Goal: Task Accomplishment & Management: Use online tool/utility

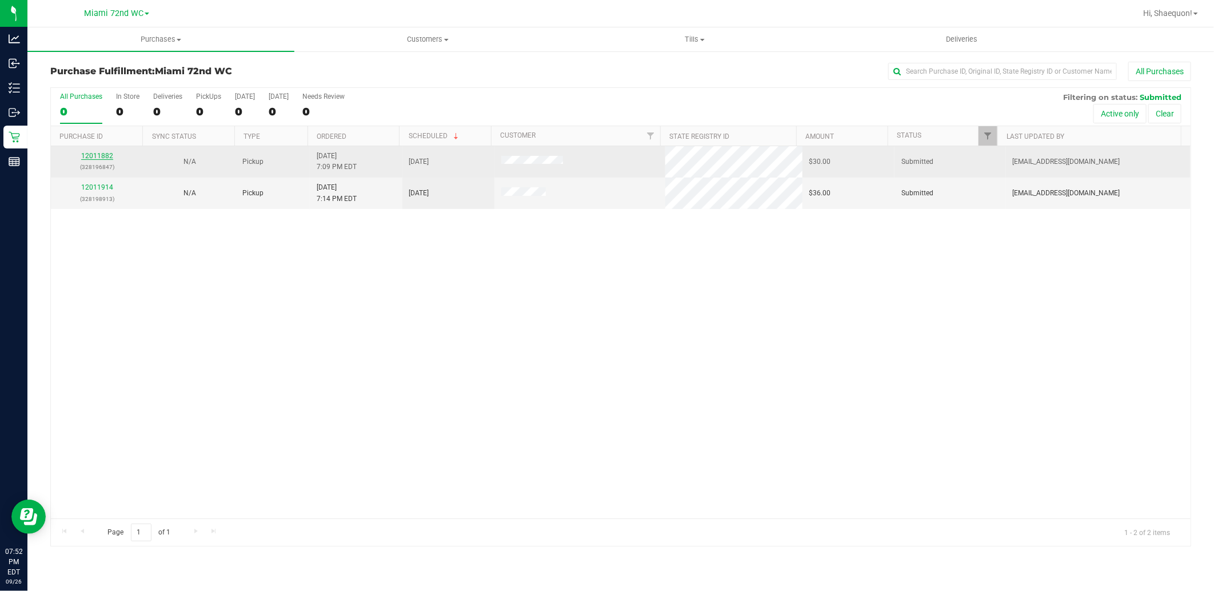
click at [101, 157] on link "12011882" at bounding box center [97, 156] width 32 height 8
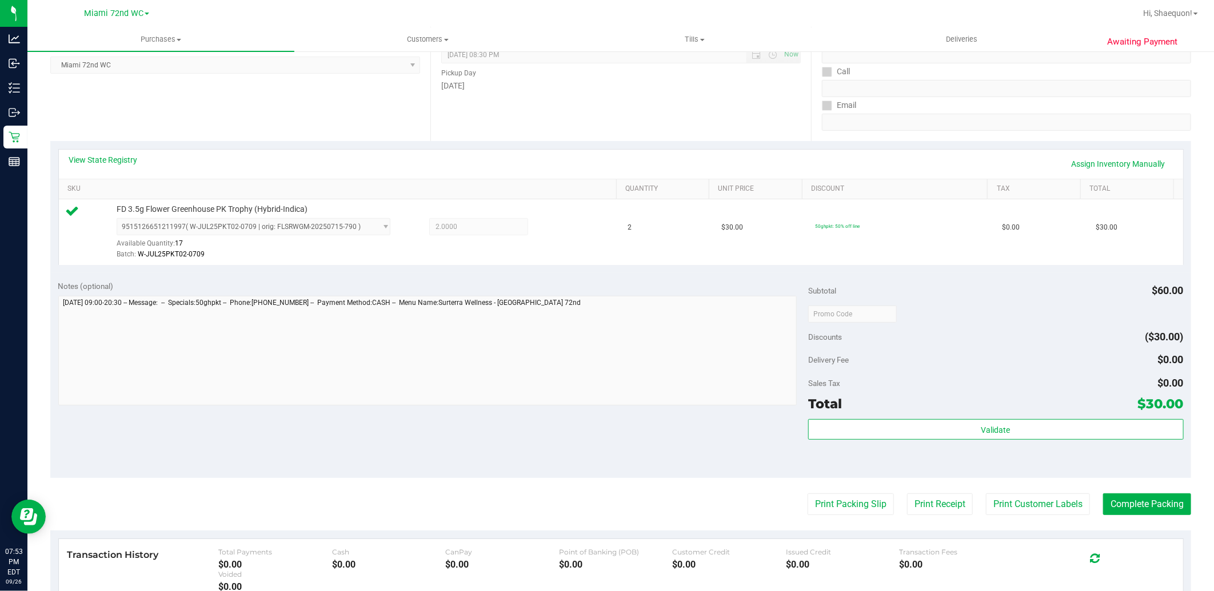
scroll to position [190, 0]
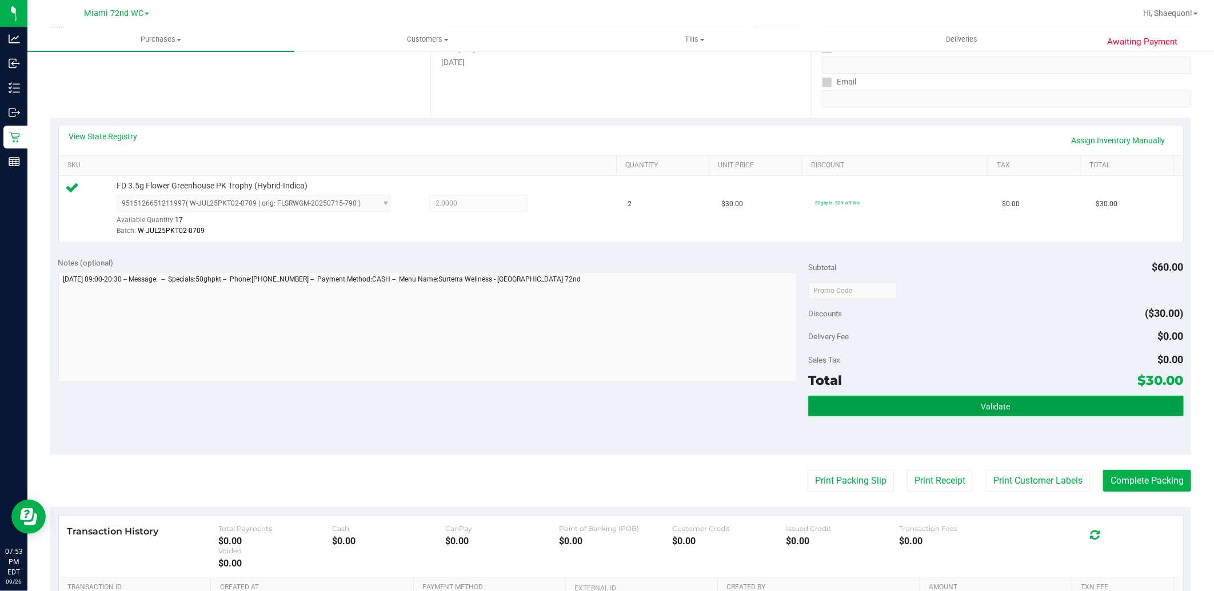
click at [932, 411] on button "Validate" at bounding box center [995, 406] width 375 height 21
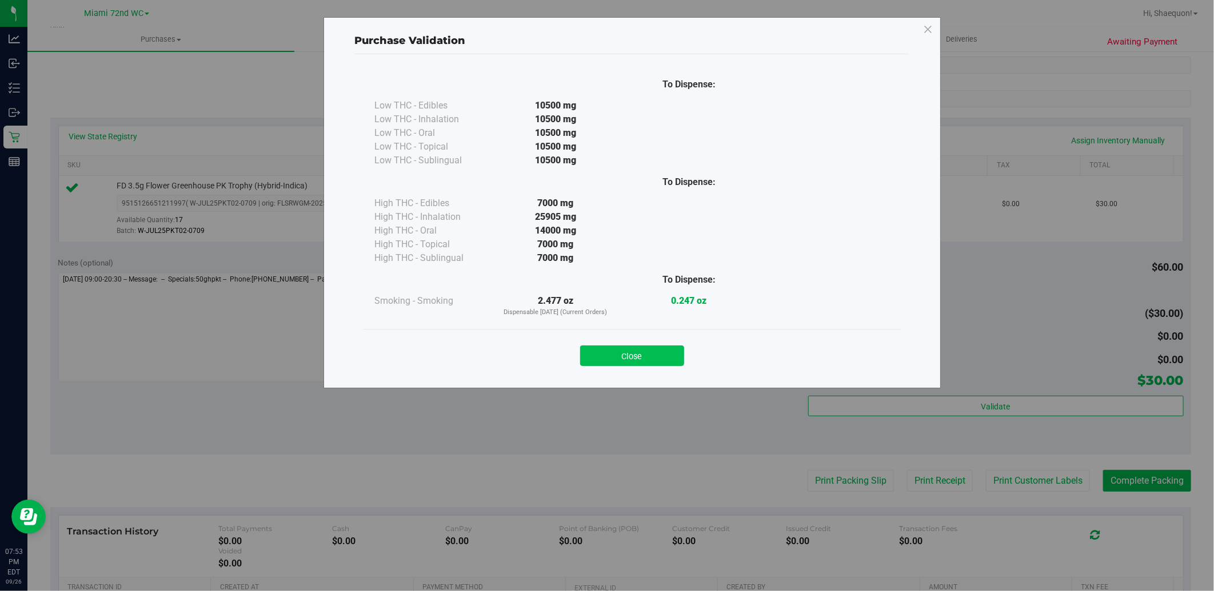
click at [653, 360] on button "Close" at bounding box center [632, 356] width 104 height 21
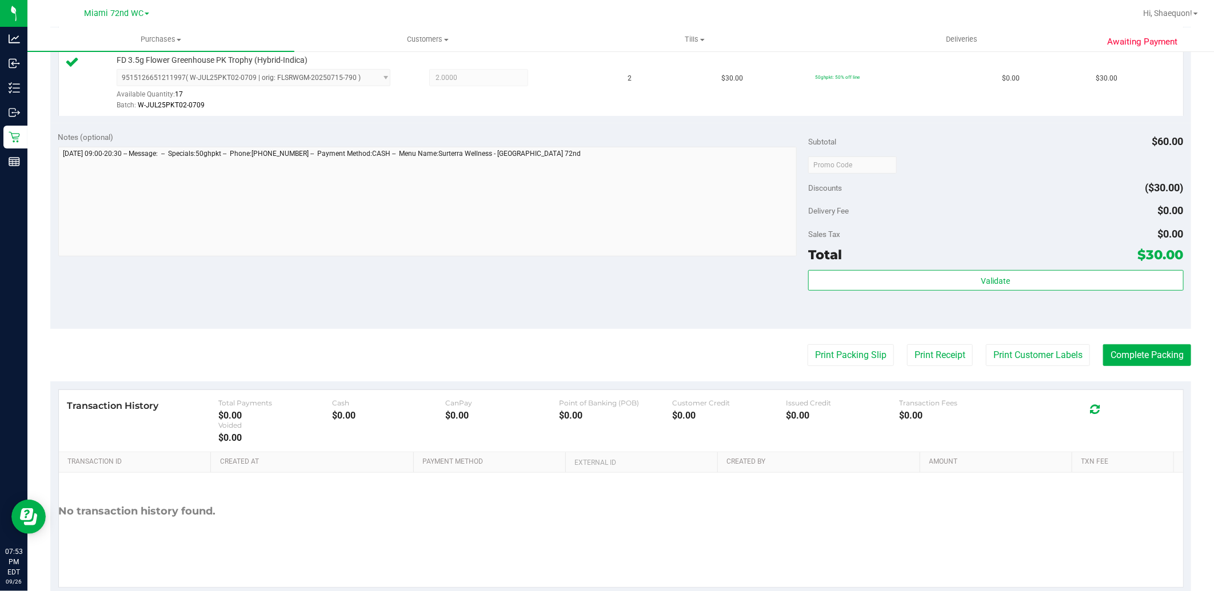
scroll to position [317, 0]
click at [862, 356] on button "Print Packing Slip" at bounding box center [850, 354] width 86 height 22
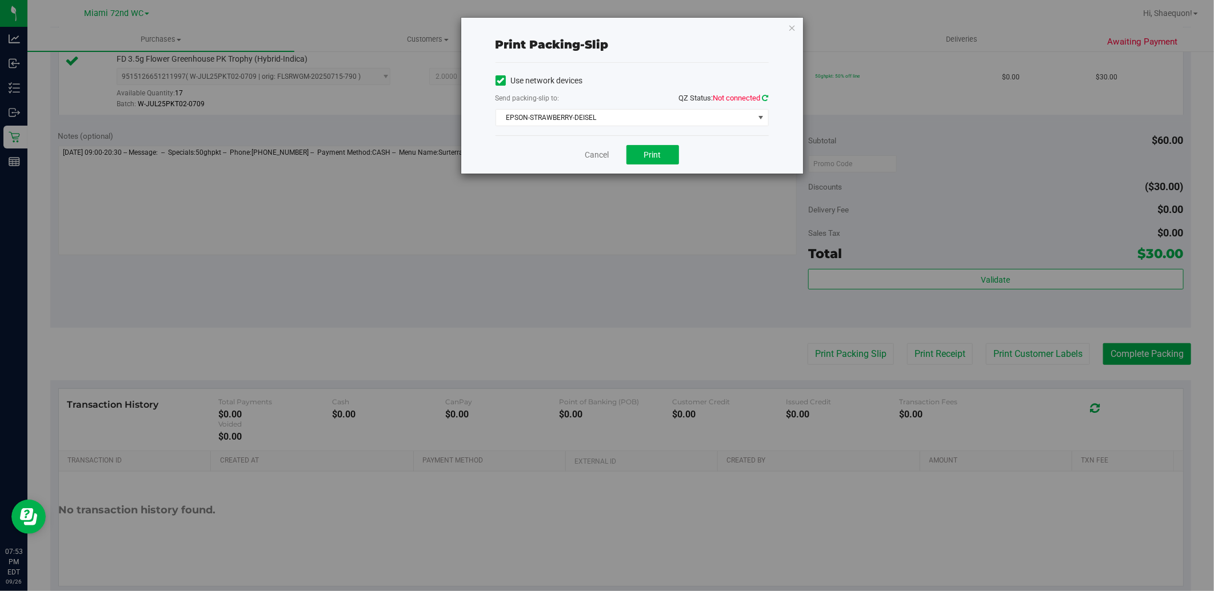
click at [767, 97] on icon at bounding box center [765, 97] width 6 height 7
click at [658, 159] on span "Print" at bounding box center [652, 154] width 17 height 9
click at [602, 155] on link "Cancel" at bounding box center [597, 155] width 24 height 12
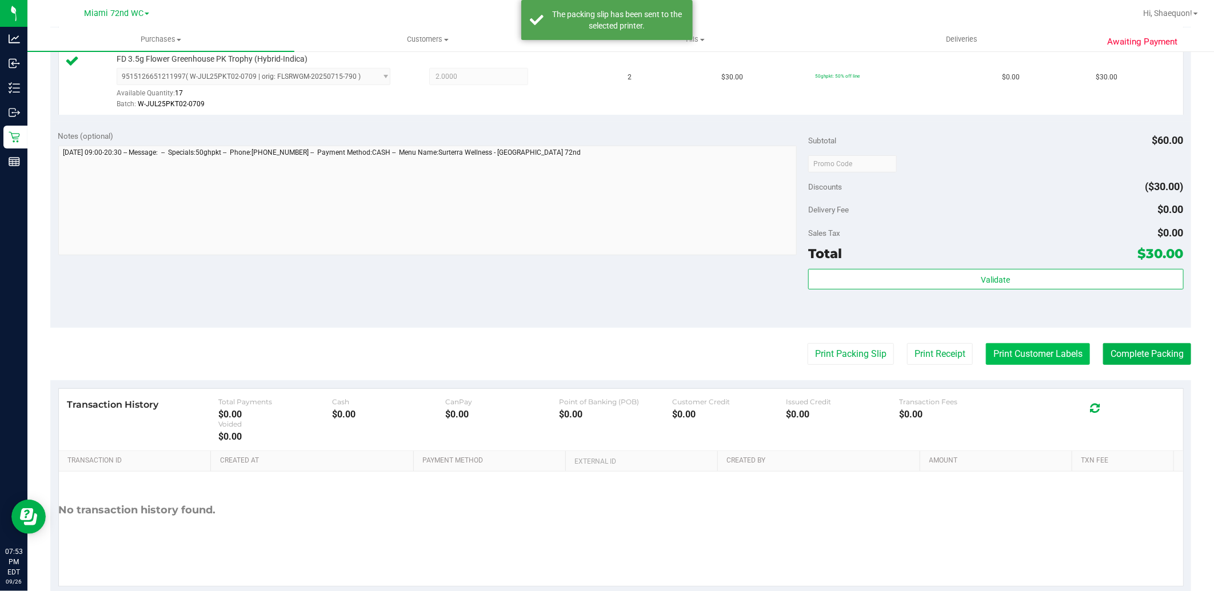
click at [1031, 353] on button "Print Customer Labels" at bounding box center [1038, 354] width 104 height 22
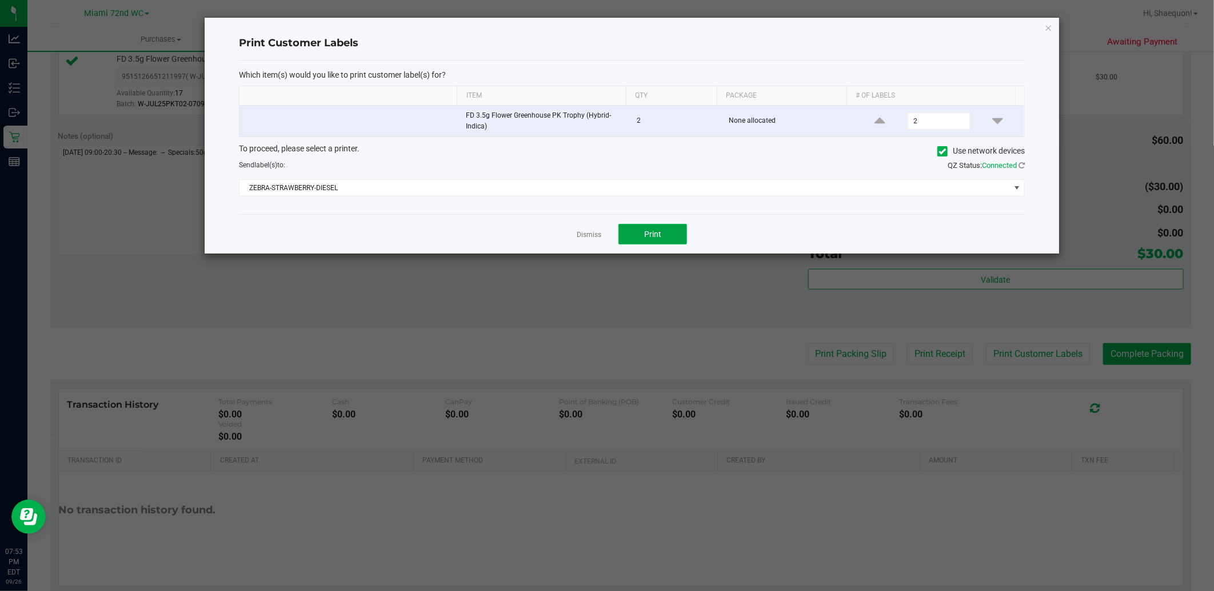
click at [649, 235] on span "Print" at bounding box center [652, 234] width 17 height 9
click at [592, 236] on link "Dismiss" at bounding box center [588, 235] width 25 height 10
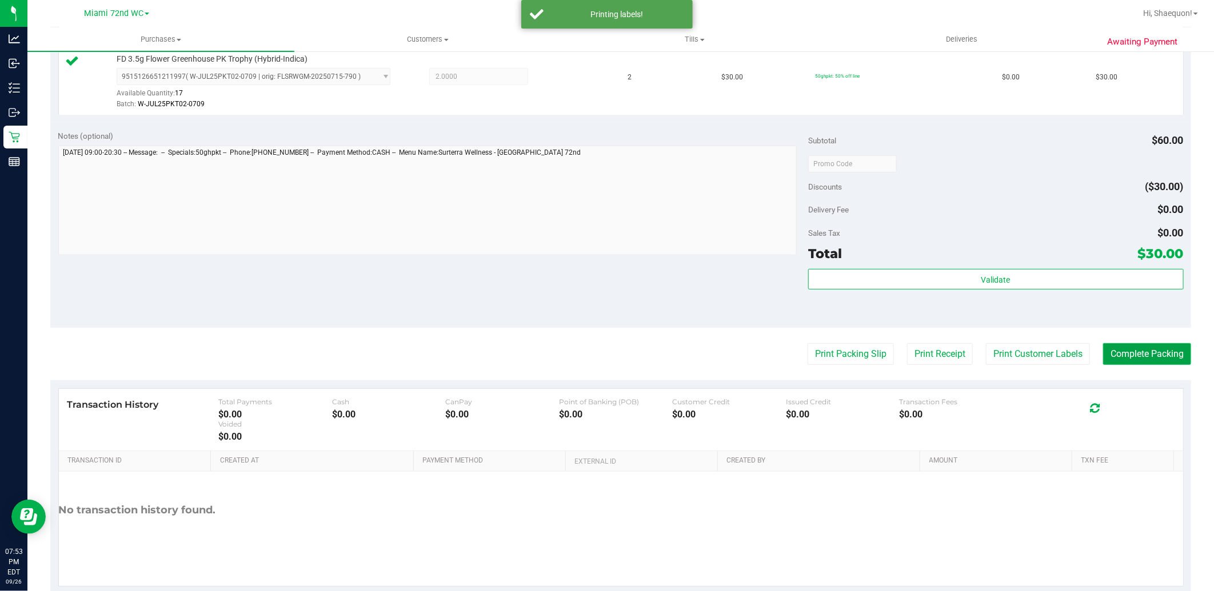
click at [1120, 357] on button "Complete Packing" at bounding box center [1147, 354] width 88 height 22
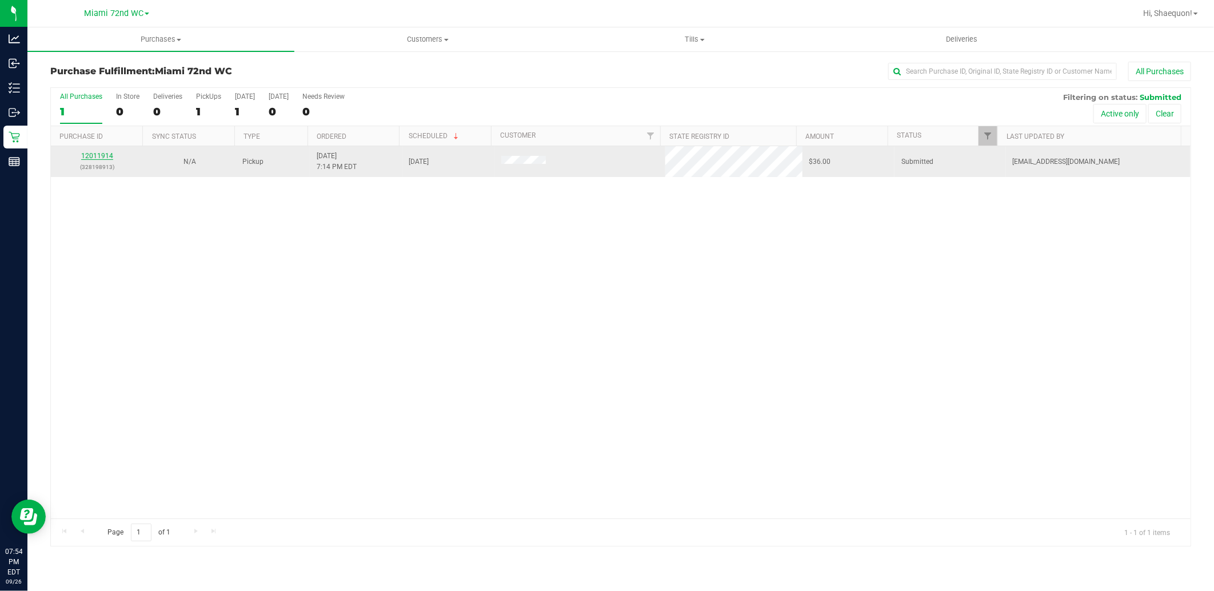
click at [98, 156] on link "12011914" at bounding box center [97, 156] width 32 height 8
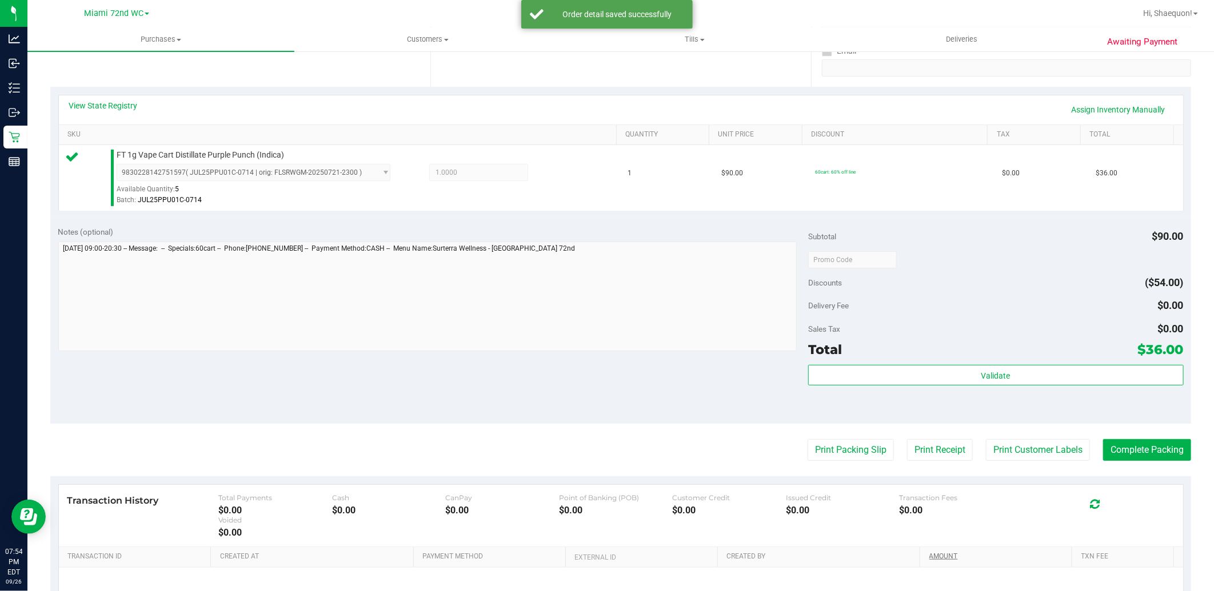
scroll to position [254, 0]
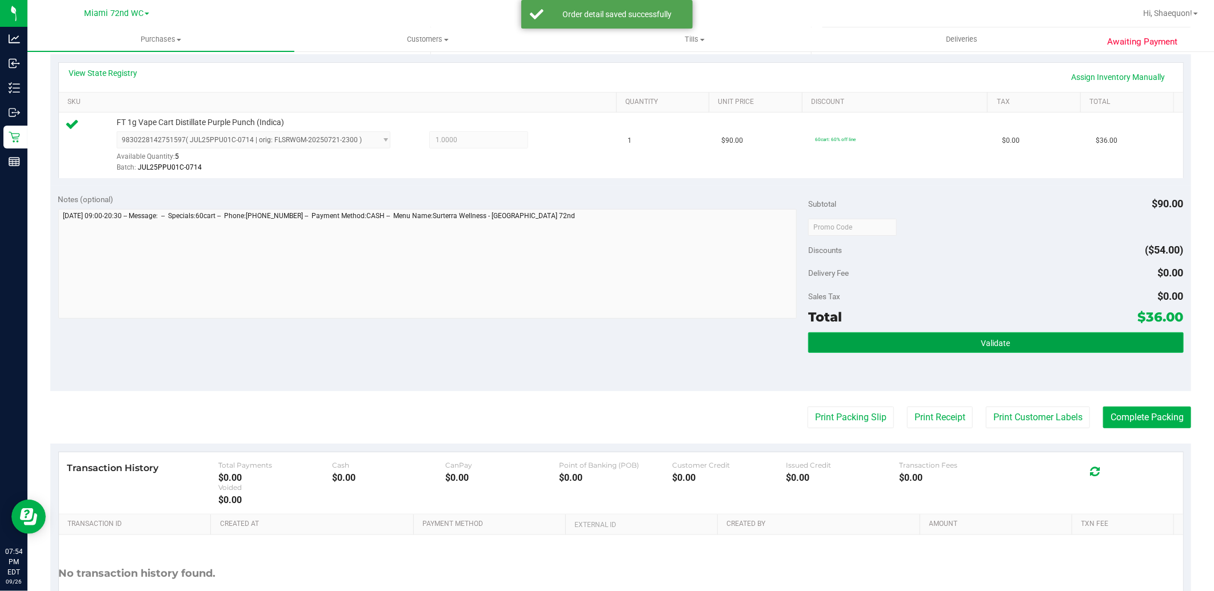
click at [970, 340] on button "Validate" at bounding box center [995, 343] width 375 height 21
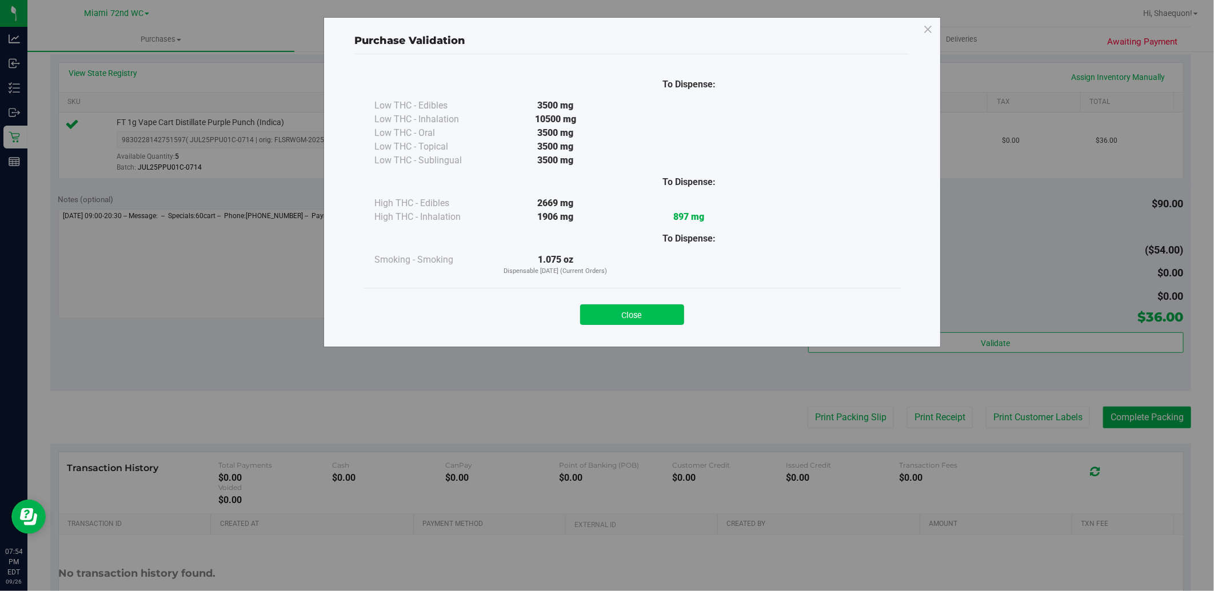
click at [664, 318] on button "Close" at bounding box center [632, 315] width 104 height 21
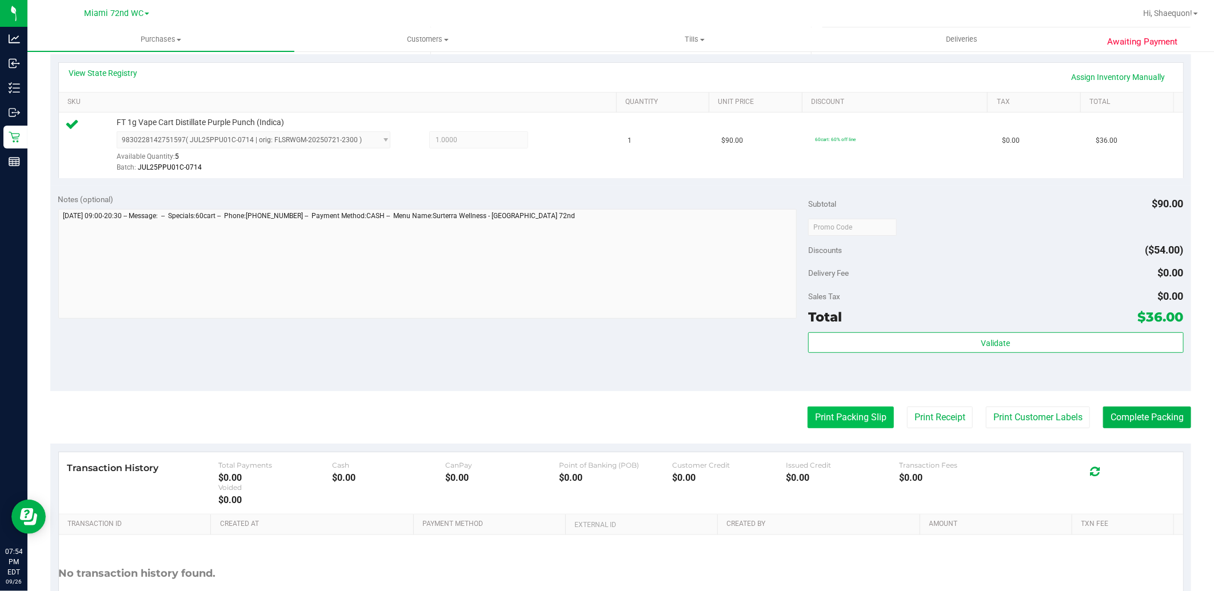
click at [875, 421] on button "Print Packing Slip" at bounding box center [850, 418] width 86 height 22
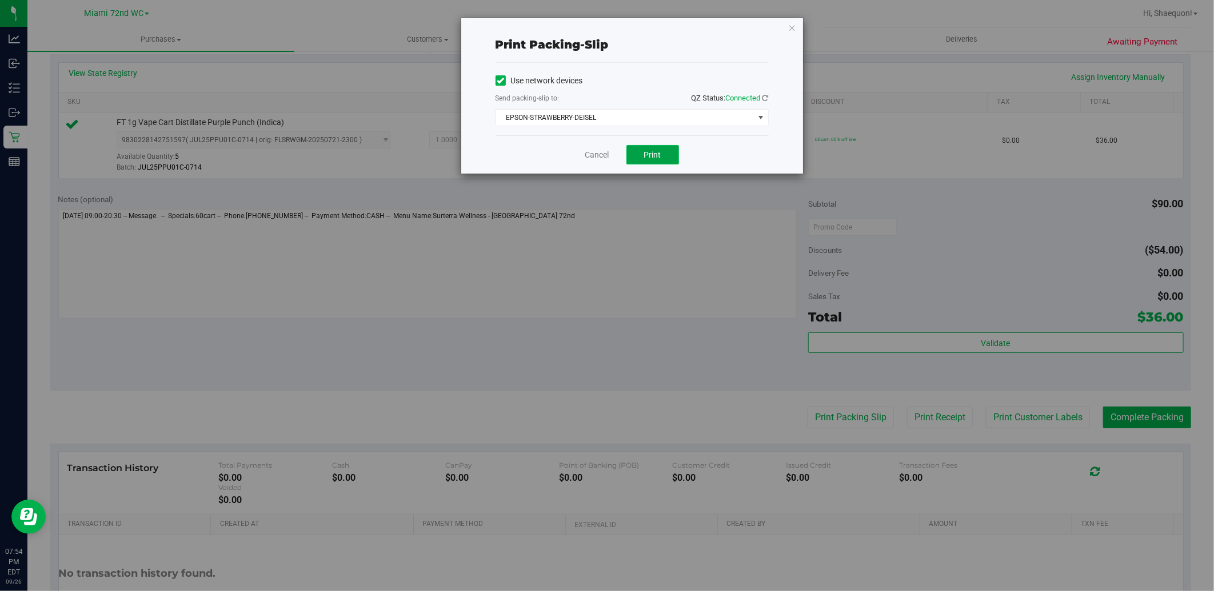
click at [664, 157] on button "Print" at bounding box center [652, 154] width 53 height 19
click at [601, 157] on link "Cancel" at bounding box center [597, 155] width 24 height 12
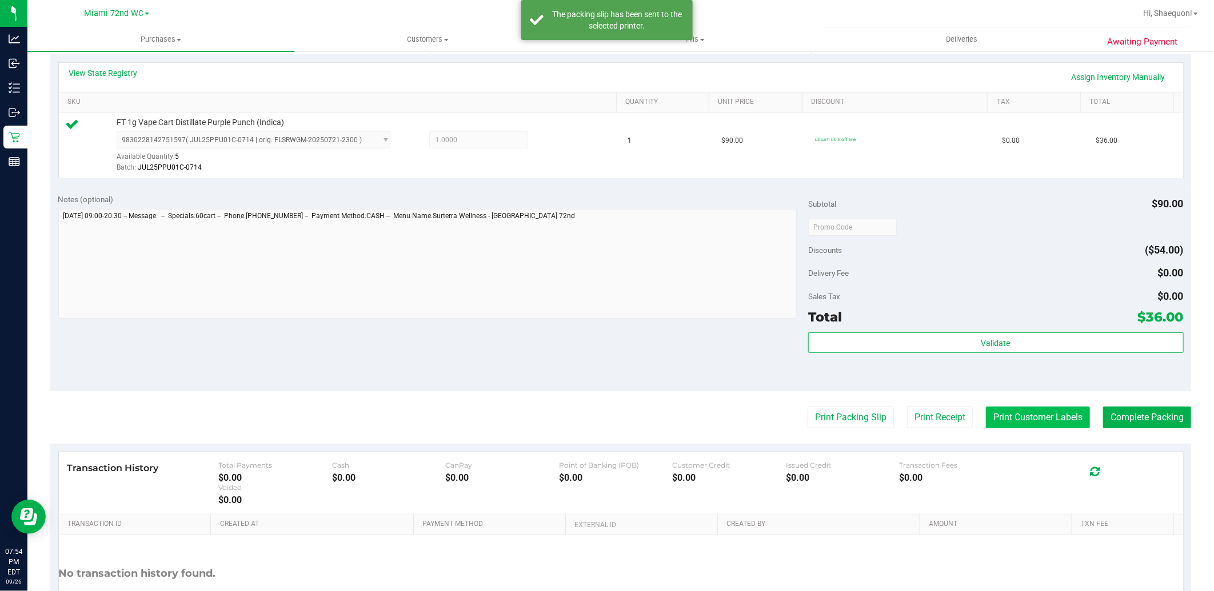
click at [1033, 418] on button "Print Customer Labels" at bounding box center [1038, 418] width 104 height 22
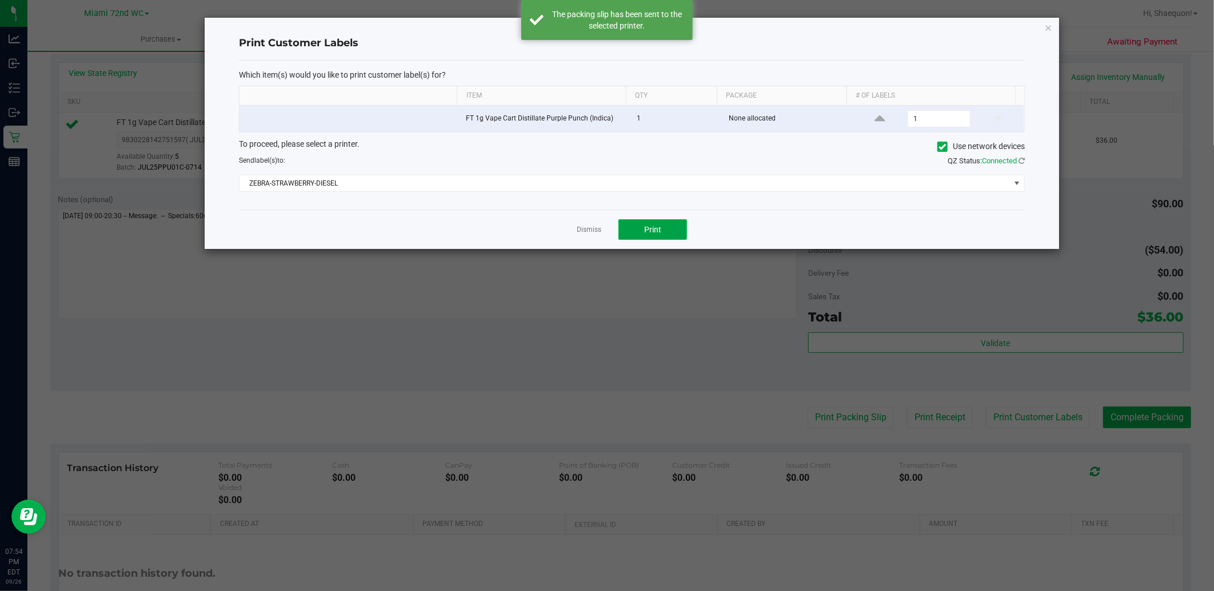
click at [671, 233] on button "Print" at bounding box center [652, 229] width 69 height 21
click at [589, 231] on link "Dismiss" at bounding box center [588, 230] width 25 height 10
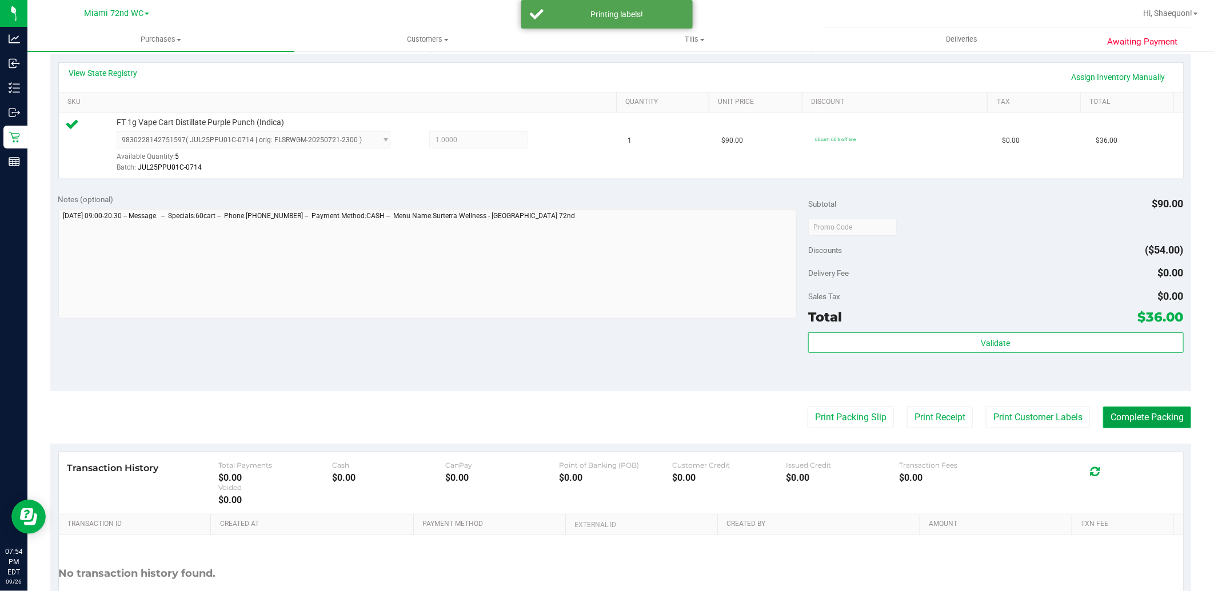
click at [1127, 416] on button "Complete Packing" at bounding box center [1147, 418] width 88 height 22
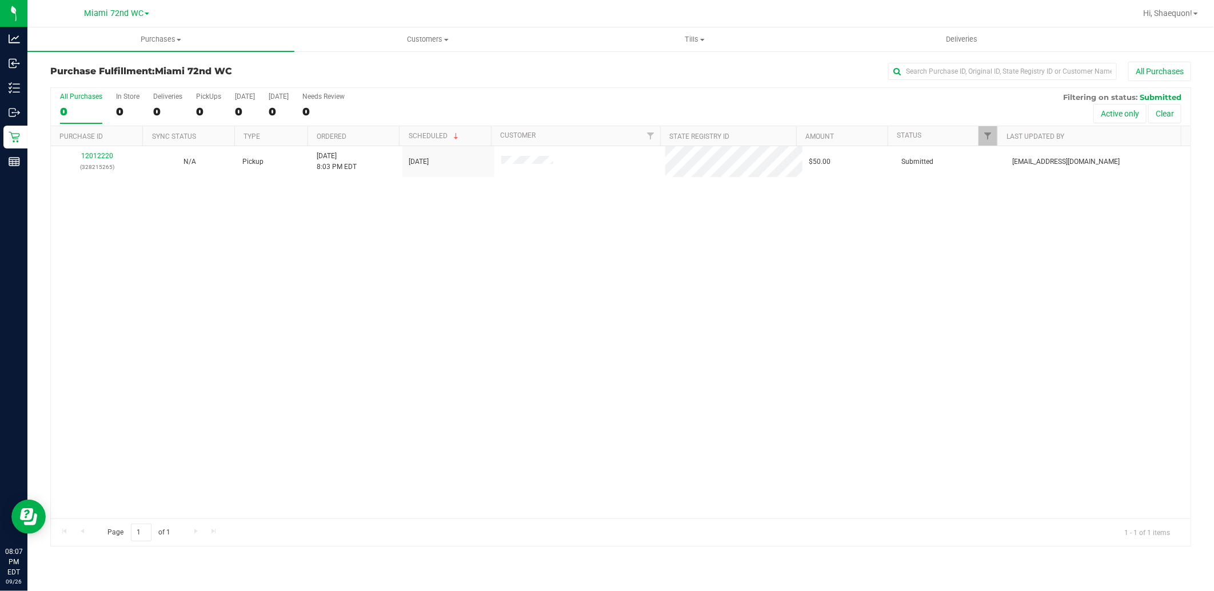
click at [591, 262] on div "12012220 (328215265) N/A Pickup [DATE] 8:03 PM EDT 9/26/2025 $50.00 Submitted […" at bounding box center [620, 332] width 1139 height 373
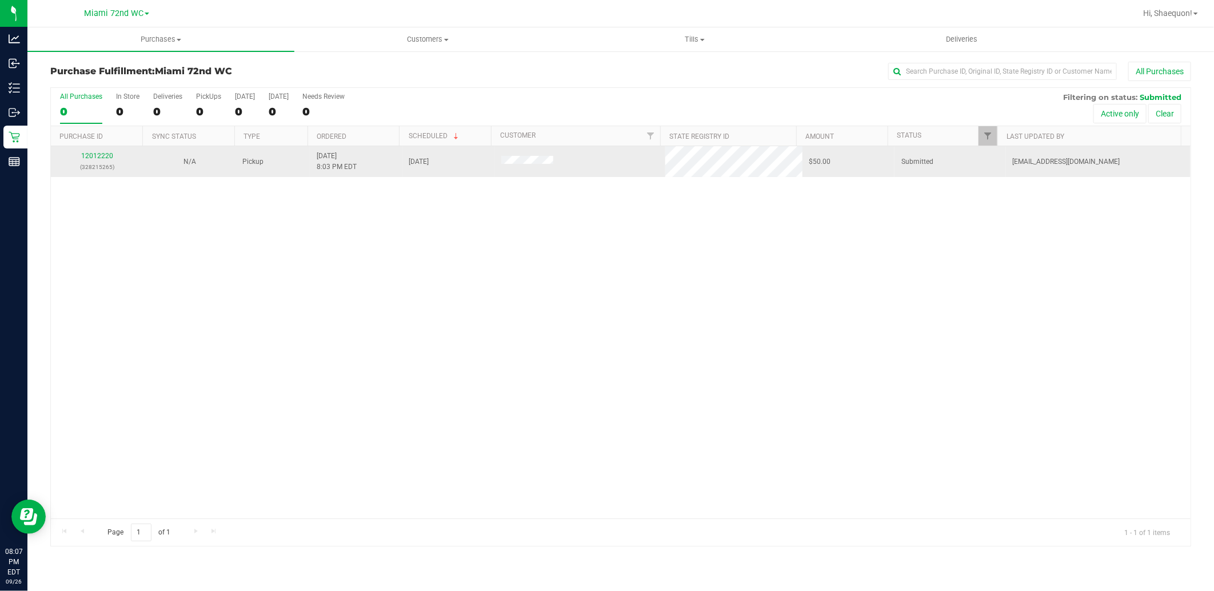
click at [96, 151] on div "12012220 (328215265)" at bounding box center [97, 162] width 79 height 22
click at [99, 155] on link "12012220" at bounding box center [97, 156] width 32 height 8
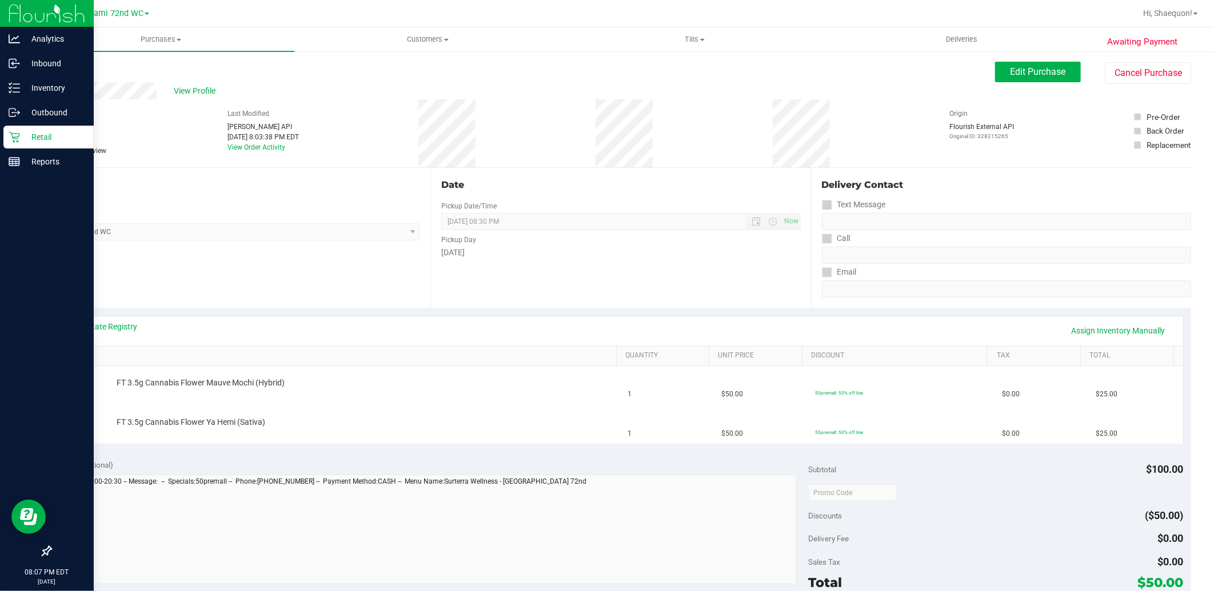
click at [37, 137] on p "Retail" at bounding box center [54, 137] width 69 height 14
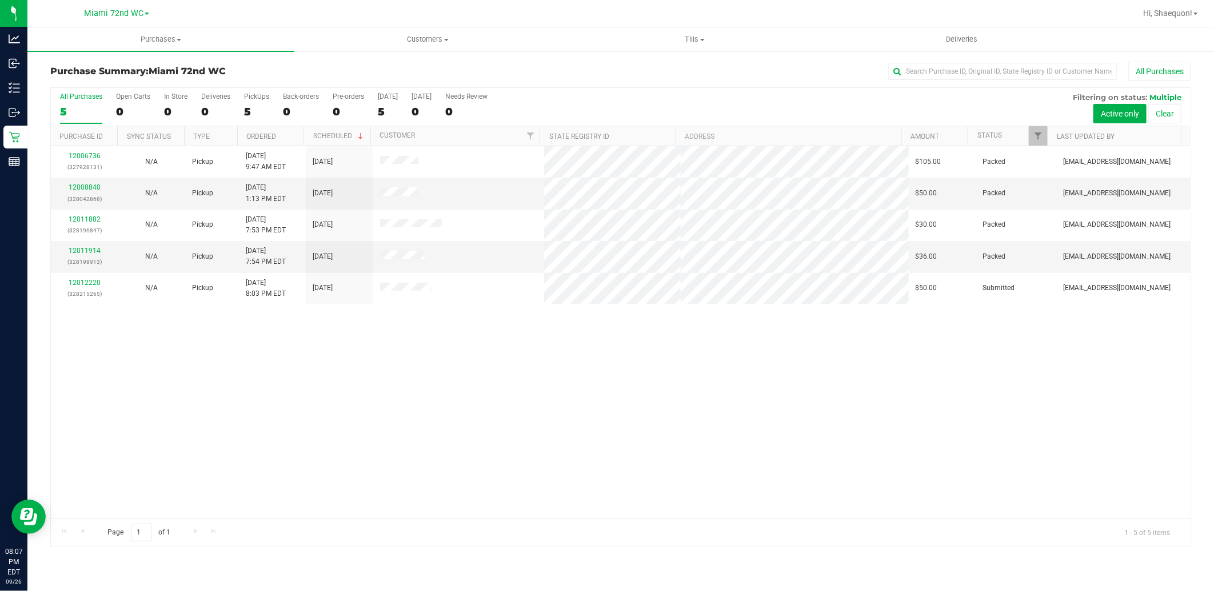
click at [519, 357] on div "12006736 (327928131) N/A Pickup [DATE] 9:47 AM EDT 9/26/2025 $105.00 Packed [EM…" at bounding box center [620, 332] width 1139 height 373
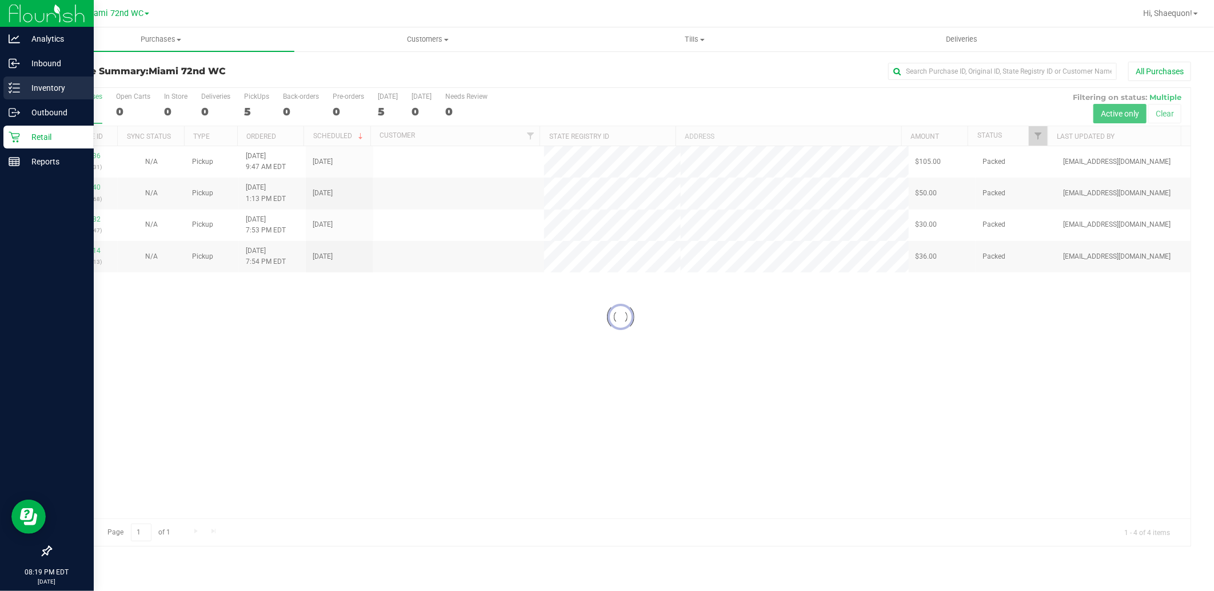
click at [22, 81] on p "Inventory" at bounding box center [54, 88] width 69 height 14
click at [27, 90] on p "Inventory" at bounding box center [54, 88] width 69 height 14
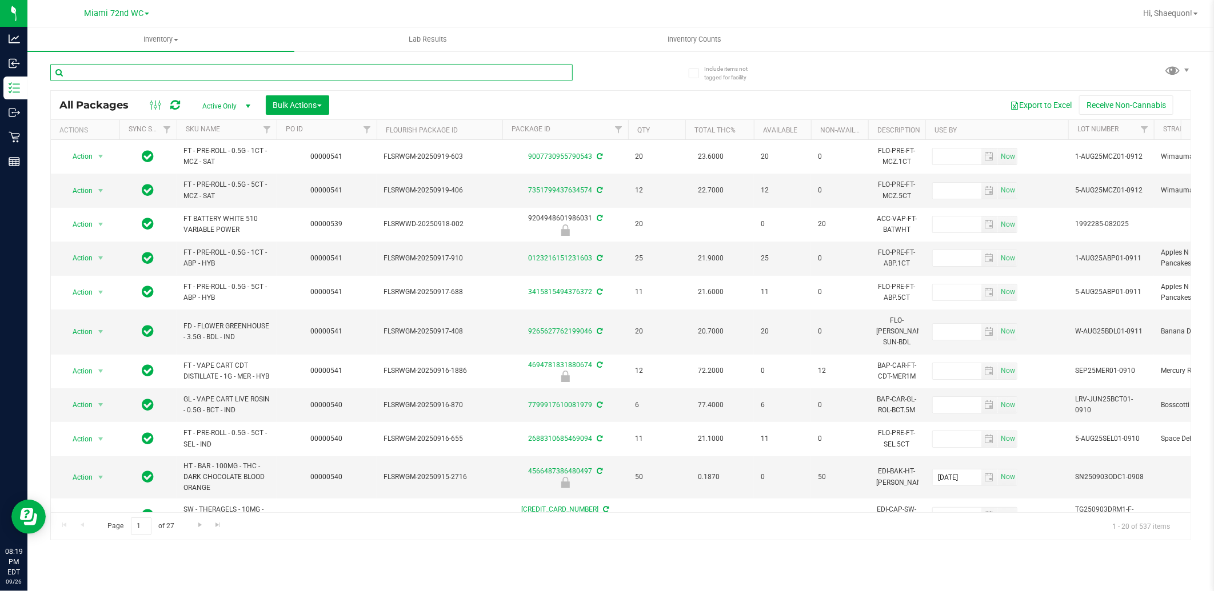
click at [416, 66] on input "text" at bounding box center [311, 72] width 522 height 17
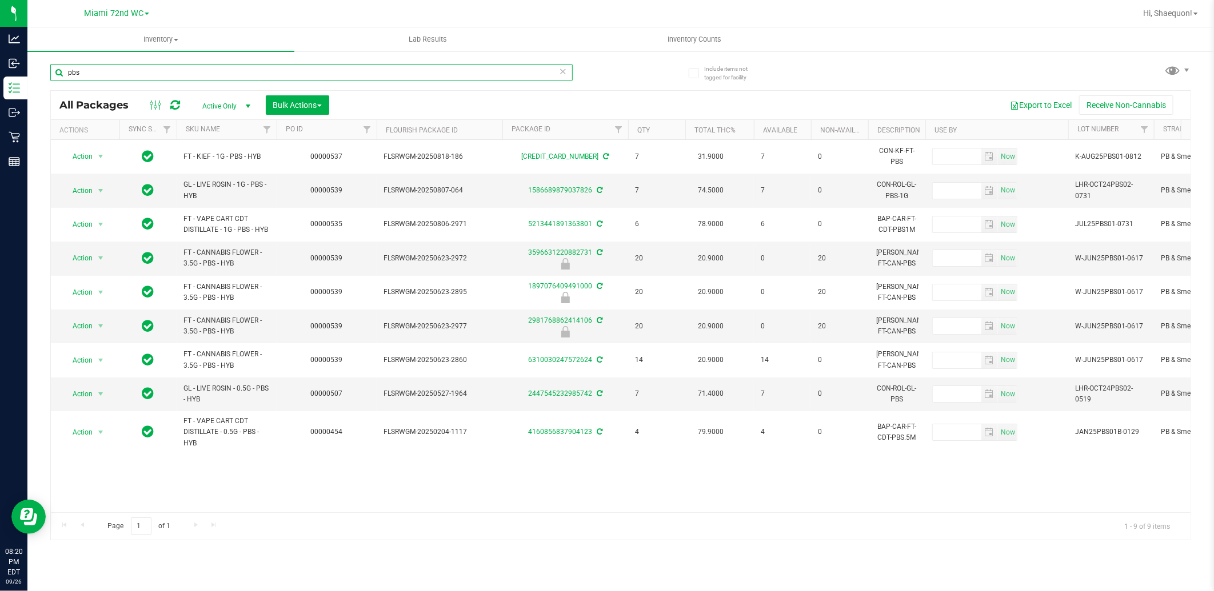
type input "pbs"
drag, startPoint x: 171, startPoint y: 76, endPoint x: 58, endPoint y: 70, distance: 113.3
click at [58, 70] on input "pbs" at bounding box center [311, 72] width 522 height 17
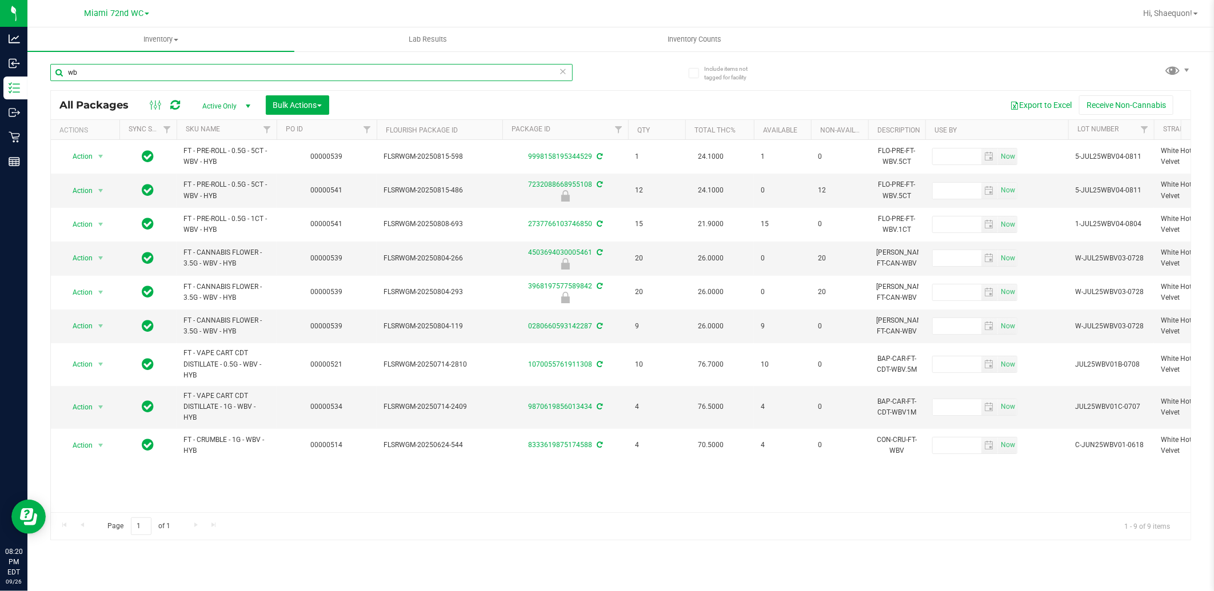
type input "w"
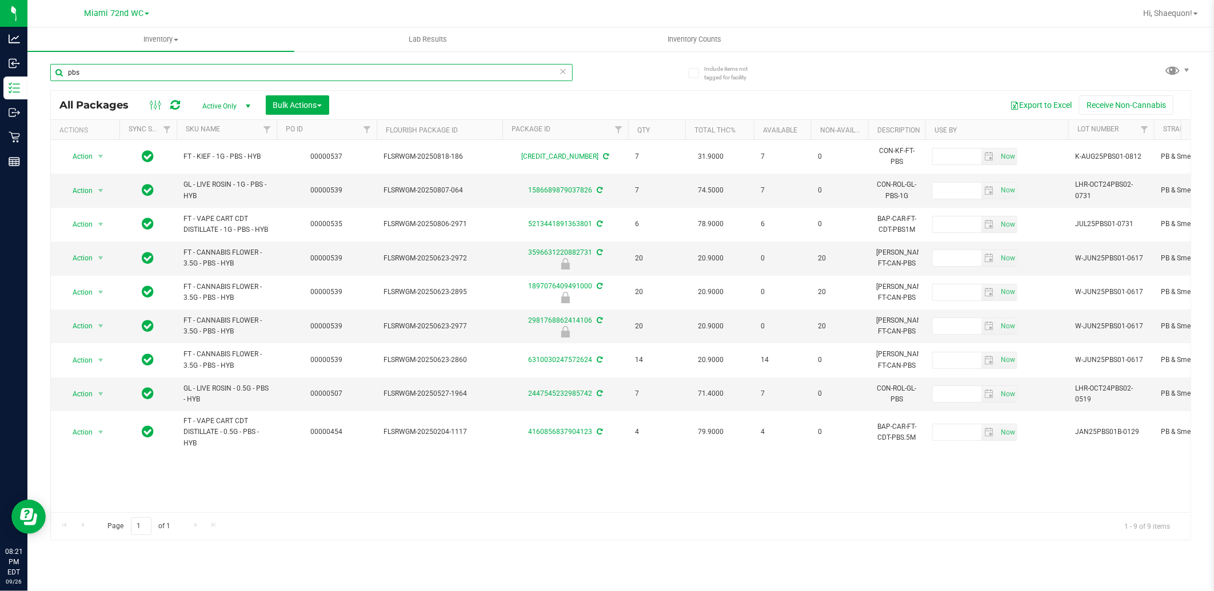
type input "pbs"
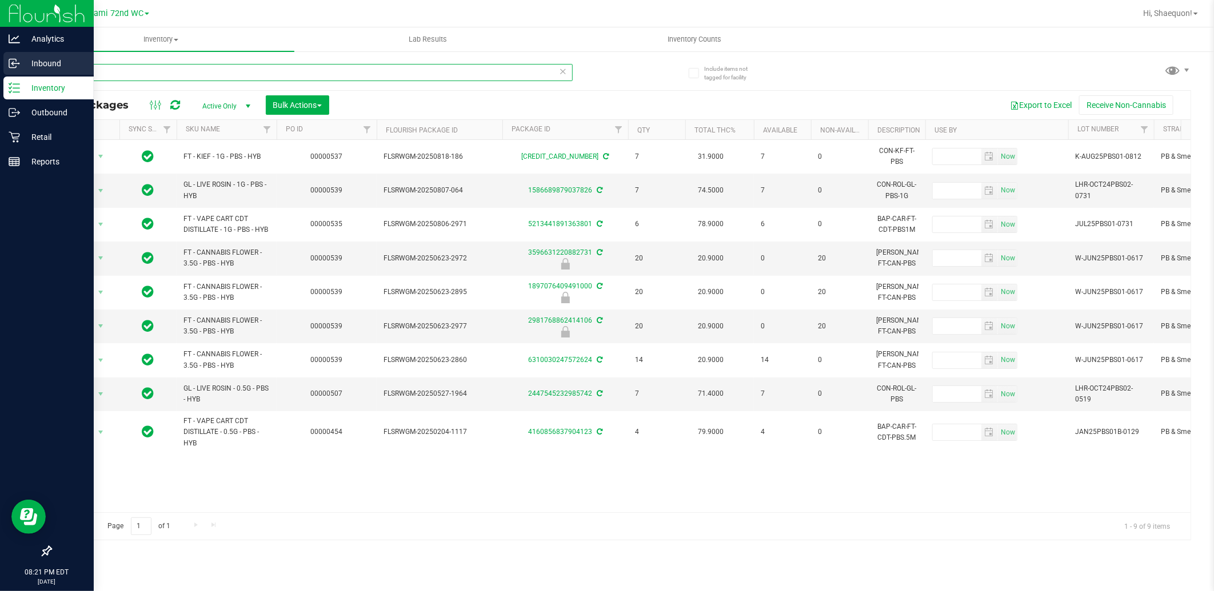
drag, startPoint x: 118, startPoint y: 73, endPoint x: 22, endPoint y: 61, distance: 96.8
click at [23, 75] on div "Analytics Inbound Inventory Outbound Retail Reports 08:21 PM EDT [DATE] 09/26 M…" at bounding box center [607, 295] width 1214 height 591
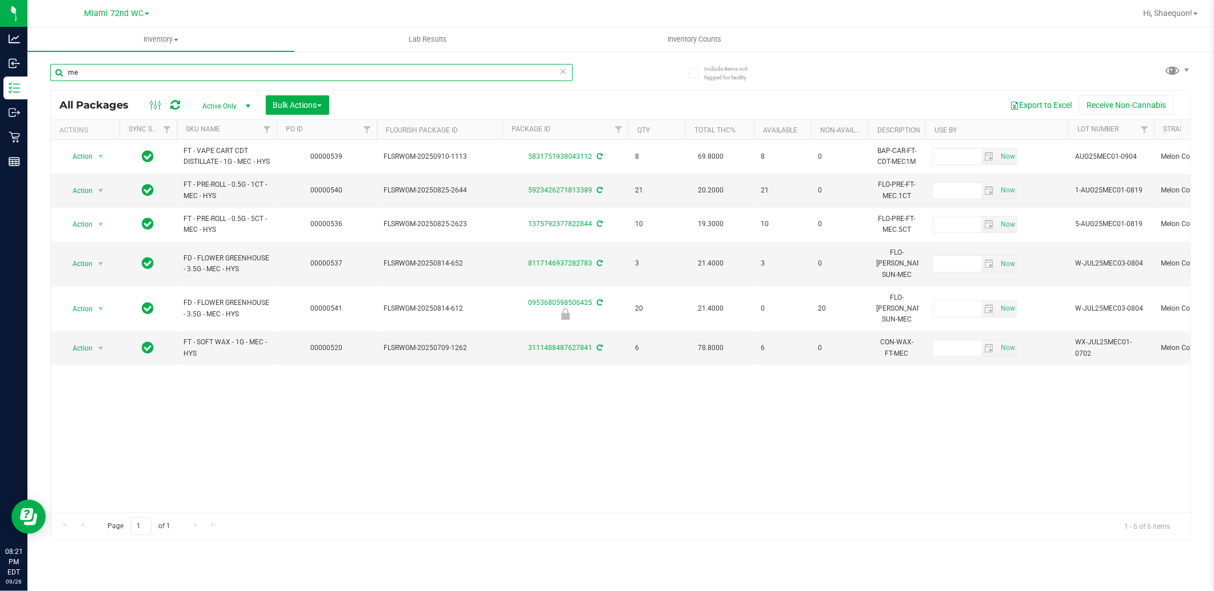
type input "m"
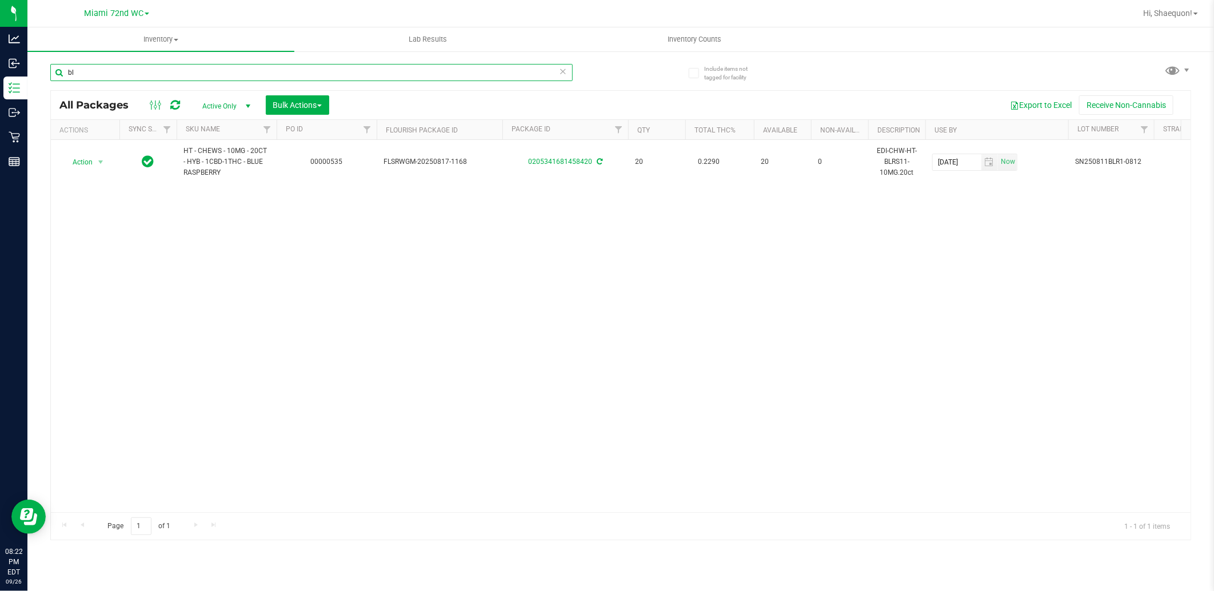
type input "b"
type input "grape"
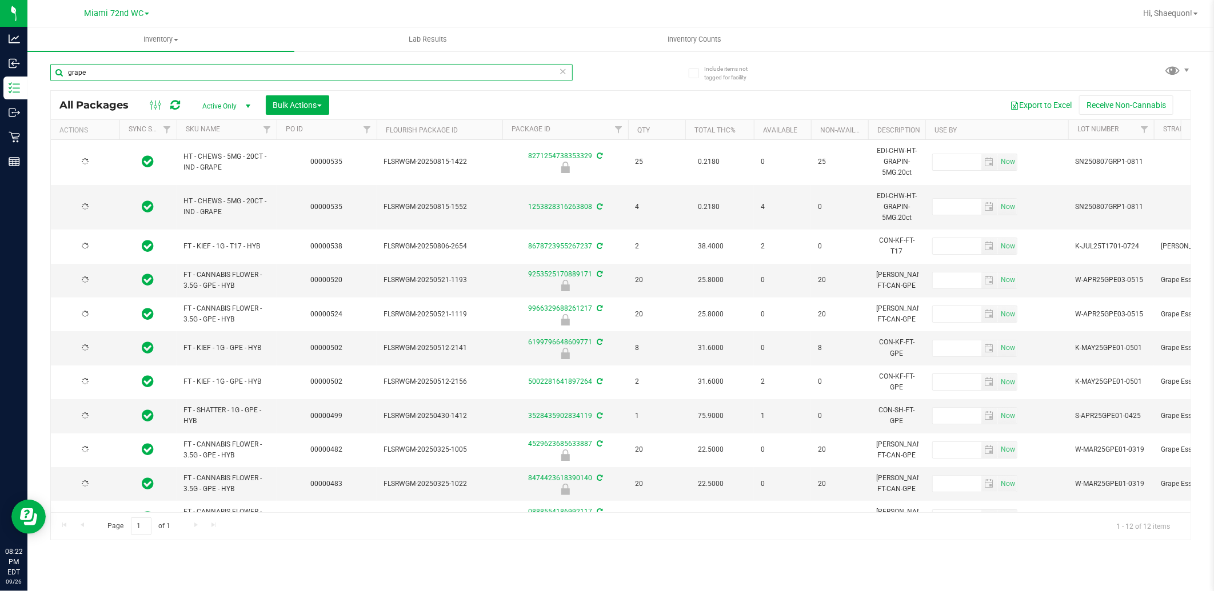
type input "[DATE]"
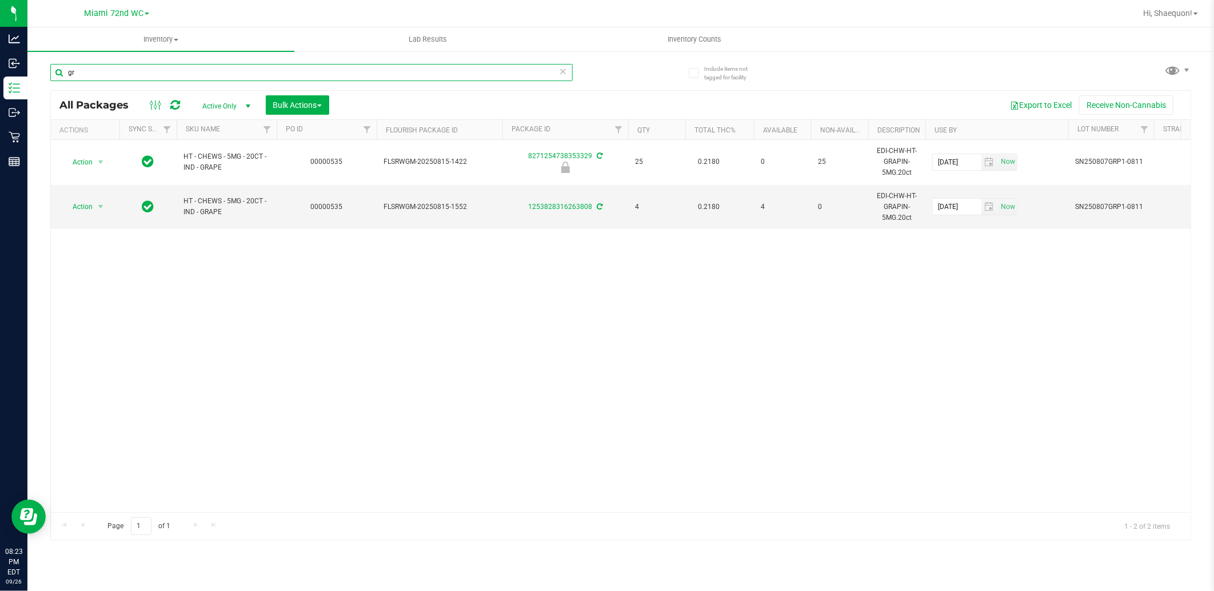
type input "g"
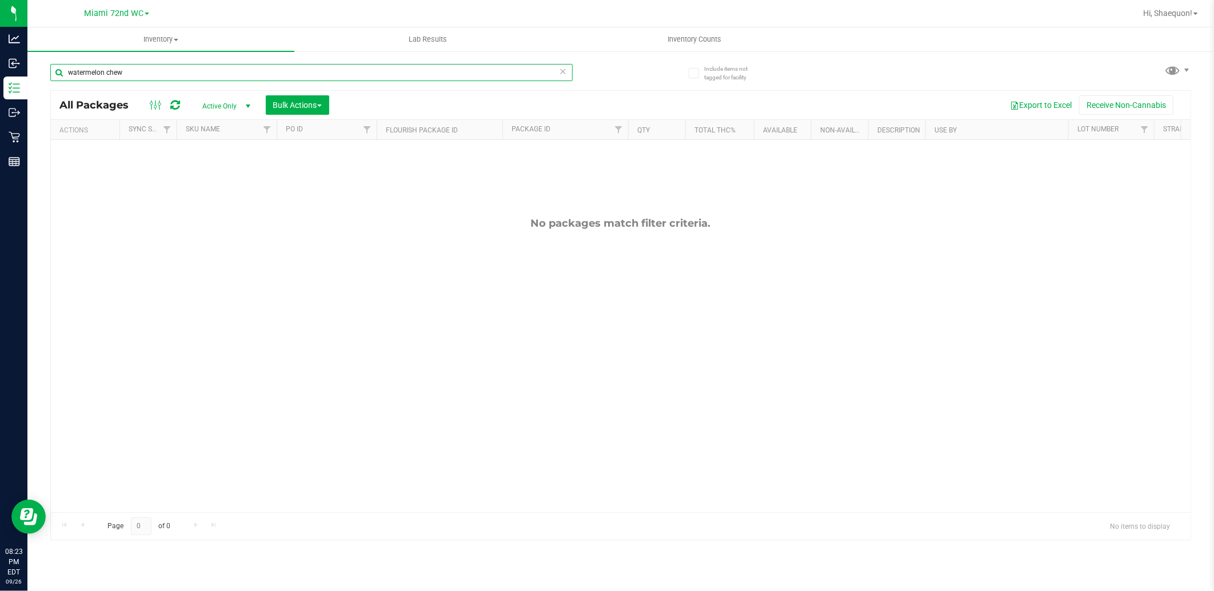
click at [129, 67] on input "watermelon chew" at bounding box center [311, 72] width 522 height 17
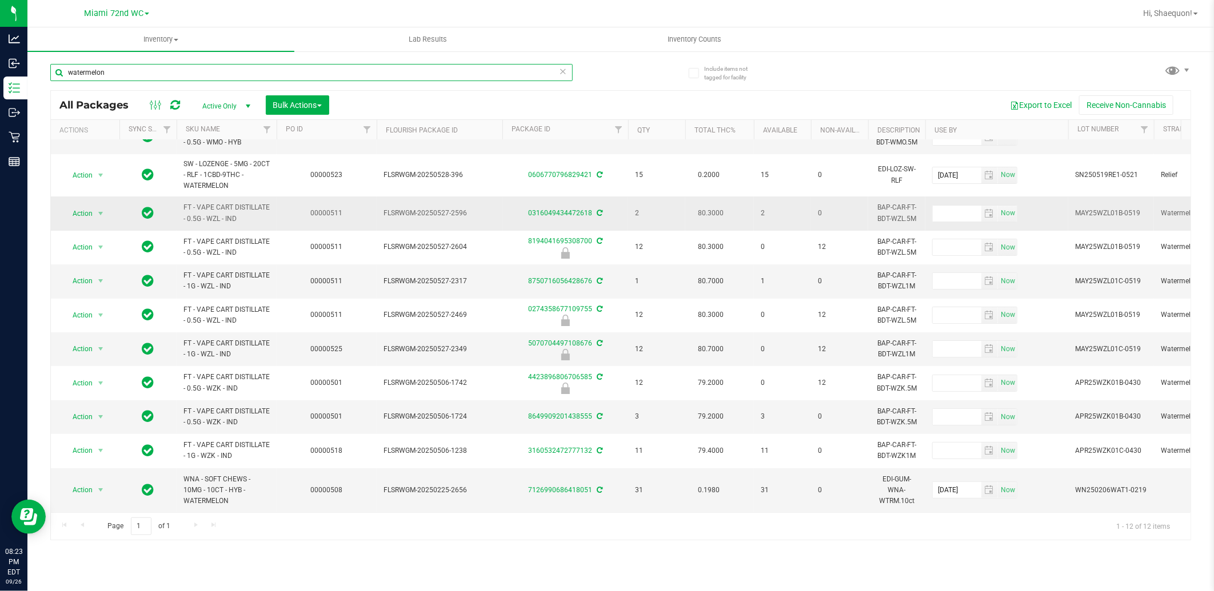
scroll to position [75, 0]
type input "w"
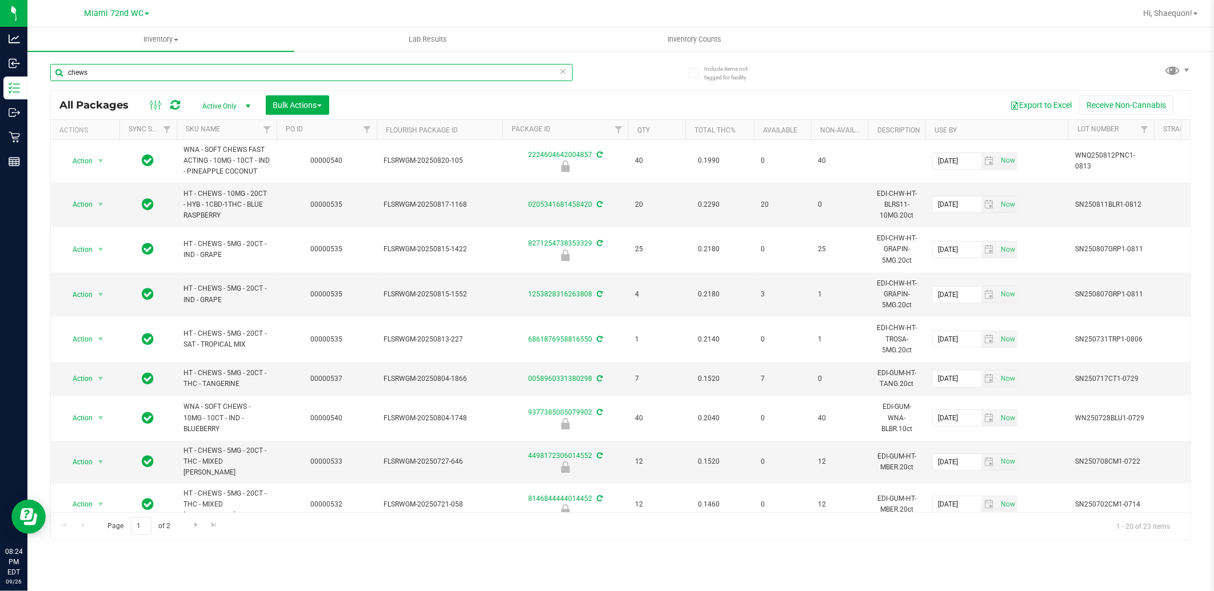
click at [67, 71] on input "chews" at bounding box center [311, 72] width 522 height 17
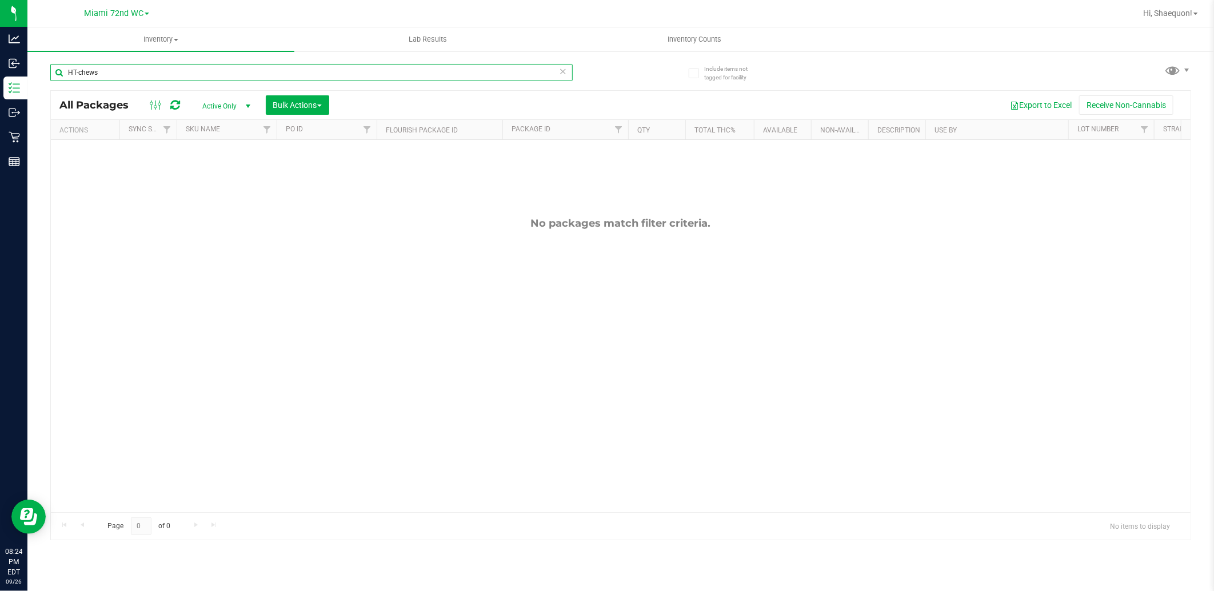
click at [99, 67] on input "HT-chews" at bounding box center [311, 72] width 522 height 17
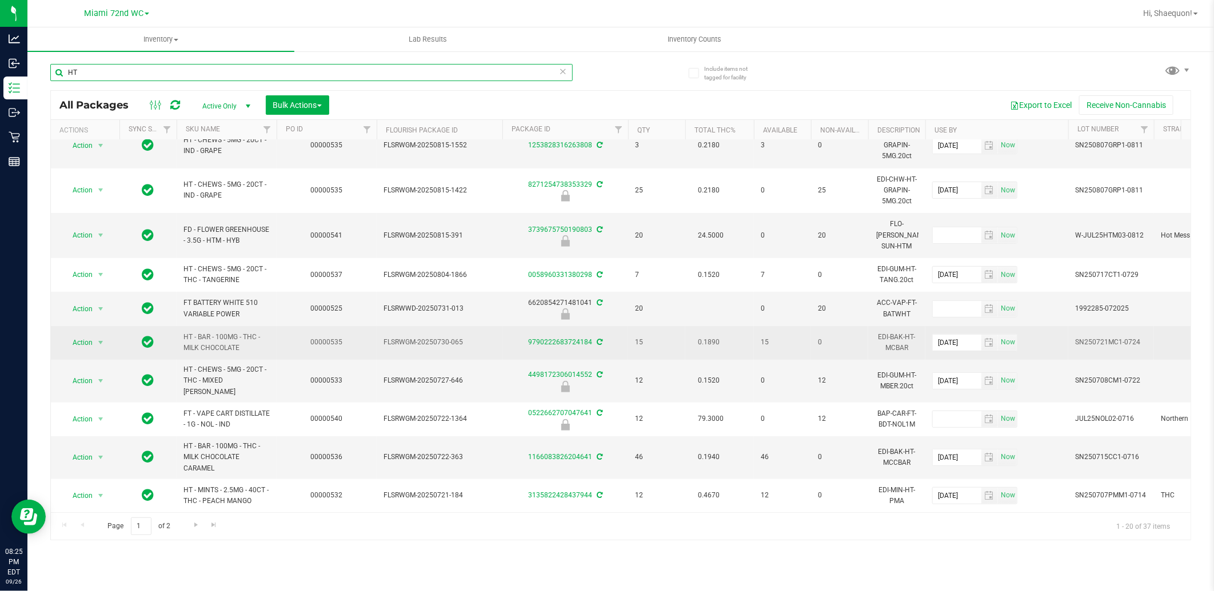
scroll to position [366, 0]
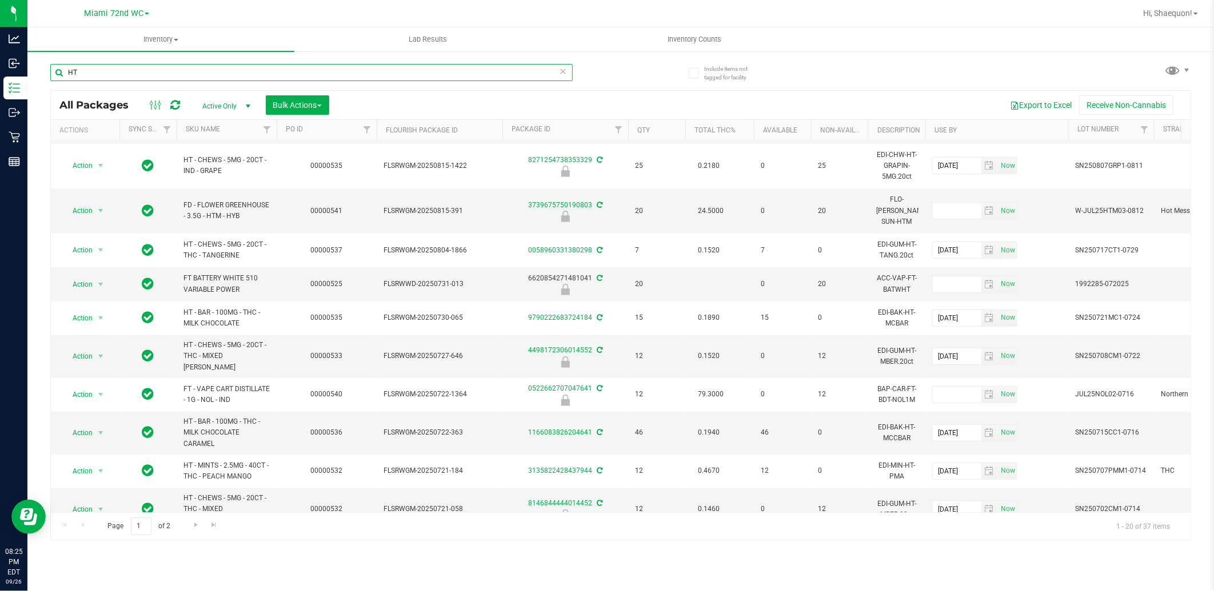
type input "H"
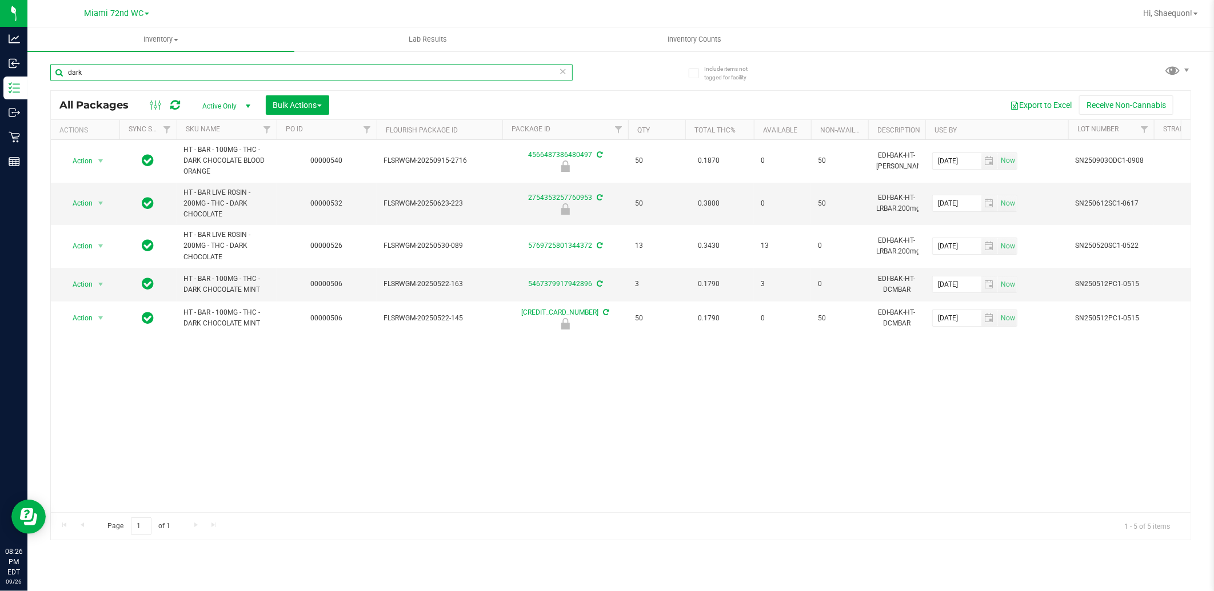
type input "dark"
drag, startPoint x: 147, startPoint y: 75, endPoint x: 40, endPoint y: 75, distance: 106.8
click at [40, 75] on div "Include items not tagged for facility dark All Packages Active Only Active Only…" at bounding box center [620, 224] width 1186 height 349
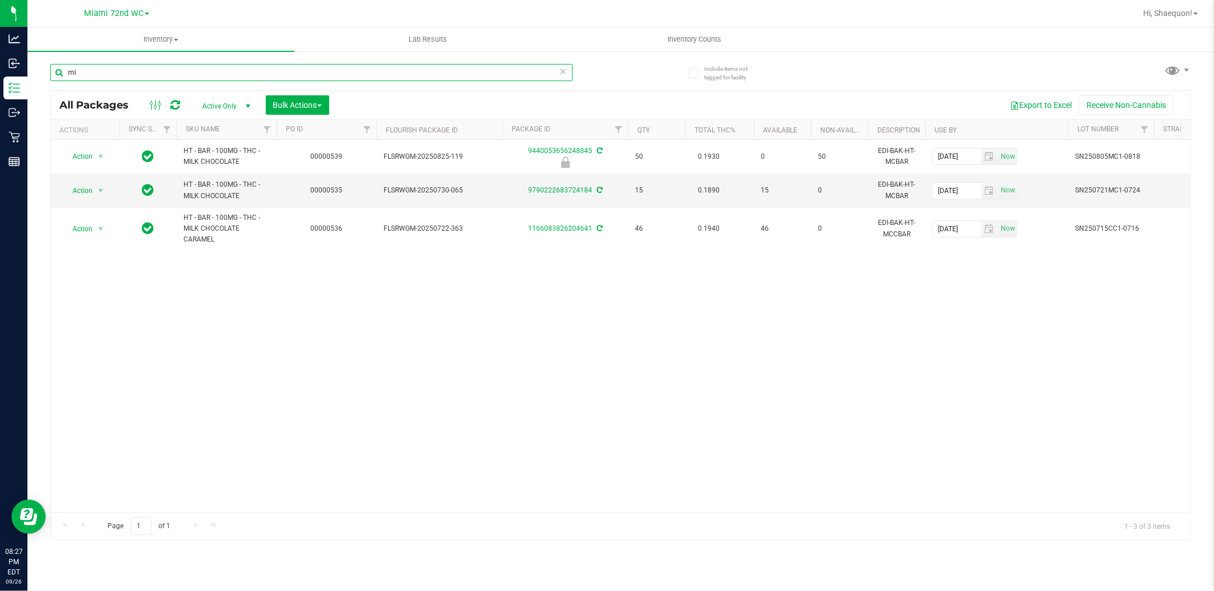
type input "m"
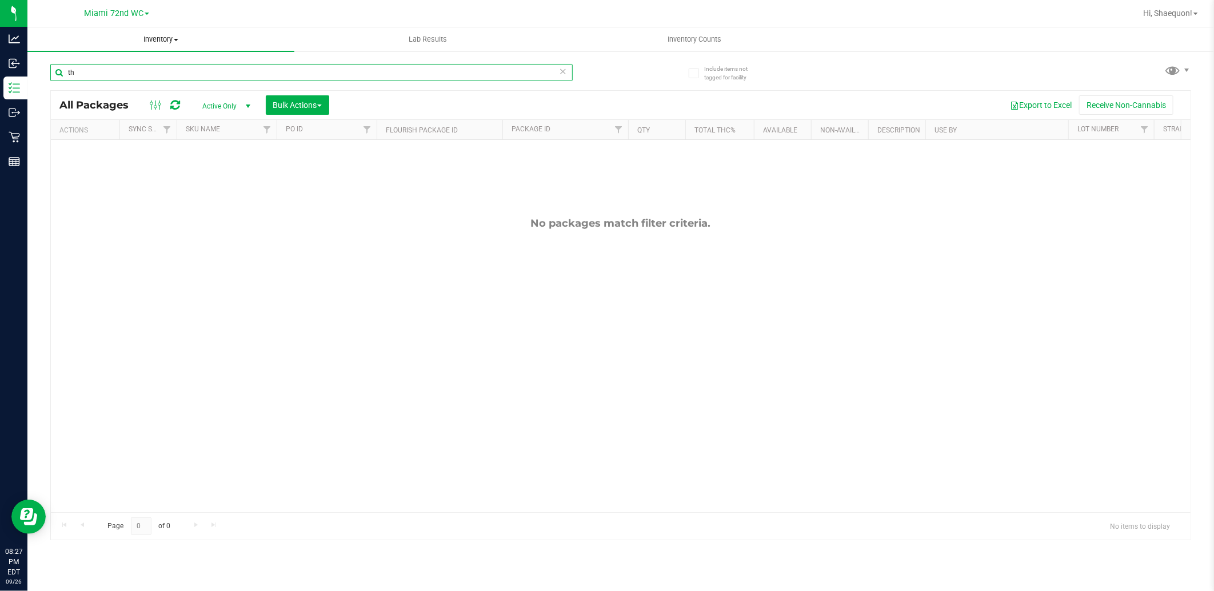
type input "t"
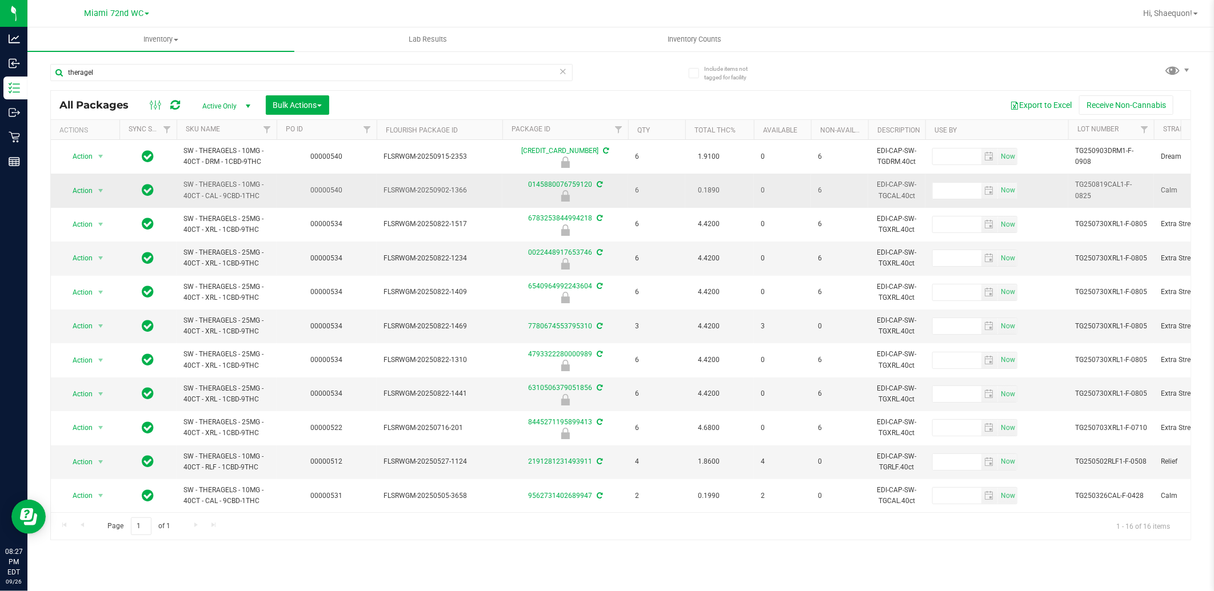
drag, startPoint x: 261, startPoint y: 195, endPoint x: 170, endPoint y: 195, distance: 90.3
copy tr "SW - THERAGELS - 10MG - 40CT - CAL - 9CBD-1THC"
click at [120, 69] on input "theragel" at bounding box center [311, 72] width 522 height 17
type input "t"
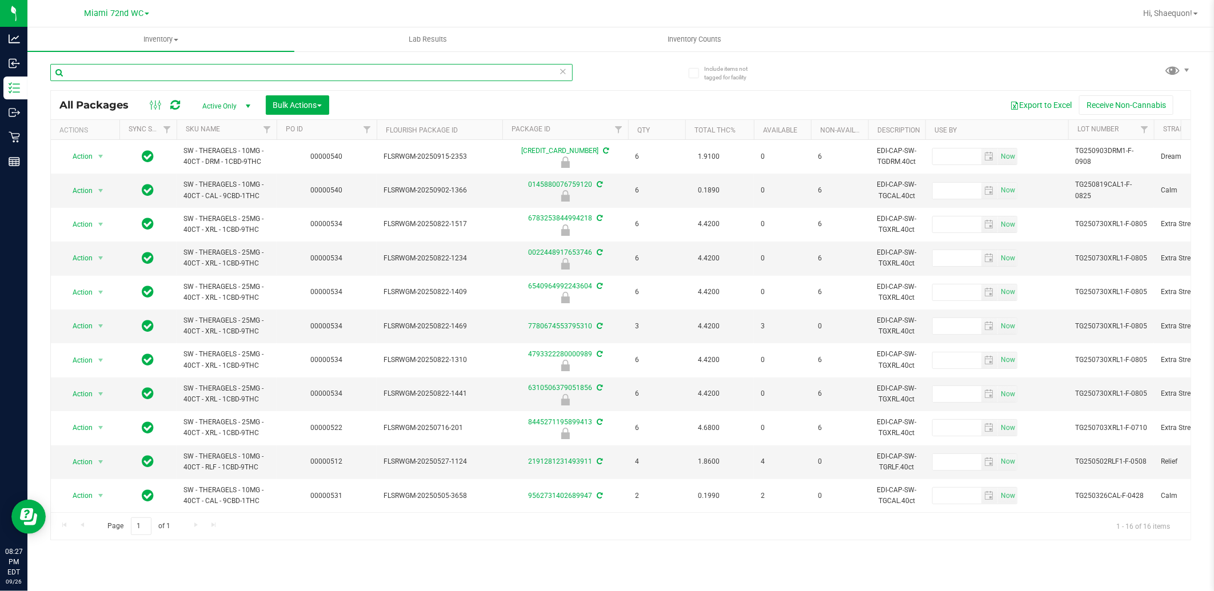
paste input "SW - THERAGELS - 10MG - 40CT - CAL - 9CBD-1THC"
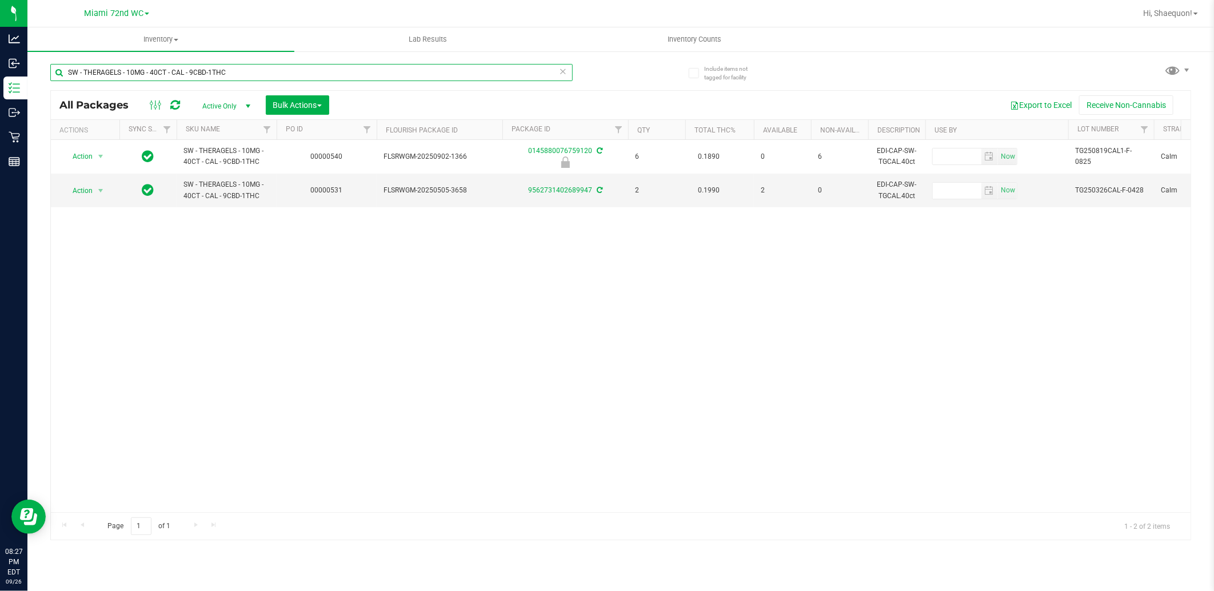
drag, startPoint x: 247, startPoint y: 72, endPoint x: 181, endPoint y: 69, distance: 66.9
click at [181, 69] on input "SW - THERAGELS - 10MG - 40CT - CAL - 9CBD-1THC" at bounding box center [311, 72] width 522 height 17
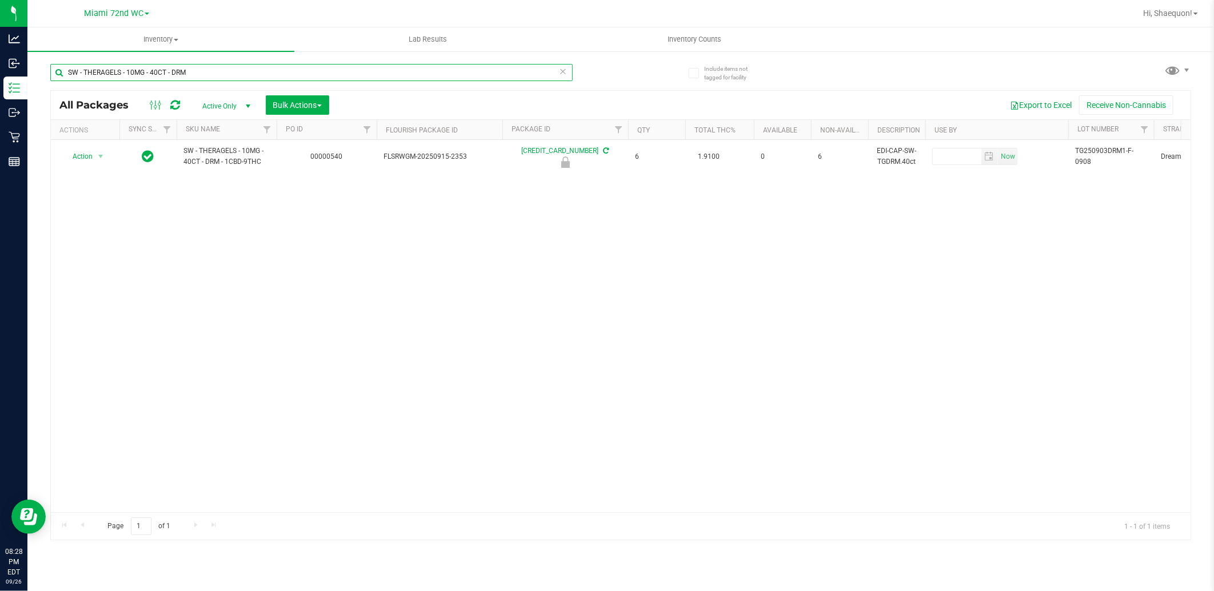
type input "SW - THERAGELS - 10MG - 40CT - DRM"
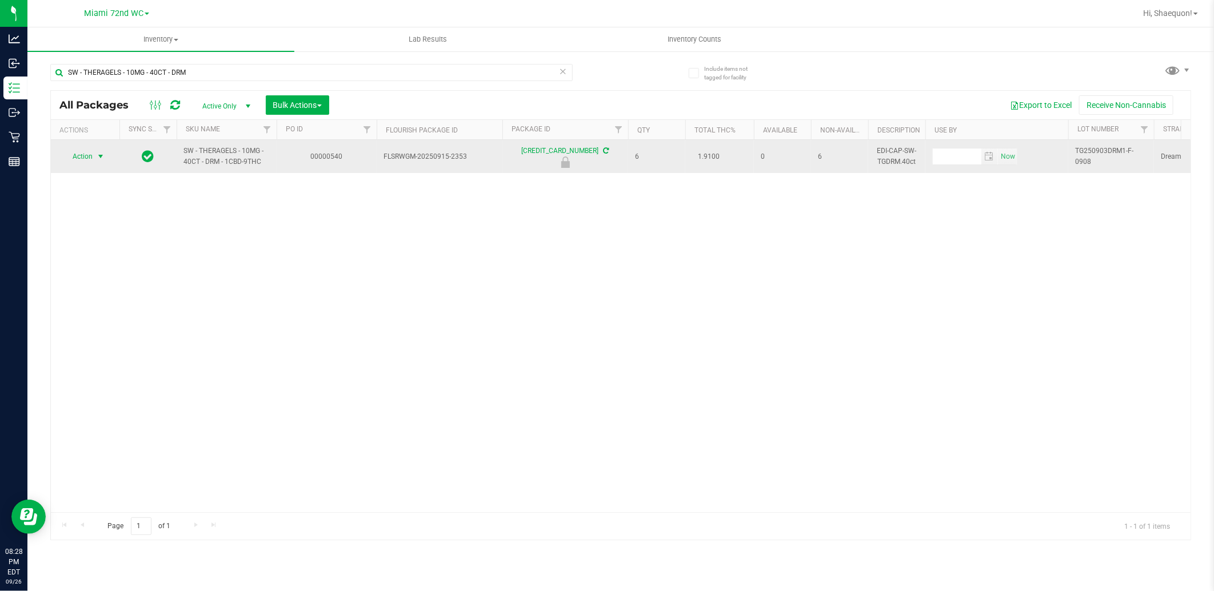
click at [103, 158] on span "select" at bounding box center [100, 156] width 9 height 9
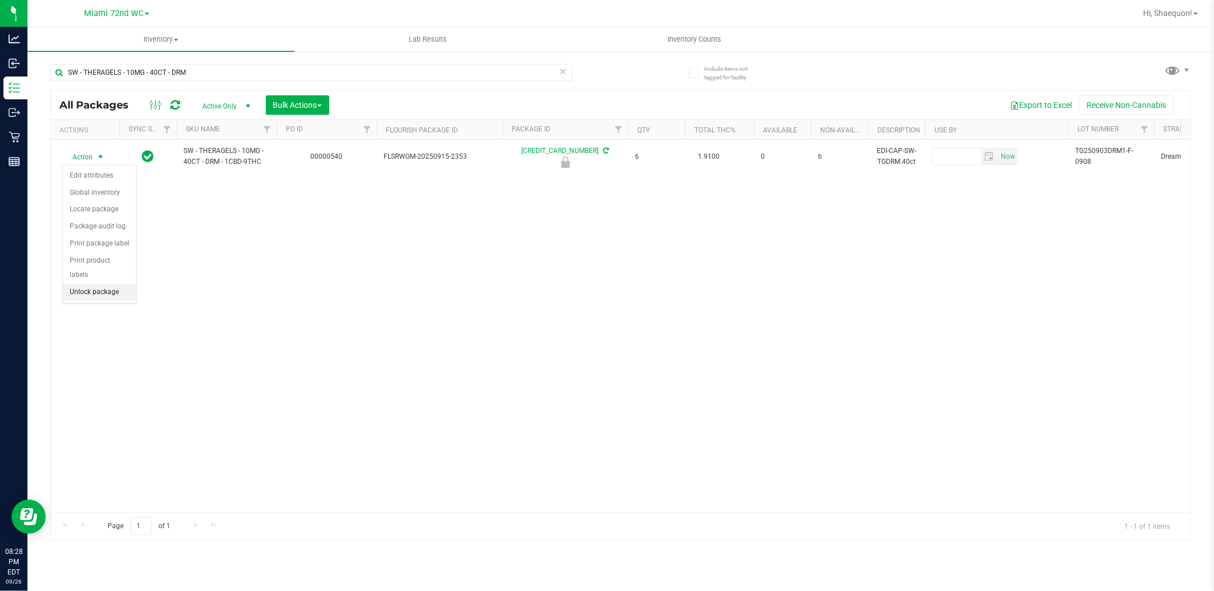
click at [103, 292] on li "Unlock package" at bounding box center [99, 292] width 73 height 17
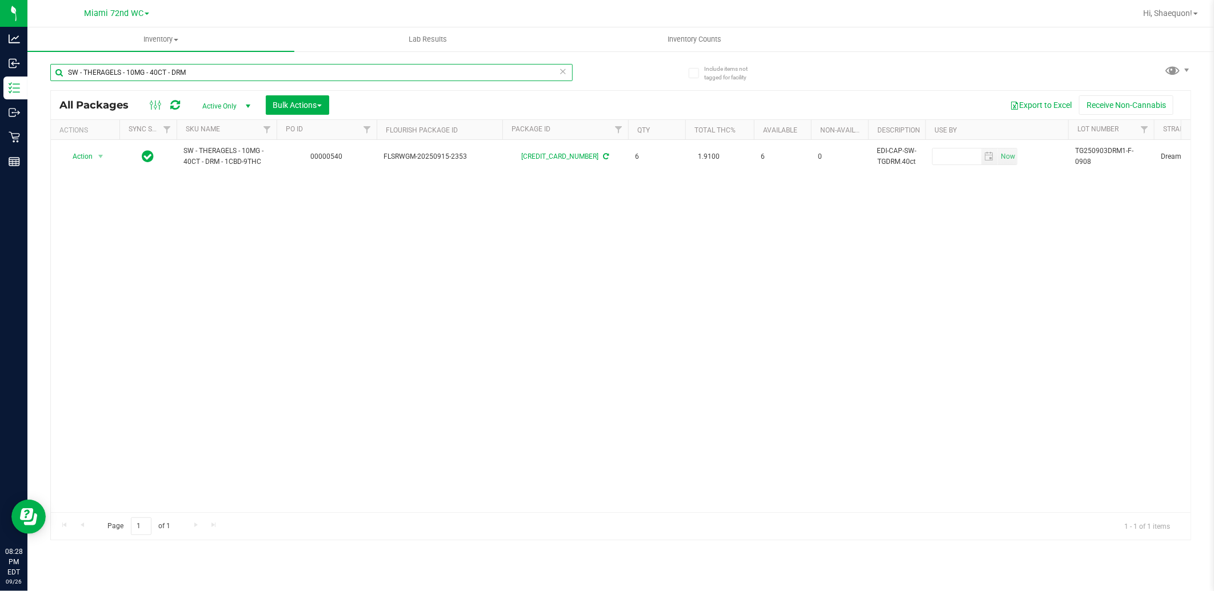
click at [198, 72] on input "SW - THERAGELS - 10MG - 40CT - DRM" at bounding box center [311, 72] width 522 height 17
type input "SW - THERAGELS - 10MG - 40CT - [DEMOGRAPHIC_DATA]"
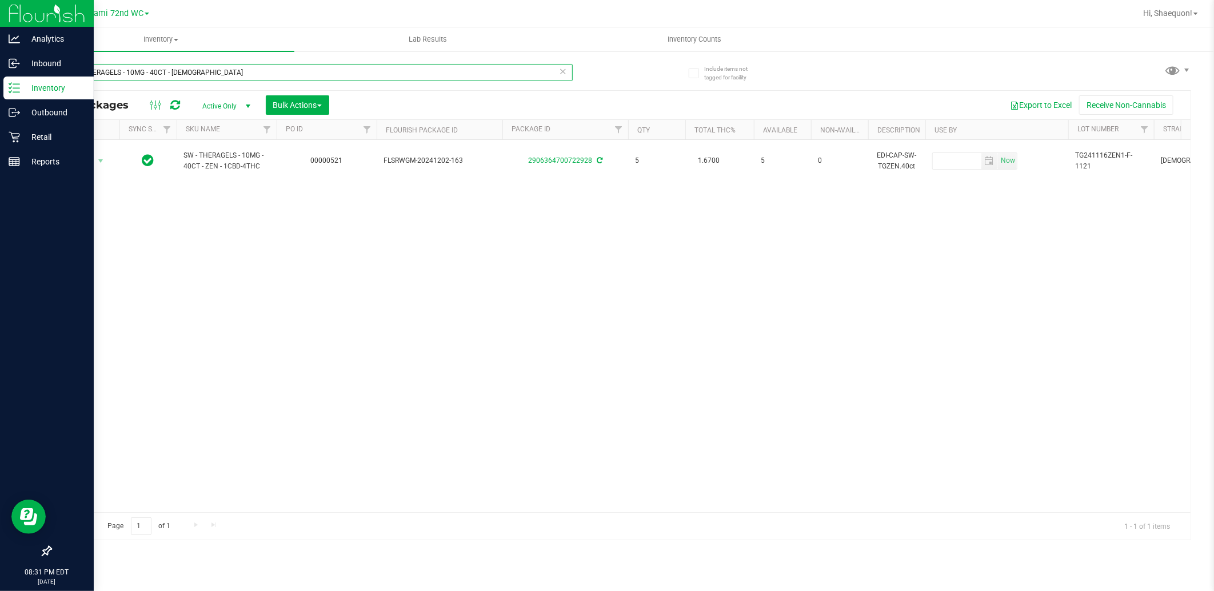
drag, startPoint x: 203, startPoint y: 74, endPoint x: 18, endPoint y: 82, distance: 185.3
click at [18, 82] on div "Analytics Inbound Inventory Outbound Retail Reports 08:31 PM EDT [DATE] 09/26 M…" at bounding box center [607, 295] width 1214 height 591
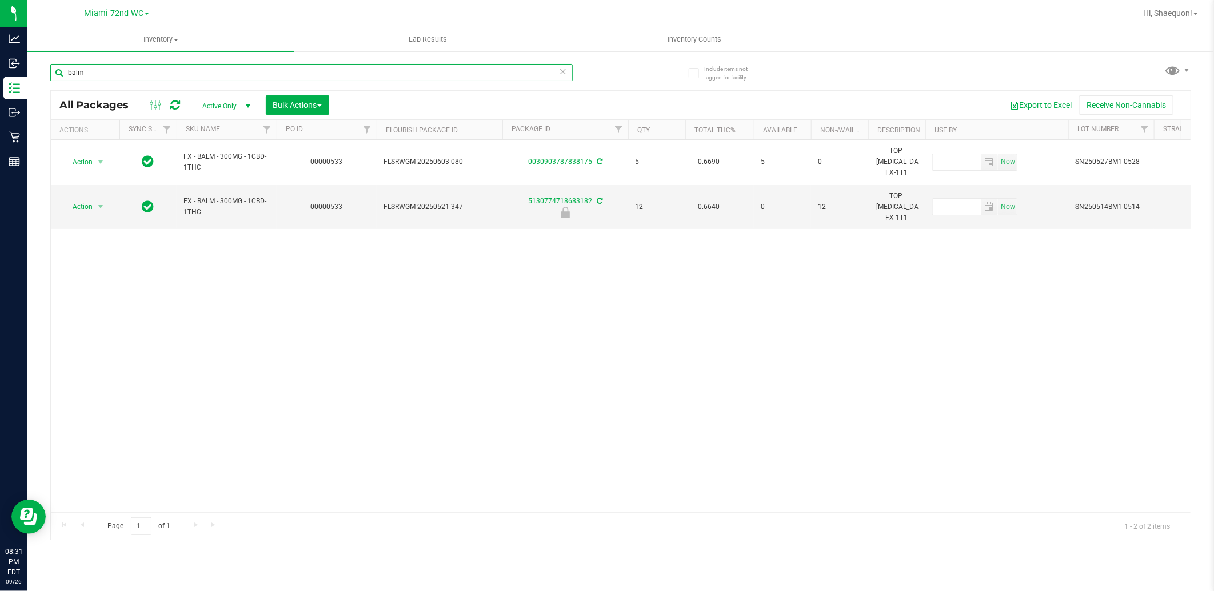
type input "balm"
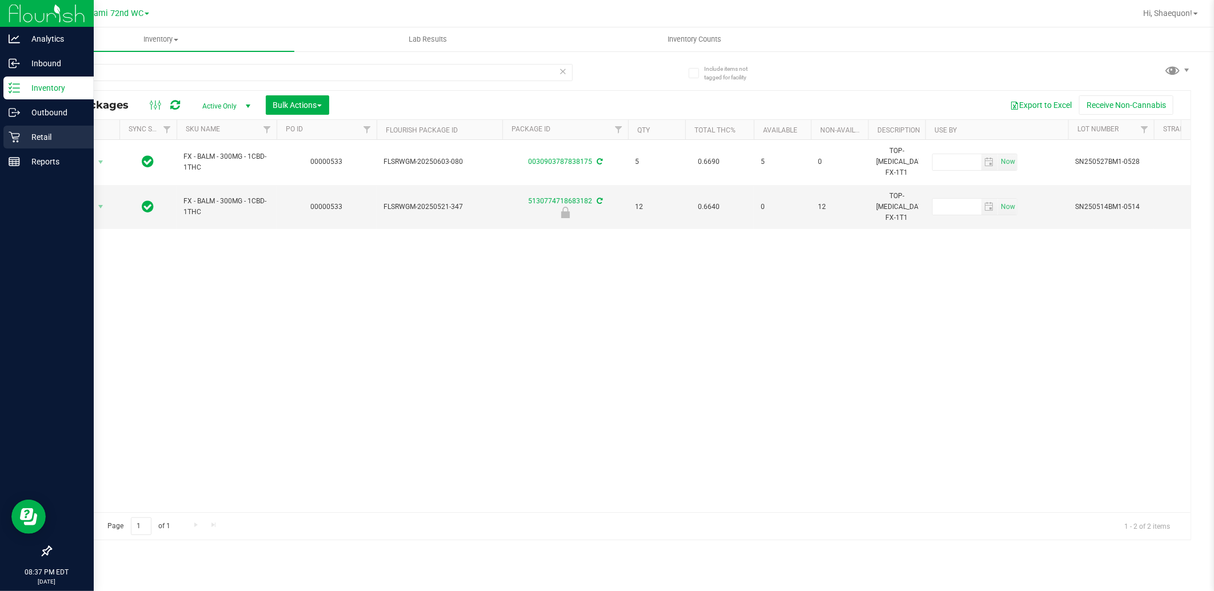
click at [19, 138] on icon at bounding box center [14, 136] width 11 height 11
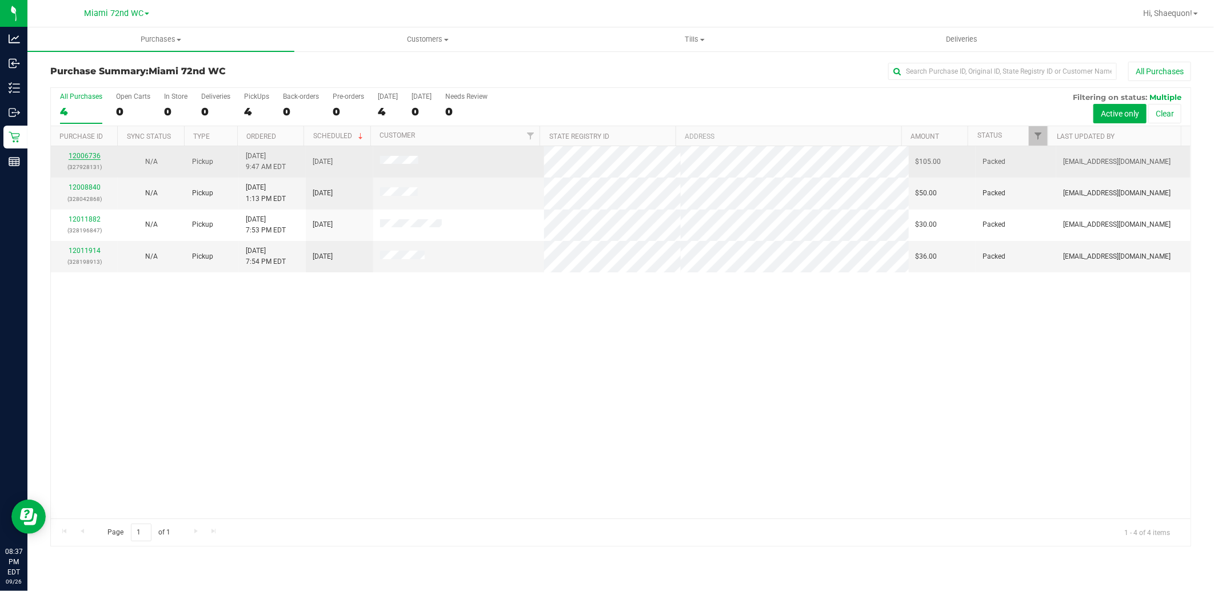
click at [95, 158] on link "12006736" at bounding box center [85, 156] width 32 height 8
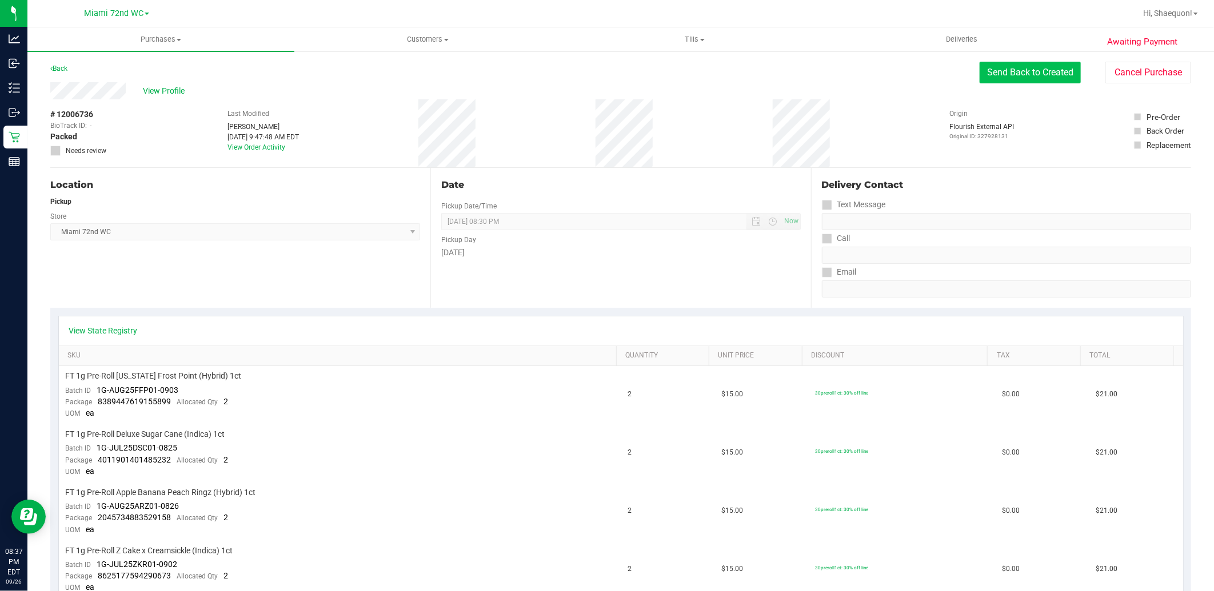
click at [1017, 75] on button "Send Back to Created" at bounding box center [1029, 73] width 101 height 22
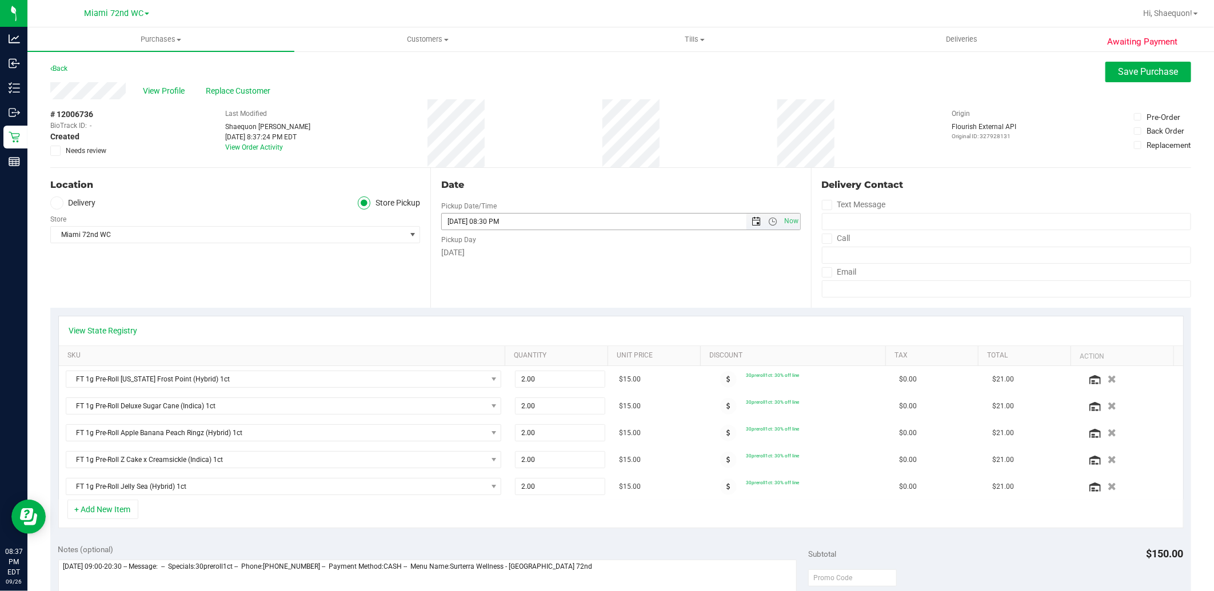
click at [752, 225] on span "Open the date view" at bounding box center [756, 221] width 9 height 9
click at [545, 339] on link "27" at bounding box center [548, 338] width 17 height 18
type input "[DATE] 08:30 PM"
click at [1119, 76] on span "Save Purchase" at bounding box center [1148, 71] width 60 height 11
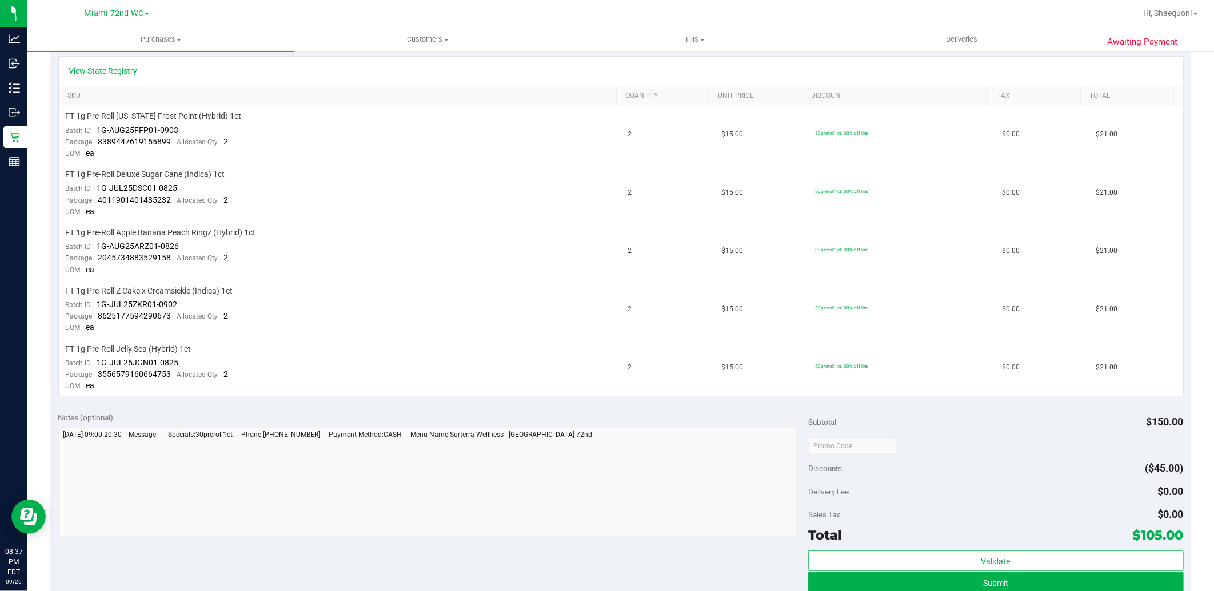
scroll to position [317, 0]
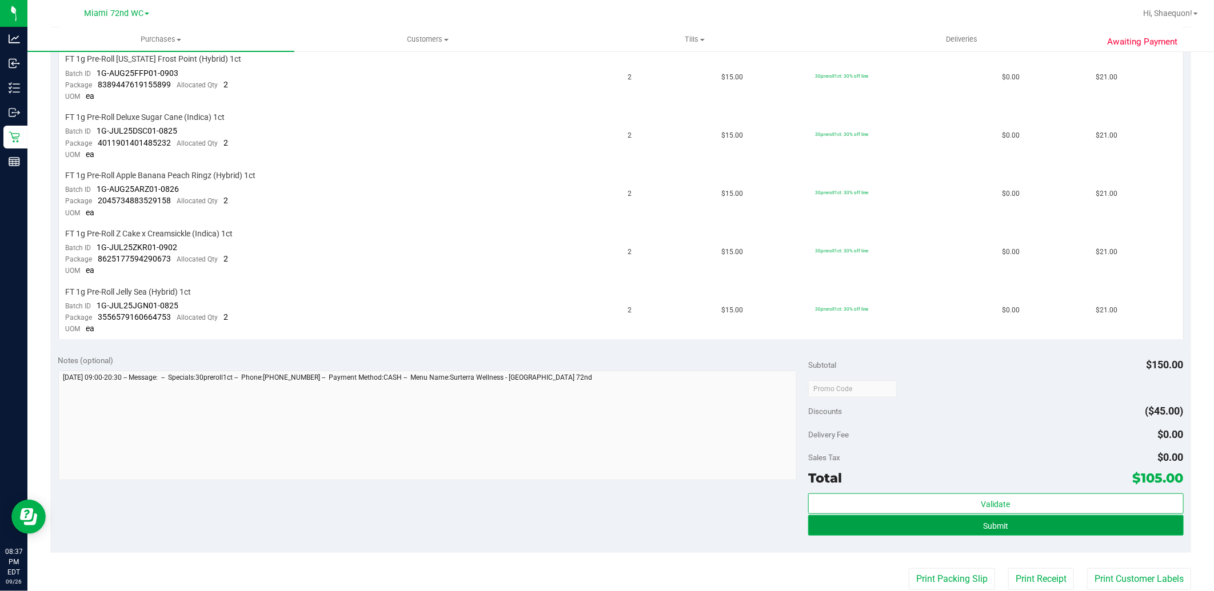
click at [1013, 533] on button "Submit" at bounding box center [995, 525] width 375 height 21
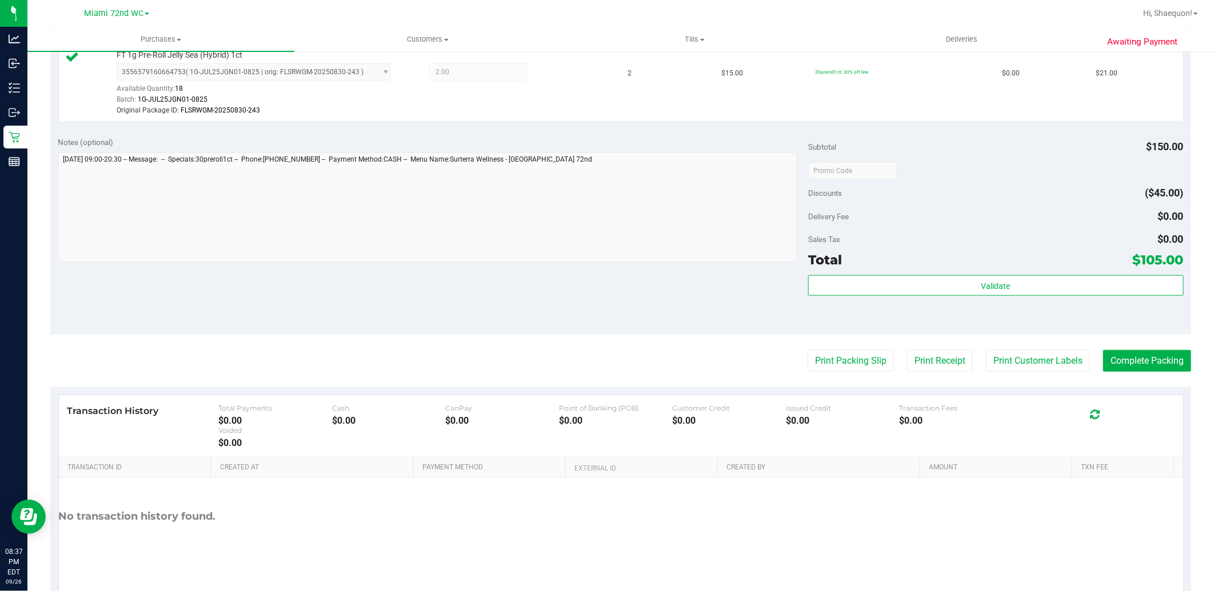
scroll to position [635, 0]
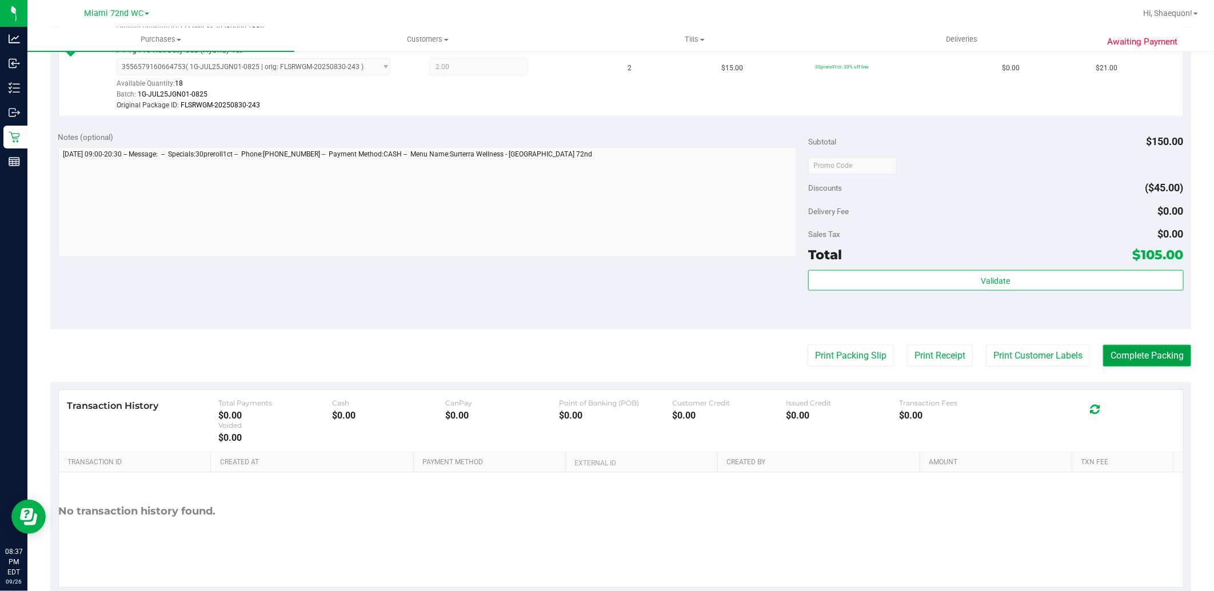
click at [1130, 362] on button "Complete Packing" at bounding box center [1147, 356] width 88 height 22
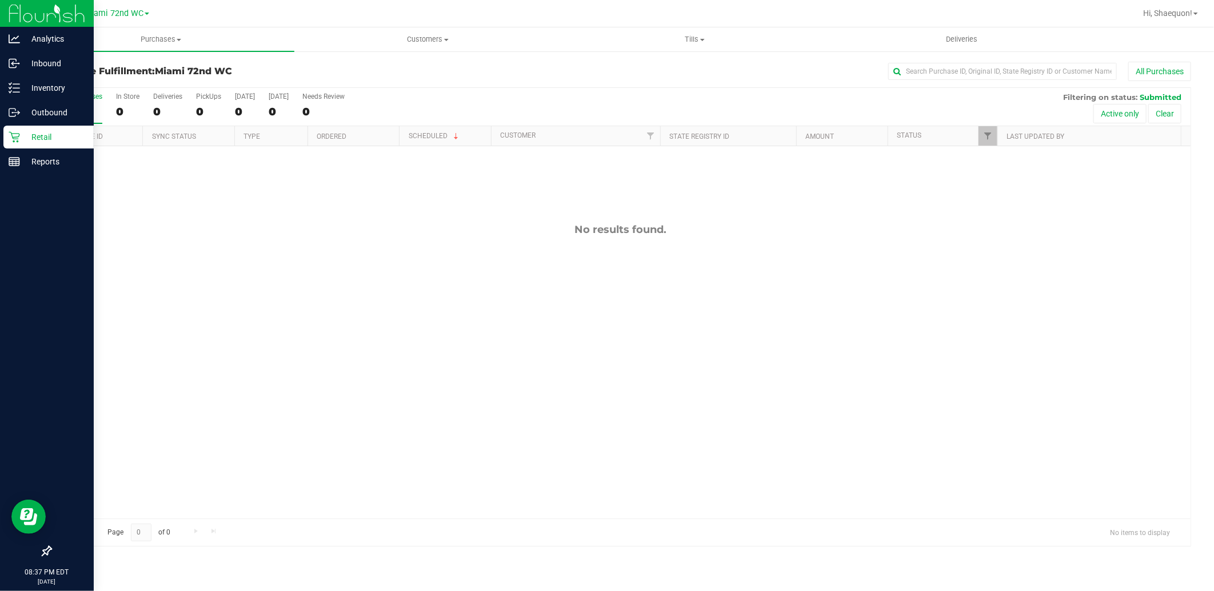
click at [38, 131] on p "Retail" at bounding box center [54, 137] width 69 height 14
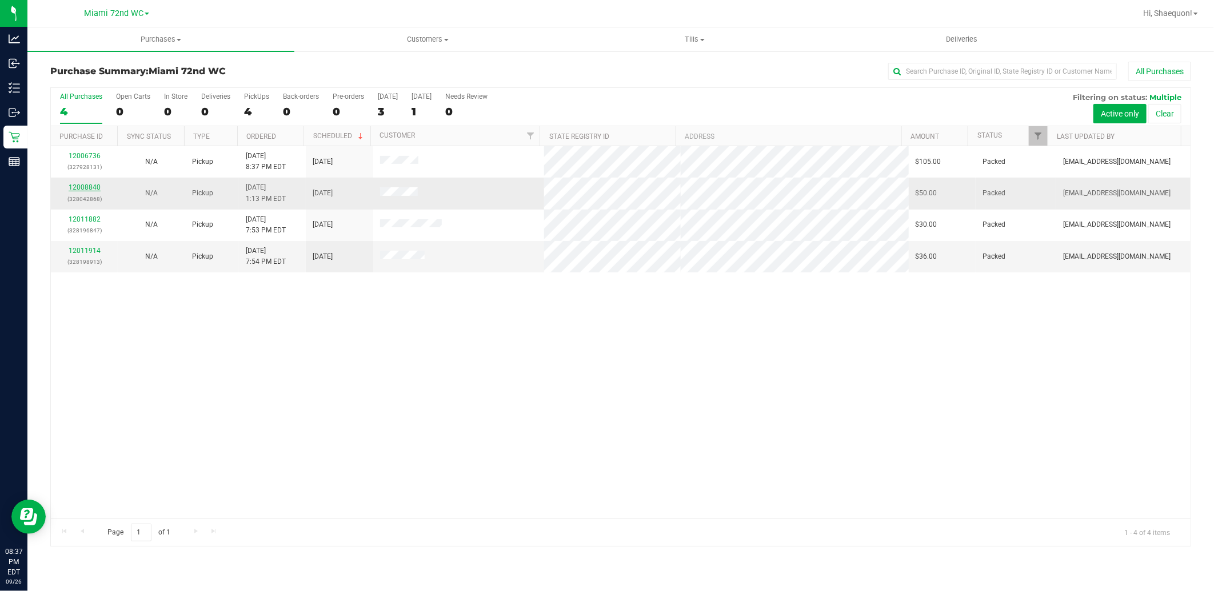
click at [94, 187] on link "12008840" at bounding box center [85, 187] width 32 height 8
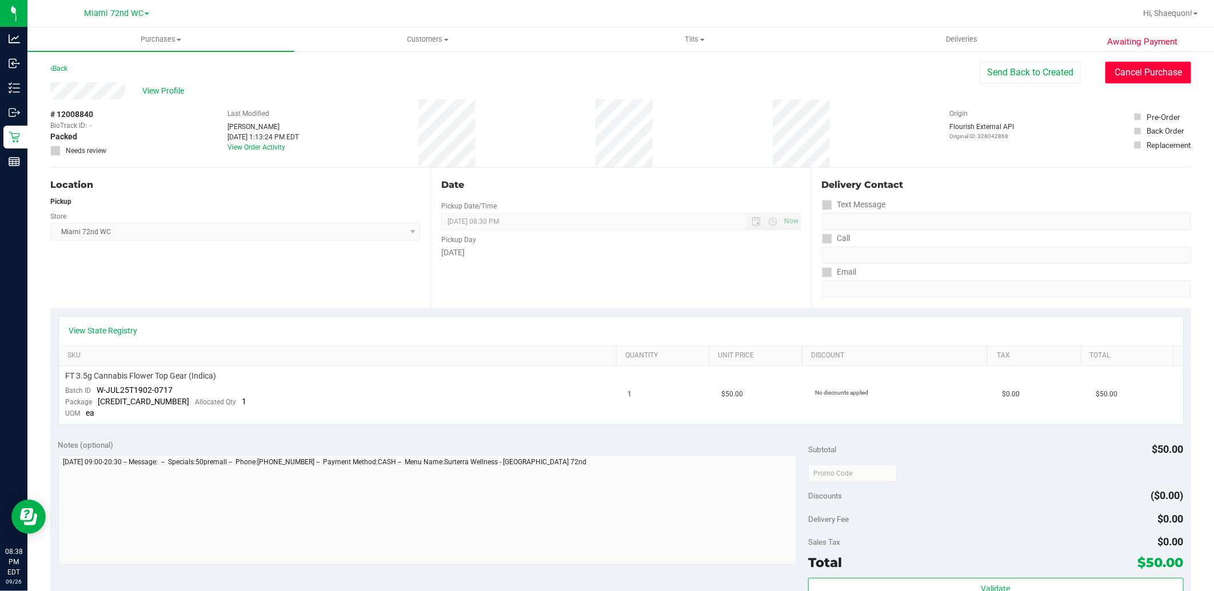
click at [1155, 83] on button "Cancel Purchase" at bounding box center [1148, 73] width 86 height 22
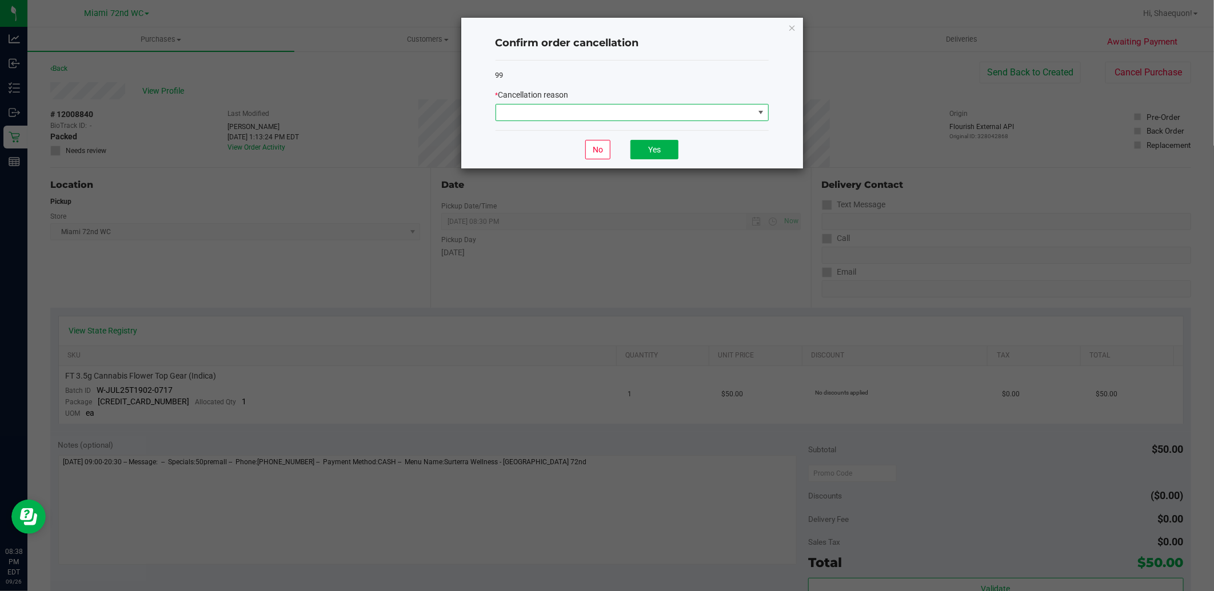
click at [762, 113] on span at bounding box center [760, 112] width 9 height 9
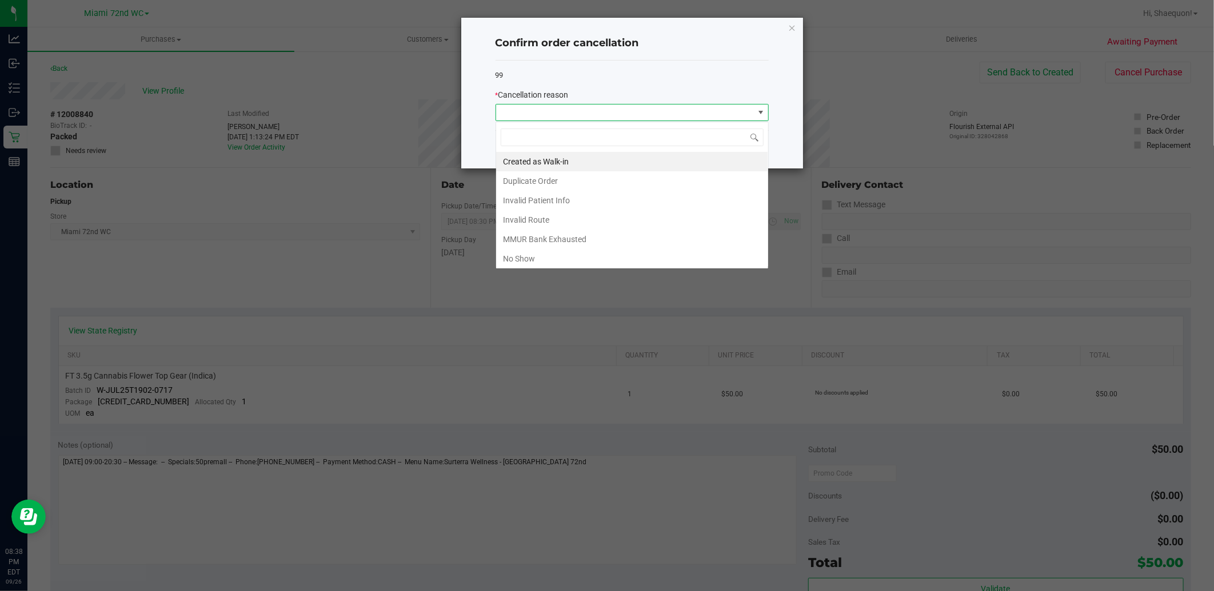
scroll to position [17, 273]
click at [671, 264] on li "No Show" at bounding box center [632, 258] width 272 height 19
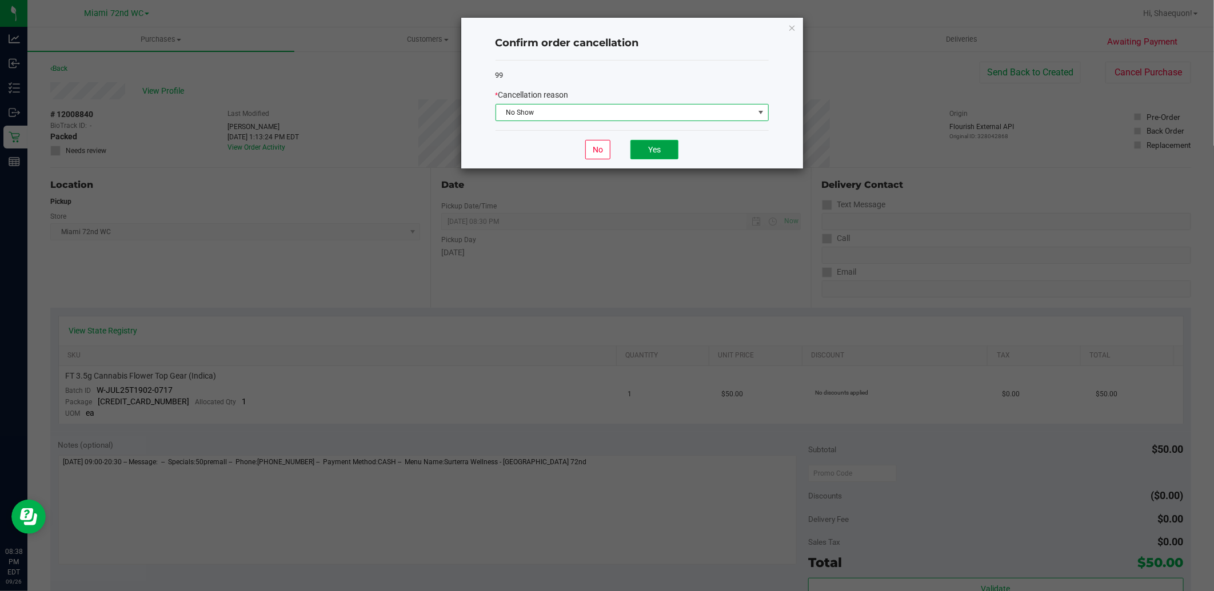
click at [663, 150] on button "Yes" at bounding box center [654, 149] width 48 height 19
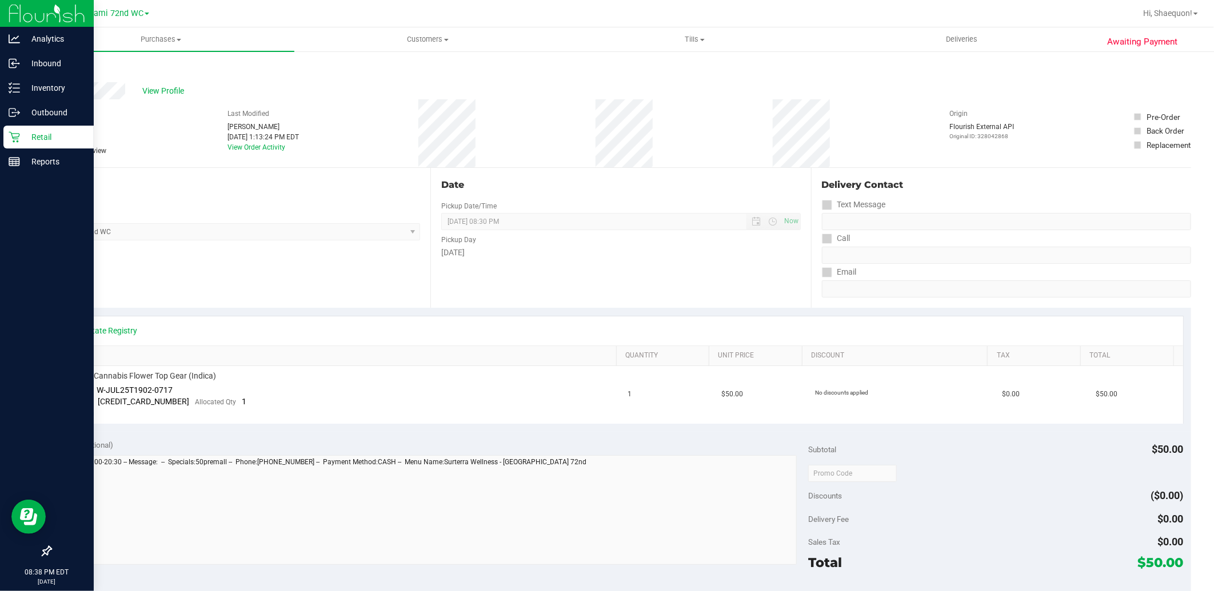
click at [14, 139] on icon at bounding box center [14, 136] width 11 height 11
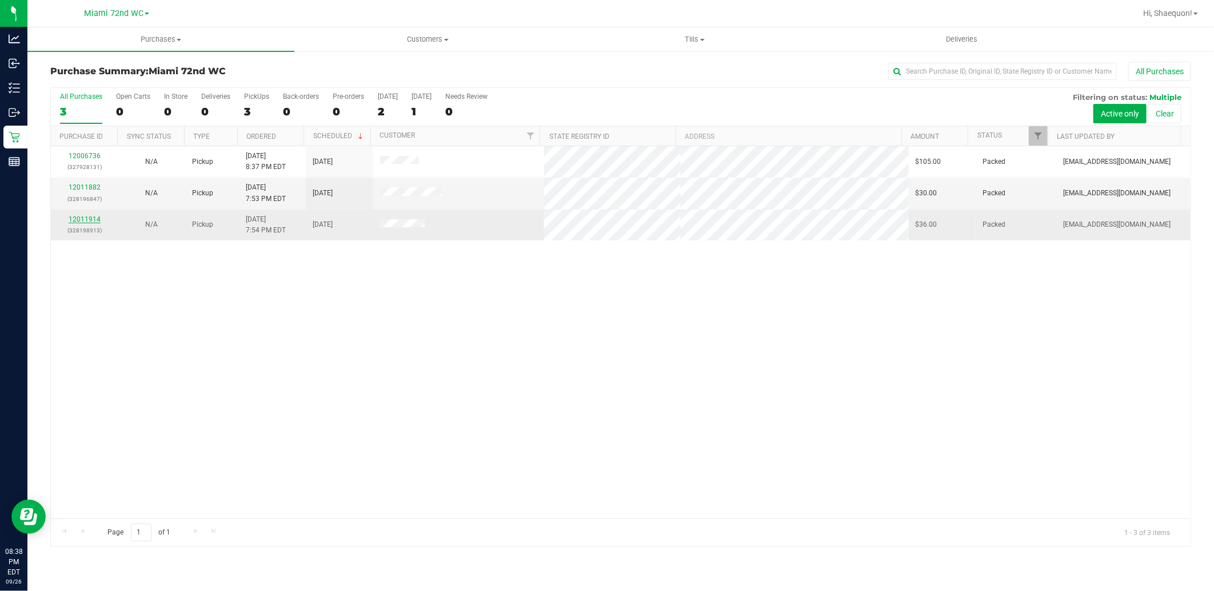
click at [90, 216] on link "12011914" at bounding box center [85, 219] width 32 height 8
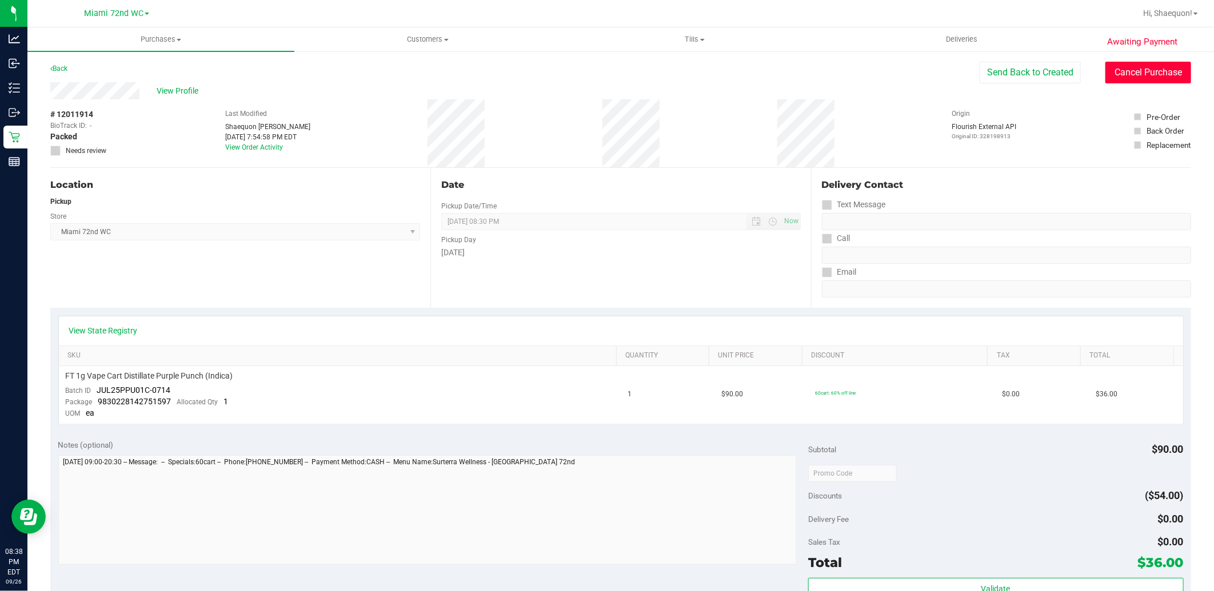
click at [1128, 71] on button "Cancel Purchase" at bounding box center [1148, 73] width 86 height 22
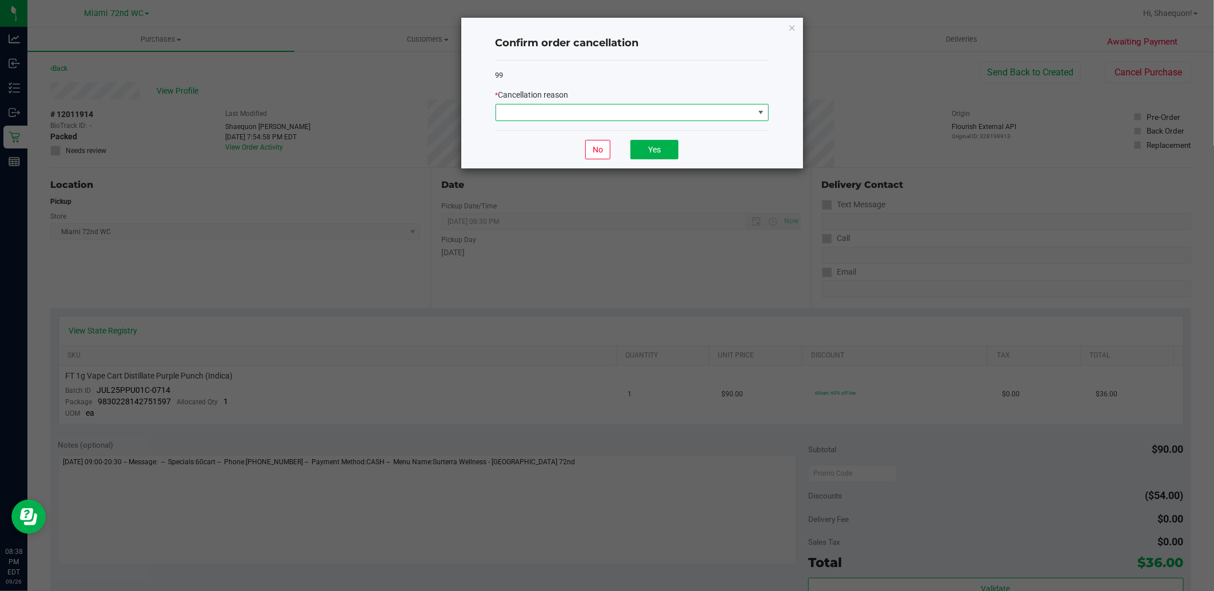
click at [758, 110] on span at bounding box center [760, 112] width 9 height 9
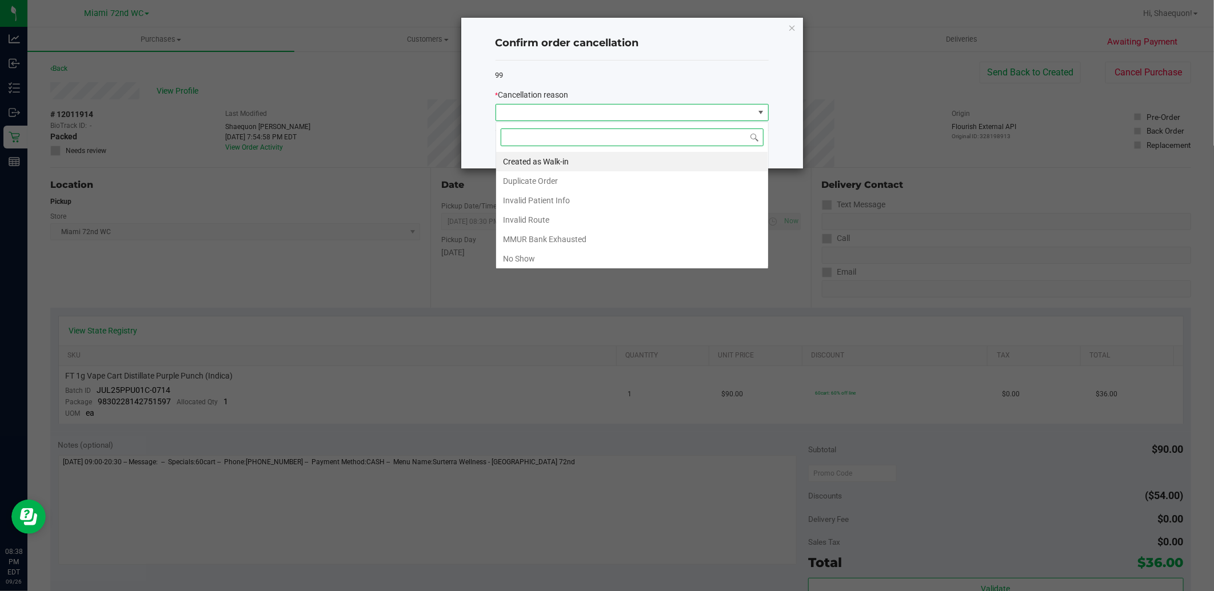
scroll to position [17, 273]
click at [602, 258] on li "No Show" at bounding box center [632, 258] width 272 height 19
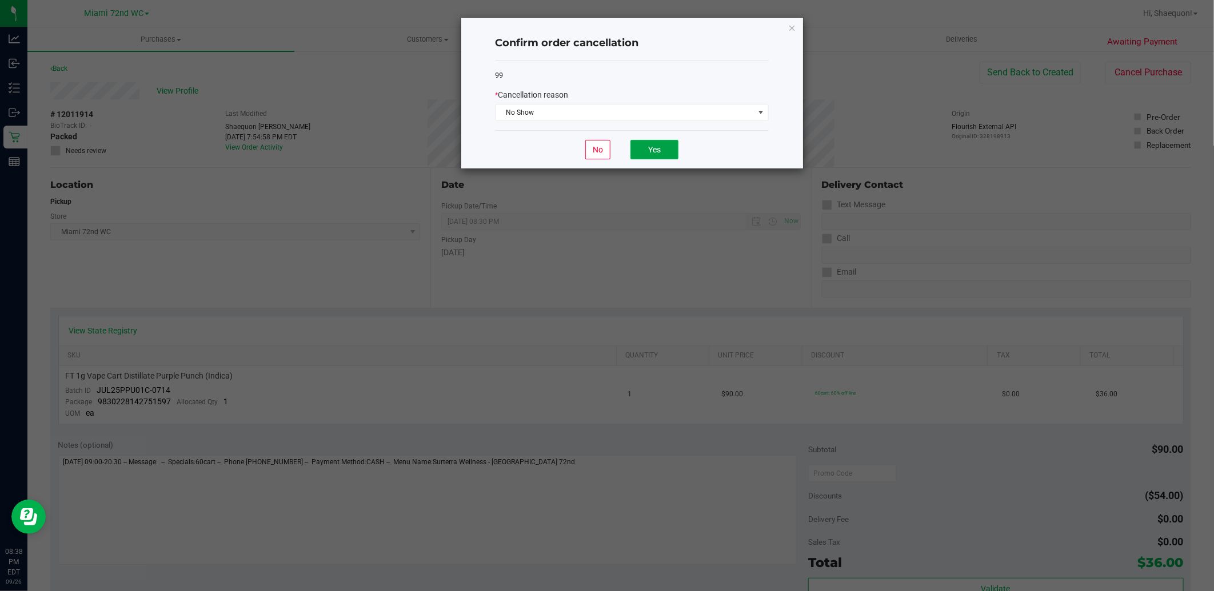
click at [660, 151] on button "Yes" at bounding box center [654, 149] width 48 height 19
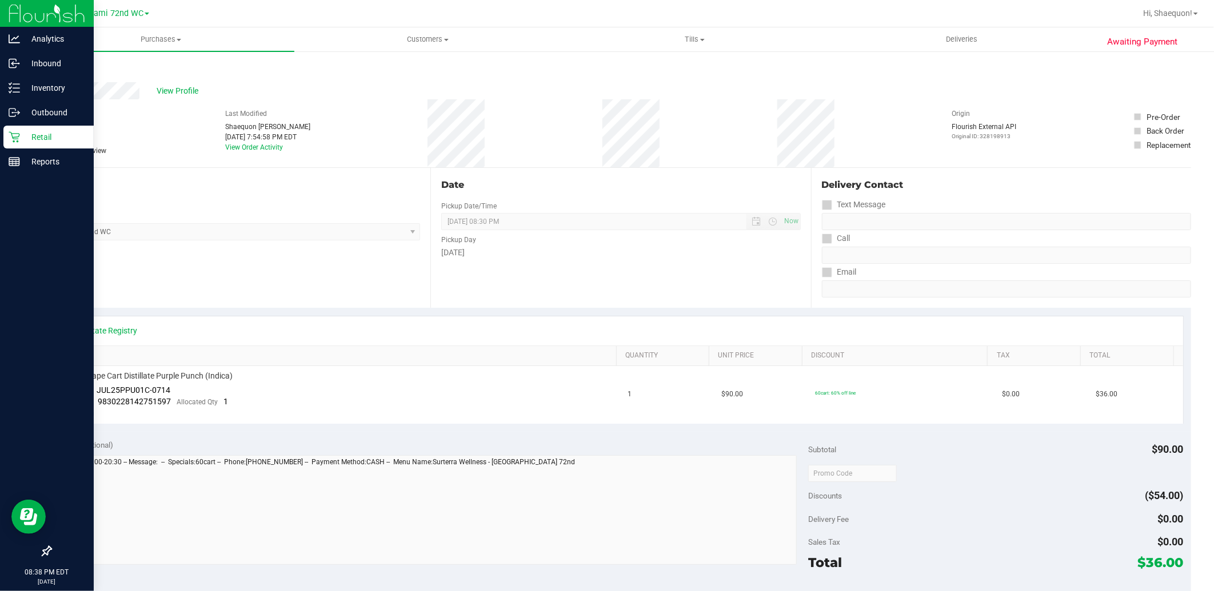
click at [25, 140] on p "Retail" at bounding box center [54, 137] width 69 height 14
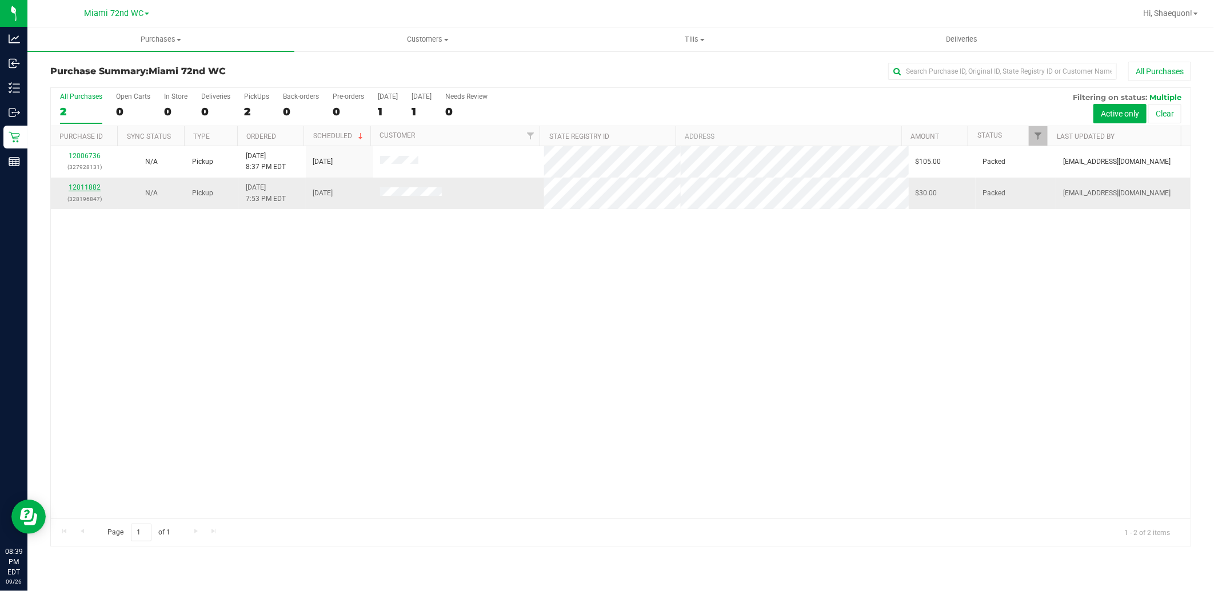
click at [87, 191] on link "12011882" at bounding box center [85, 187] width 32 height 8
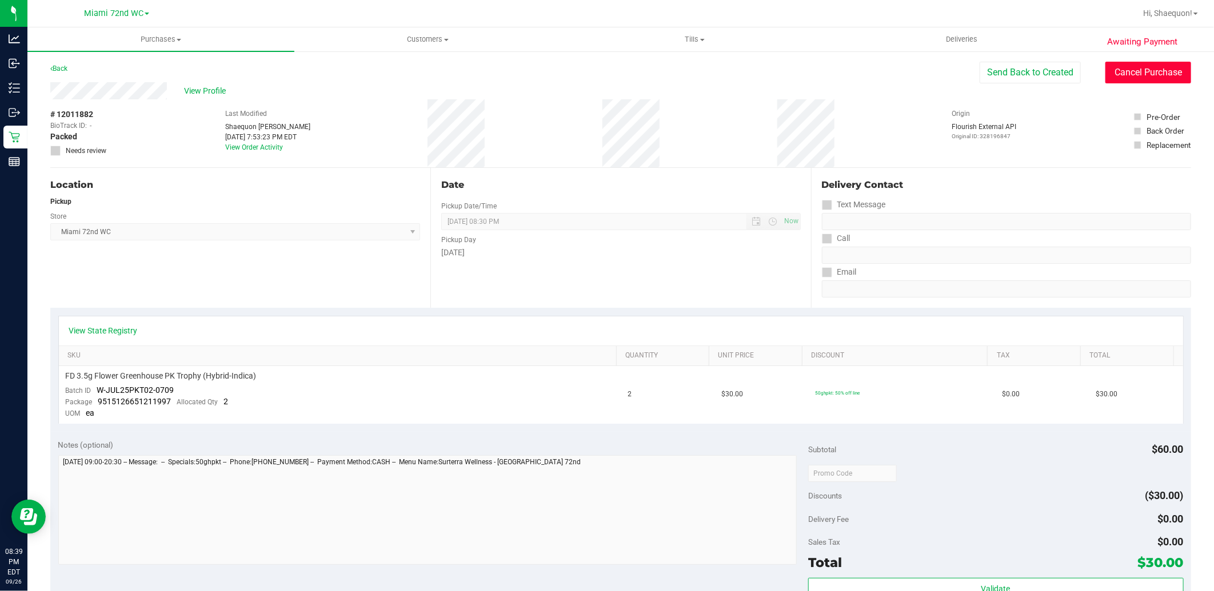
click at [1173, 71] on button "Cancel Purchase" at bounding box center [1148, 73] width 86 height 22
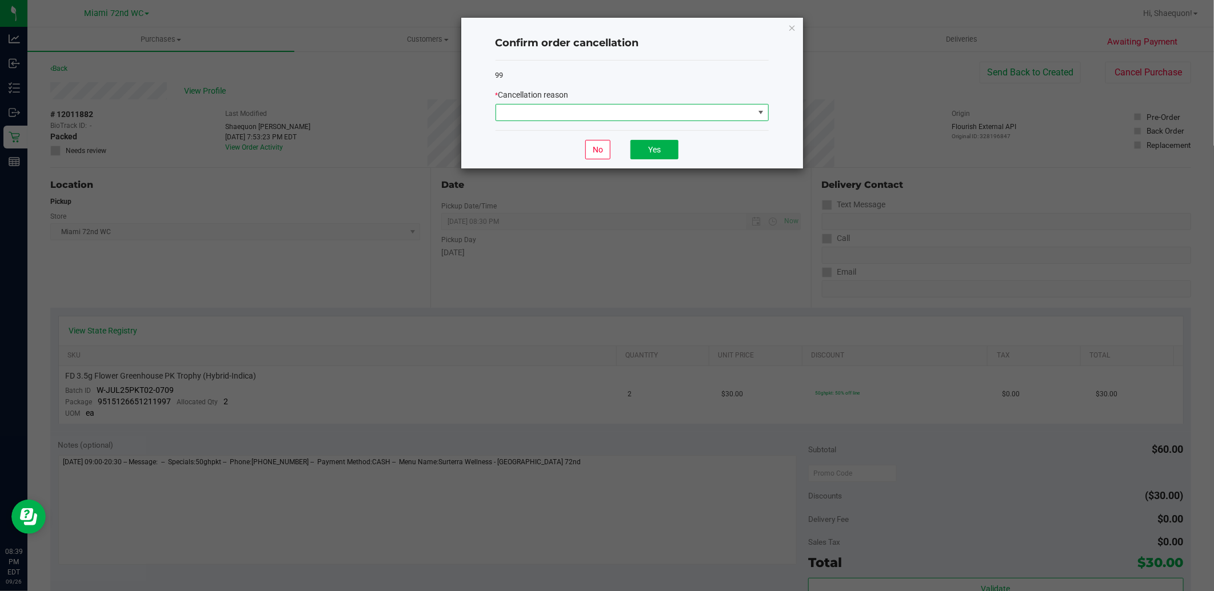
click at [763, 110] on span at bounding box center [760, 112] width 9 height 9
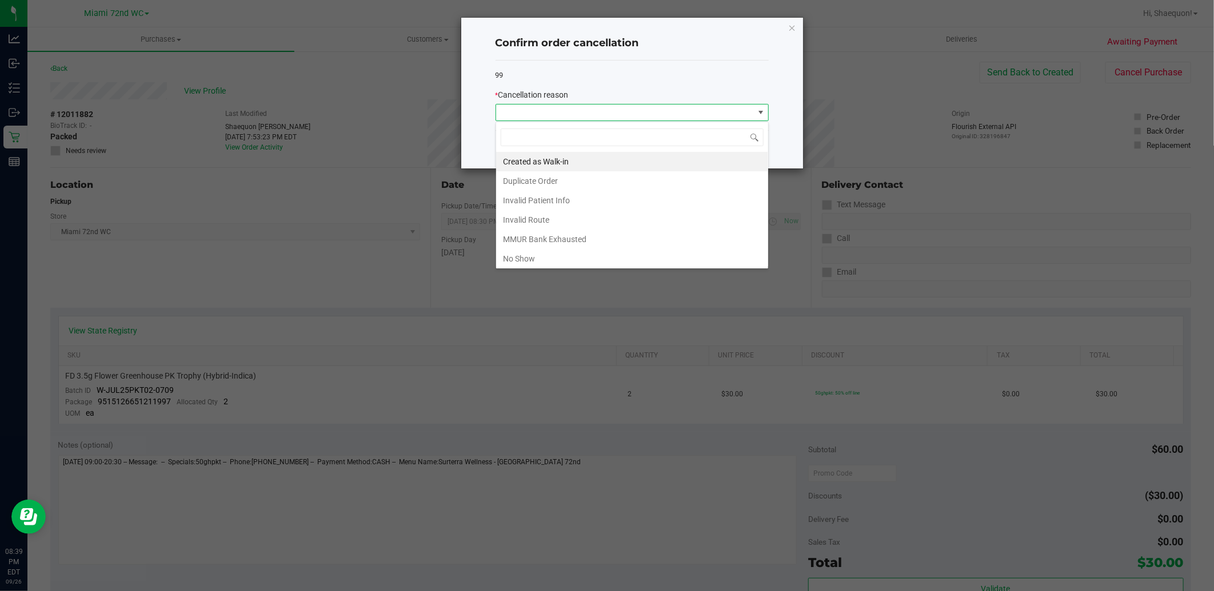
scroll to position [17, 273]
click at [657, 259] on li "No Show" at bounding box center [632, 258] width 272 height 19
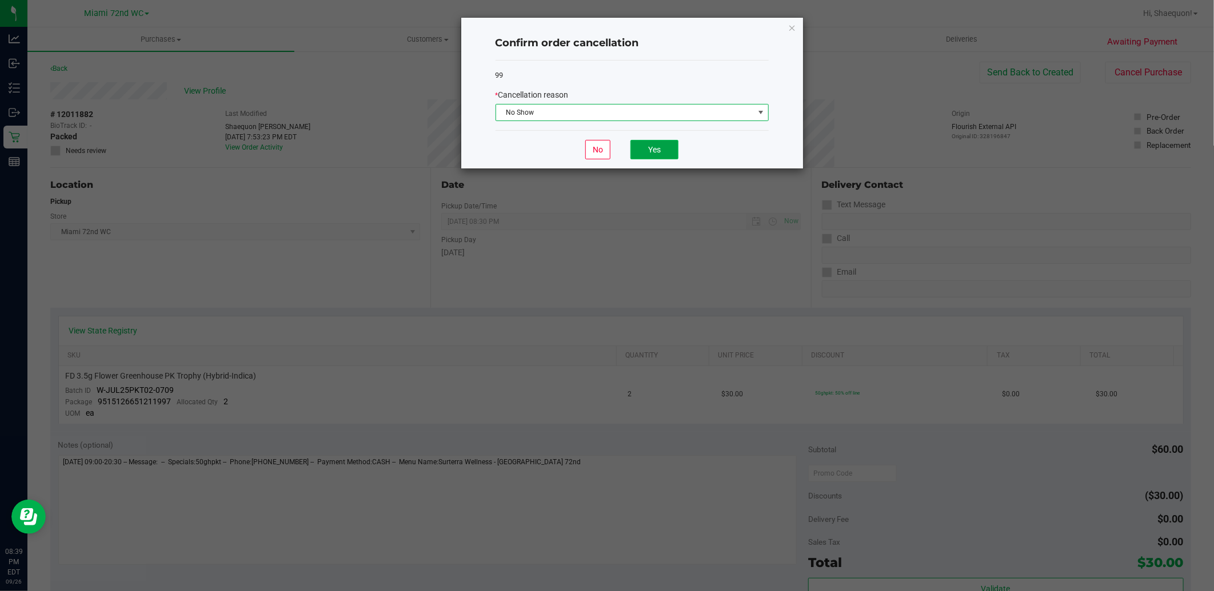
click at [662, 156] on button "Yes" at bounding box center [654, 149] width 48 height 19
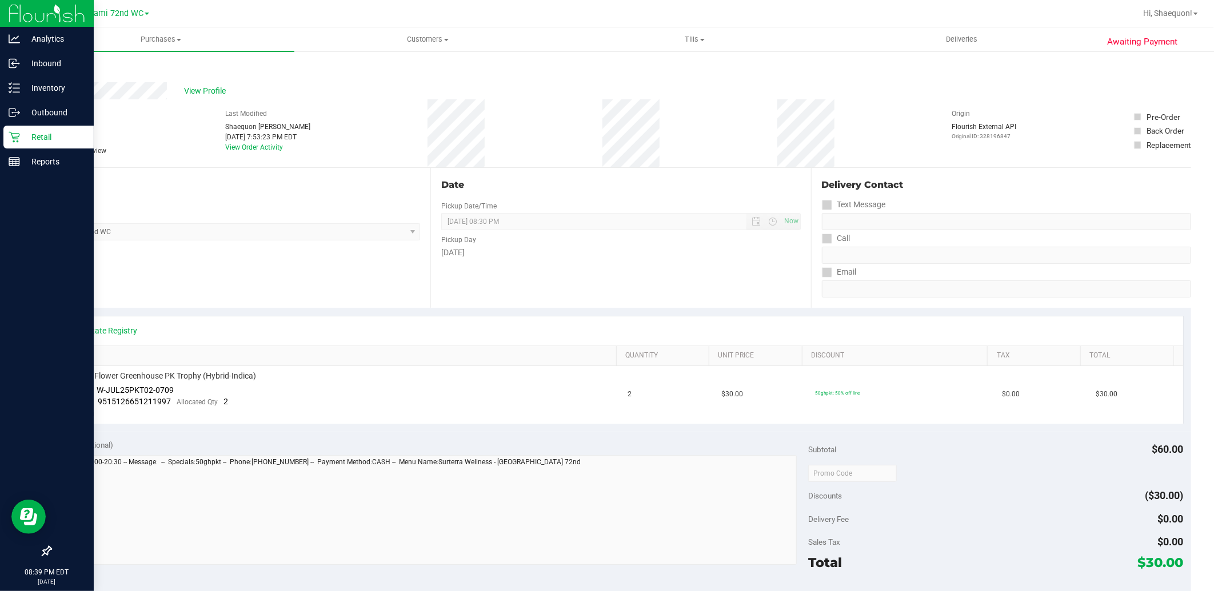
click at [17, 138] on icon at bounding box center [14, 136] width 11 height 11
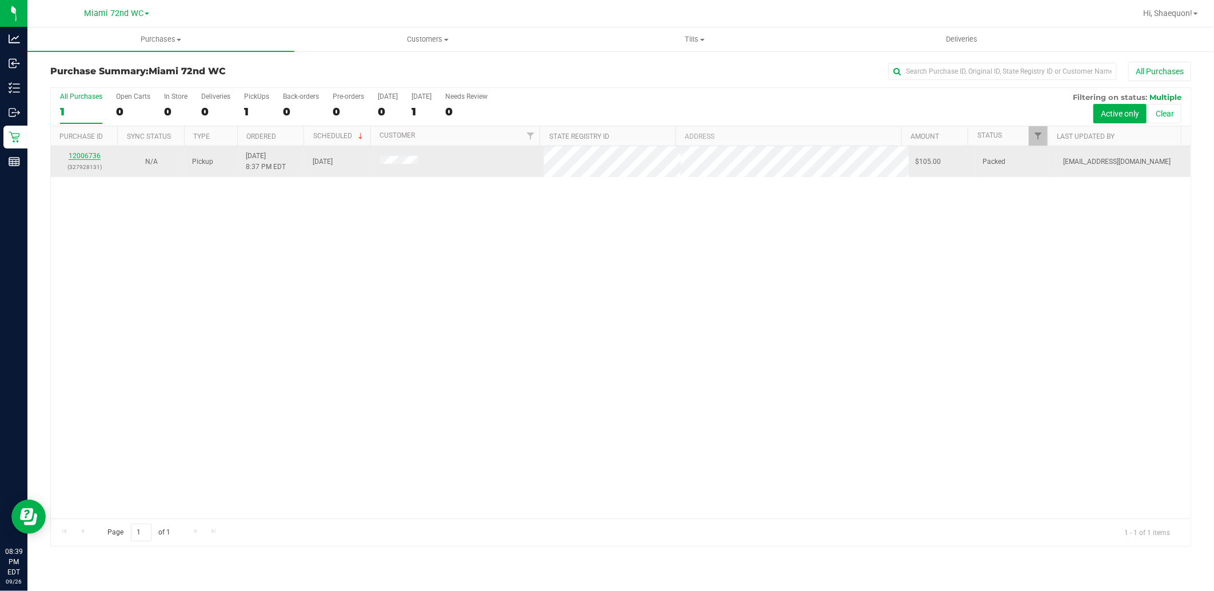
click at [88, 155] on link "12006736" at bounding box center [85, 156] width 32 height 8
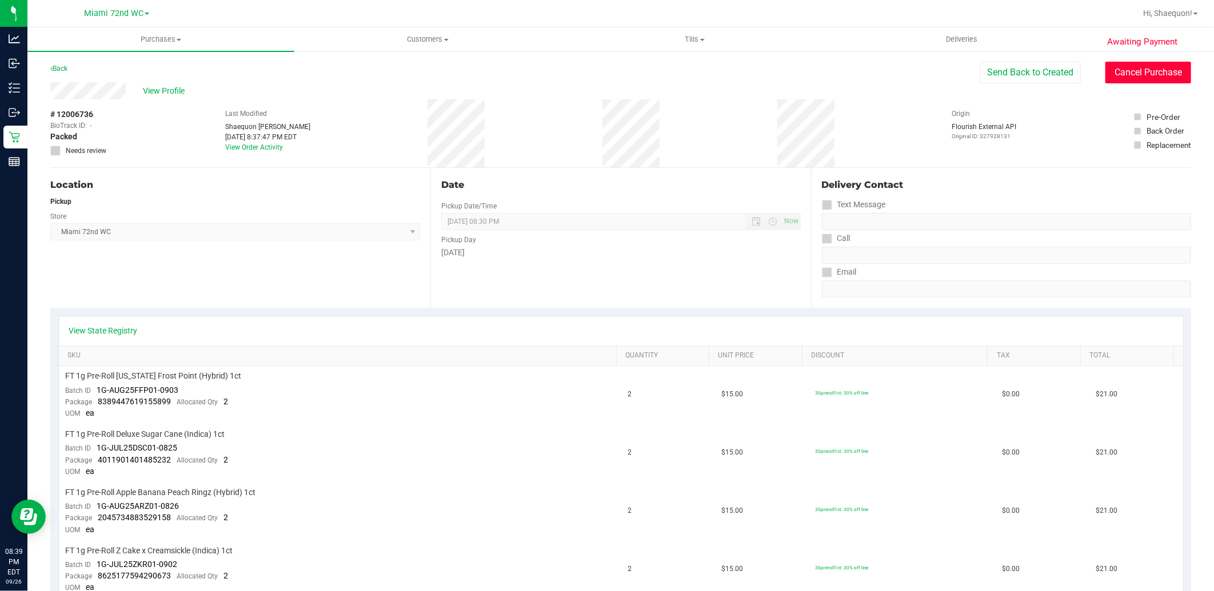
click at [1152, 72] on button "Cancel Purchase" at bounding box center [1148, 73] width 86 height 22
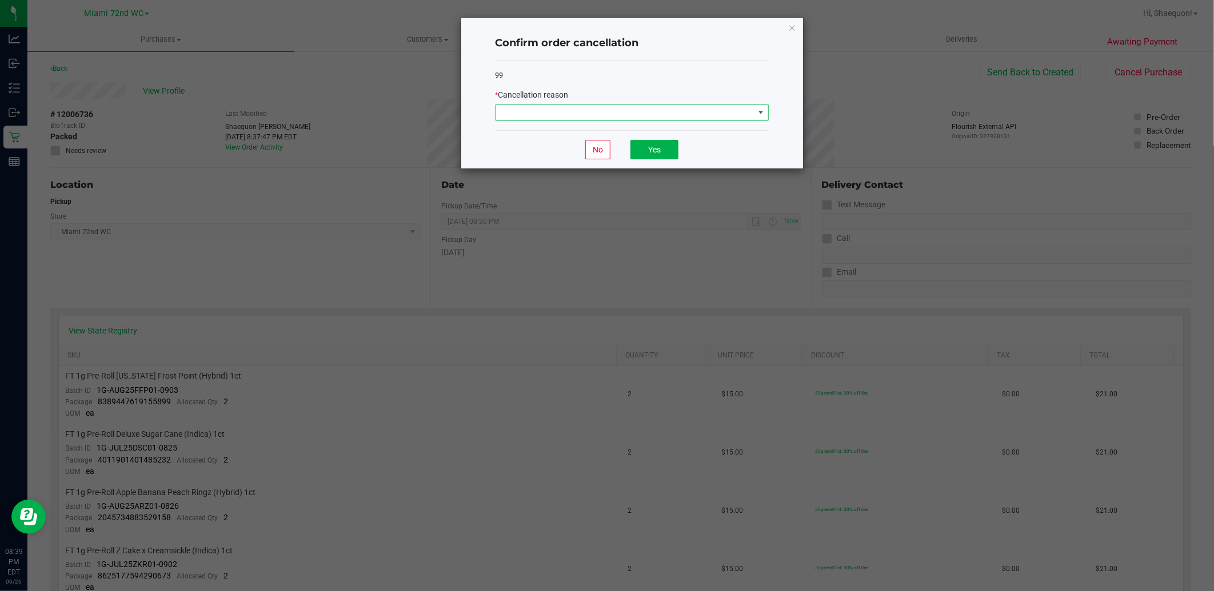
click at [756, 114] on span at bounding box center [760, 112] width 9 height 9
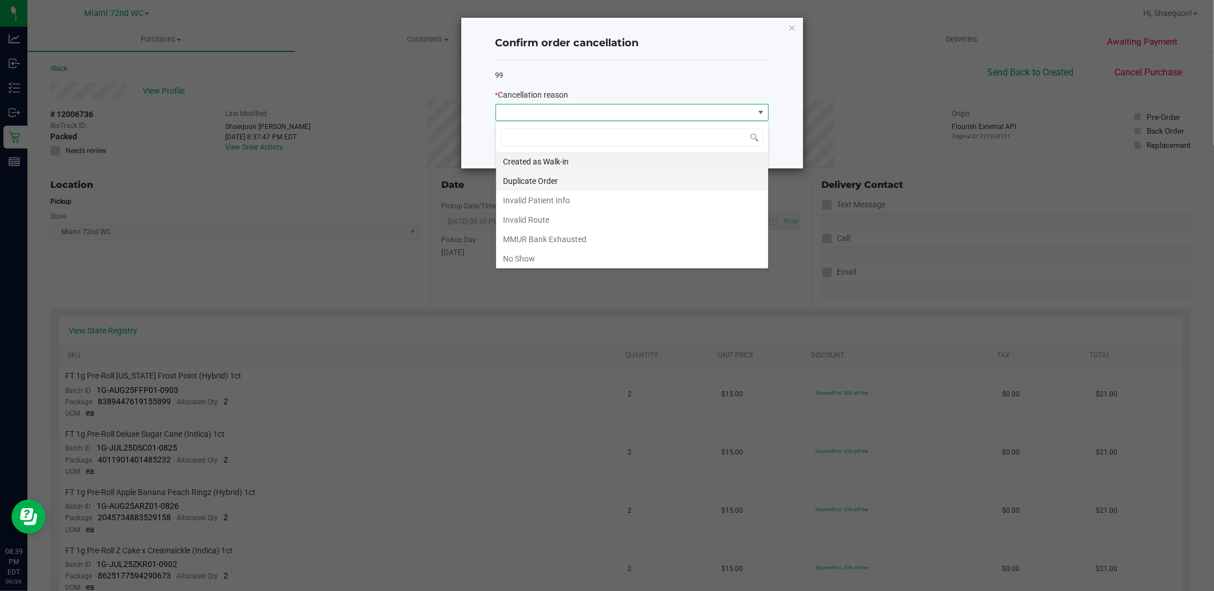
scroll to position [17, 273]
click at [612, 260] on li "No Show" at bounding box center [632, 258] width 272 height 19
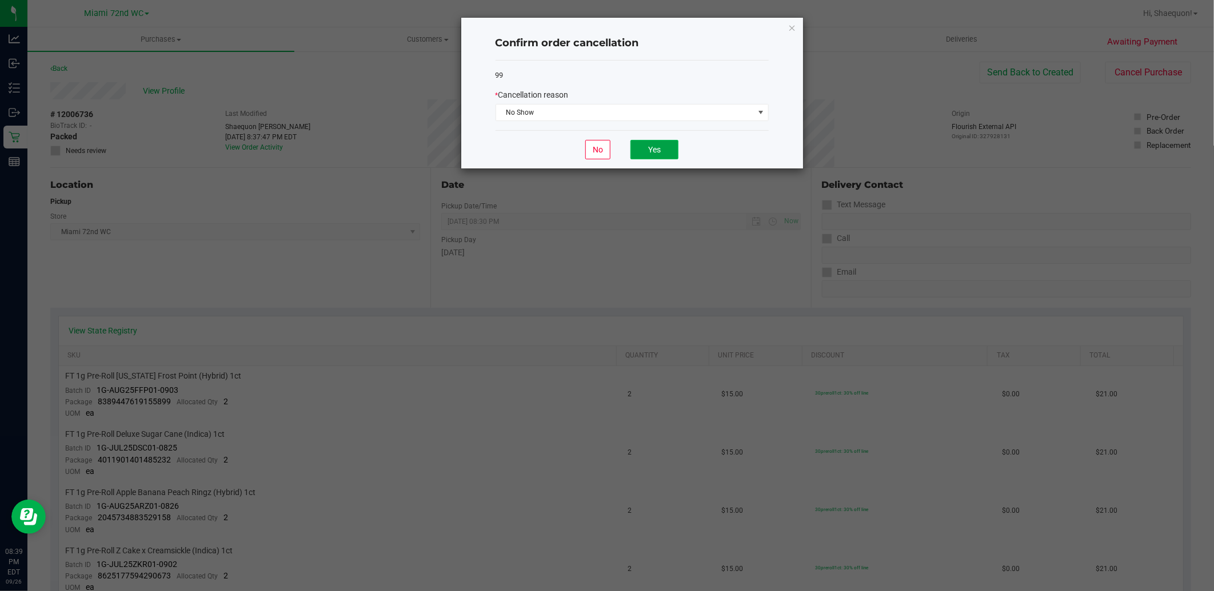
click at [650, 155] on button "Yes" at bounding box center [654, 149] width 48 height 19
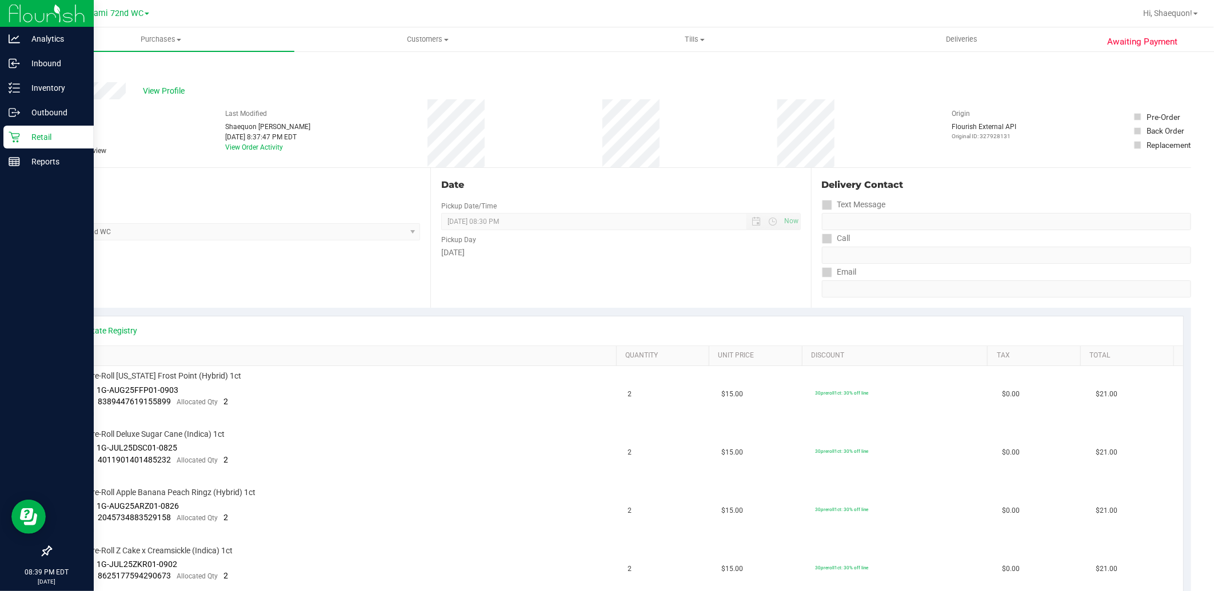
click at [25, 138] on p "Retail" at bounding box center [54, 137] width 69 height 14
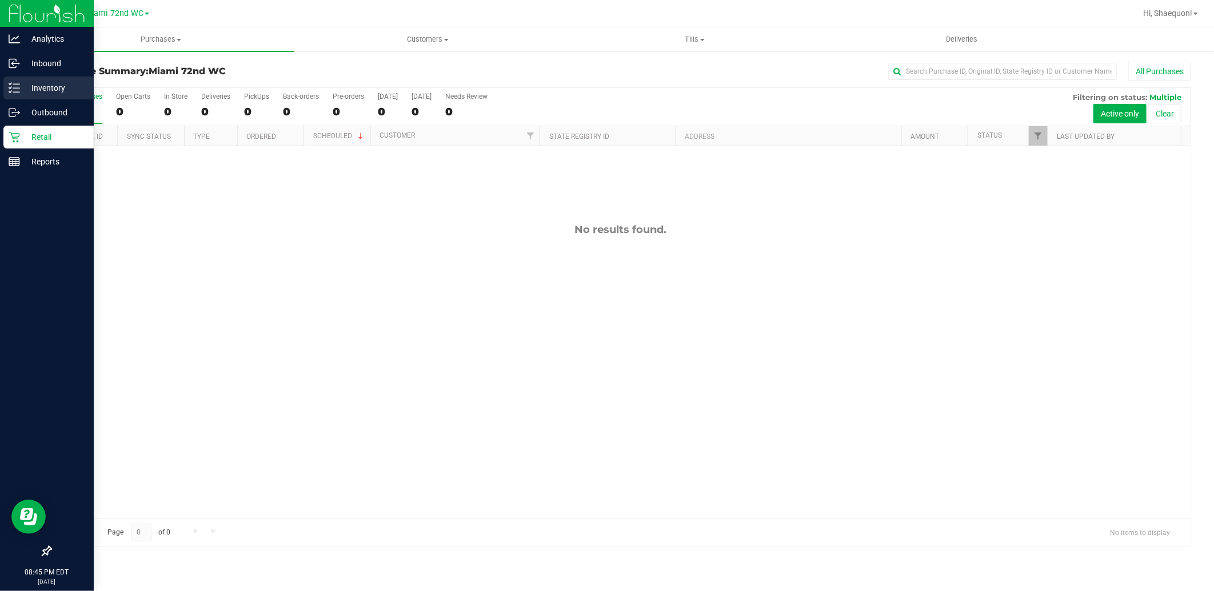
click at [20, 89] on p "Inventory" at bounding box center [54, 88] width 69 height 14
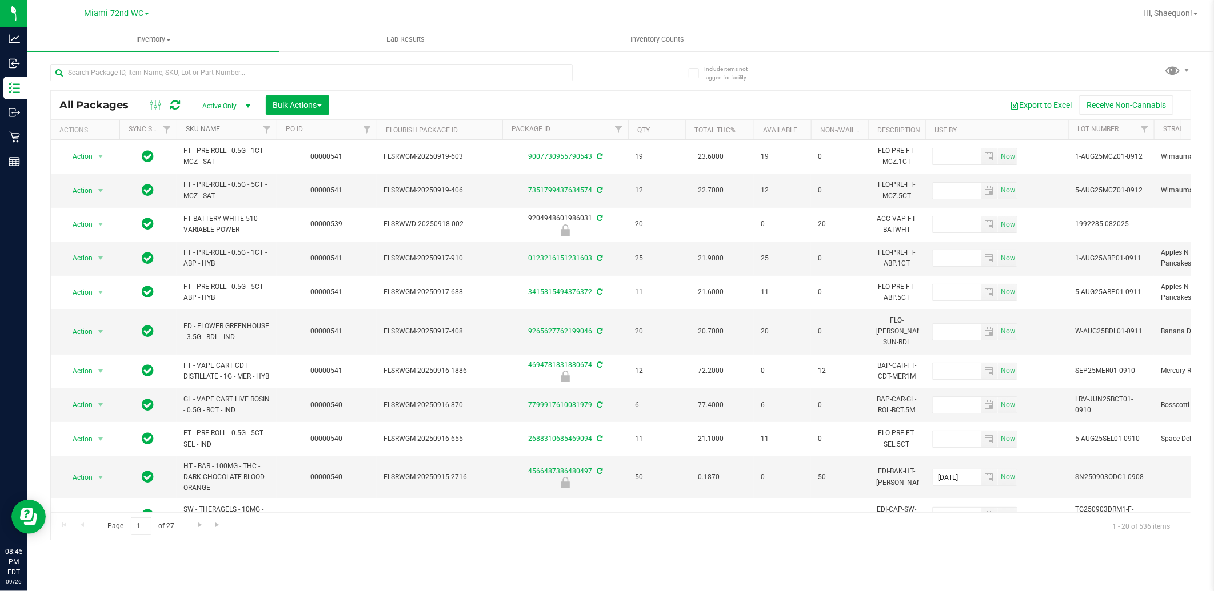
click at [219, 131] on link "SKU Name" at bounding box center [203, 129] width 34 height 8
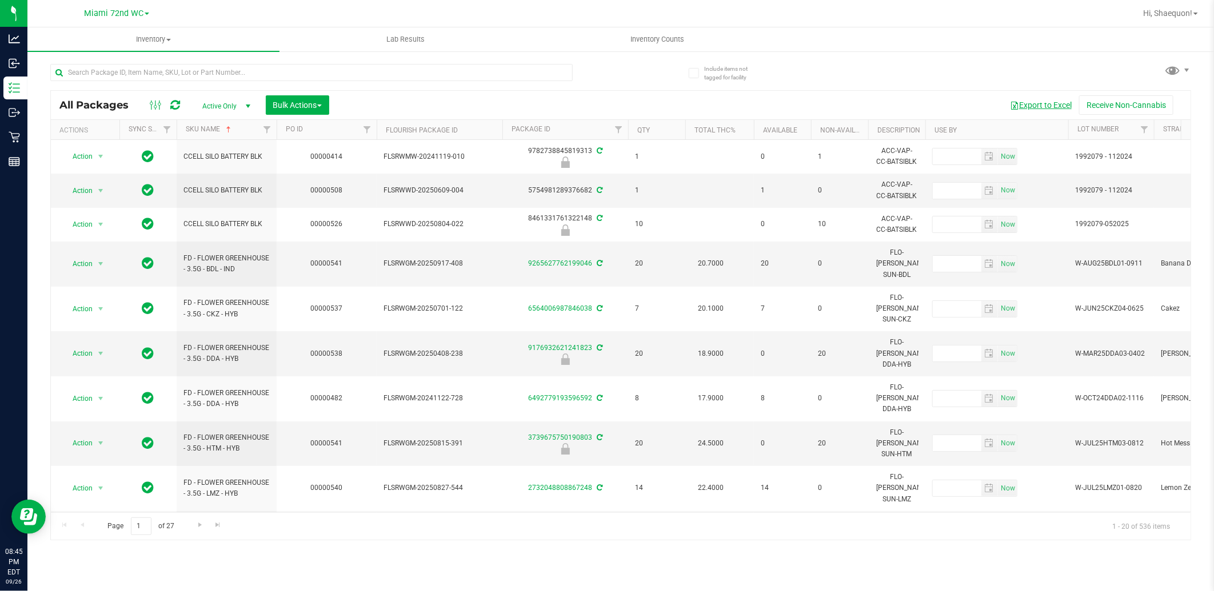
click at [1051, 104] on button "Export to Excel" at bounding box center [1040, 104] width 77 height 19
click at [640, 41] on span "Inventory Counts" at bounding box center [657, 39] width 85 height 10
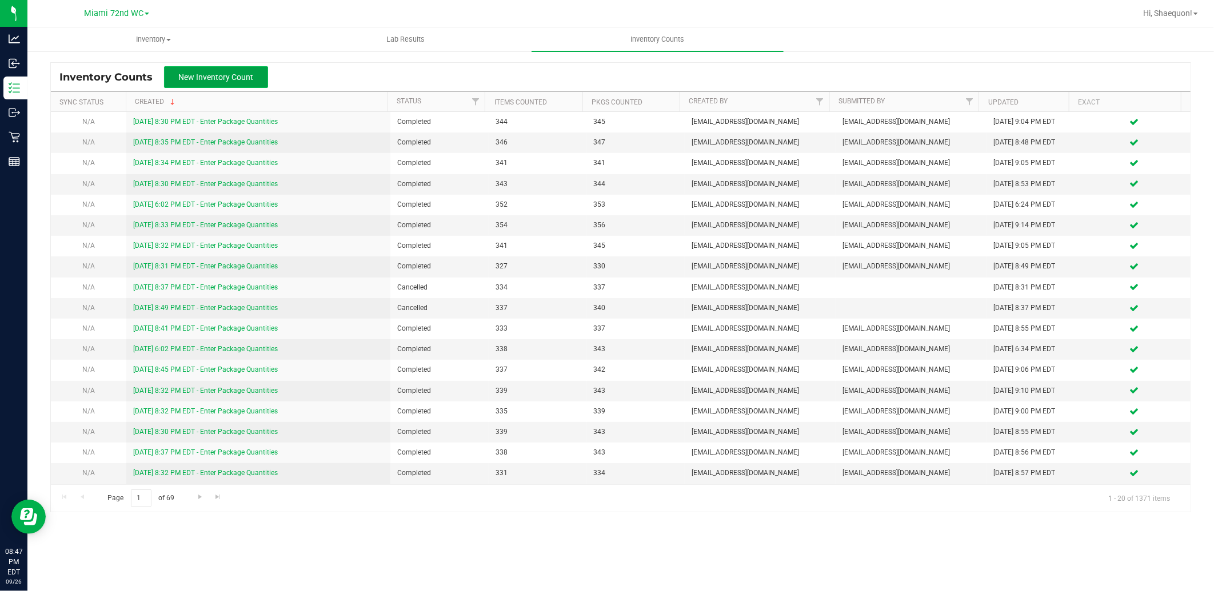
click at [216, 81] on span "New Inventory Count" at bounding box center [216, 77] width 75 height 9
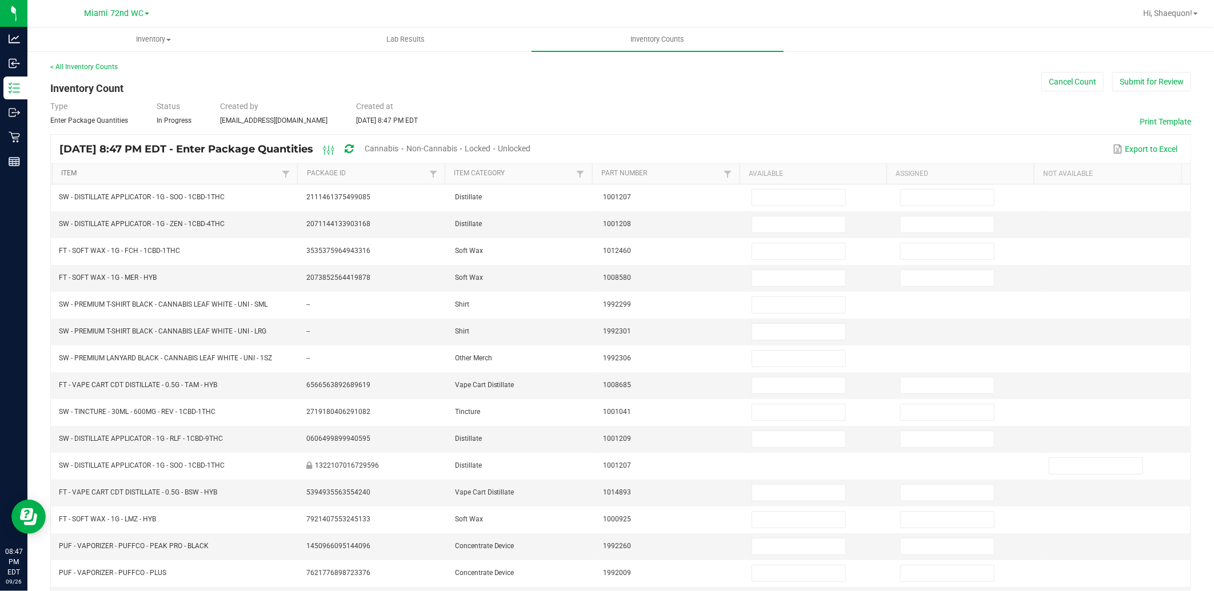
click at [207, 170] on link "Item" at bounding box center [170, 173] width 218 height 9
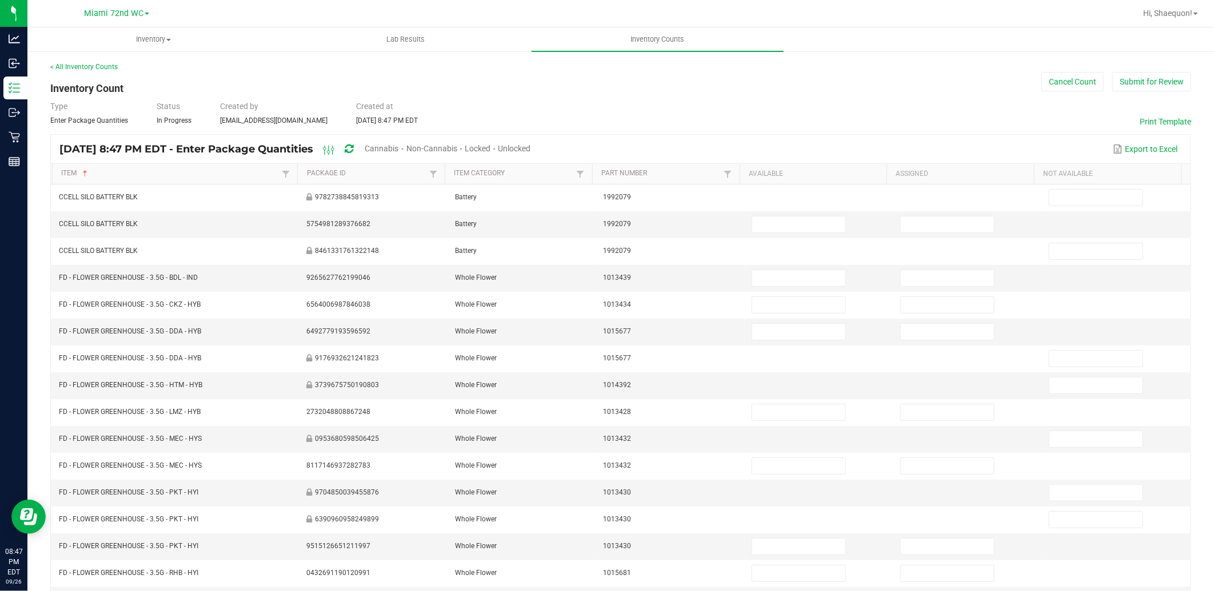
click at [531, 149] on span "Unlocked" at bounding box center [514, 148] width 33 height 9
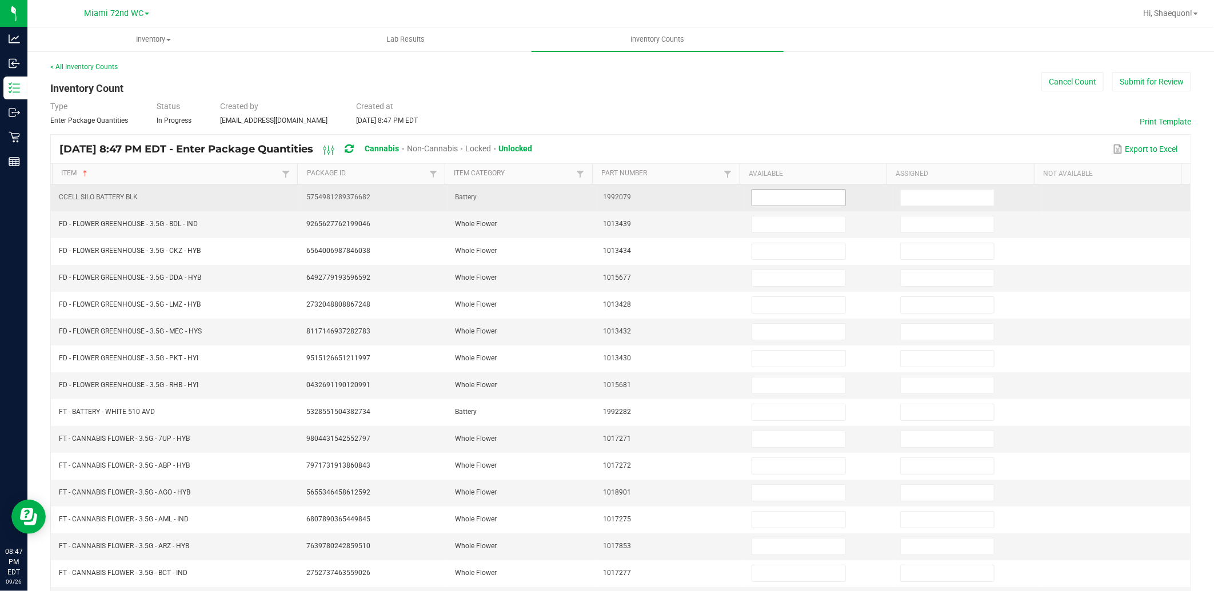
click at [776, 197] on input at bounding box center [798, 198] width 93 height 16
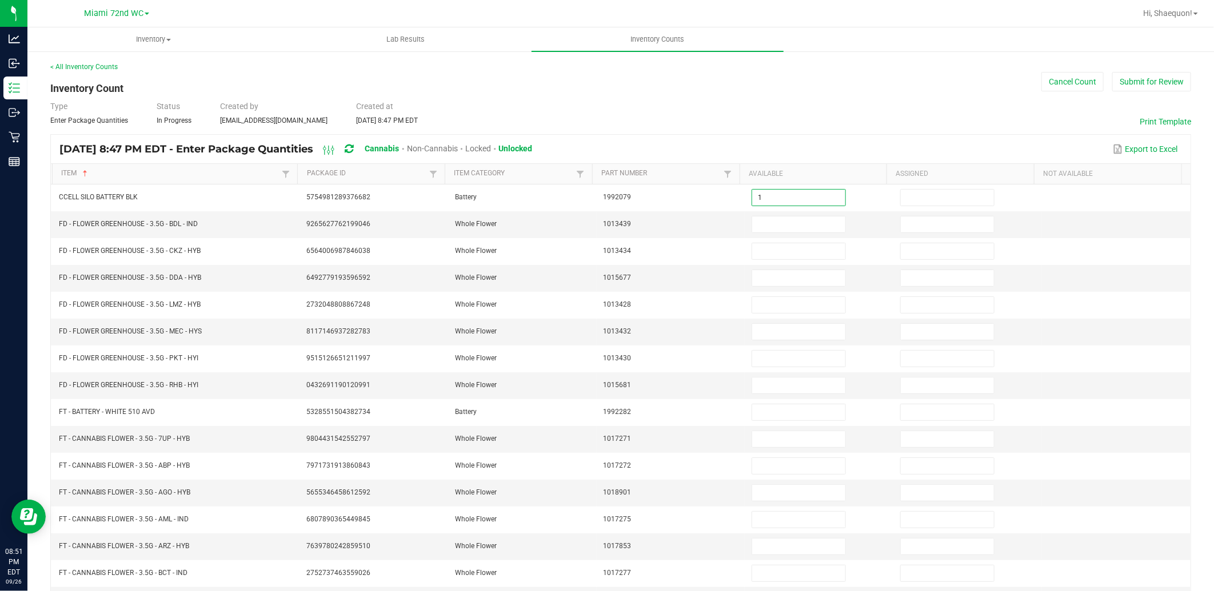
type input "1"
type input "20"
type input "7"
type input "8"
type input "14"
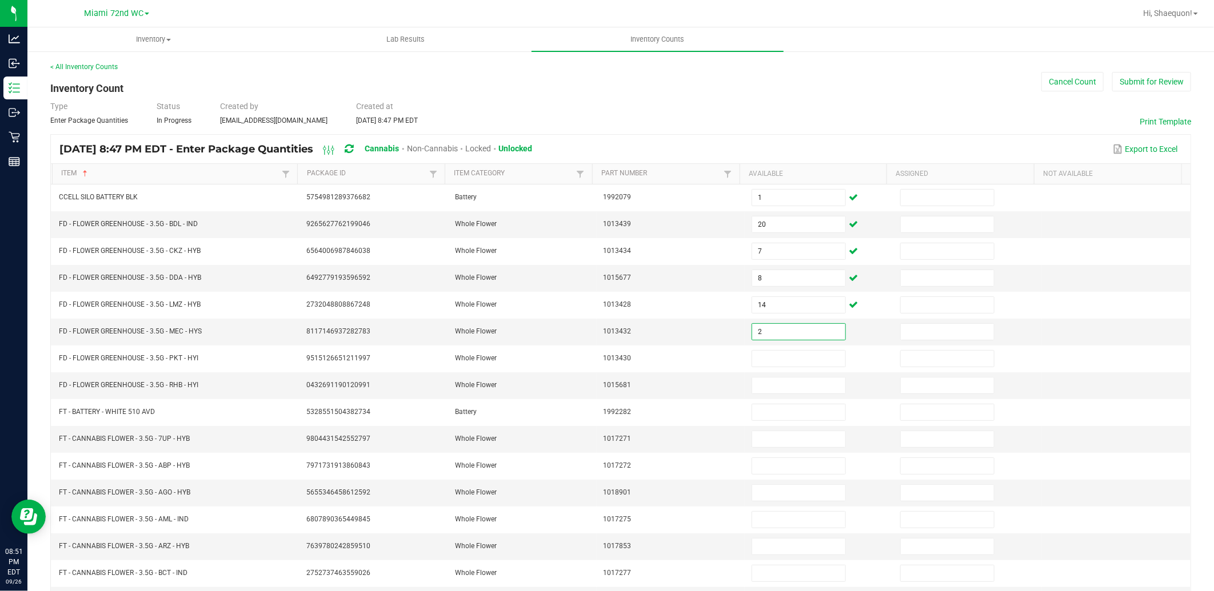
type input "2"
type input "19"
type input "14"
type input "7"
type input "17"
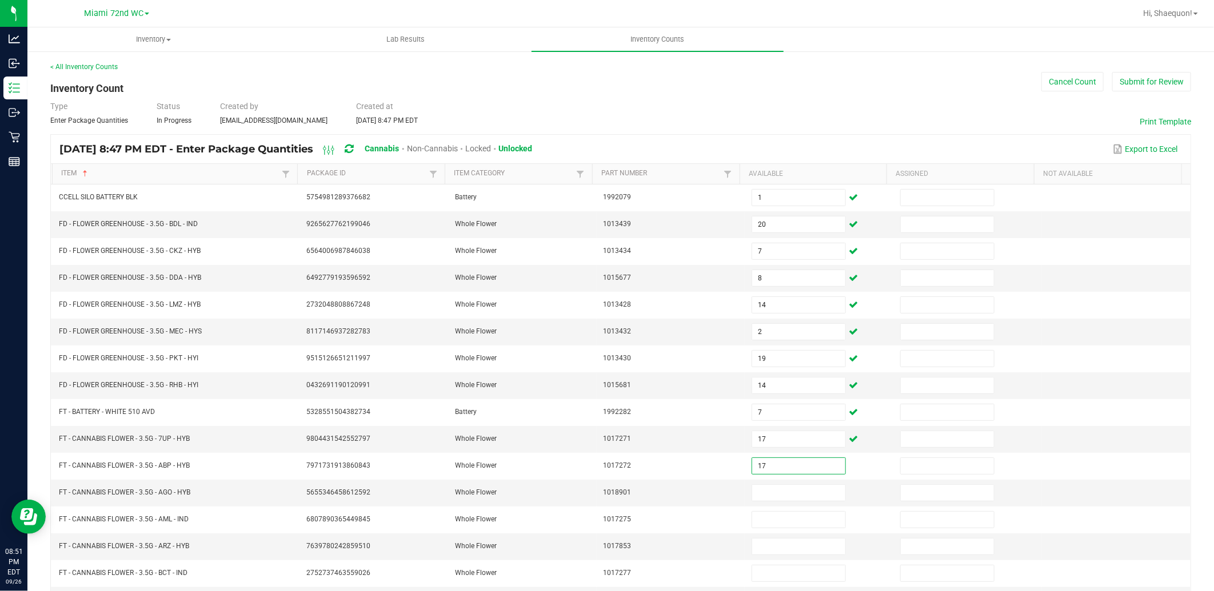
type input "17"
type input "18"
type input "12"
type input "15"
type input "12"
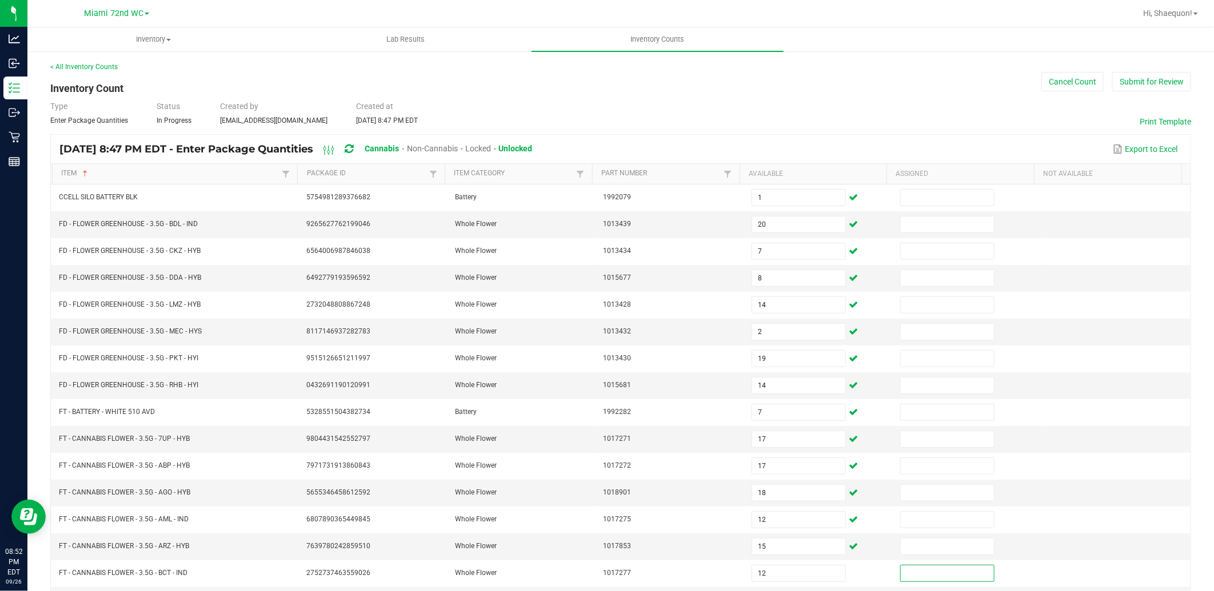
scroll to position [174, 0]
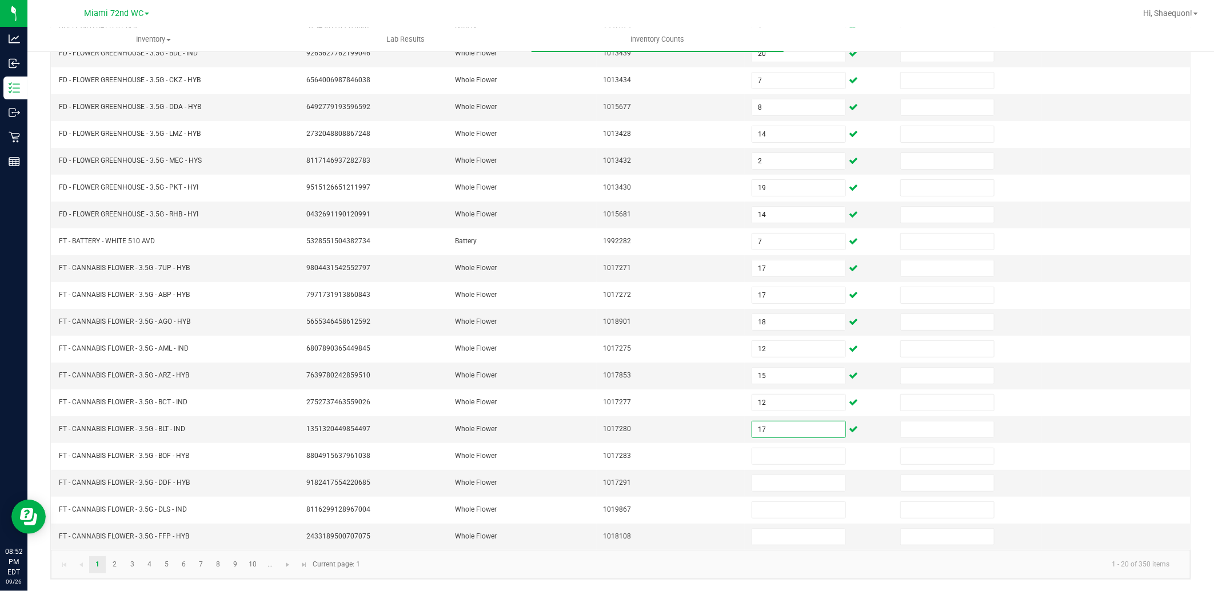
type input "17"
type input "13"
type input "1"
type input "16"
type input "11"
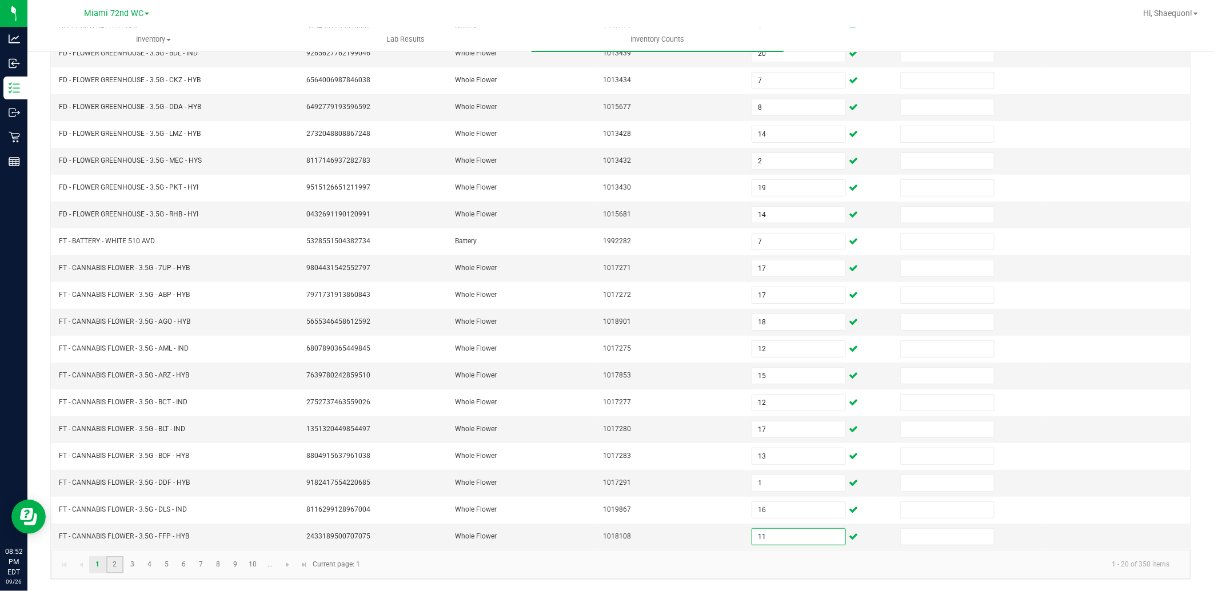
click at [116, 566] on link "2" at bounding box center [114, 564] width 17 height 17
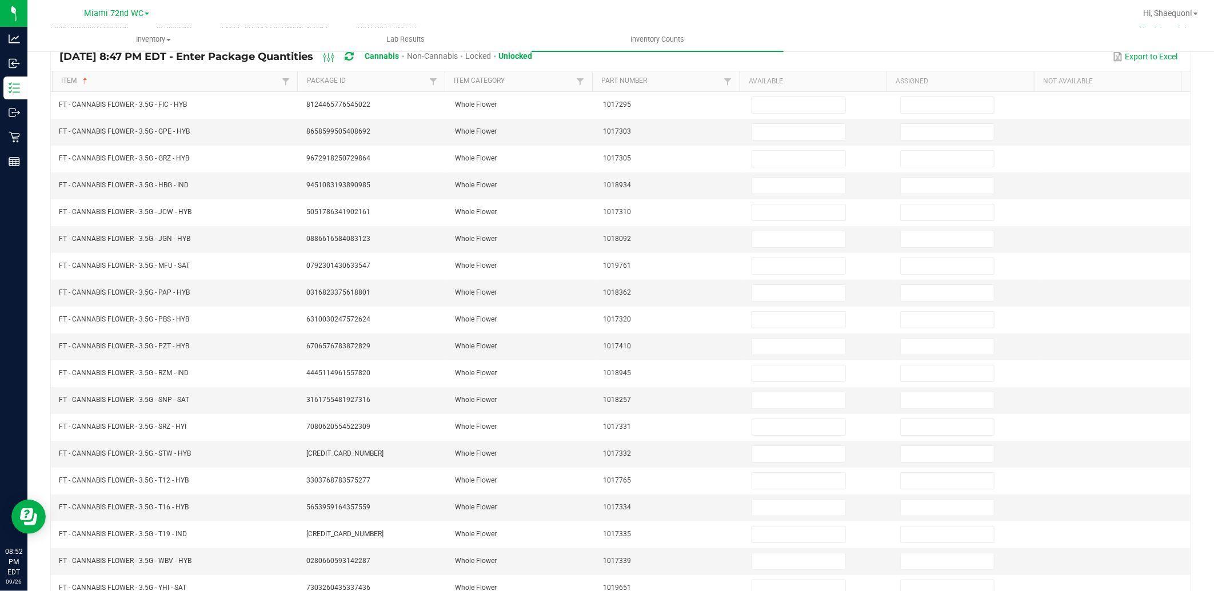
scroll to position [0, 0]
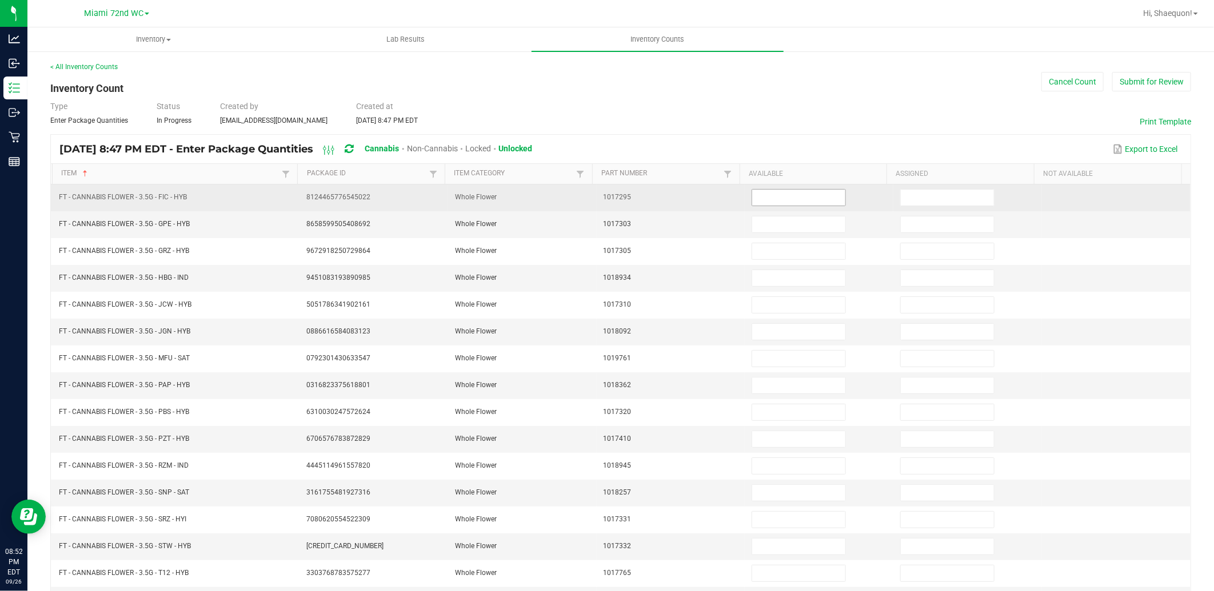
click at [769, 198] on input at bounding box center [798, 198] width 93 height 16
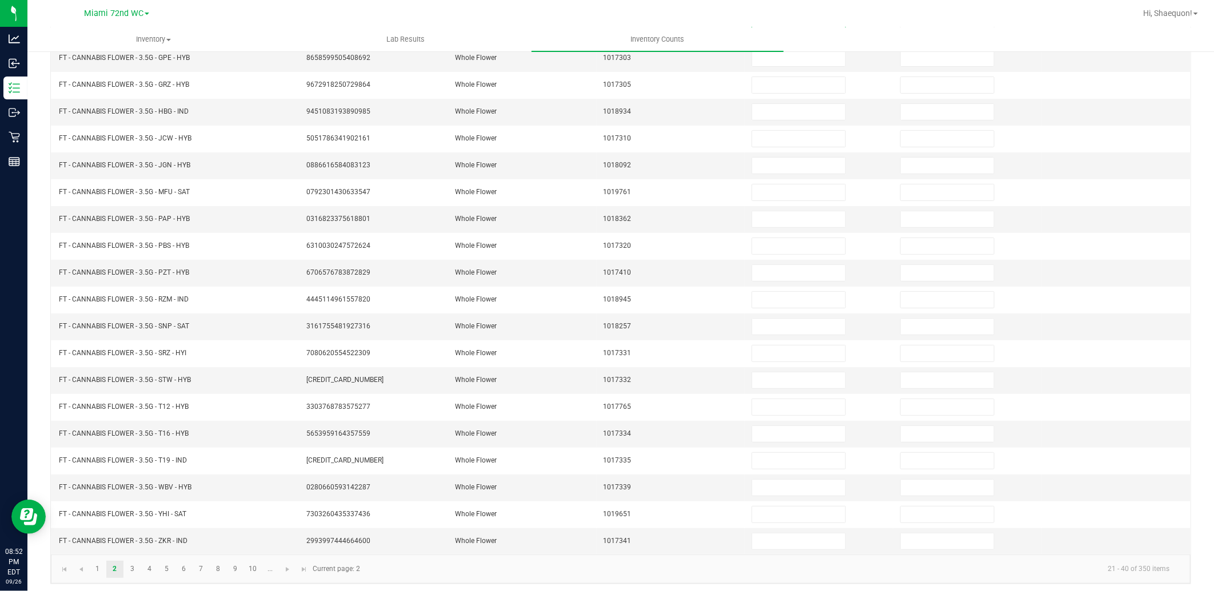
scroll to position [174, 0]
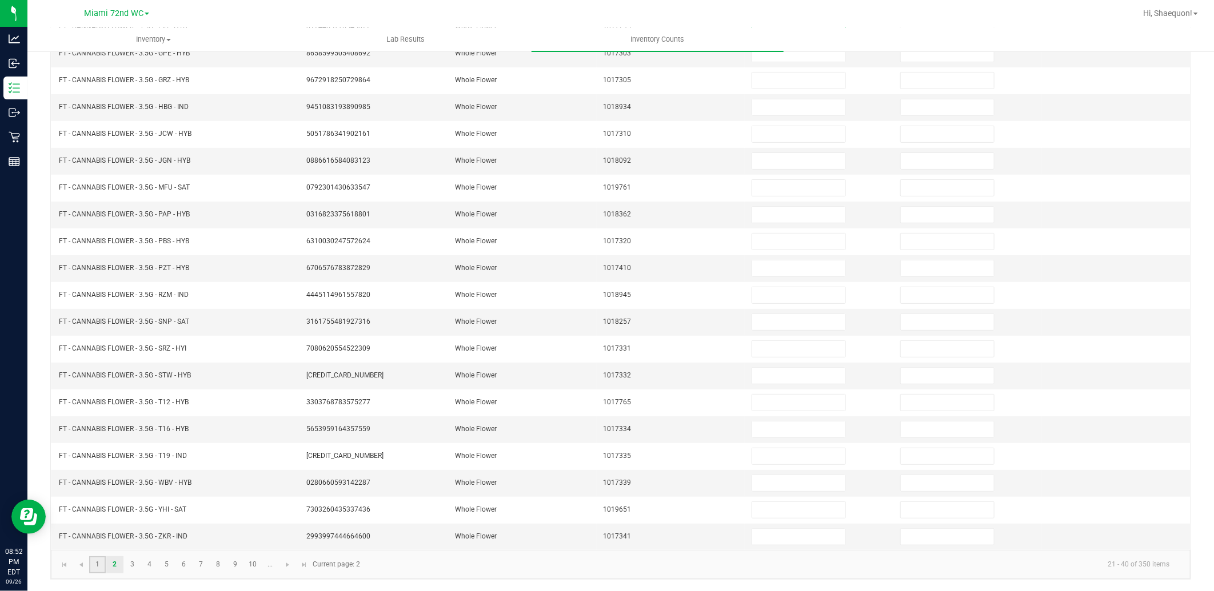
click at [95, 567] on link "1" at bounding box center [97, 564] width 17 height 17
type input "20"
type input "8"
type input "14"
type input "2"
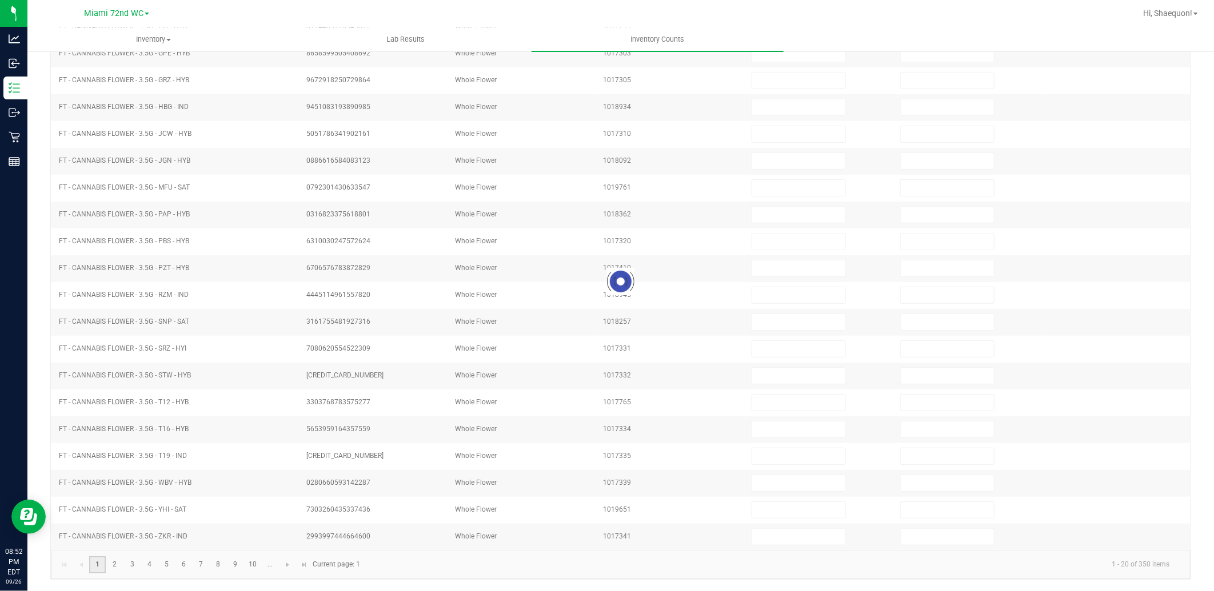
type input "7"
type input "15"
type input "12"
type input "13"
type input "16"
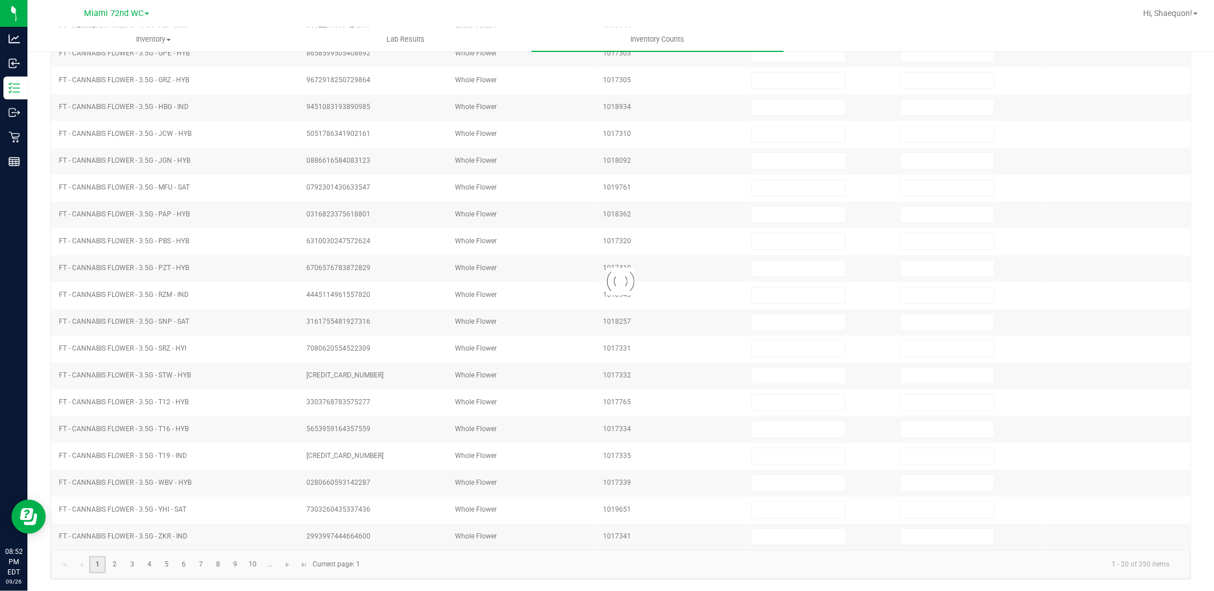
type input "17"
type input "11"
type input "1"
type input "7"
type input "19"
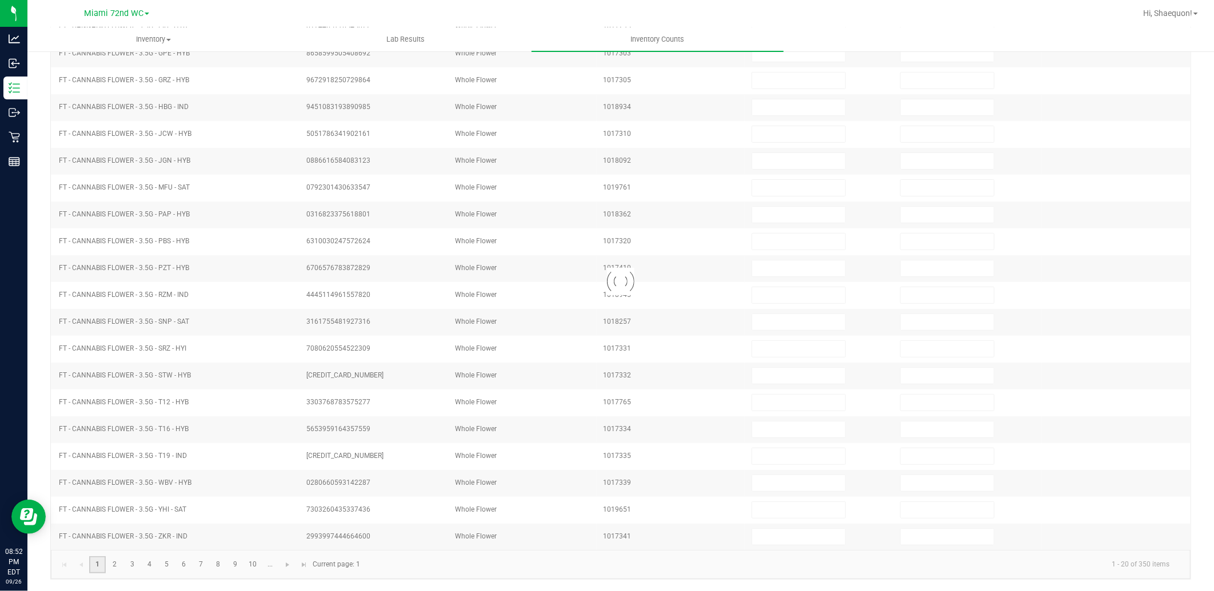
type input "14"
type input "17"
type input "18"
type input "12"
type input "17"
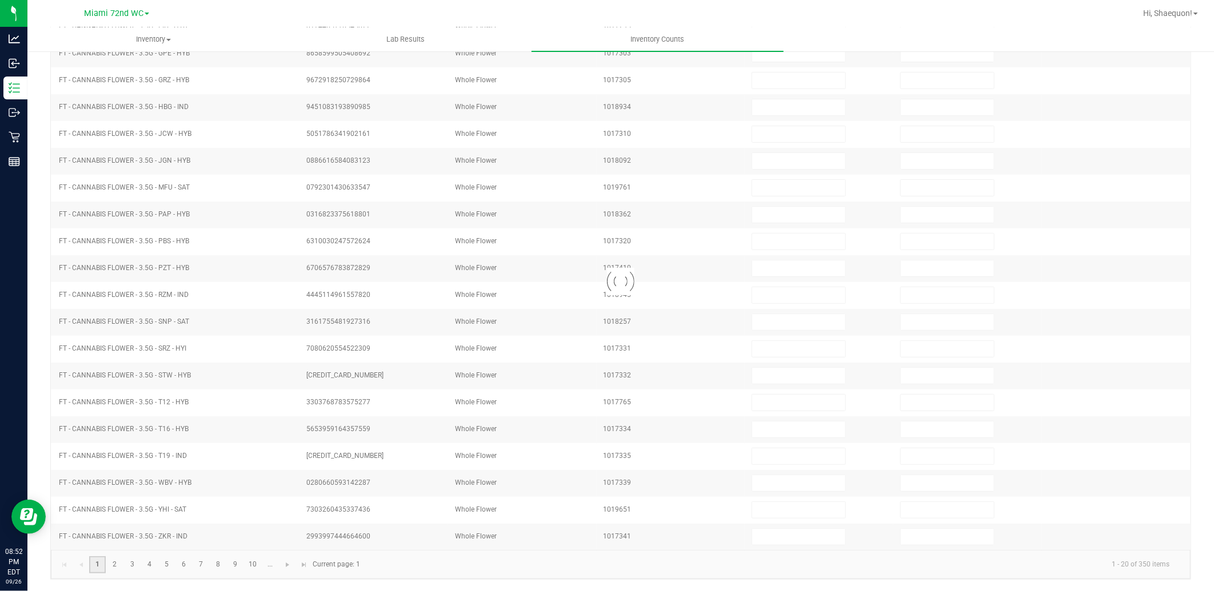
type input "1"
click at [110, 570] on link "2" at bounding box center [114, 564] width 17 height 17
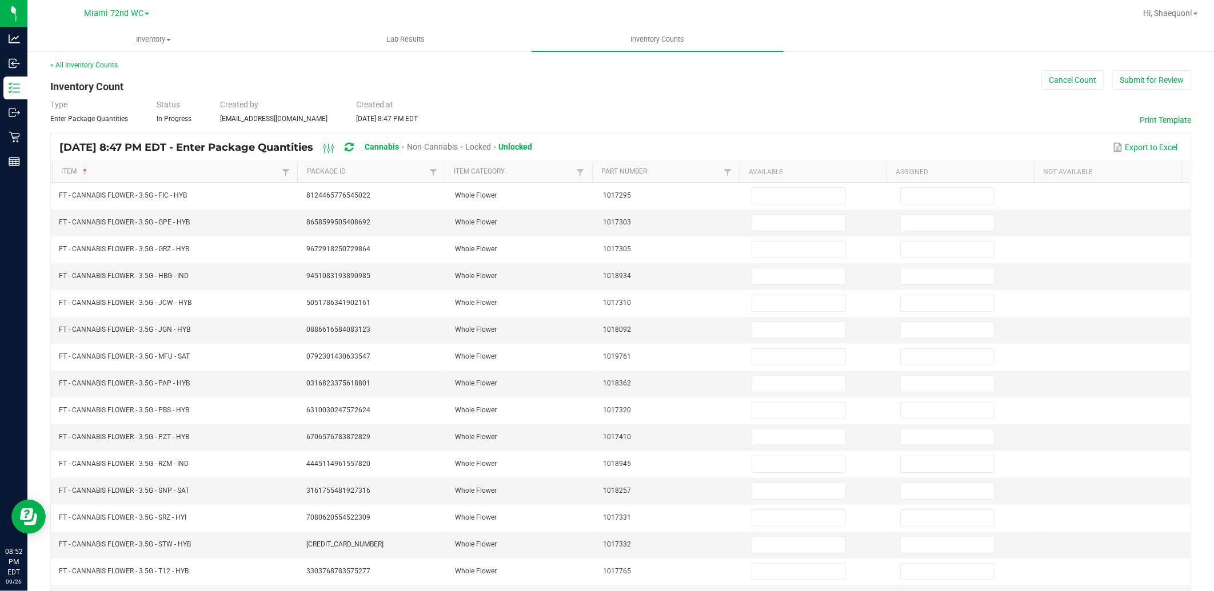
scroll to position [0, 0]
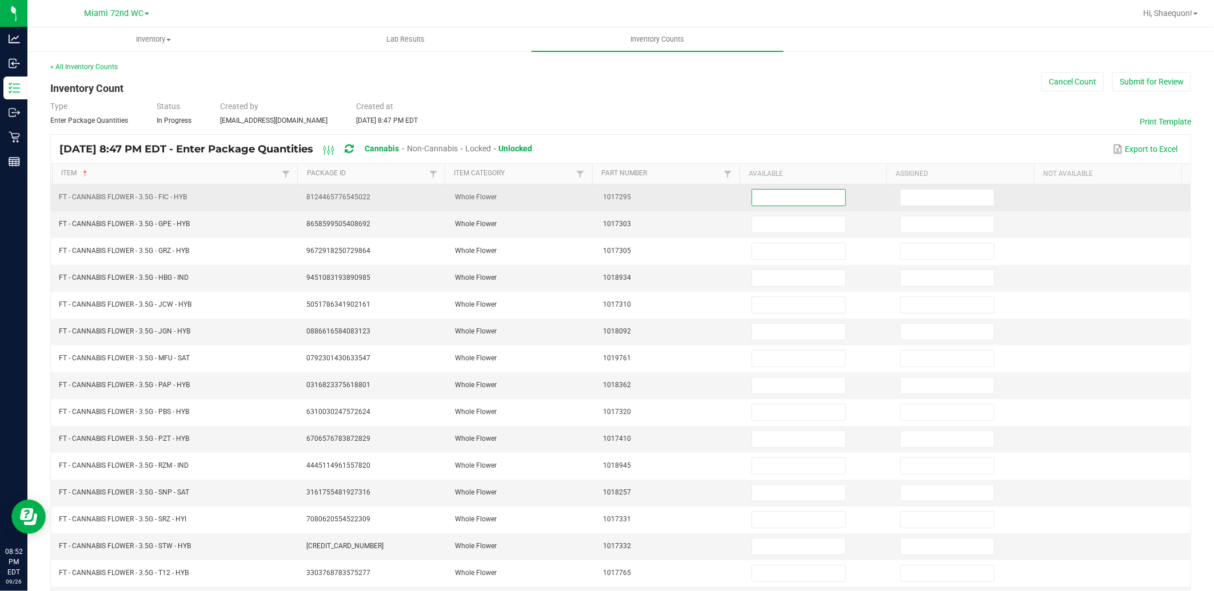
click at [798, 193] on input at bounding box center [798, 198] width 93 height 16
type input "19"
type input "5"
type input "1"
type input "10"
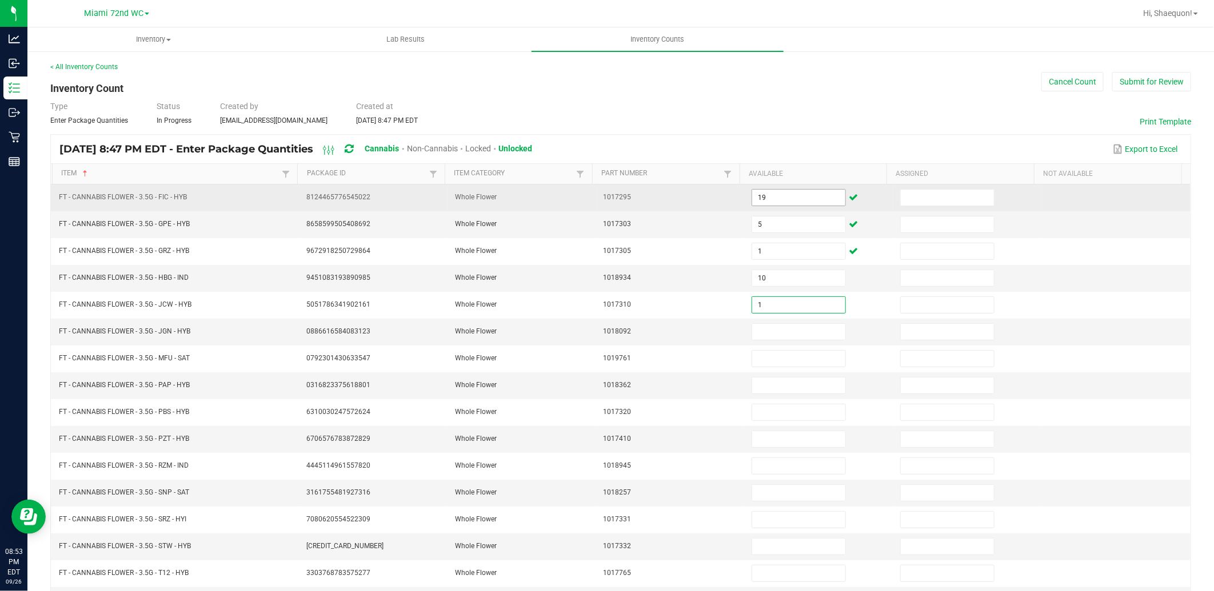
type input "1"
type input "15"
type input "17"
type input "13"
type input "14"
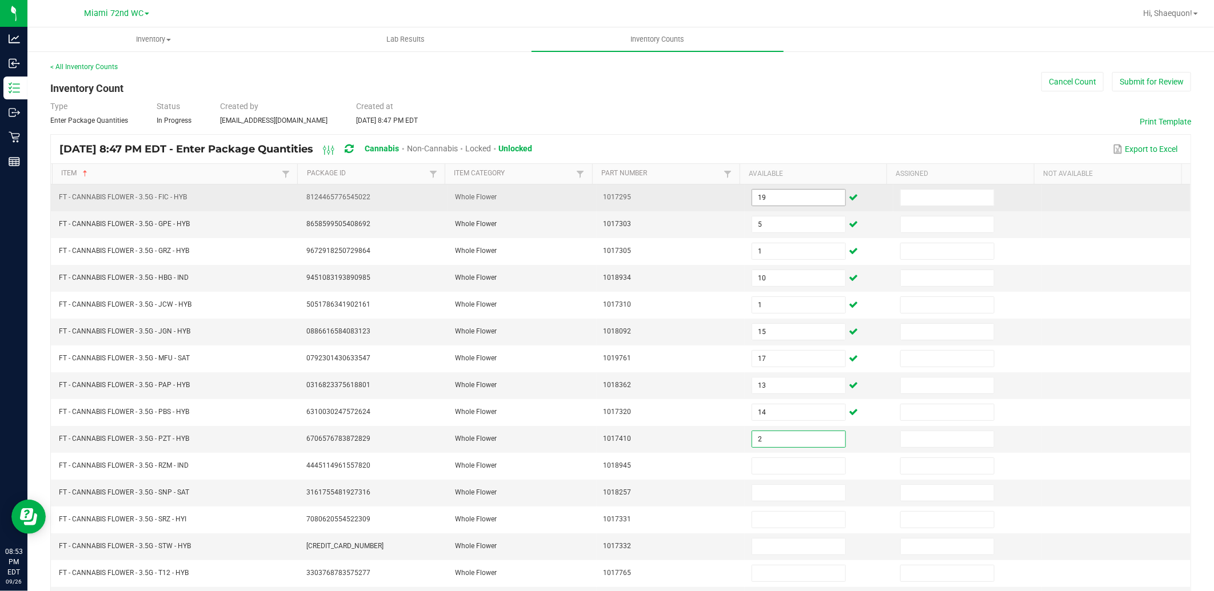
type input "2"
type input "14"
type input "19"
type input "1"
type input "11"
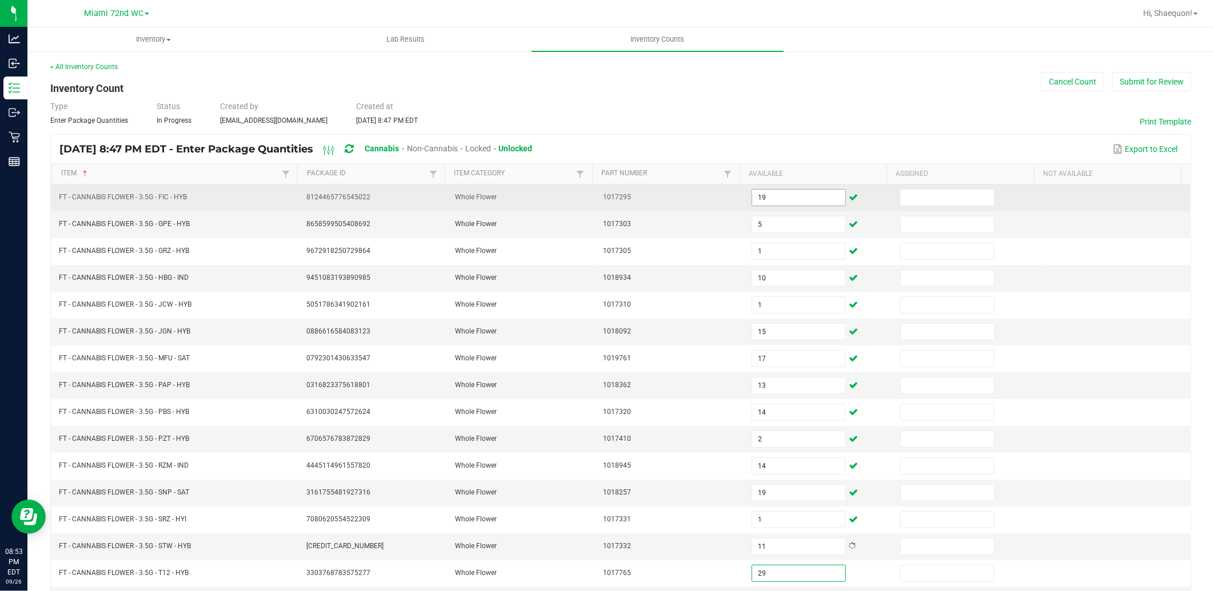
type input "29"
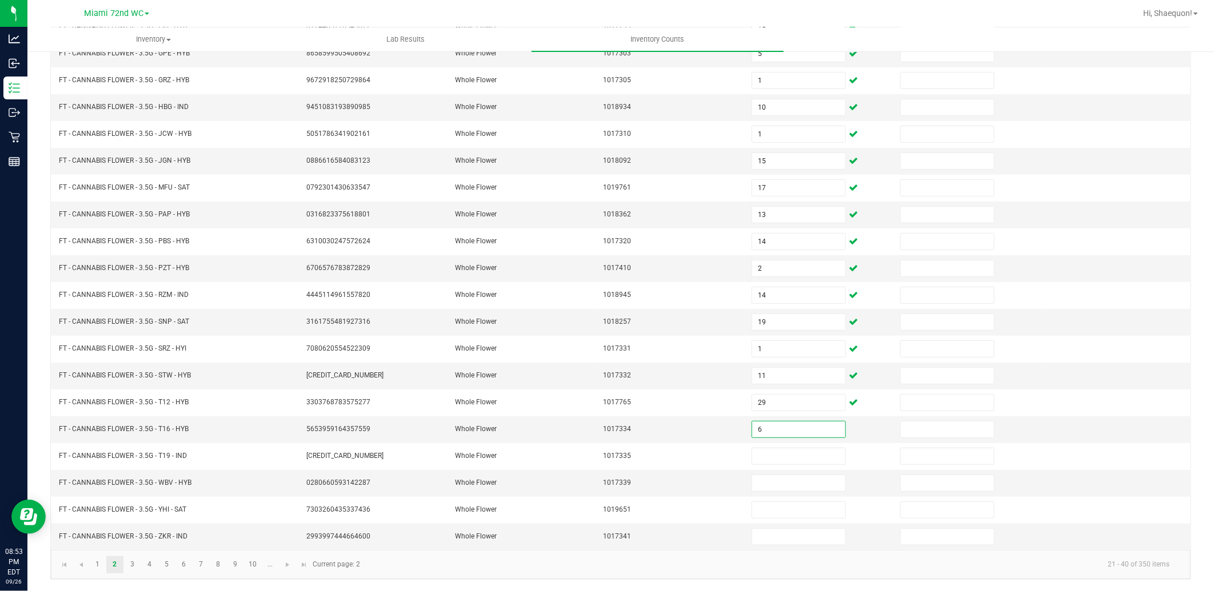
type input "6"
type input "9"
type input "4"
type input "21"
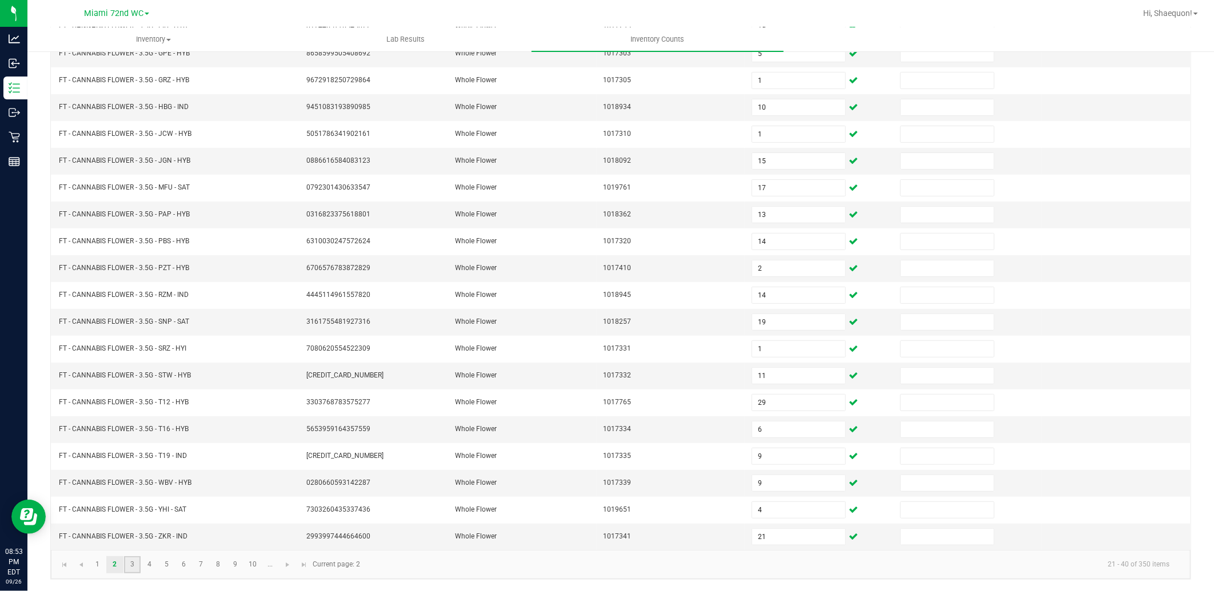
click at [127, 570] on link "3" at bounding box center [132, 564] width 17 height 17
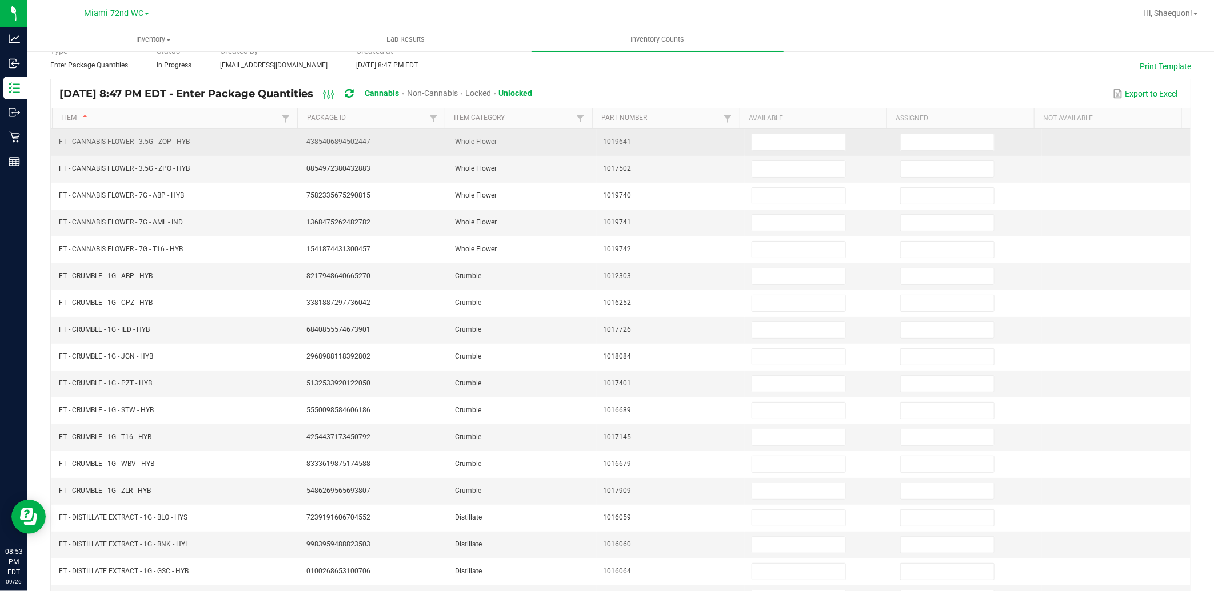
scroll to position [0, 0]
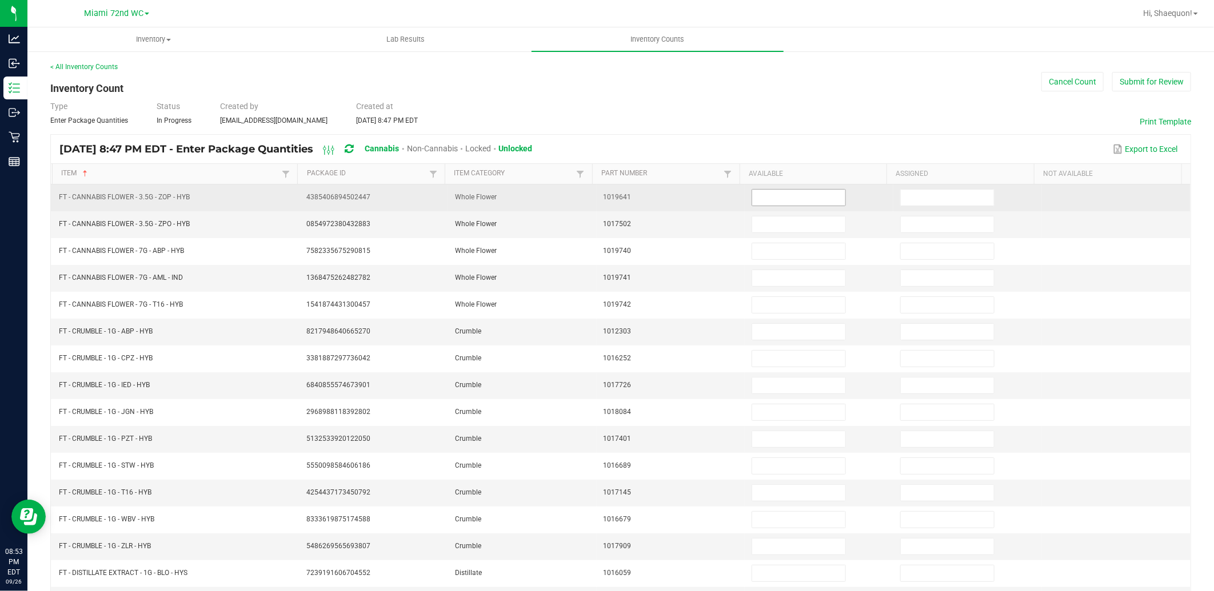
click at [804, 200] on input at bounding box center [798, 198] width 93 height 16
type input "14"
type input "20"
type input "14"
type input "15"
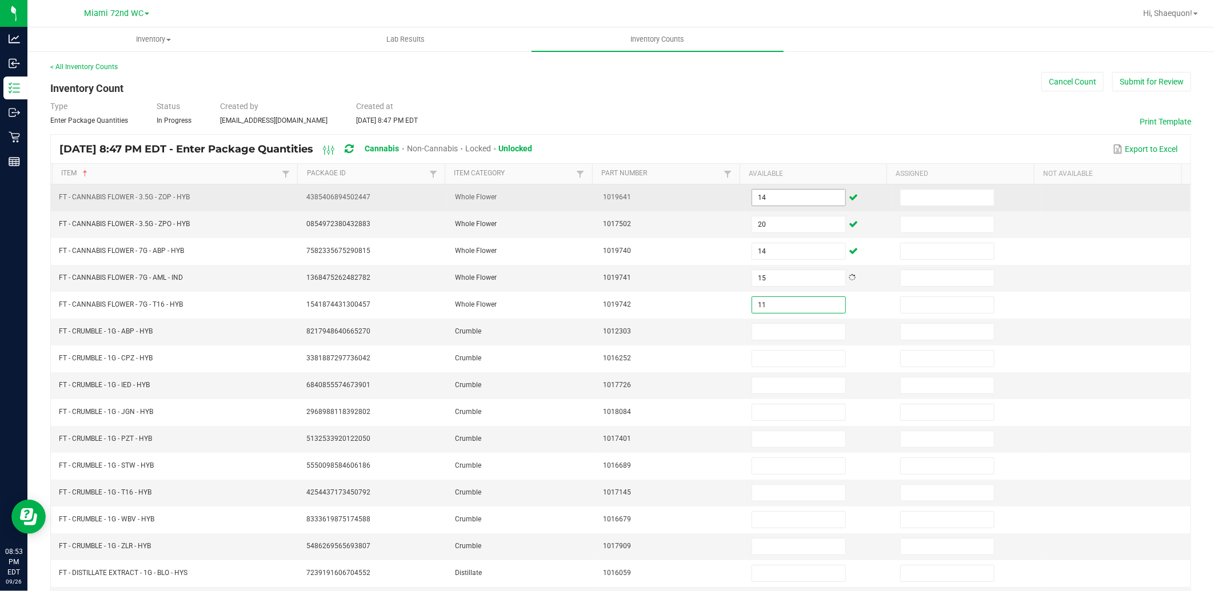
type input "11"
type input "1"
type input "2"
type input "7"
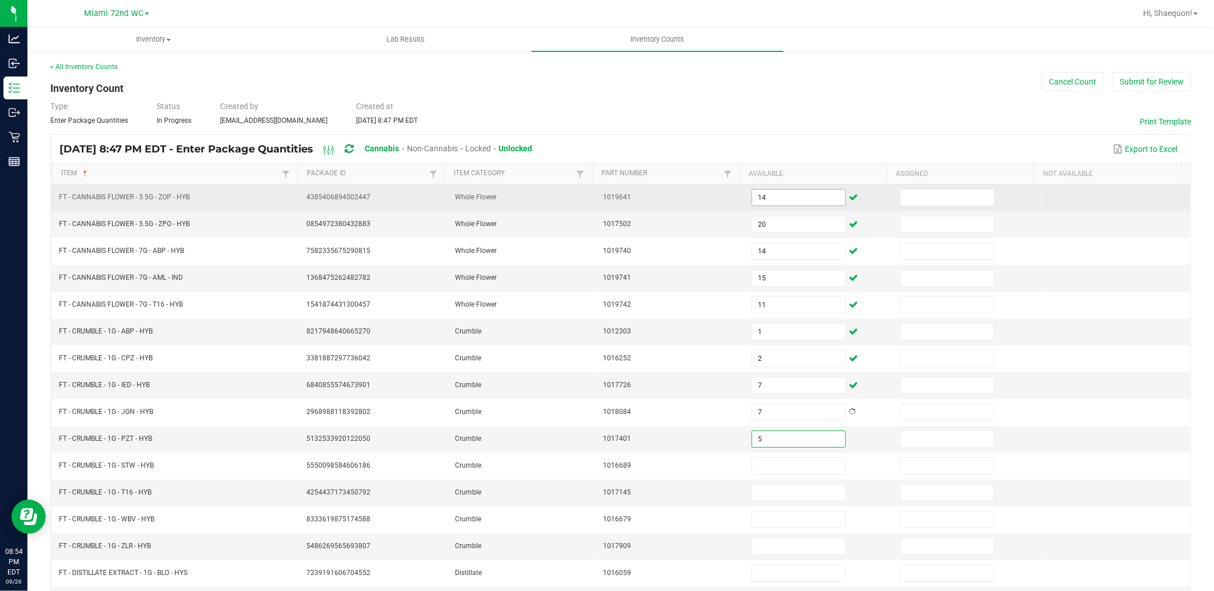
type input "5"
type input "8"
type input "3"
type input "4"
type input "7"
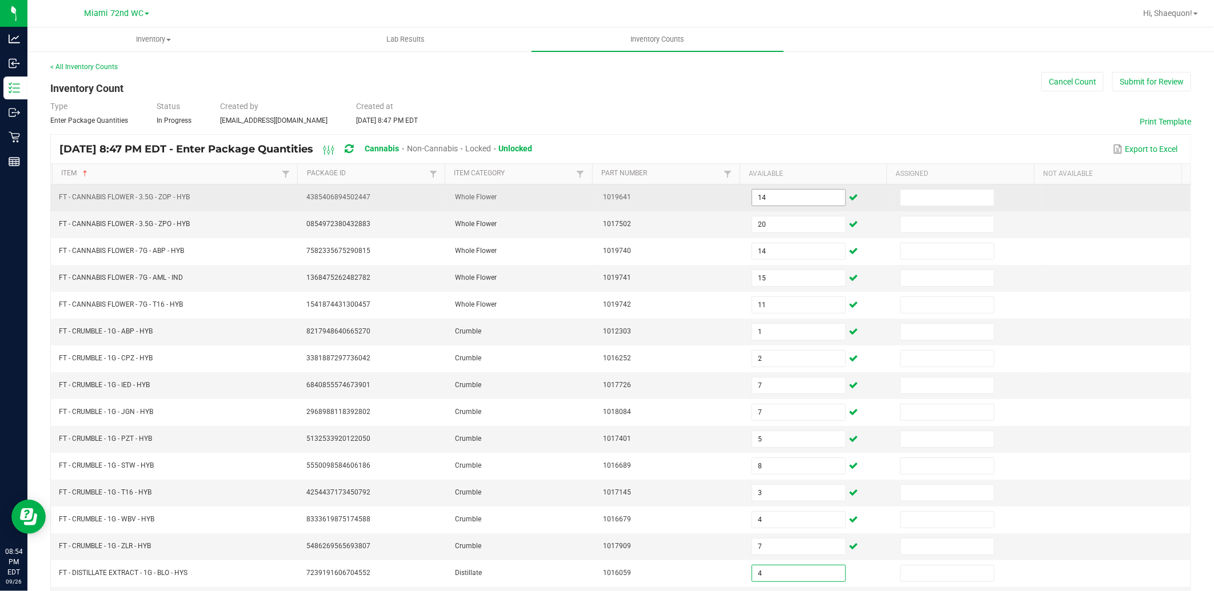
type input "4"
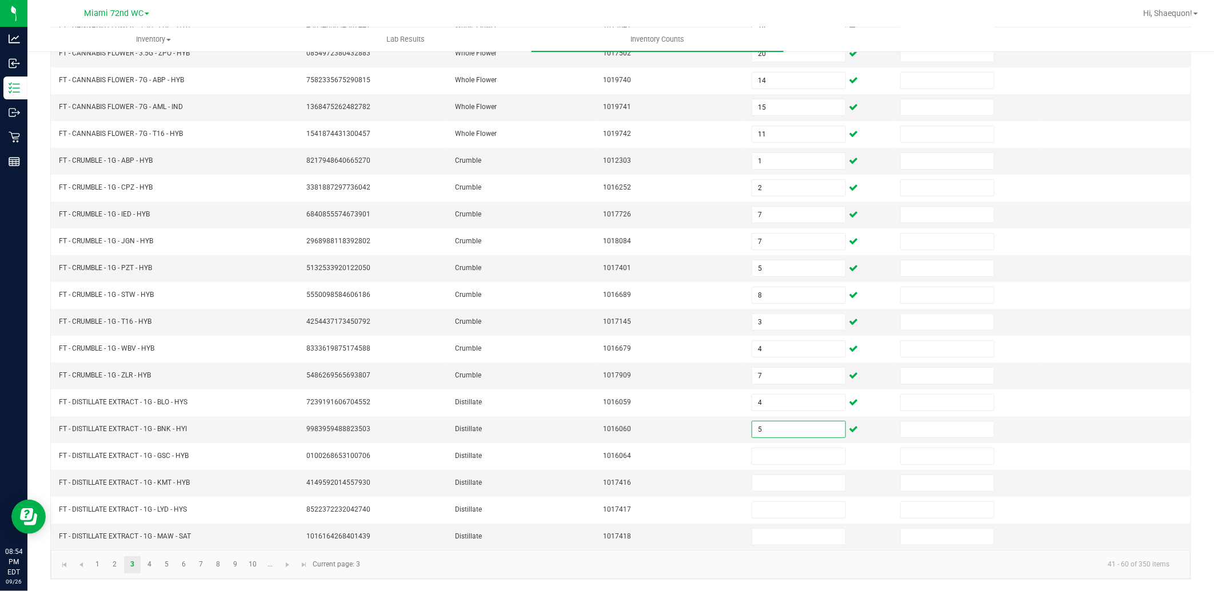
type input "5"
type input "2"
type input "5"
type input "1"
type input "9"
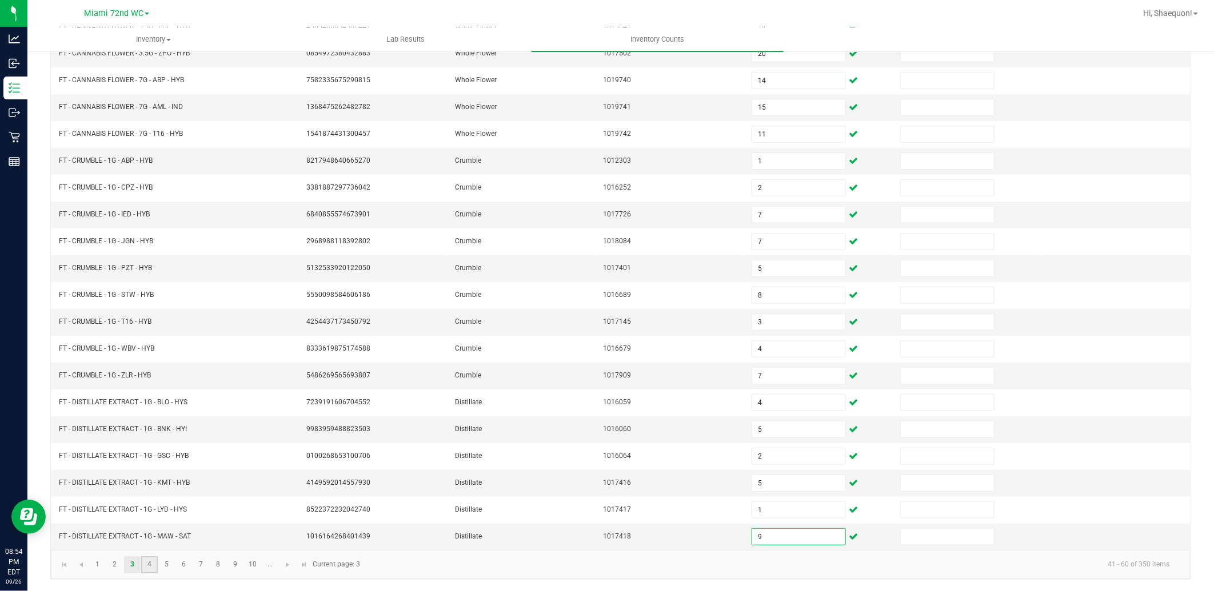
click at [145, 566] on link "4" at bounding box center [149, 564] width 17 height 17
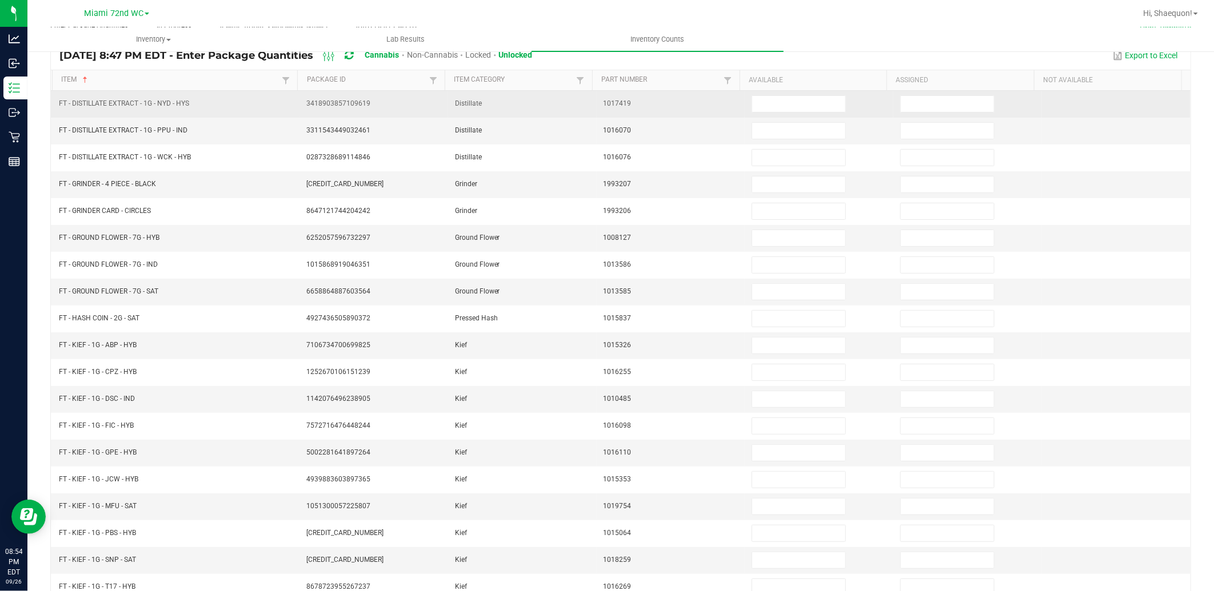
scroll to position [0, 0]
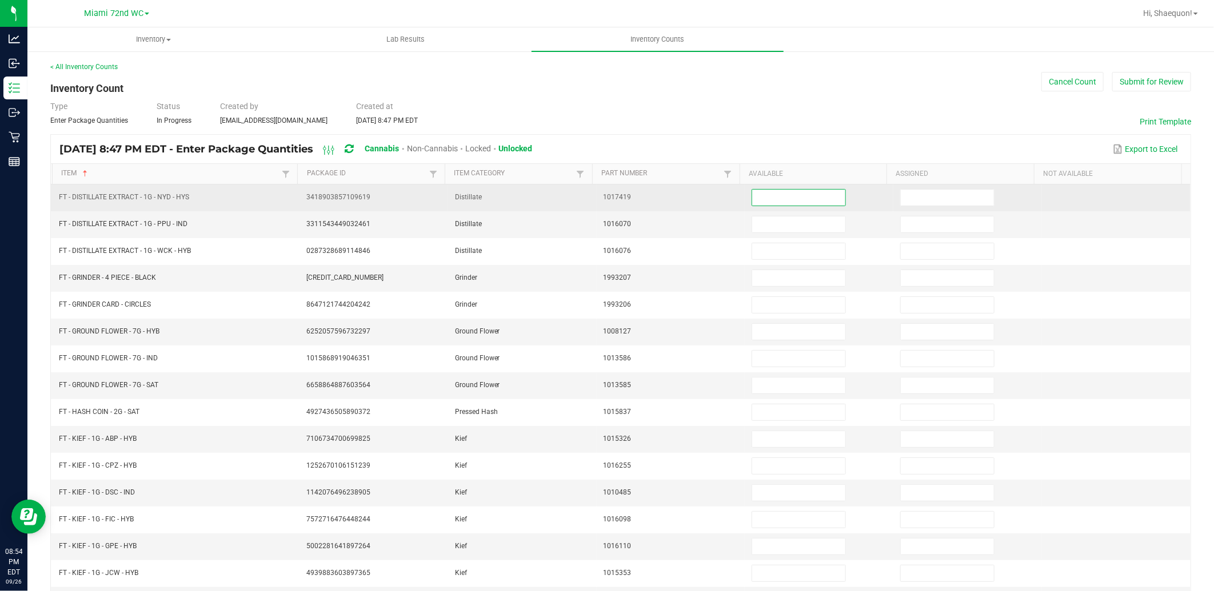
click at [758, 197] on input at bounding box center [798, 198] width 93 height 16
type input "8"
type input "5"
type input "3"
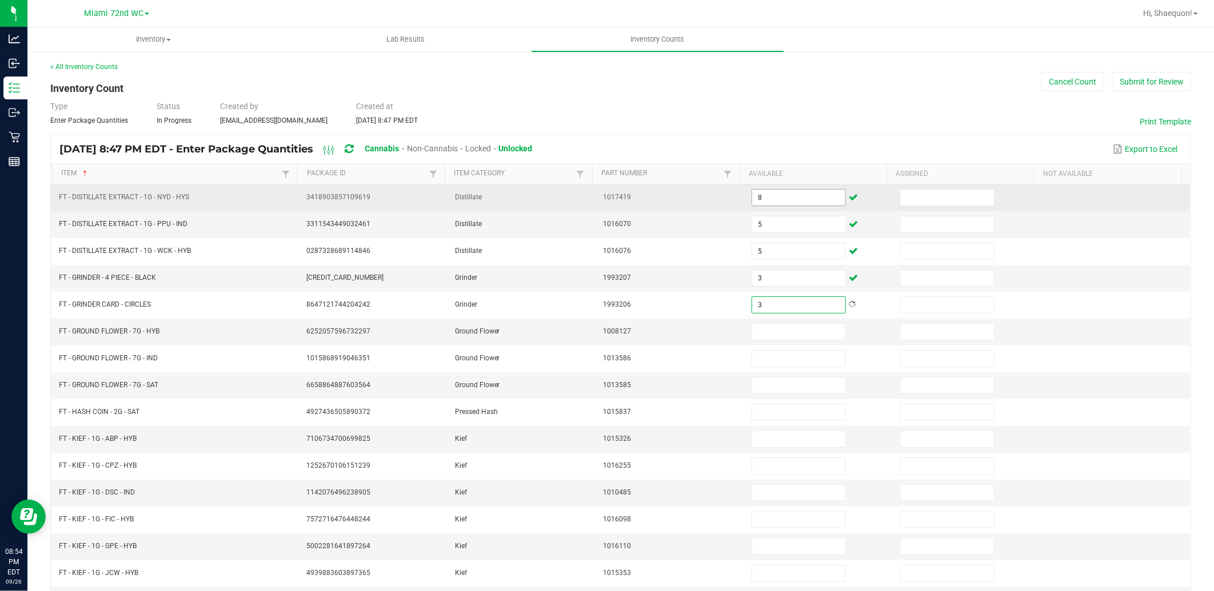
type input "3"
type input "9"
type input "14"
type input "8"
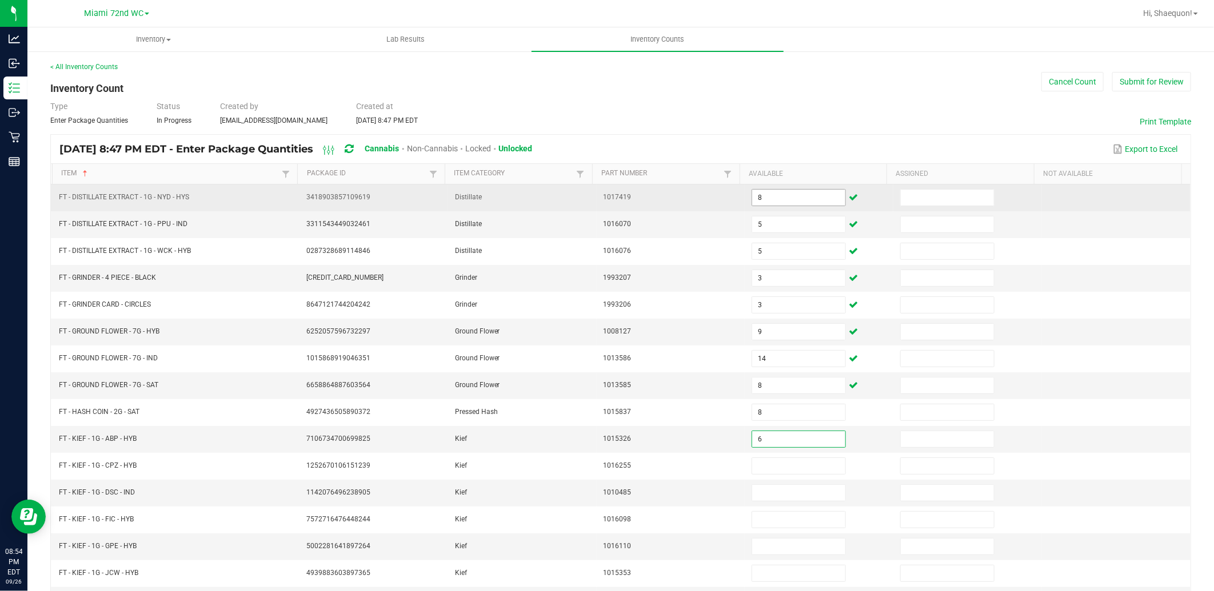
type input "6"
type input "1"
type input "4"
type input "6"
type input "2"
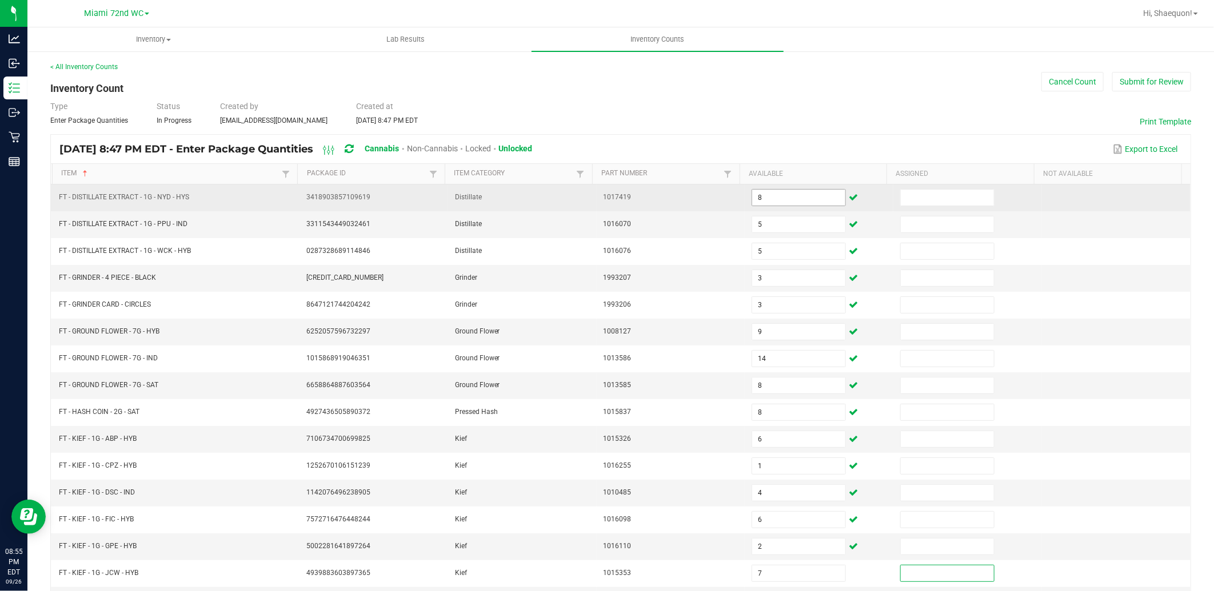
scroll to position [174, 0]
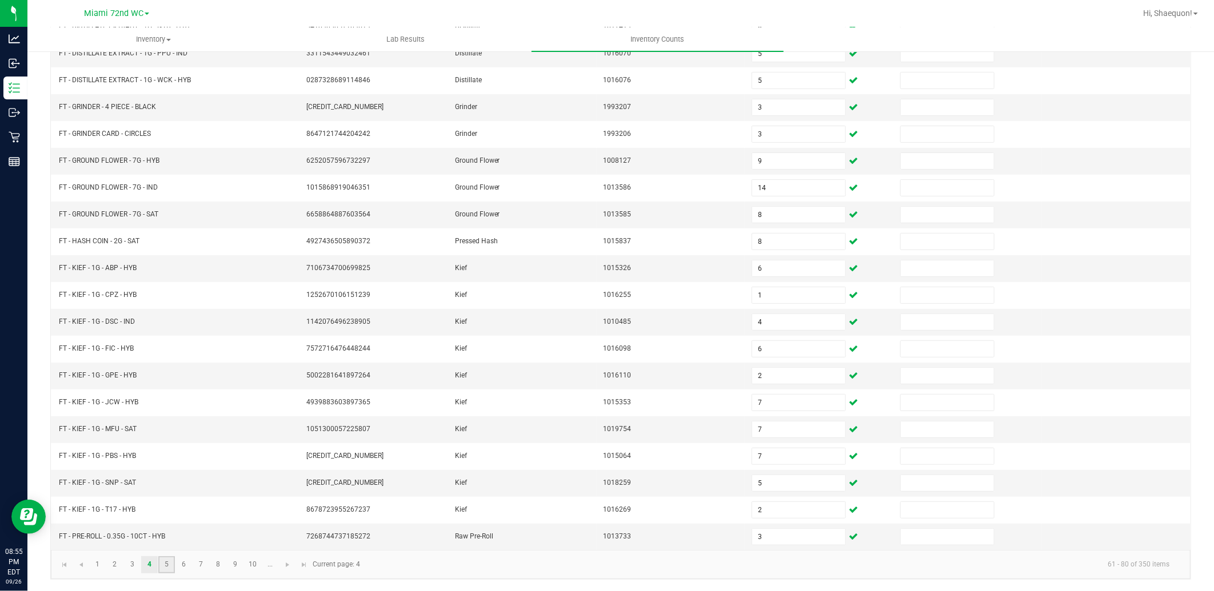
click at [166, 569] on link "5" at bounding box center [166, 564] width 17 height 17
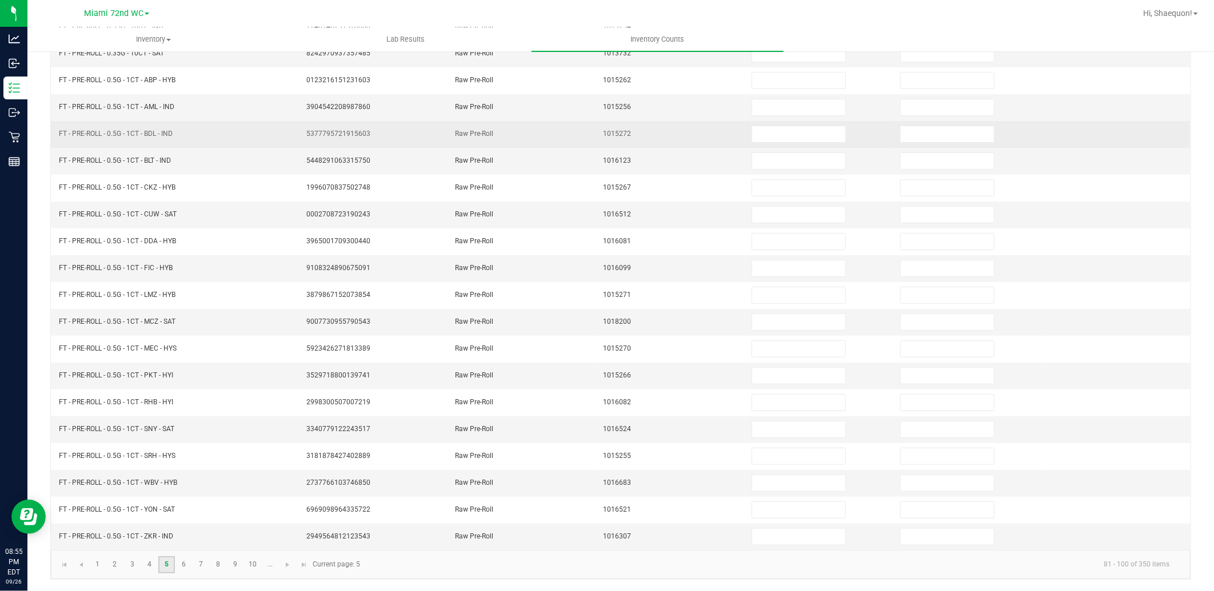
scroll to position [0, 0]
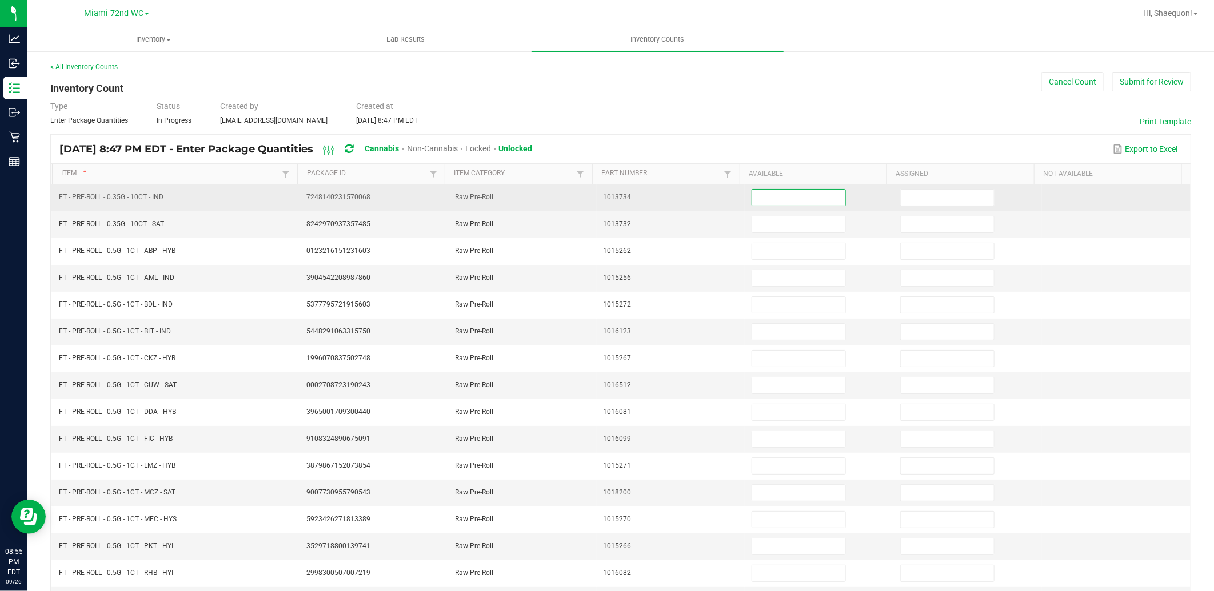
click at [809, 198] on input at bounding box center [798, 198] width 93 height 16
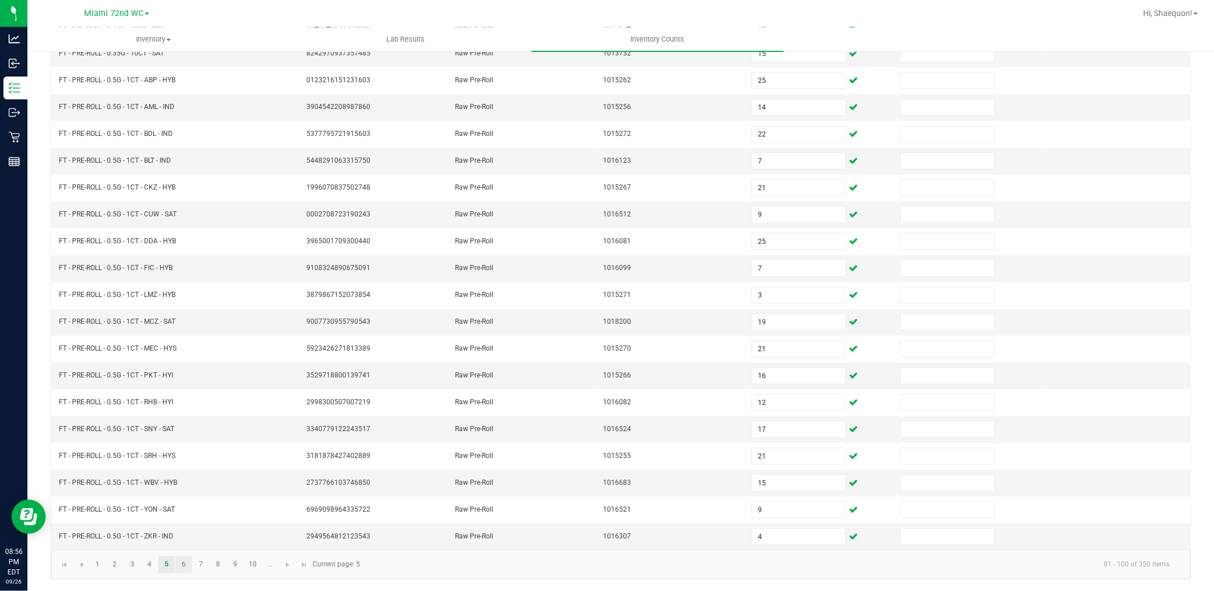
click at [187, 563] on link "6" at bounding box center [183, 564] width 17 height 17
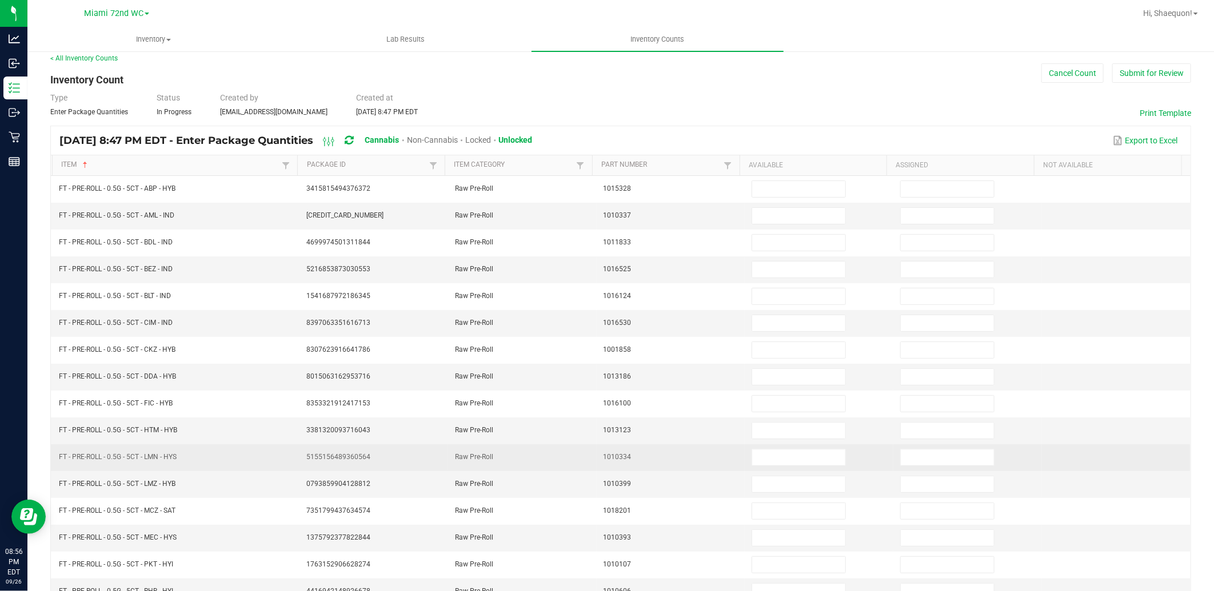
scroll to position [0, 0]
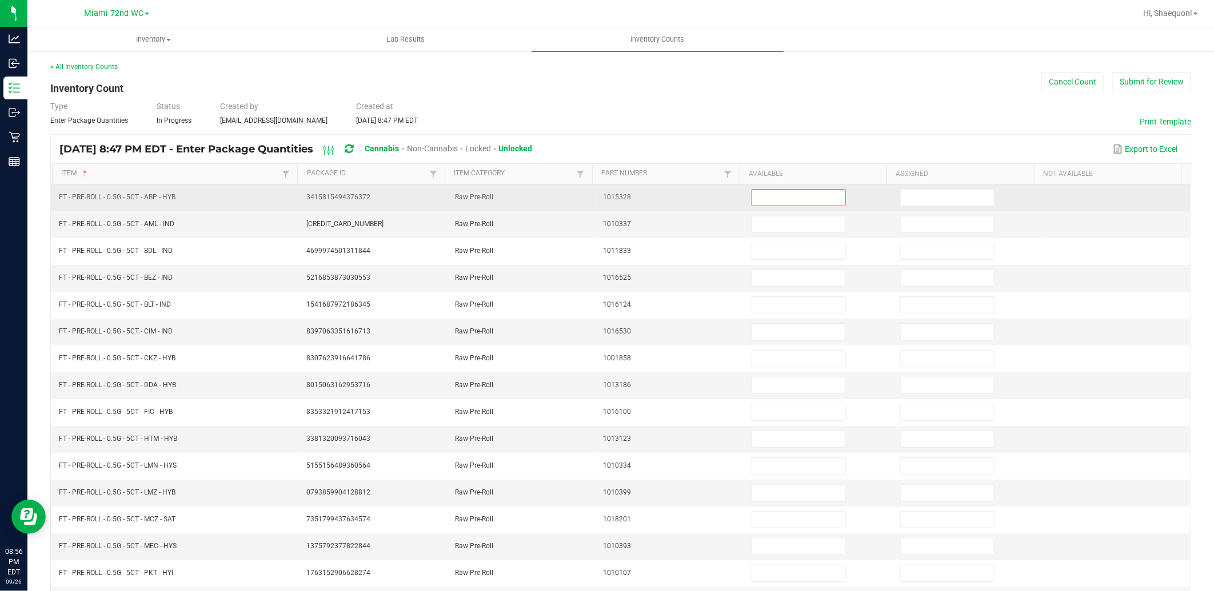
click at [793, 196] on input at bounding box center [798, 198] width 93 height 16
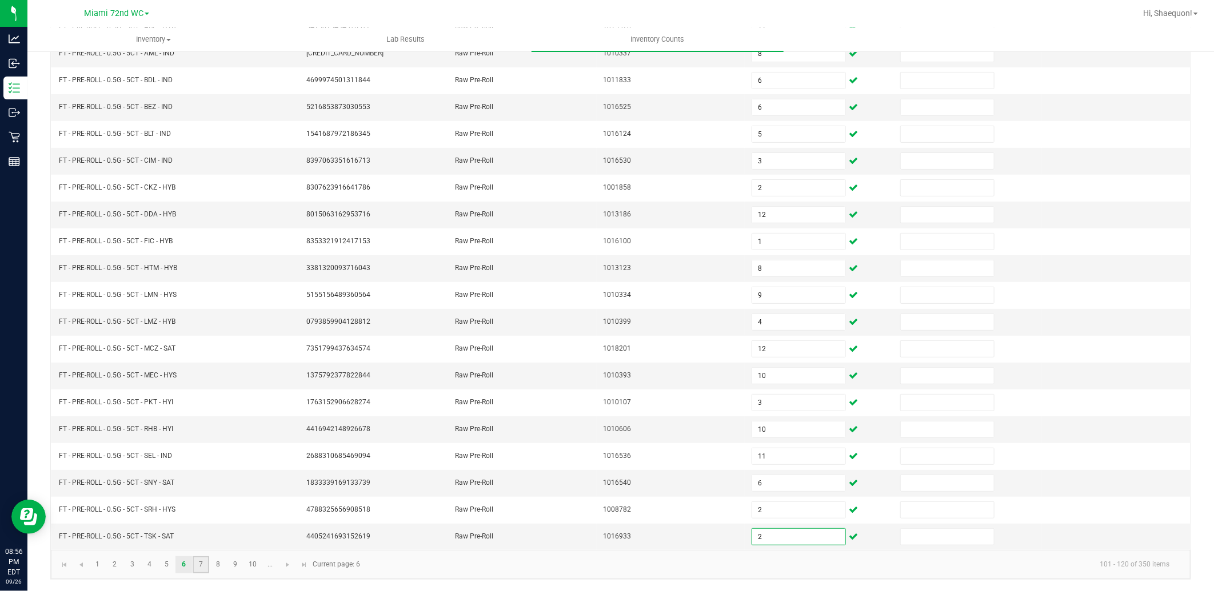
click at [203, 563] on link "7" at bounding box center [201, 564] width 17 height 17
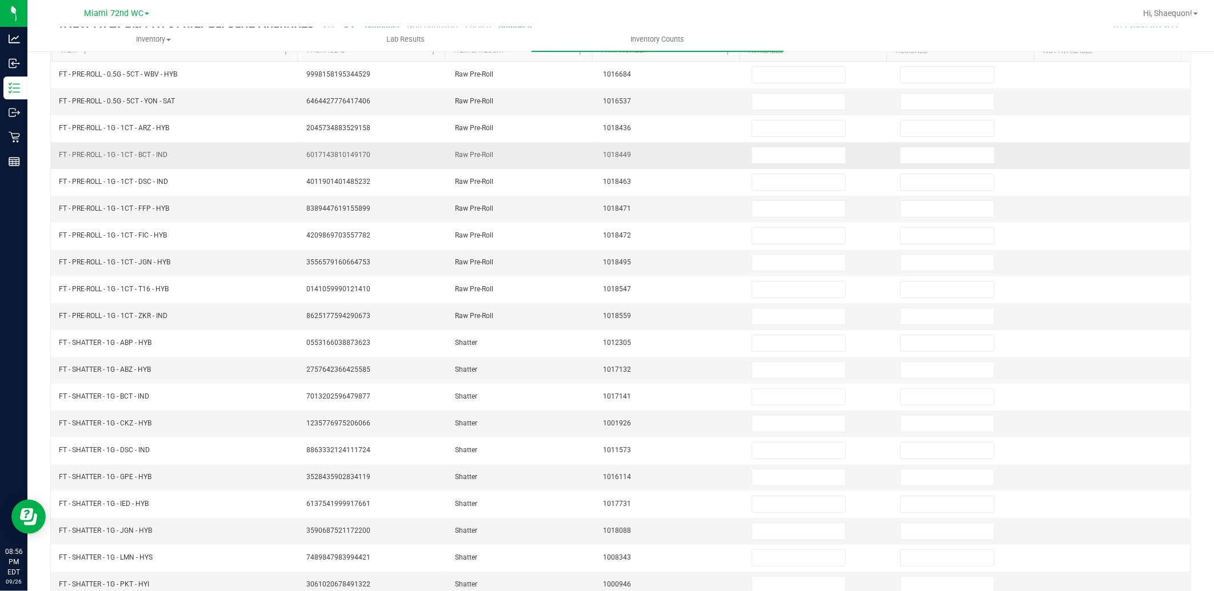
scroll to position [0, 0]
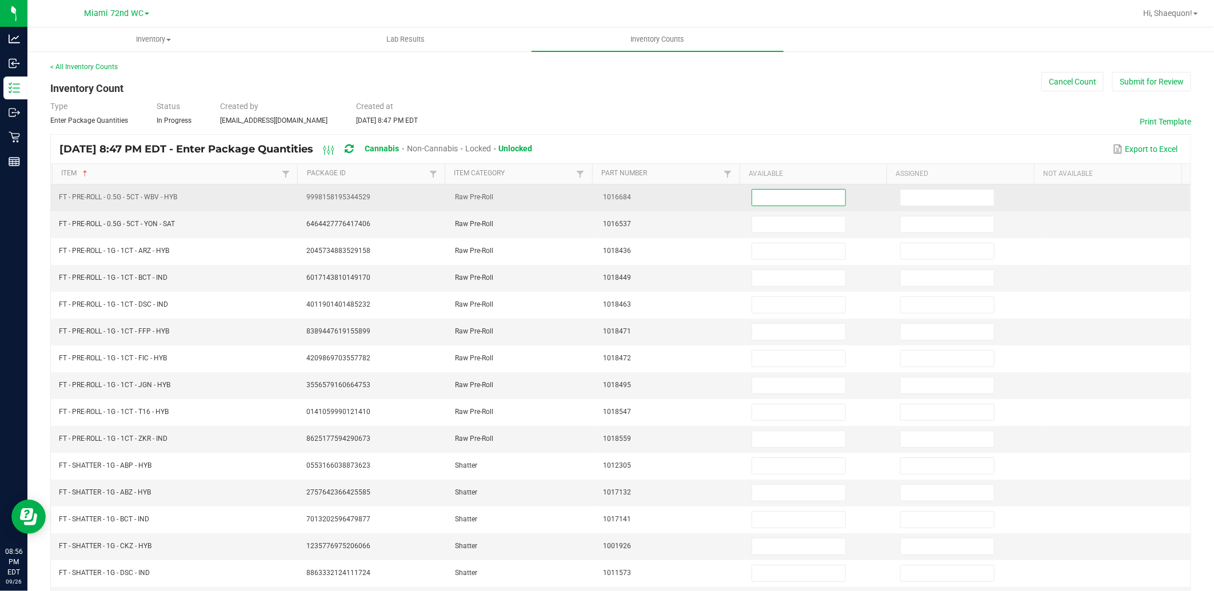
click at [808, 191] on input at bounding box center [798, 198] width 93 height 16
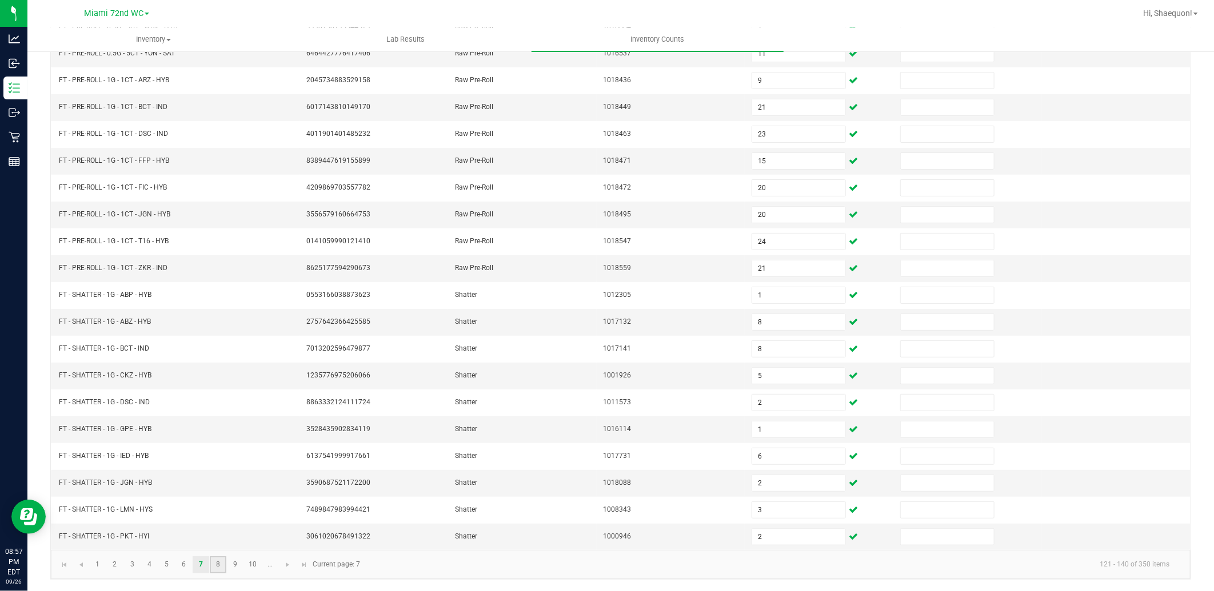
click at [217, 566] on link "8" at bounding box center [218, 564] width 17 height 17
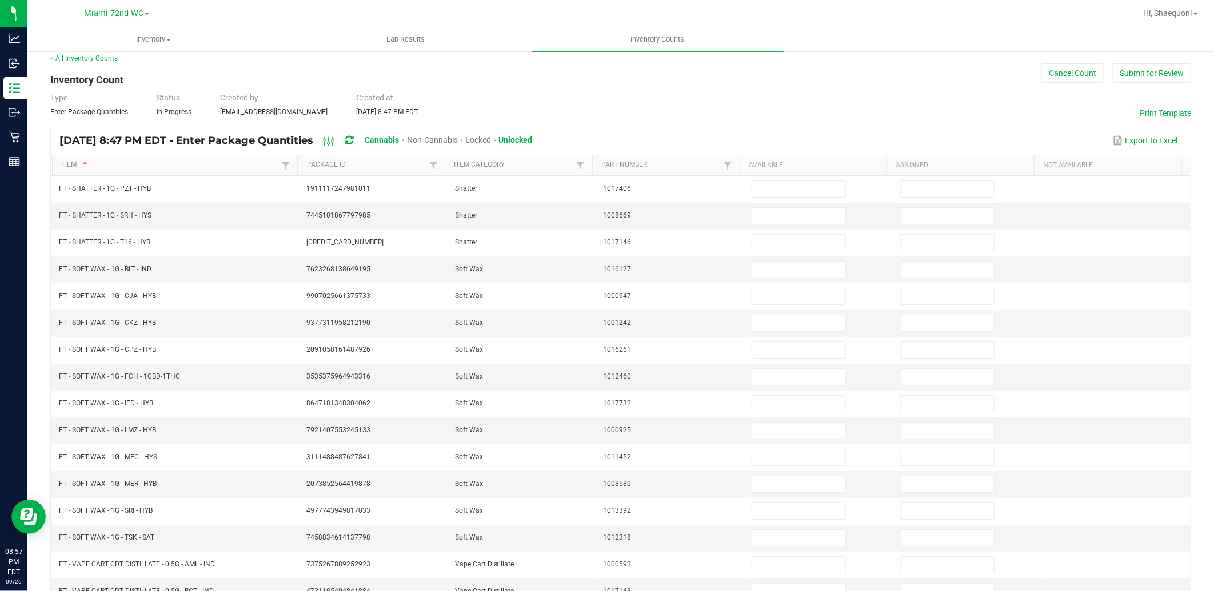
scroll to position [0, 0]
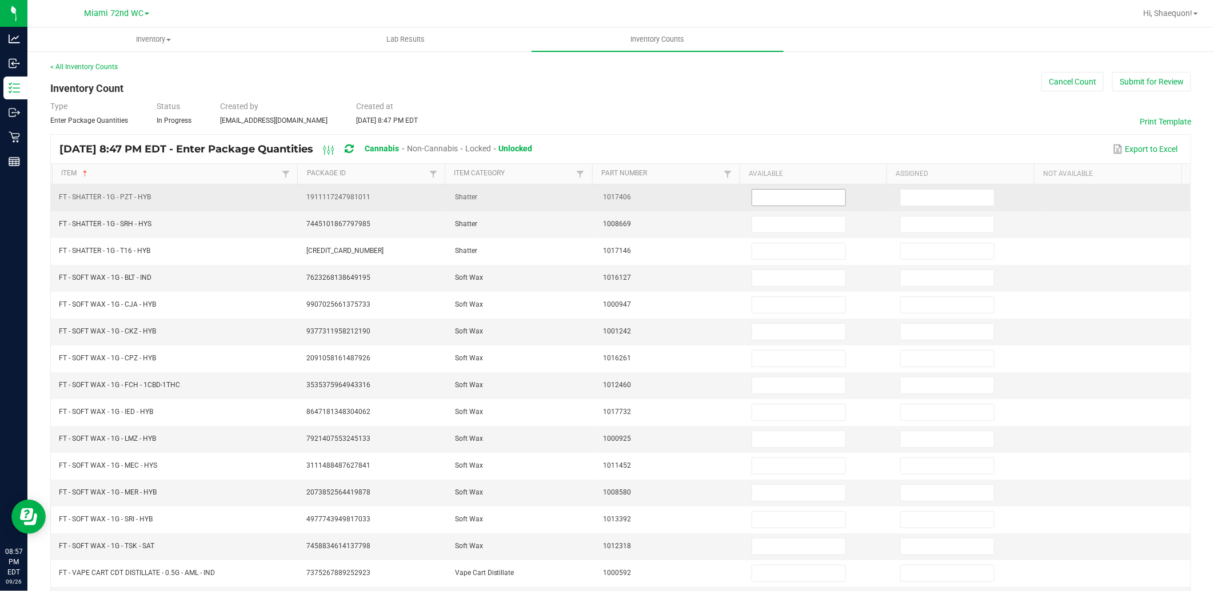
click at [824, 193] on input at bounding box center [798, 198] width 93 height 16
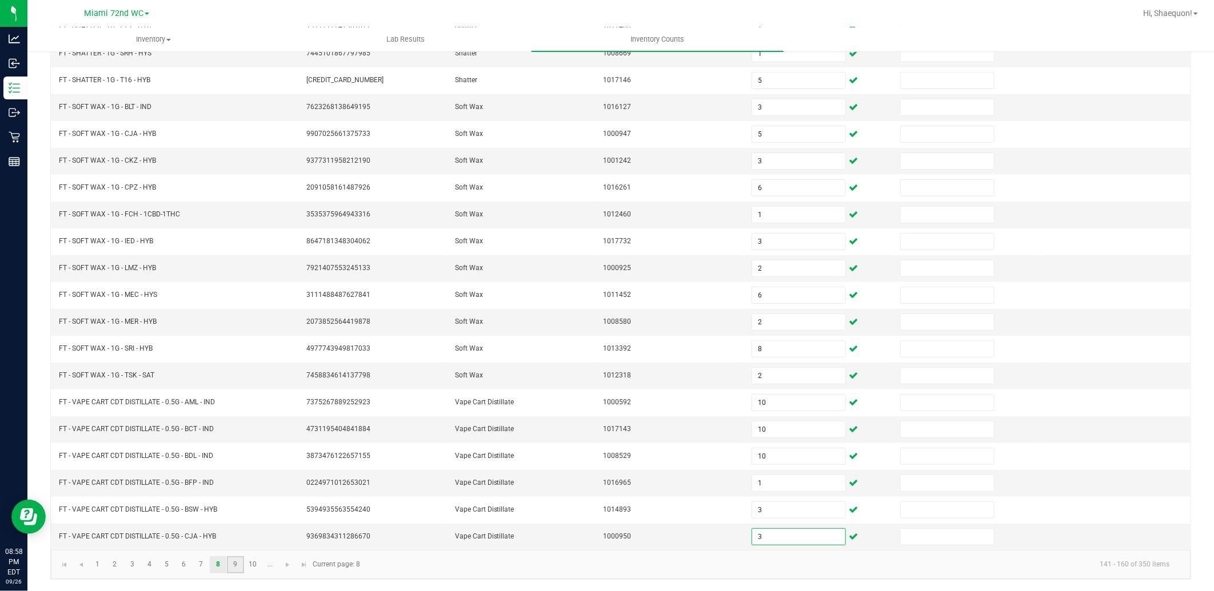
click at [239, 567] on link "9" at bounding box center [235, 564] width 17 height 17
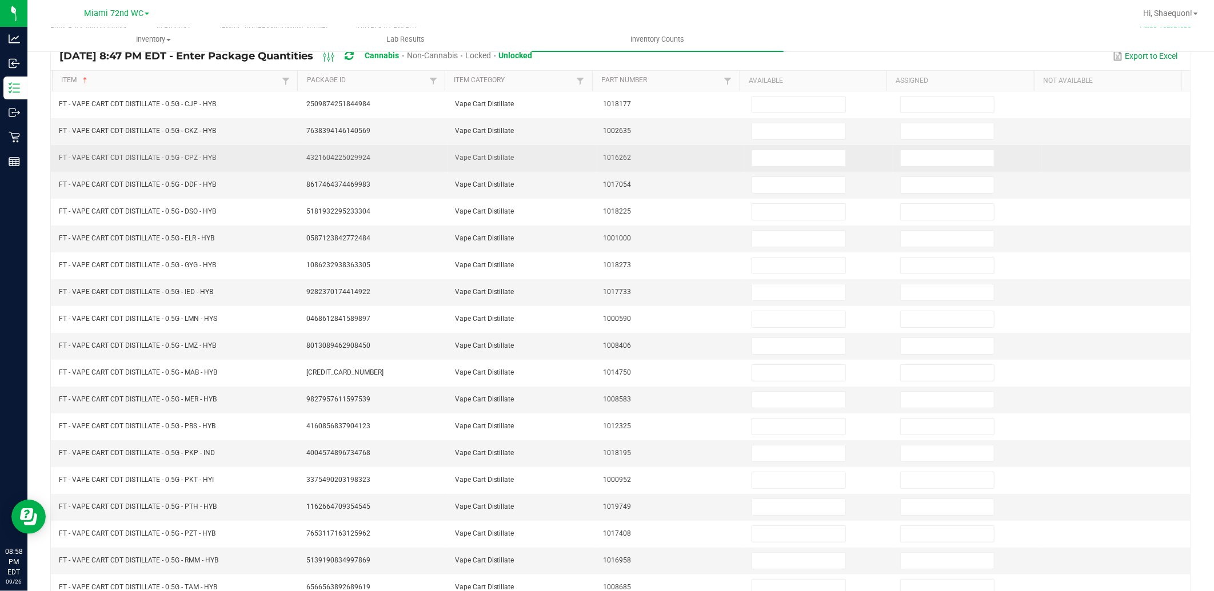
scroll to position [0, 0]
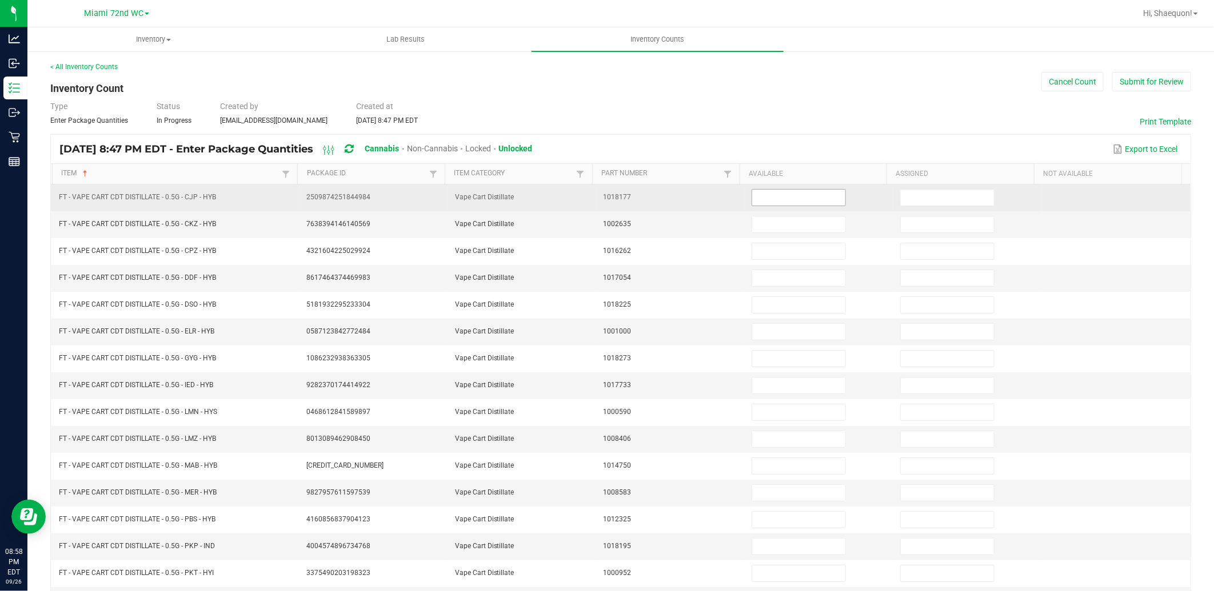
click at [794, 196] on input at bounding box center [798, 198] width 93 height 16
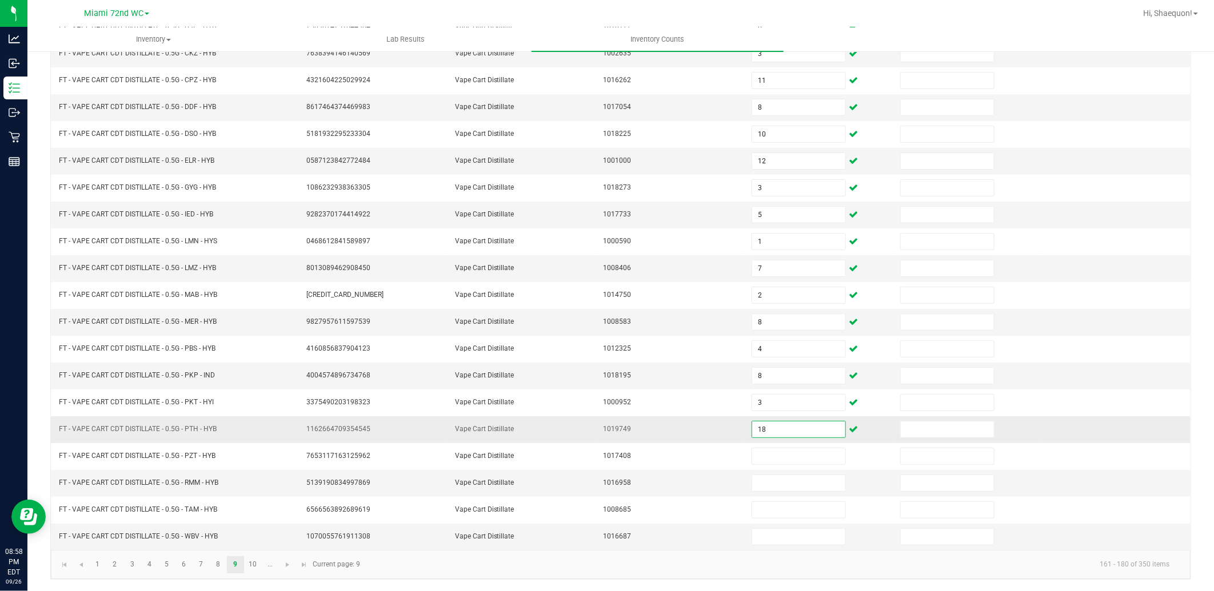
click at [763, 423] on input "18" at bounding box center [798, 430] width 93 height 16
click at [254, 563] on link "10" at bounding box center [253, 564] width 17 height 17
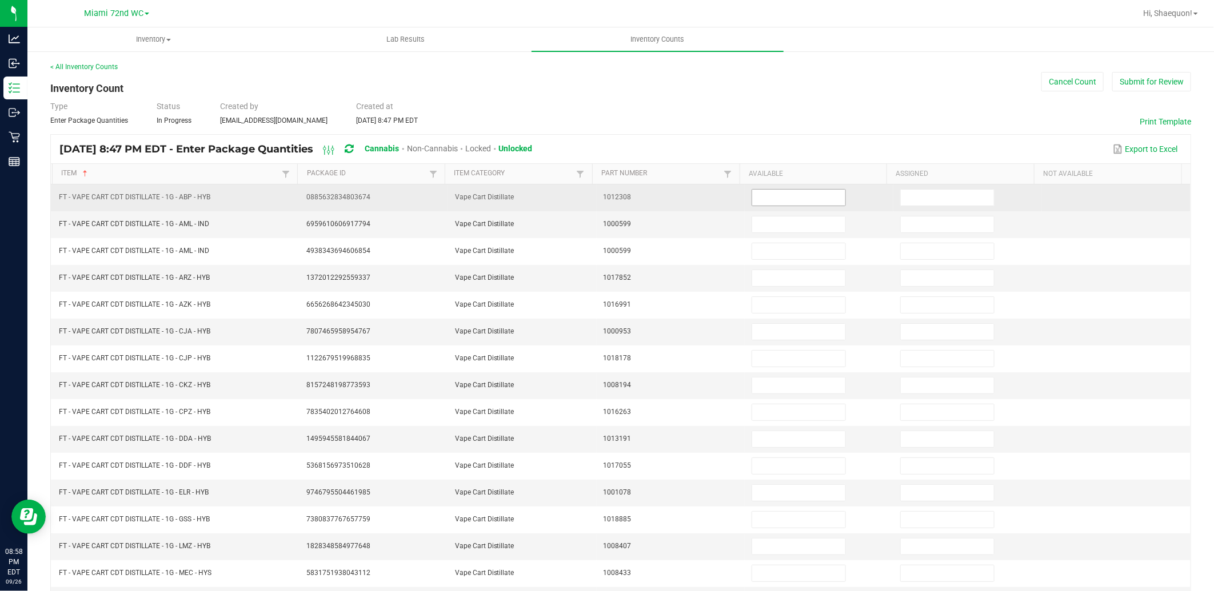
click at [797, 192] on input at bounding box center [798, 198] width 93 height 16
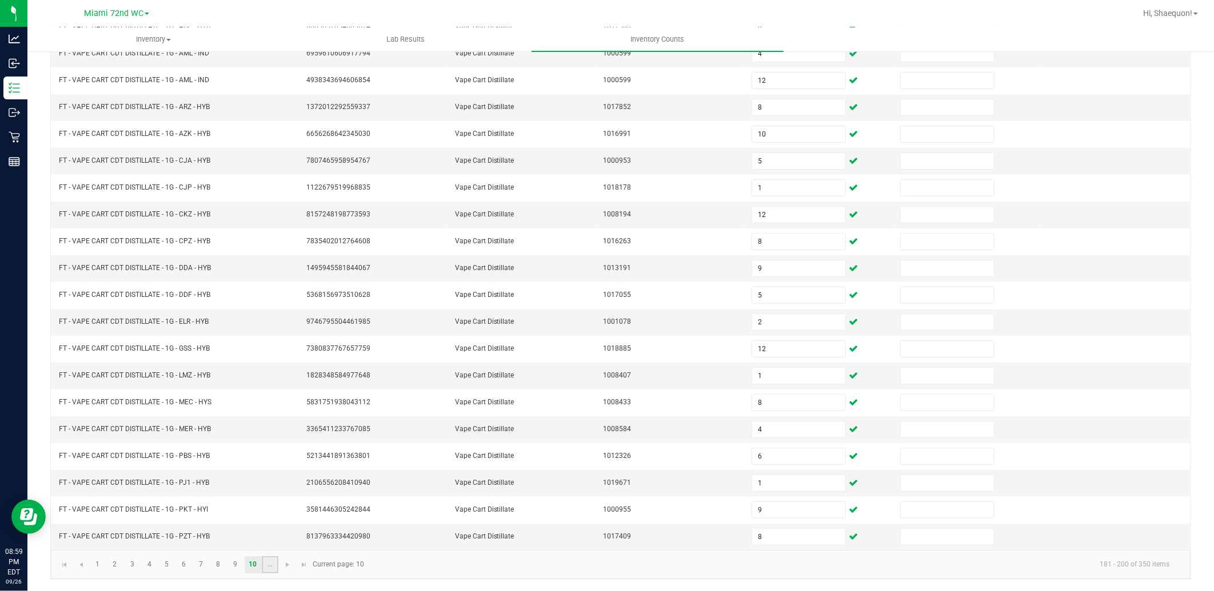
click at [262, 566] on link "..." at bounding box center [270, 564] width 17 height 17
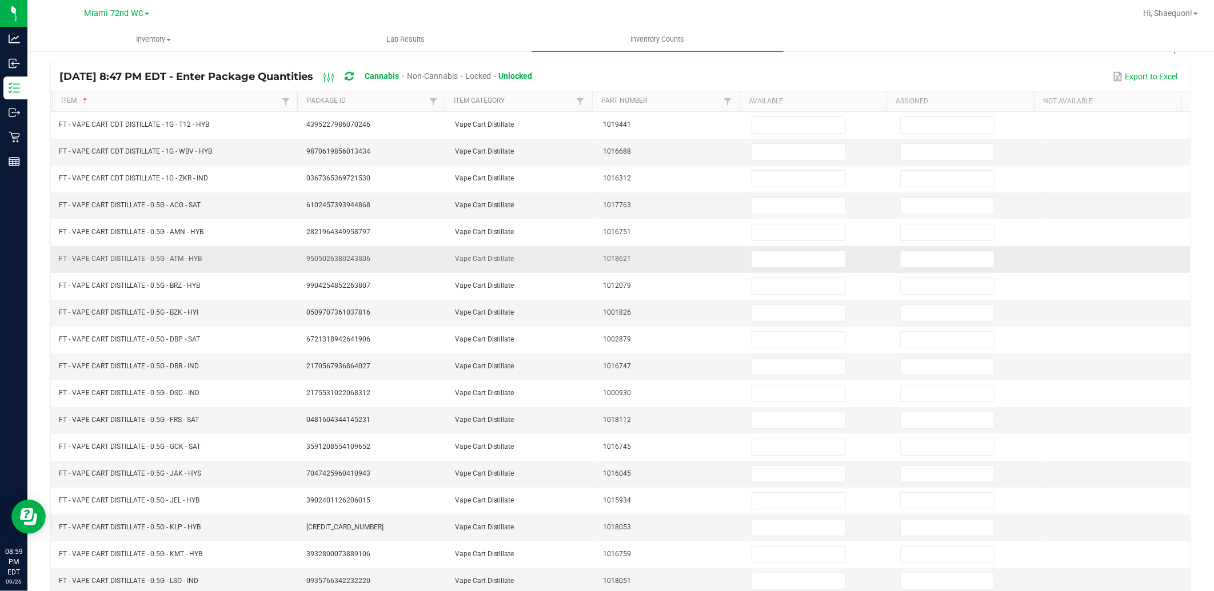
scroll to position [0, 0]
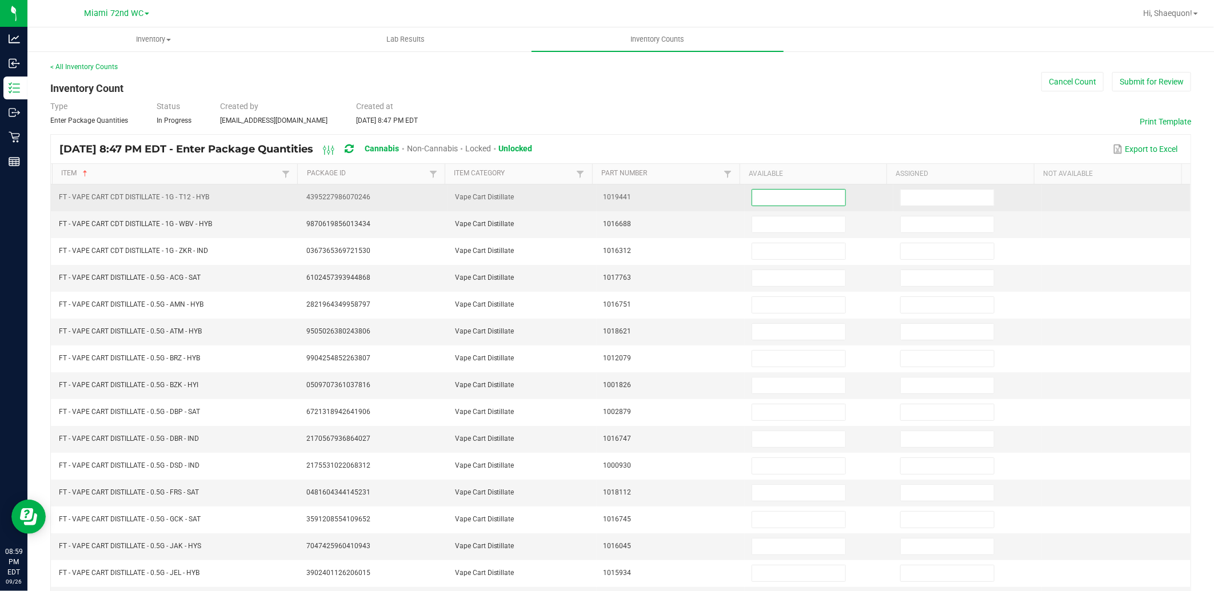
click at [775, 192] on input at bounding box center [798, 198] width 93 height 16
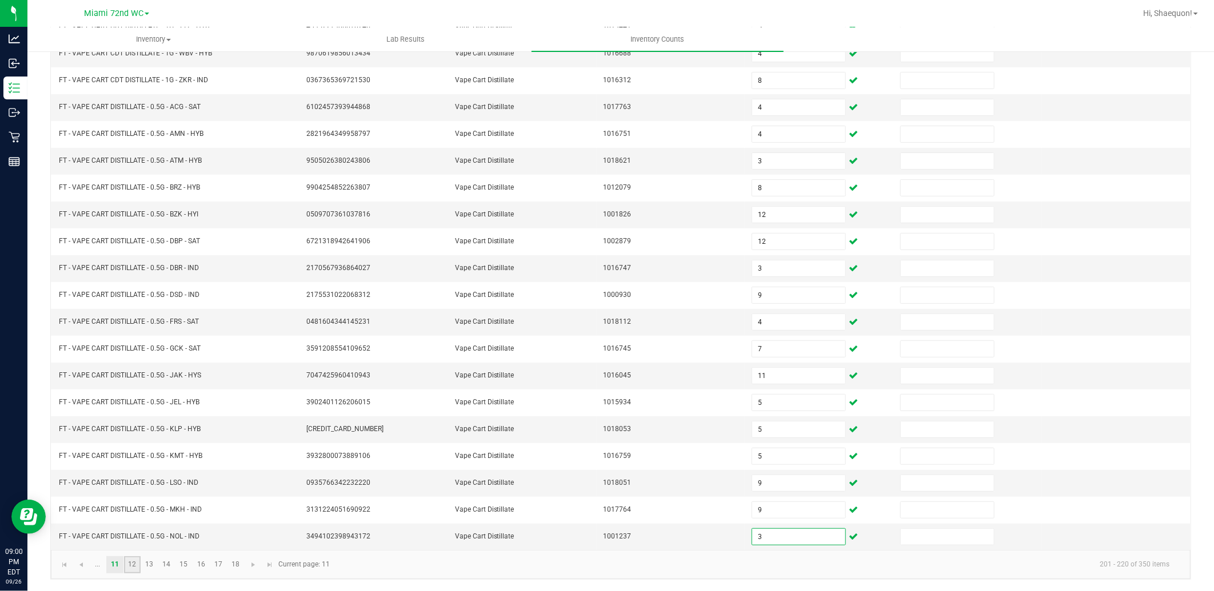
click at [133, 562] on link "12" at bounding box center [132, 564] width 17 height 17
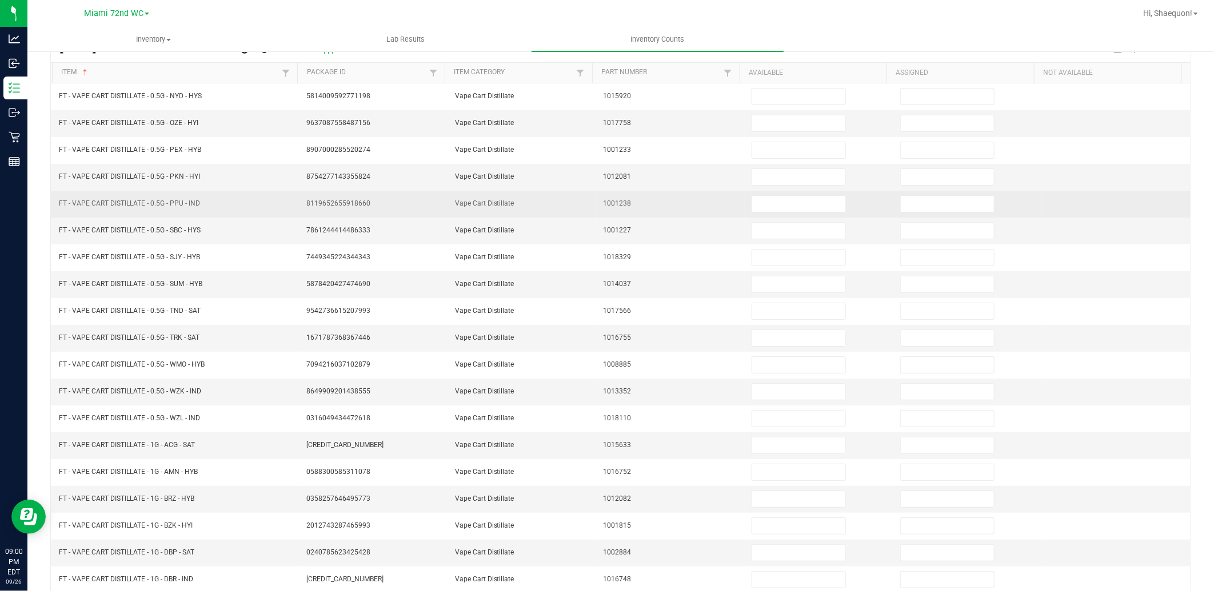
scroll to position [0, 0]
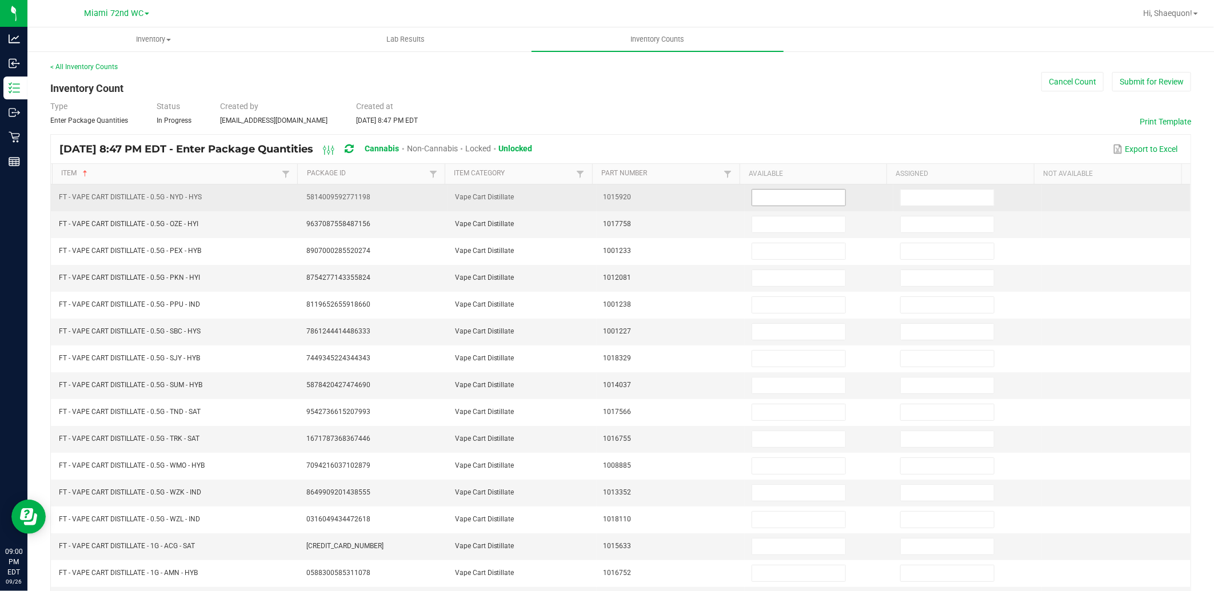
click at [821, 200] on input at bounding box center [798, 198] width 93 height 16
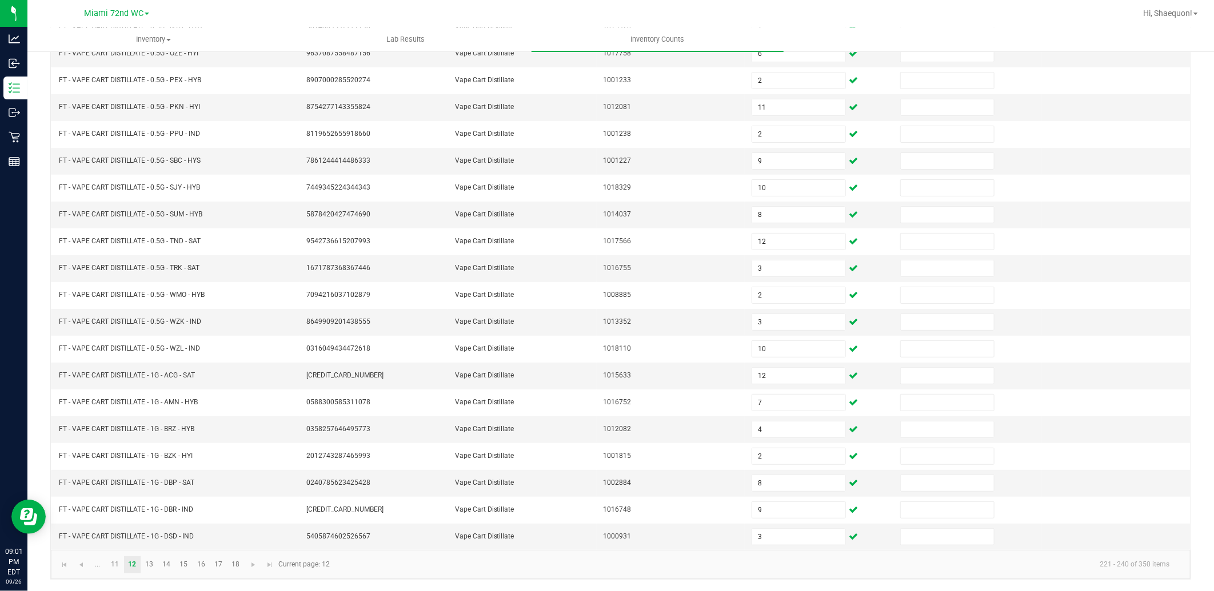
drag, startPoint x: 820, startPoint y: 197, endPoint x: 381, endPoint y: 563, distance: 572.0
click at [381, 563] on kendo-pager-info "221 - 240 of 350 items" at bounding box center [758, 564] width 842 height 19
click at [151, 562] on link "13" at bounding box center [149, 564] width 17 height 17
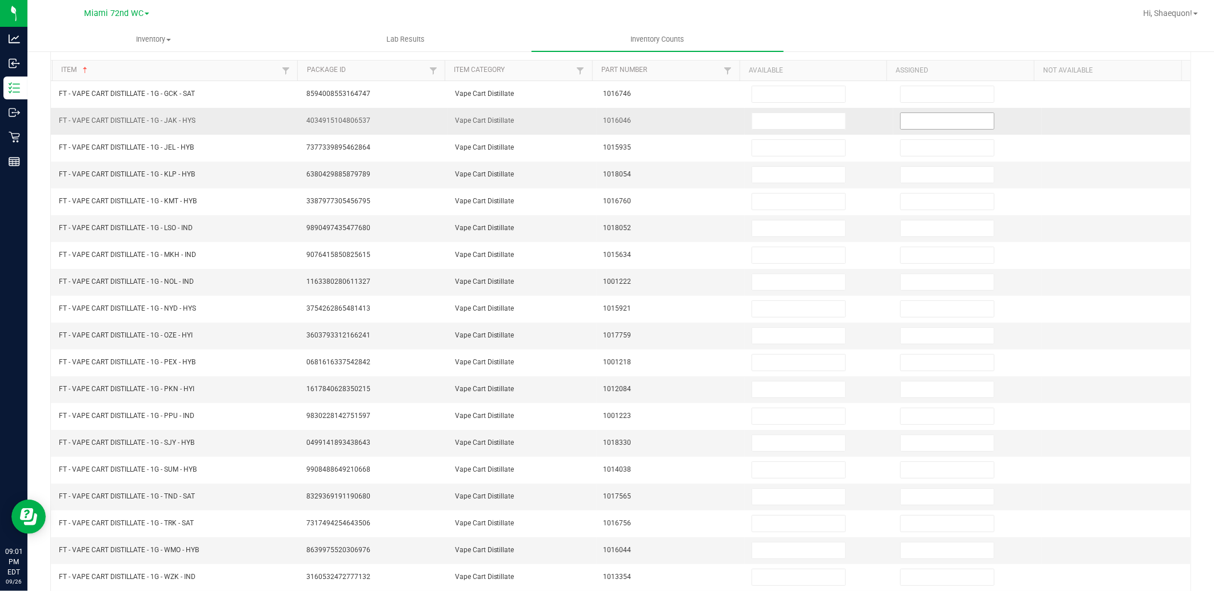
scroll to position [0, 0]
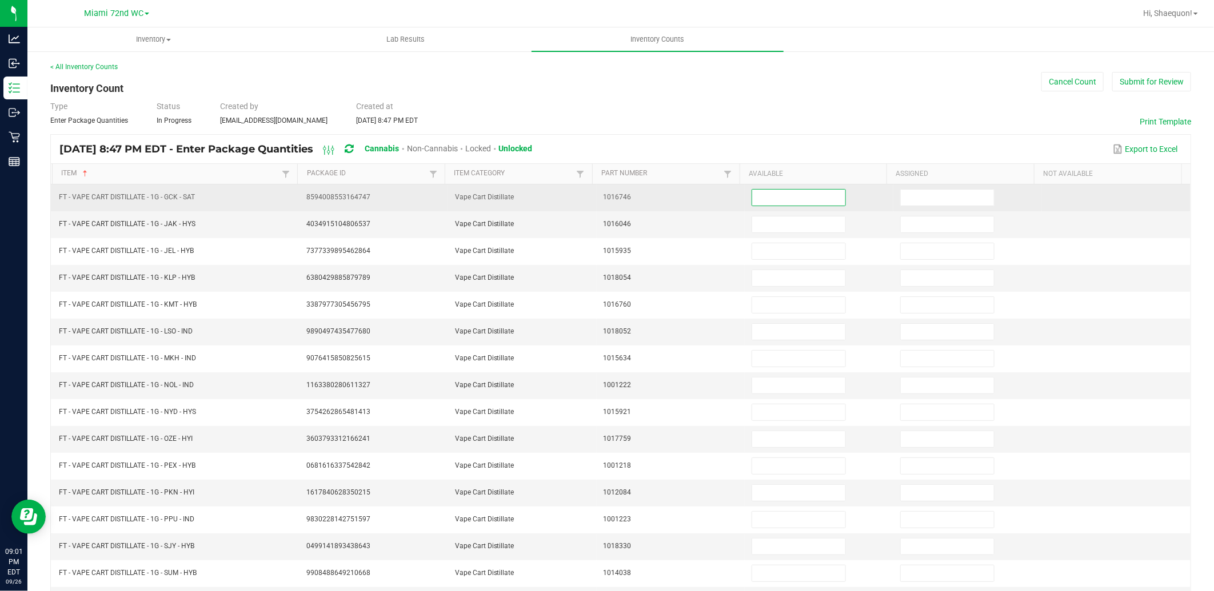
click at [796, 197] on input at bounding box center [798, 198] width 93 height 16
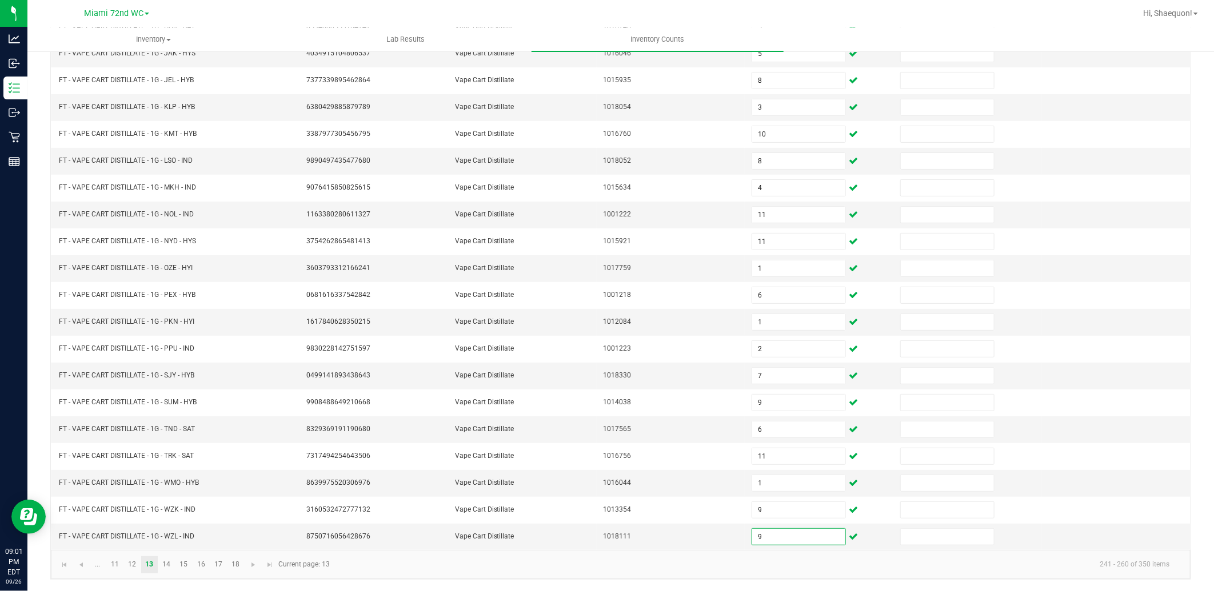
click at [664, 572] on kendo-pager-info "241 - 260 of 350 items" at bounding box center [758, 564] width 842 height 19
click at [159, 570] on link "14" at bounding box center [166, 564] width 17 height 17
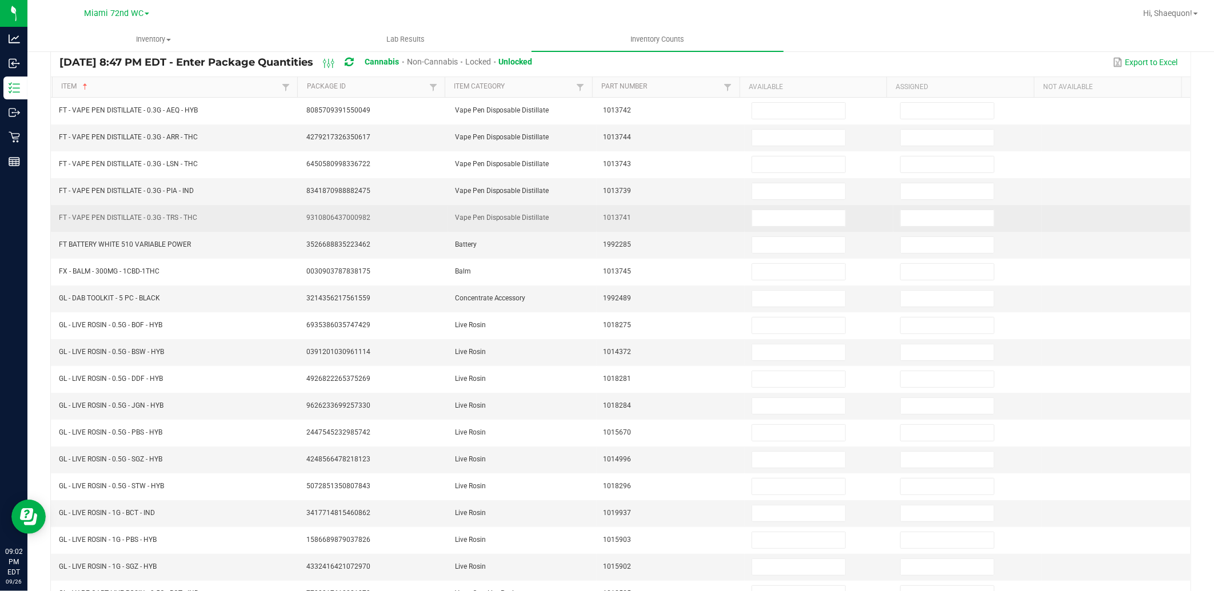
scroll to position [0, 0]
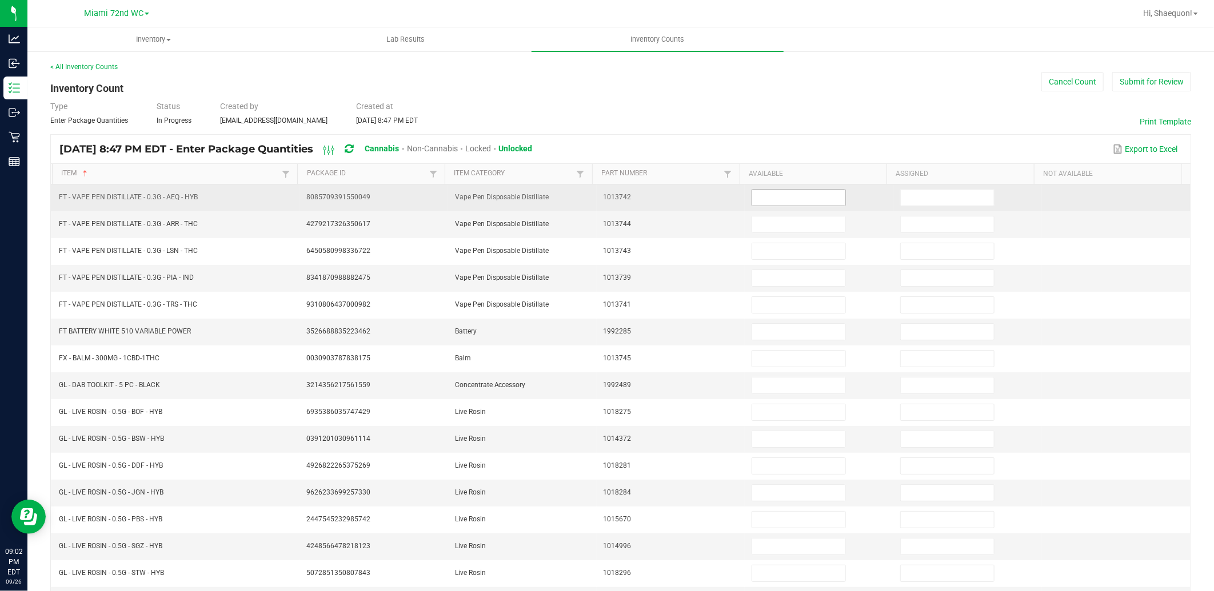
click at [789, 194] on input at bounding box center [798, 198] width 93 height 16
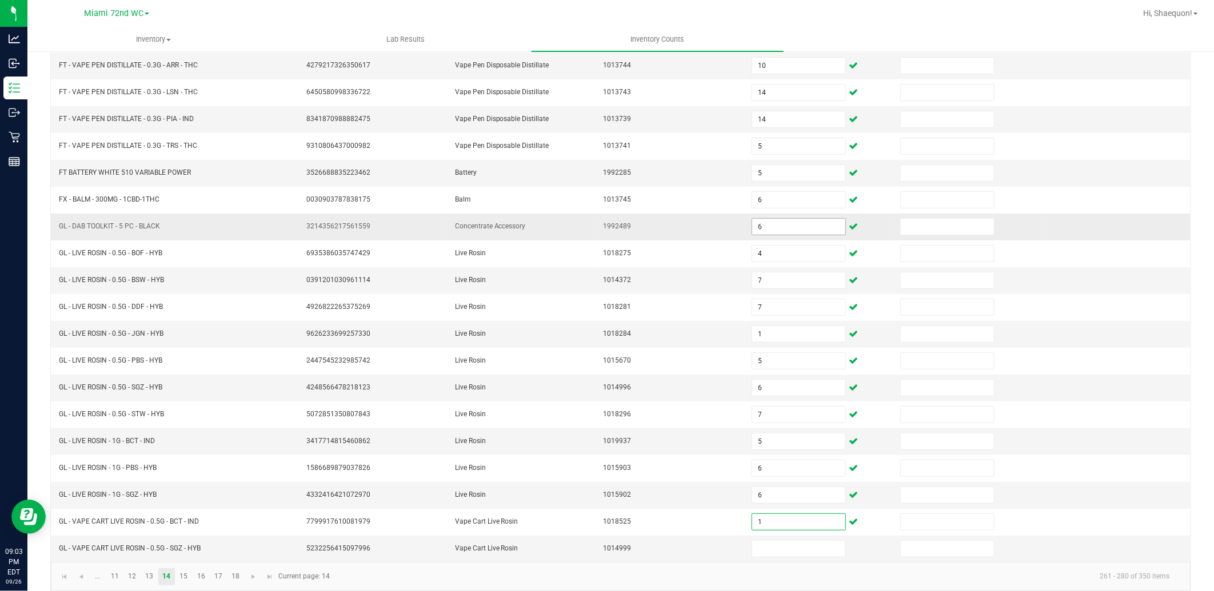
scroll to position [174, 0]
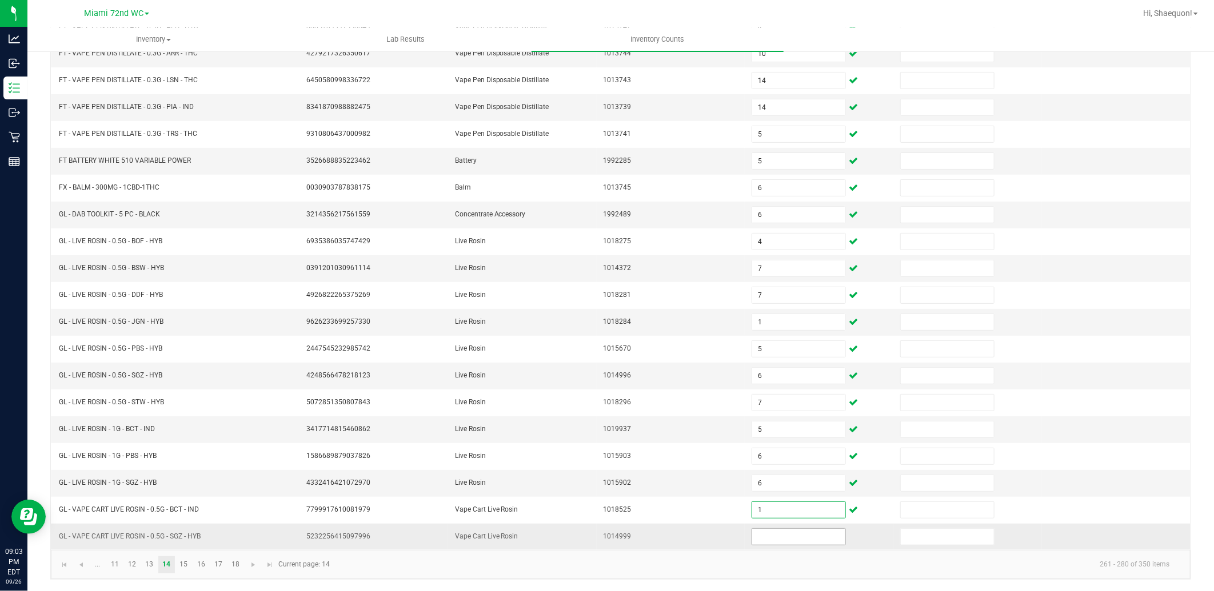
click at [766, 539] on input at bounding box center [798, 537] width 93 height 16
click at [181, 567] on link "15" at bounding box center [183, 564] width 17 height 17
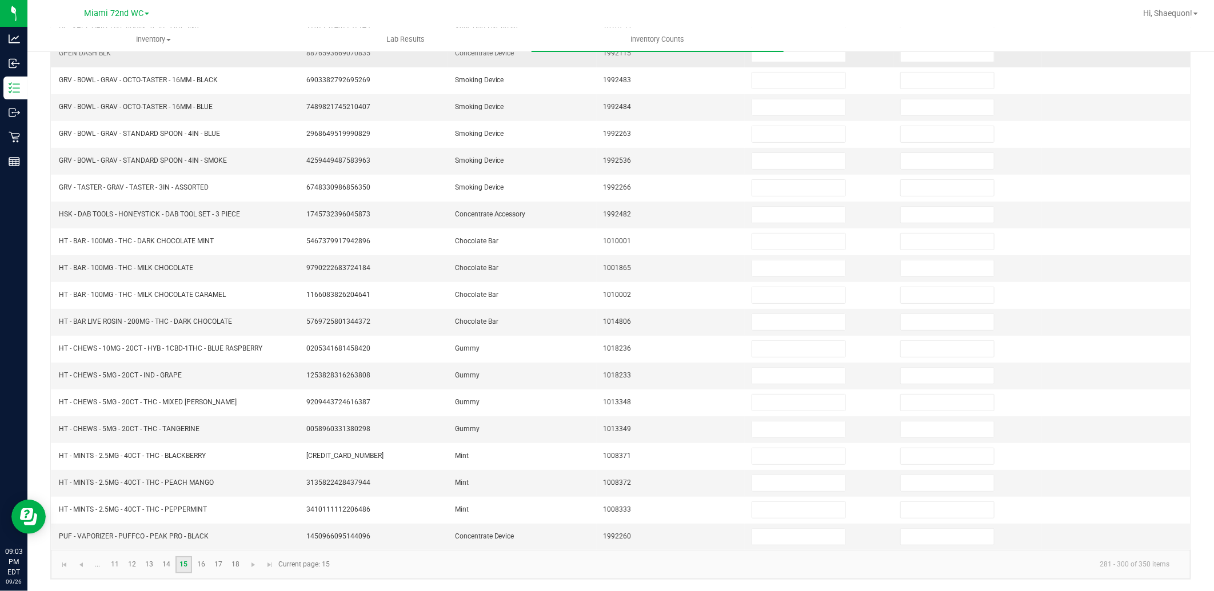
scroll to position [0, 0]
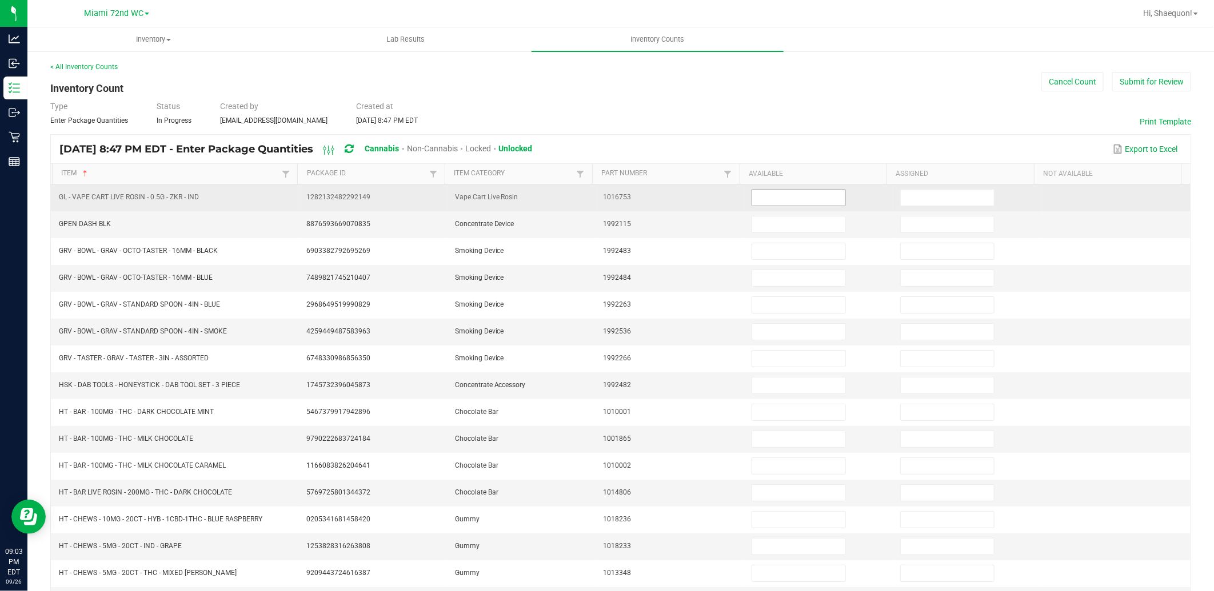
click at [818, 198] on input at bounding box center [798, 198] width 93 height 16
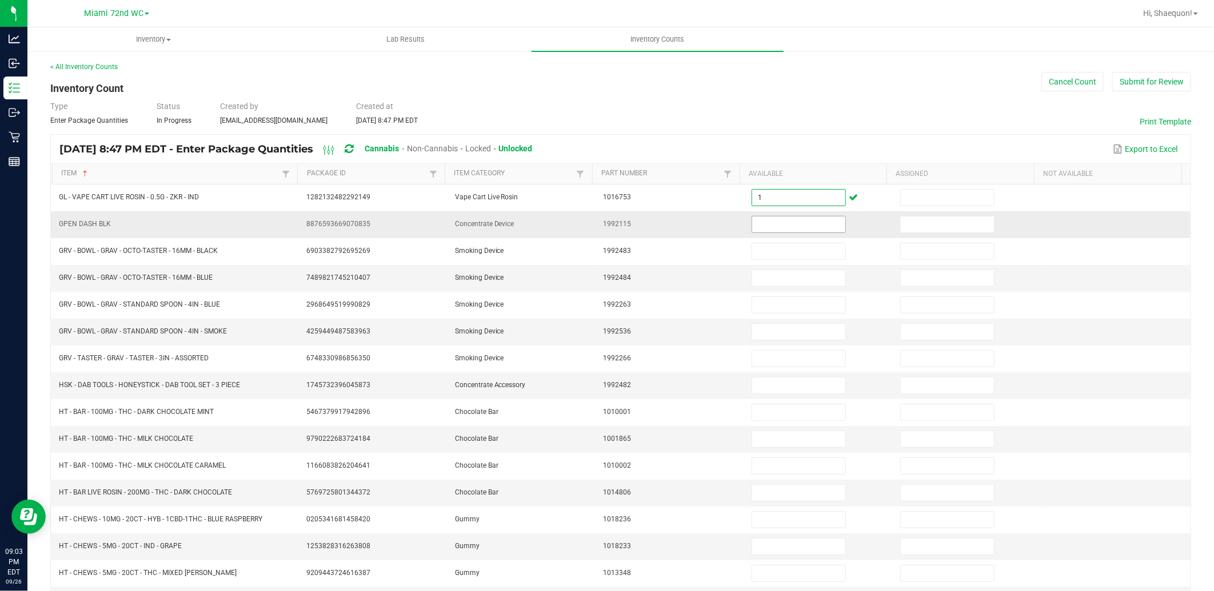
click at [801, 225] on input at bounding box center [798, 225] width 93 height 16
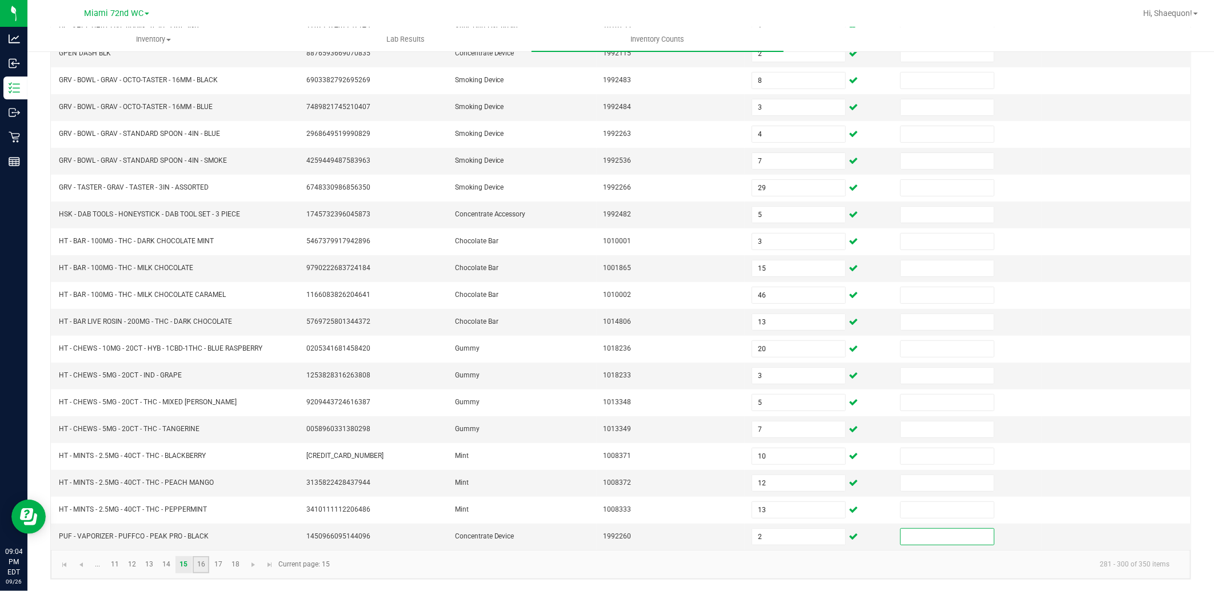
click at [206, 566] on link "16" at bounding box center [201, 564] width 17 height 17
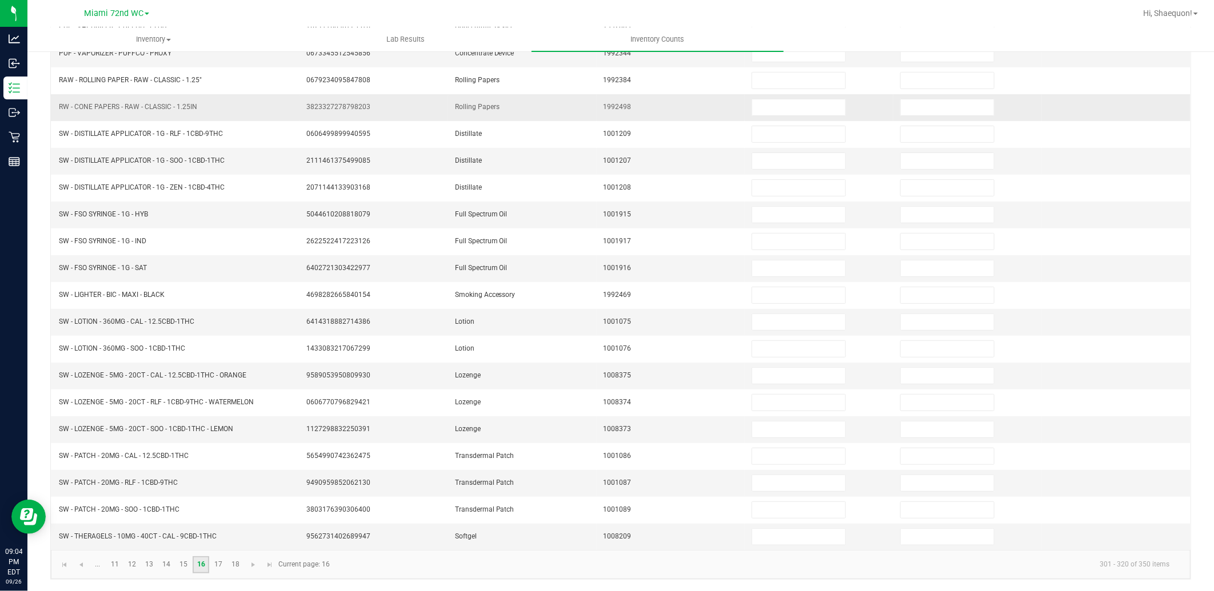
scroll to position [0, 0]
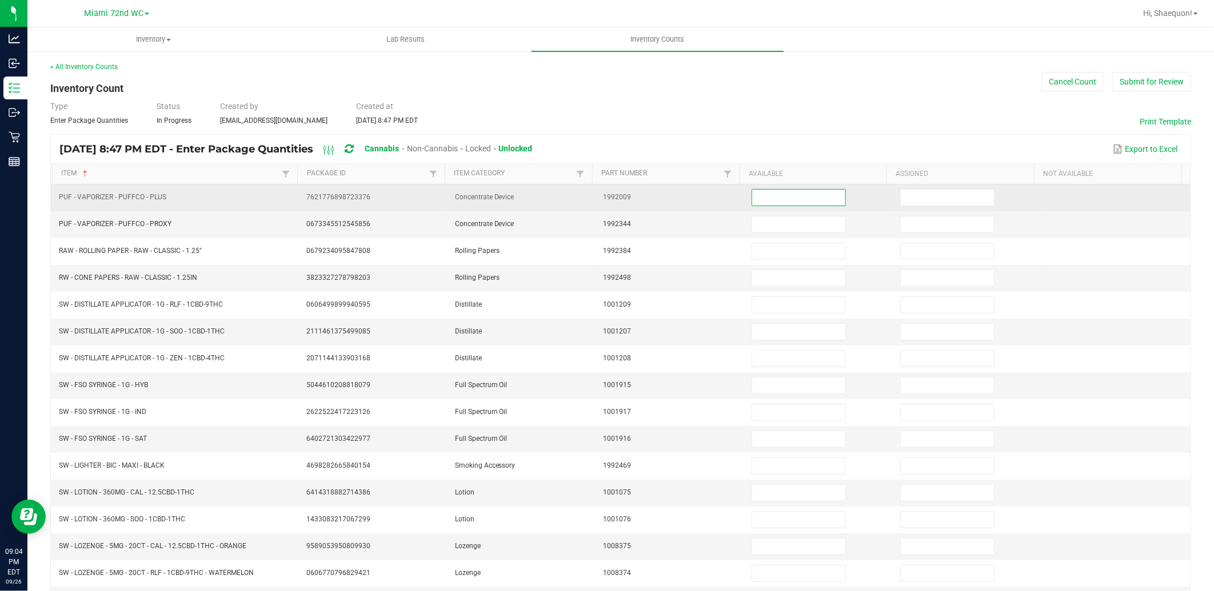
click at [782, 191] on input at bounding box center [798, 198] width 93 height 16
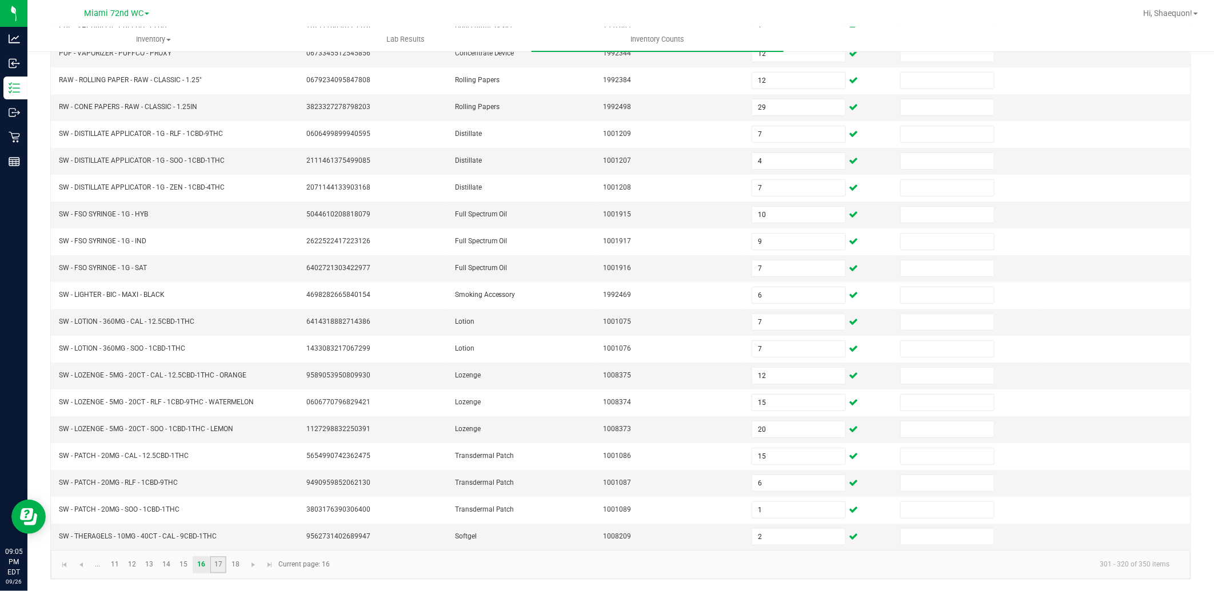
click at [222, 566] on link "17" at bounding box center [218, 564] width 17 height 17
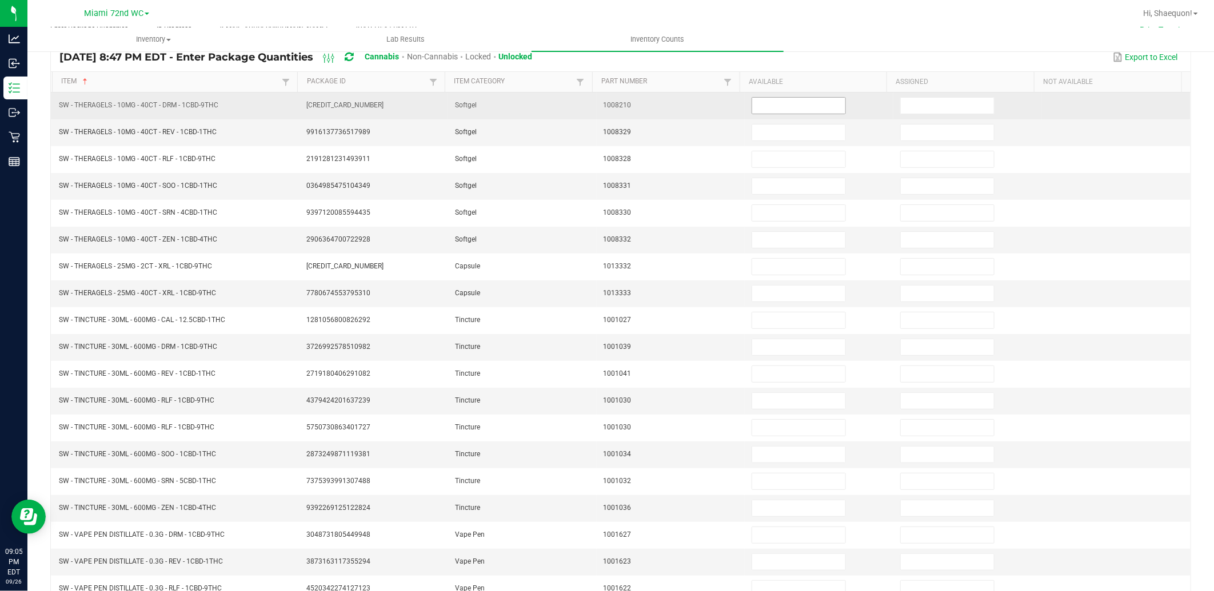
scroll to position [0, 0]
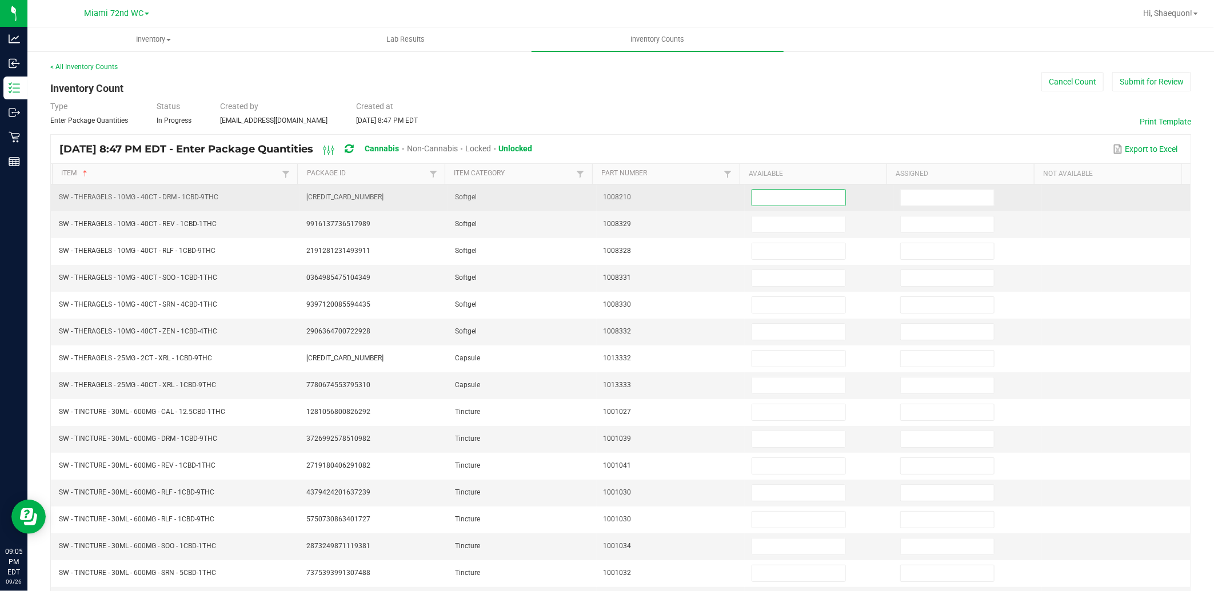
click at [800, 198] on input at bounding box center [798, 198] width 93 height 16
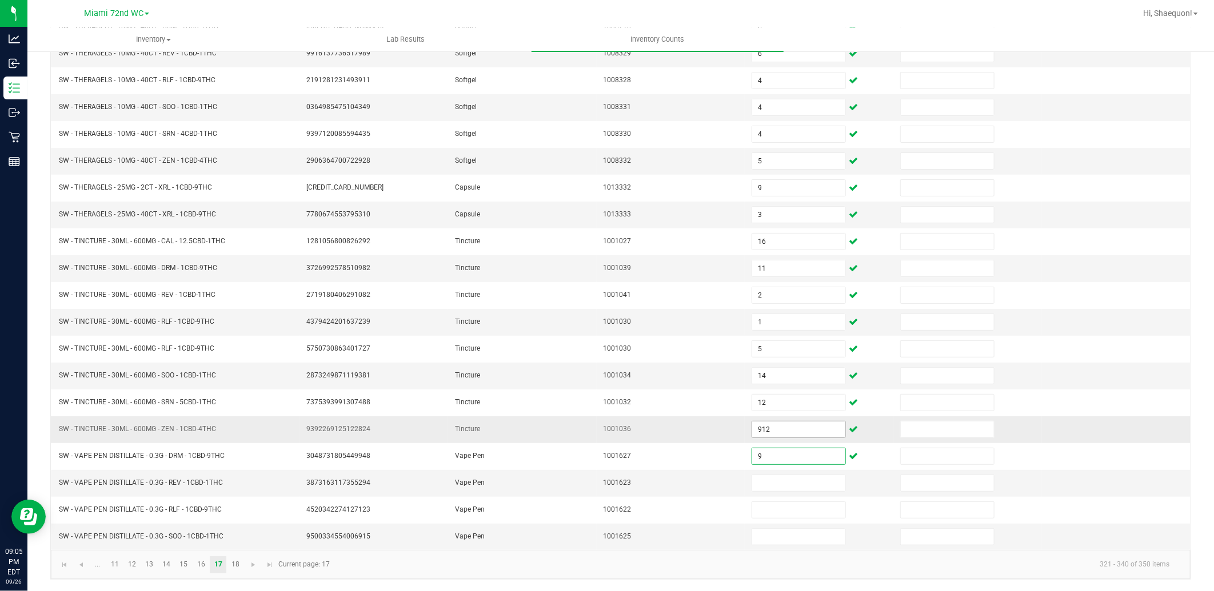
click at [798, 433] on input "912" at bounding box center [798, 430] width 93 height 16
click at [238, 563] on link "18" at bounding box center [235, 564] width 17 height 17
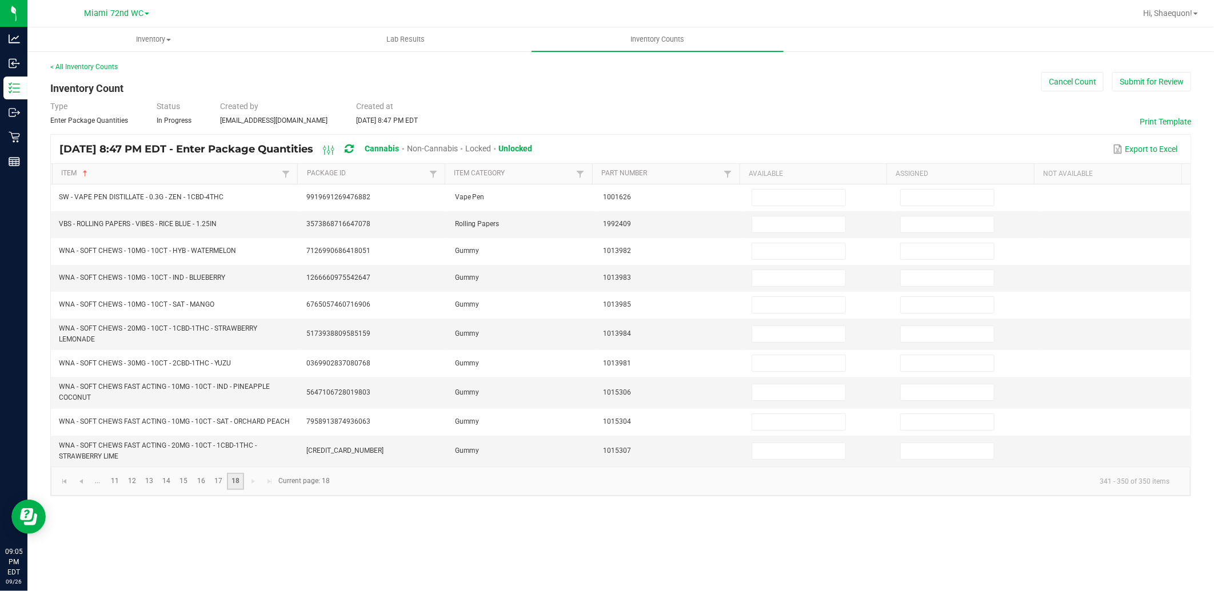
scroll to position [0, 0]
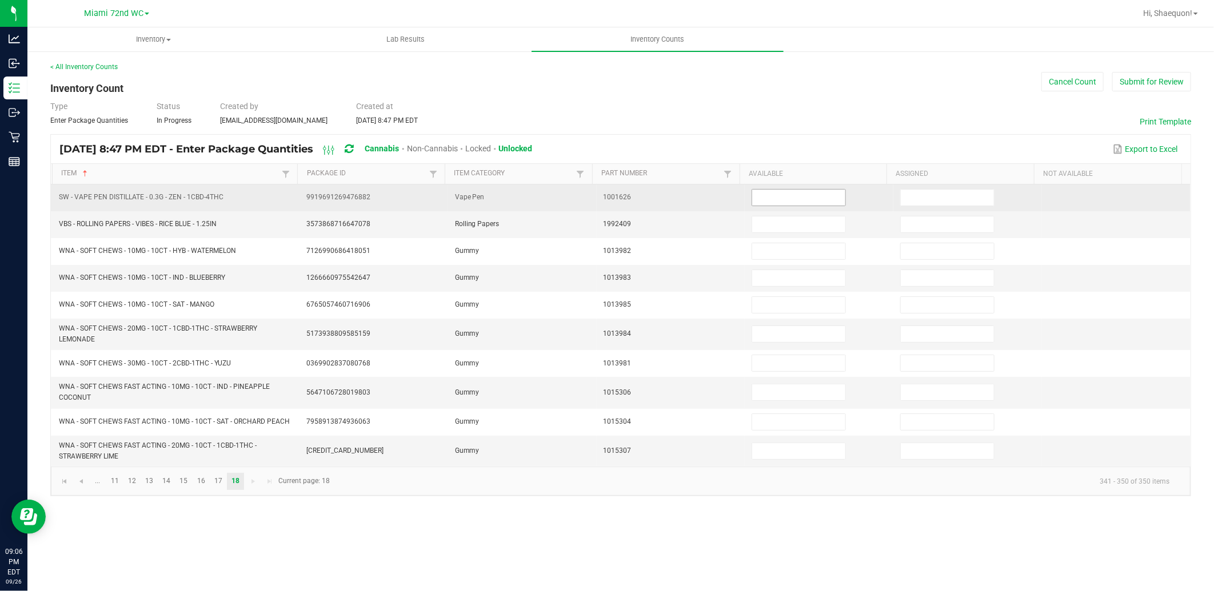
click at [812, 202] on input at bounding box center [798, 198] width 93 height 16
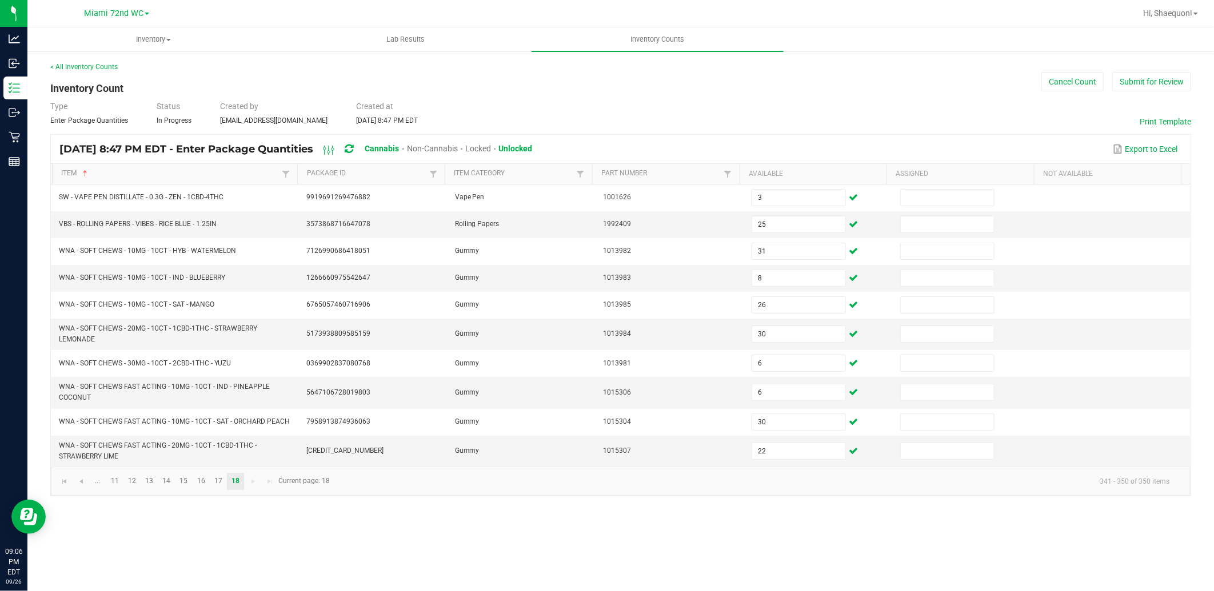
click at [570, 510] on div "Inventory All packages All inventory Waste log Create inventory Lab Results Inv…" at bounding box center [620, 309] width 1186 height 564
click at [1156, 82] on button "Submit for Review" at bounding box center [1151, 81] width 79 height 19
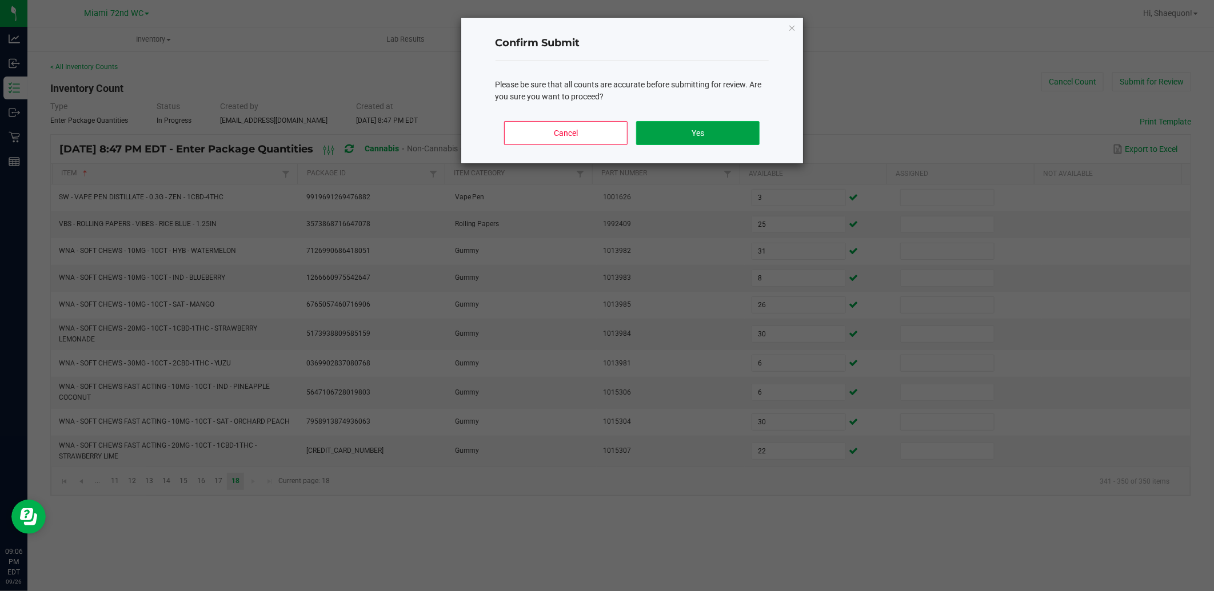
click at [716, 133] on button "Yes" at bounding box center [697, 133] width 123 height 24
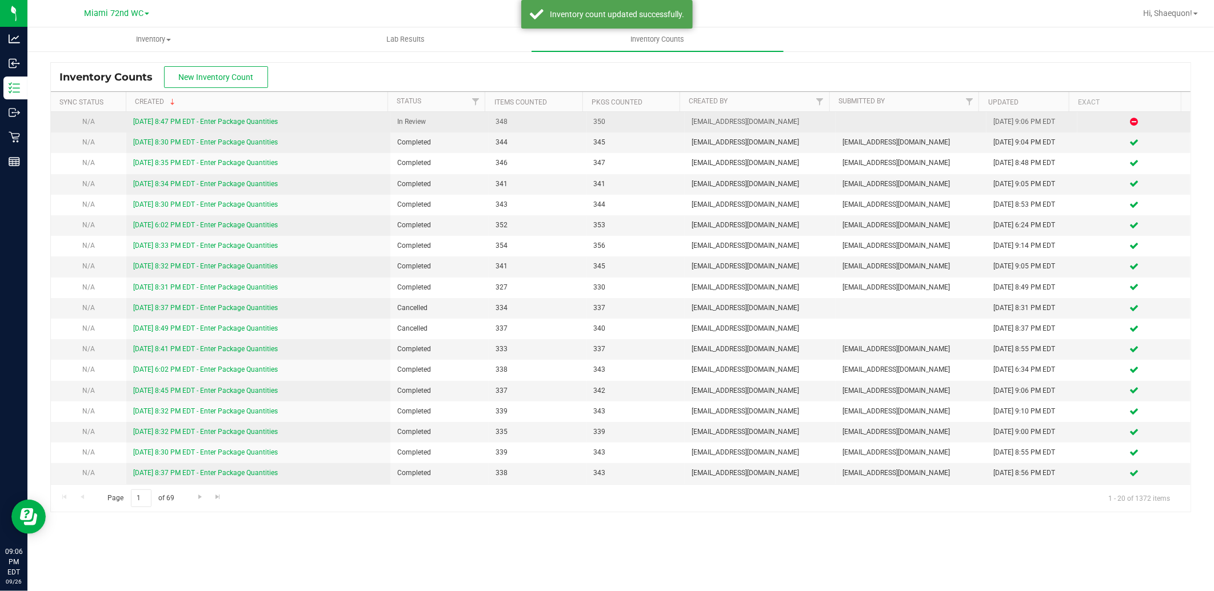
click at [227, 120] on link "[DATE] 8:47 PM EDT - Enter Package Quantities" at bounding box center [205, 122] width 145 height 8
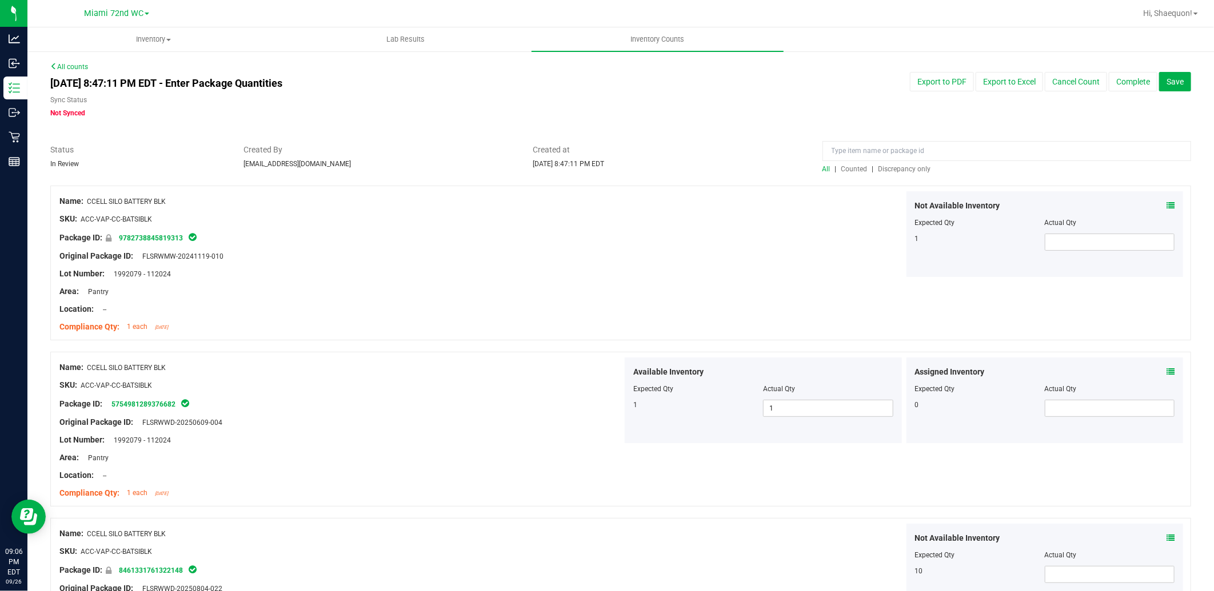
click at [905, 170] on span "Discrepancy only" at bounding box center [904, 169] width 53 height 8
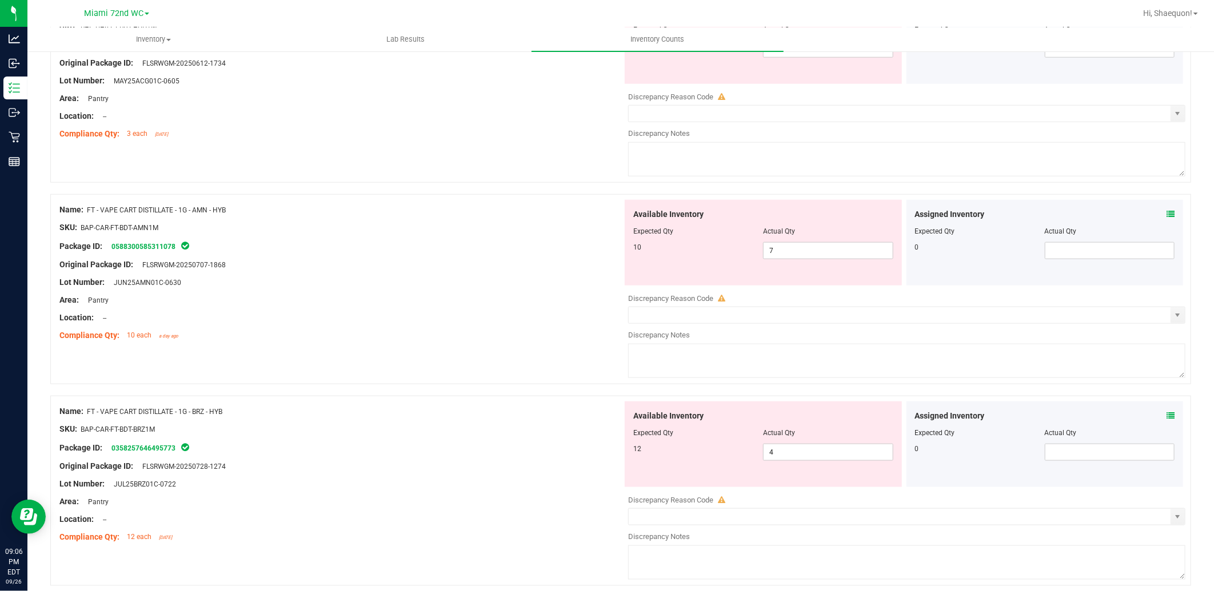
scroll to position [3298, 0]
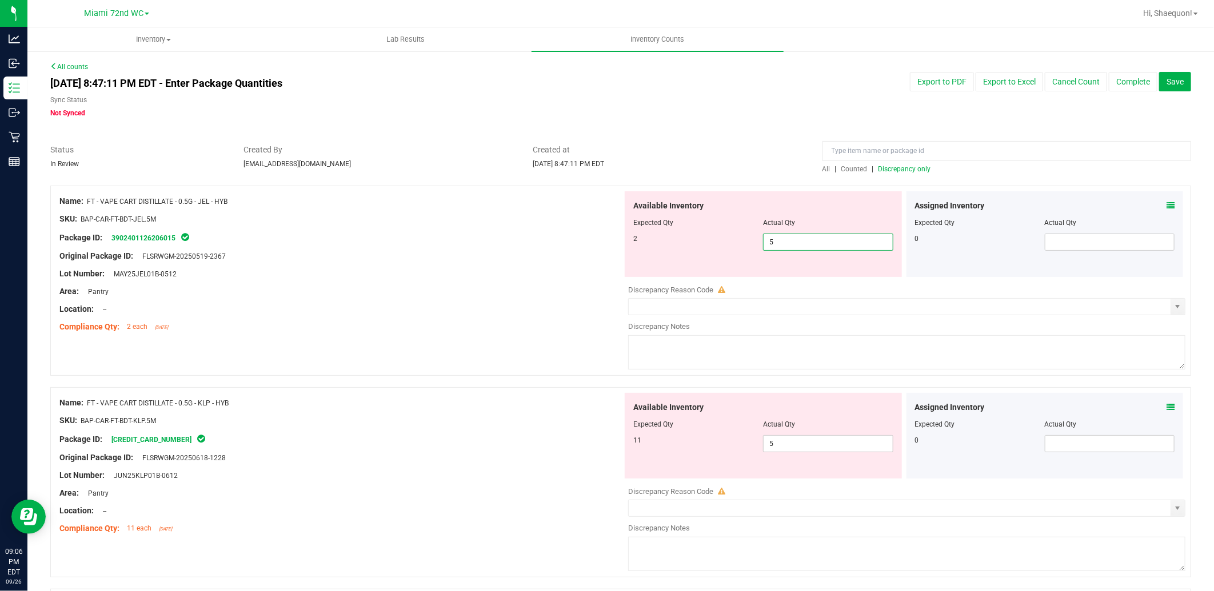
click at [802, 235] on span "5 5" at bounding box center [828, 242] width 130 height 17
type input "2"
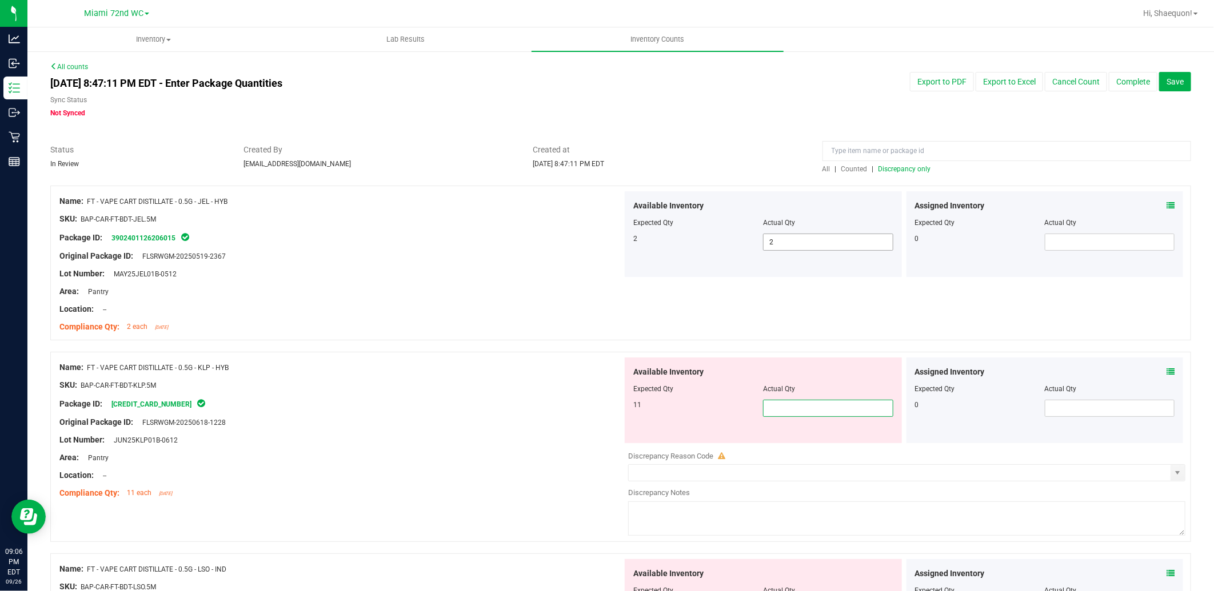
type input "5"
type input "11"
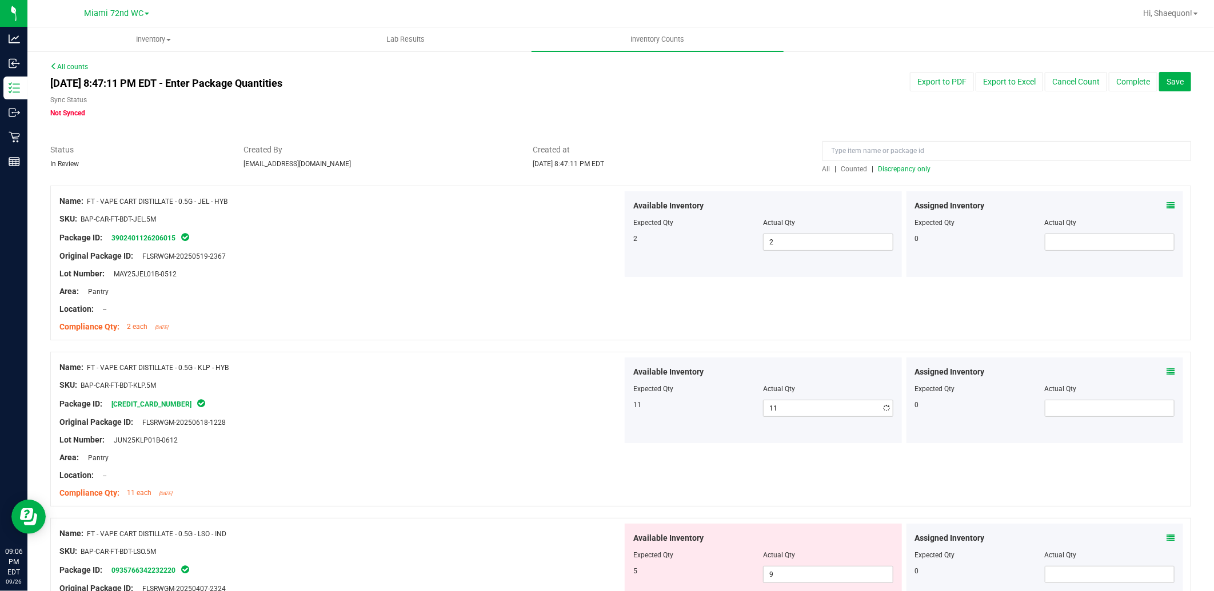
click at [594, 390] on div "SKU: BAP-CAR-FT-BDT-KLP.5M" at bounding box center [340, 385] width 563 height 12
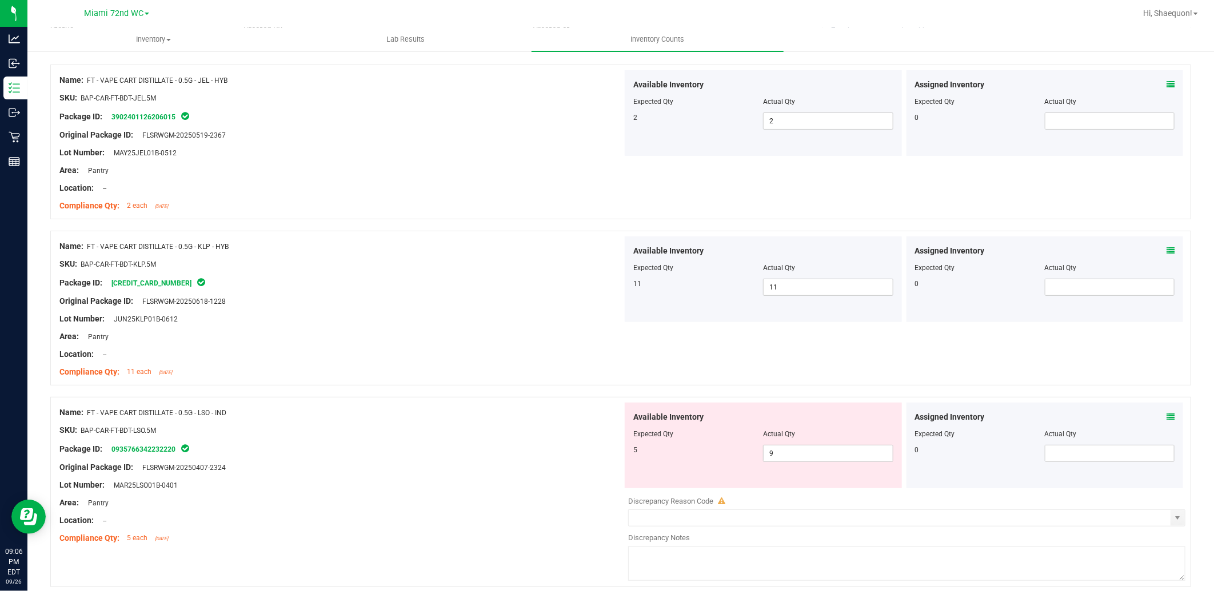
scroll to position [190, 0]
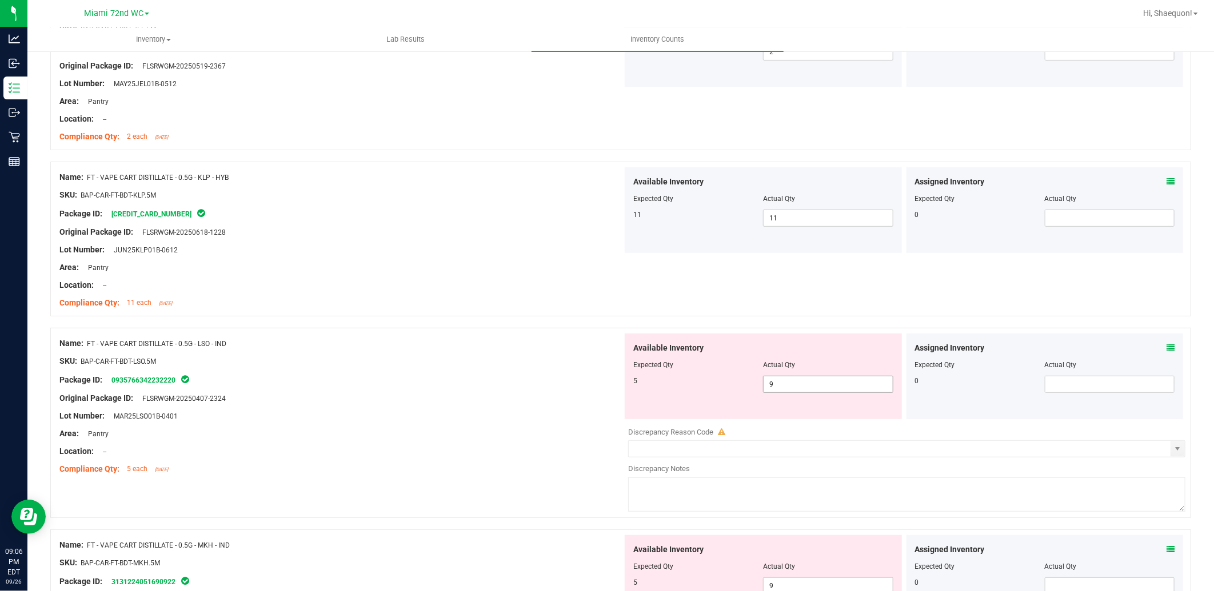
click at [790, 398] on div "Available Inventory Expected Qty Actual Qty 5 9 9" at bounding box center [762, 377] width 277 height 86
click at [792, 383] on span "9 9" at bounding box center [828, 384] width 130 height 17
type input "5"
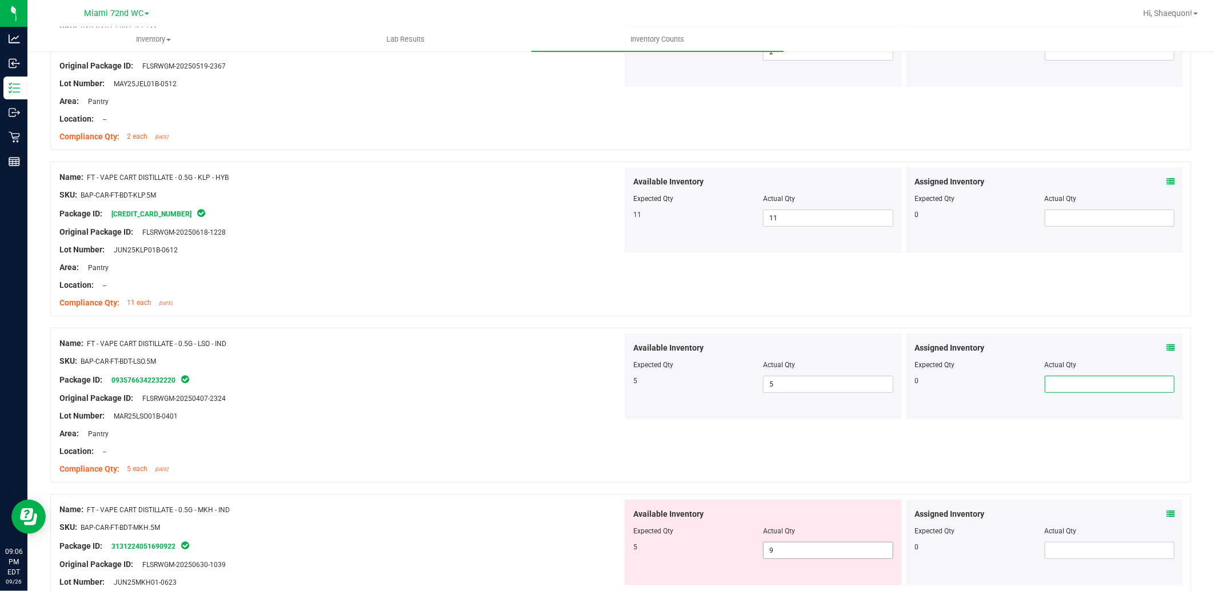
click at [779, 544] on span "9 9" at bounding box center [828, 550] width 130 height 17
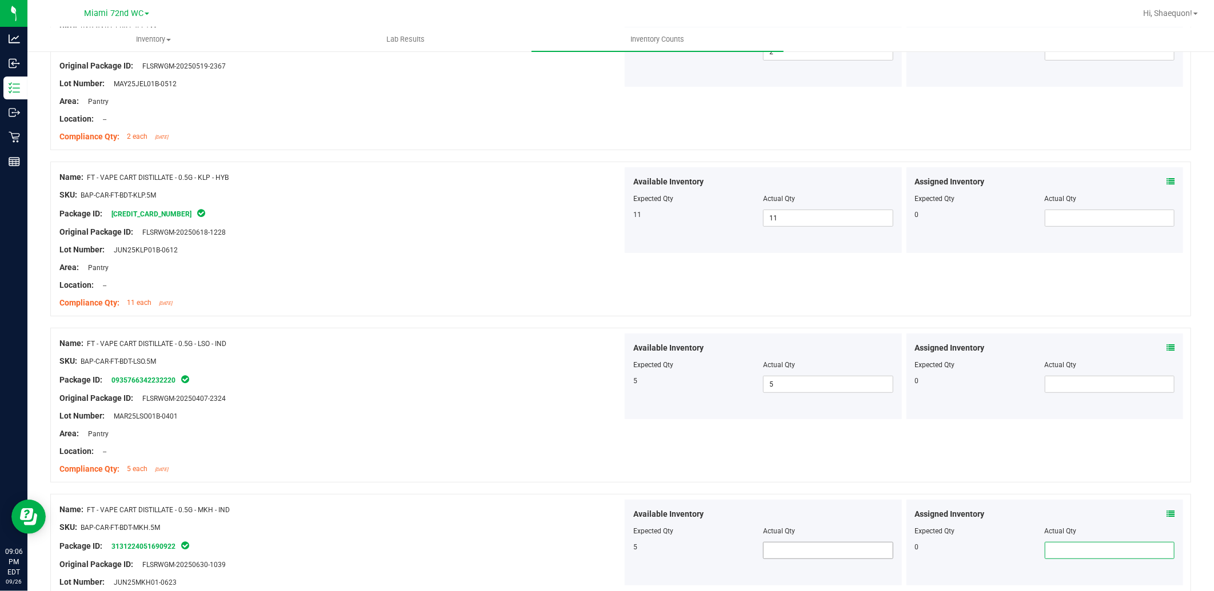
click at [780, 543] on span at bounding box center [828, 550] width 130 height 17
type input "5"
click at [453, 513] on div "Name: FT - VAPE CART DISTILLATE - 0.5G - MKH - IND" at bounding box center [340, 510] width 563 height 12
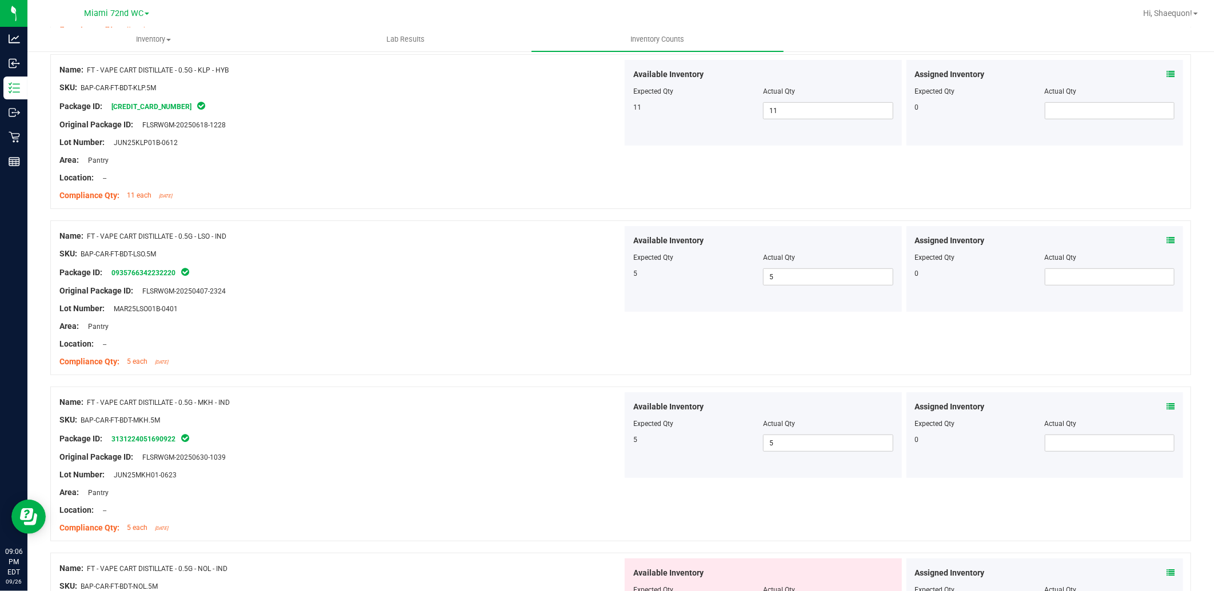
scroll to position [507, 0]
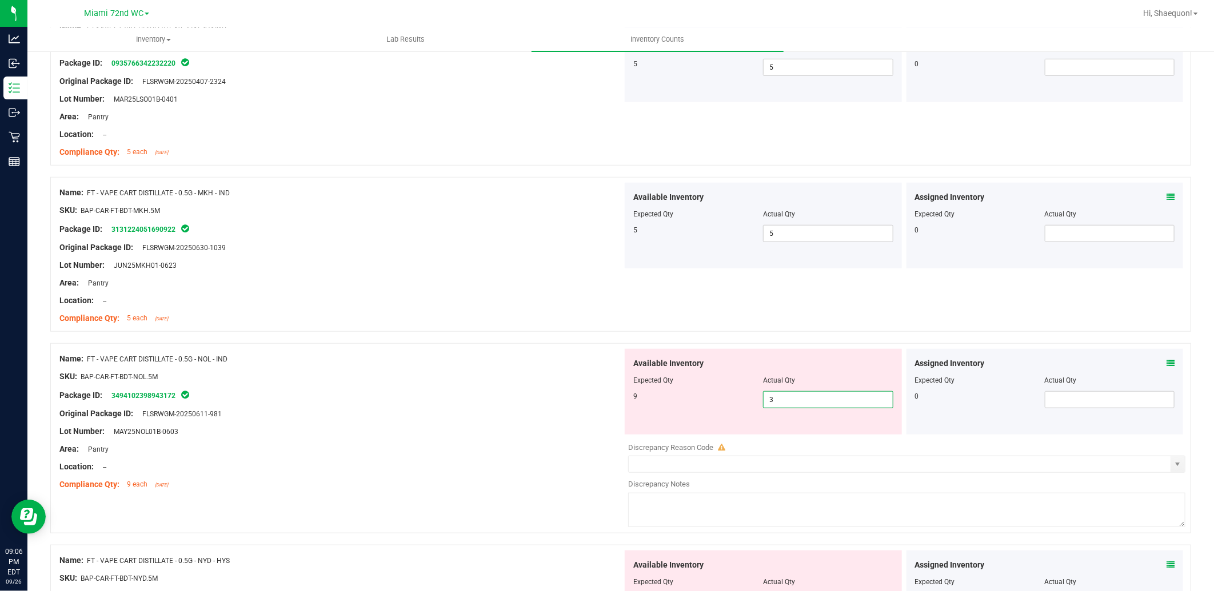
click at [778, 402] on span "3 3" at bounding box center [828, 399] width 130 height 17
type input "9"
click at [429, 402] on div at bounding box center [340, 405] width 563 height 6
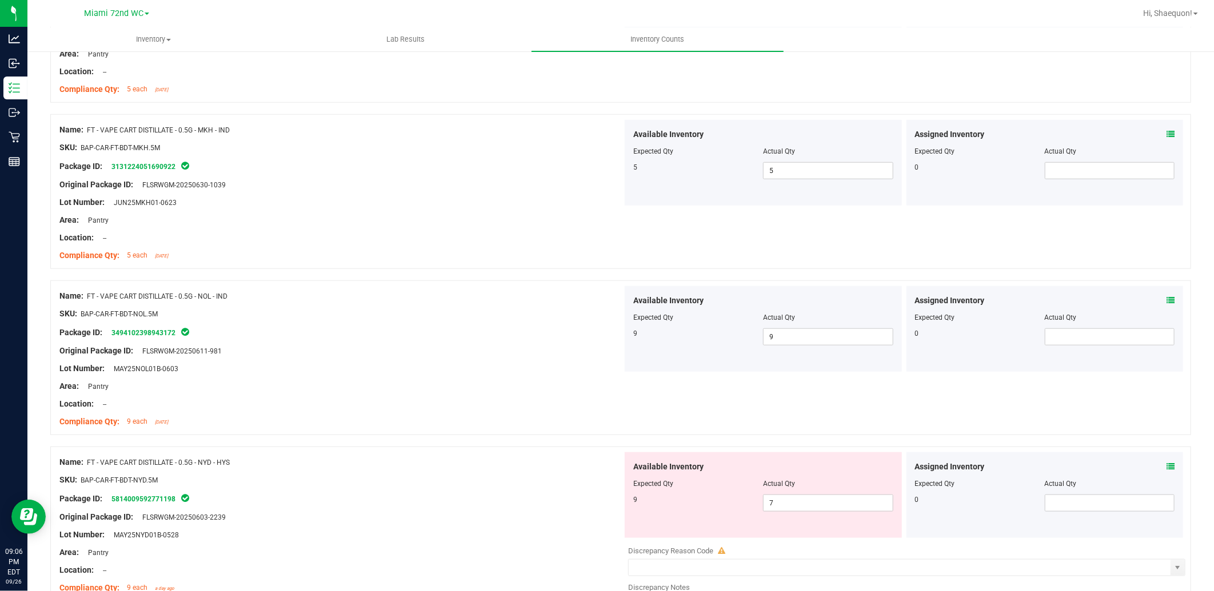
scroll to position [762, 0]
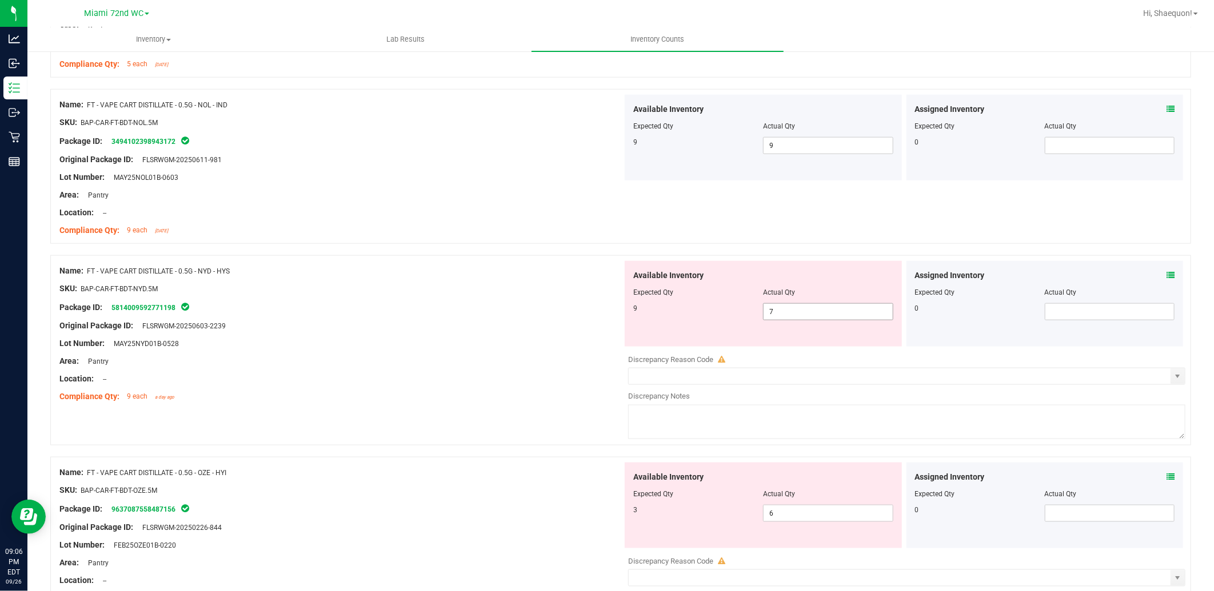
click at [803, 317] on span "7 7" at bounding box center [828, 311] width 130 height 17
type input "9"
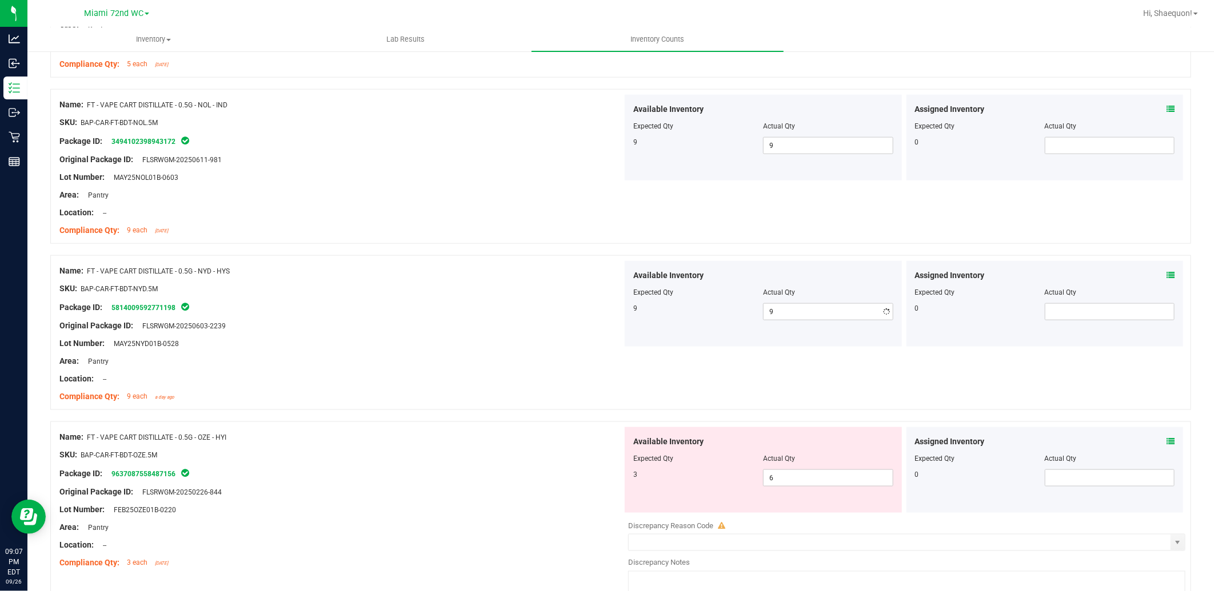
drag, startPoint x: 518, startPoint y: 558, endPoint x: 876, endPoint y: 491, distance: 364.9
click at [519, 556] on div "Name: FT - VAPE CART DISTILLATE - 0.5G - OZE - HYI SKU: BAP-CAR-FT-BDT-OZE.5M P…" at bounding box center [340, 500] width 563 height 146
click at [830, 471] on span "6 6" at bounding box center [828, 478] width 130 height 17
type input "3"
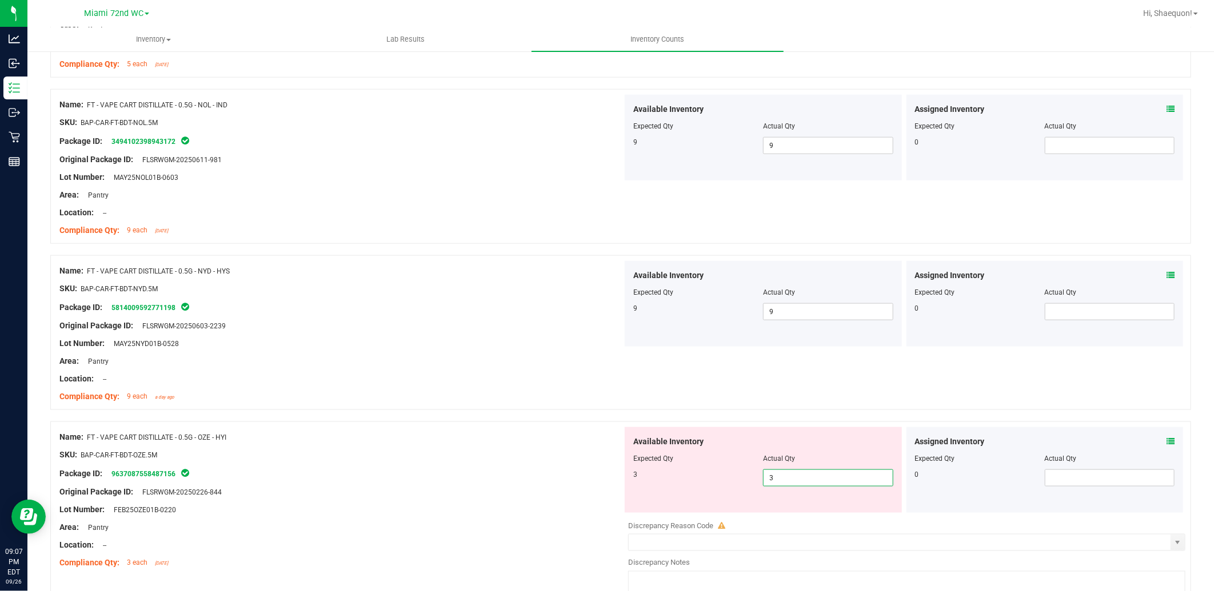
click at [534, 465] on div at bounding box center [340, 464] width 563 height 6
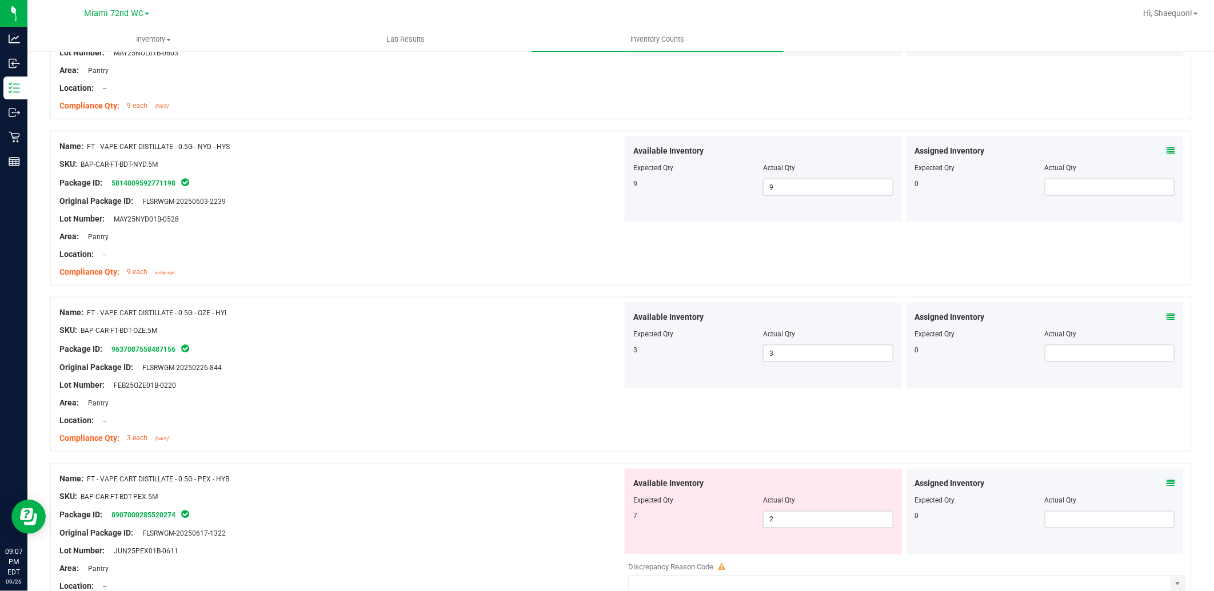
scroll to position [888, 0]
click at [823, 514] on span "2 2" at bounding box center [828, 517] width 130 height 17
type input "7"
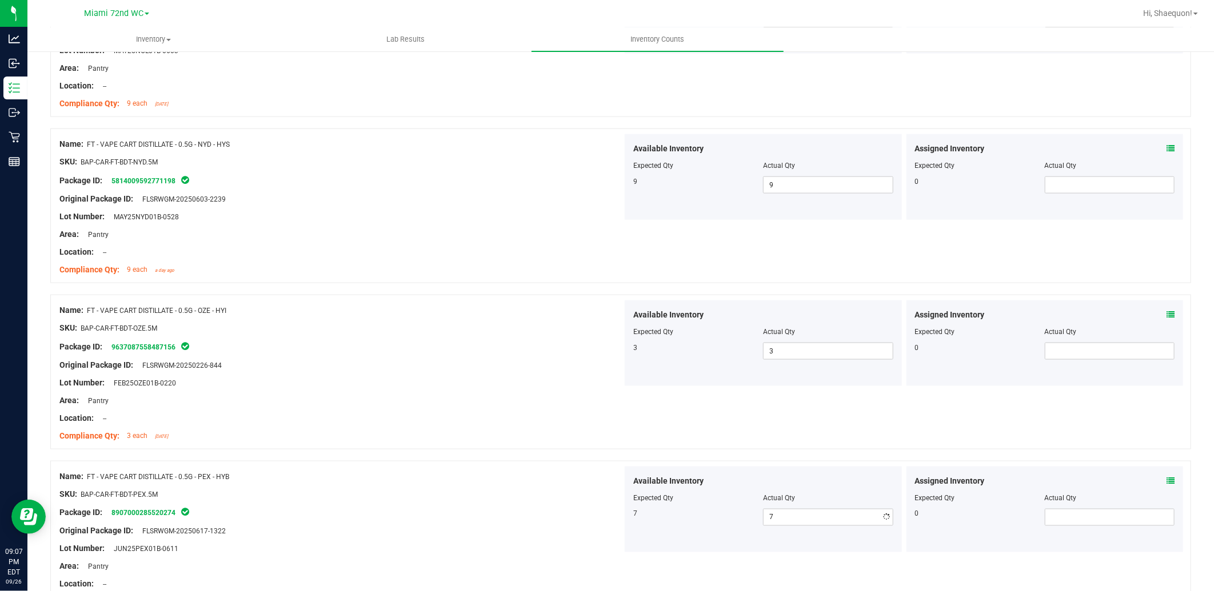
click at [507, 460] on div at bounding box center [620, 455] width 1140 height 11
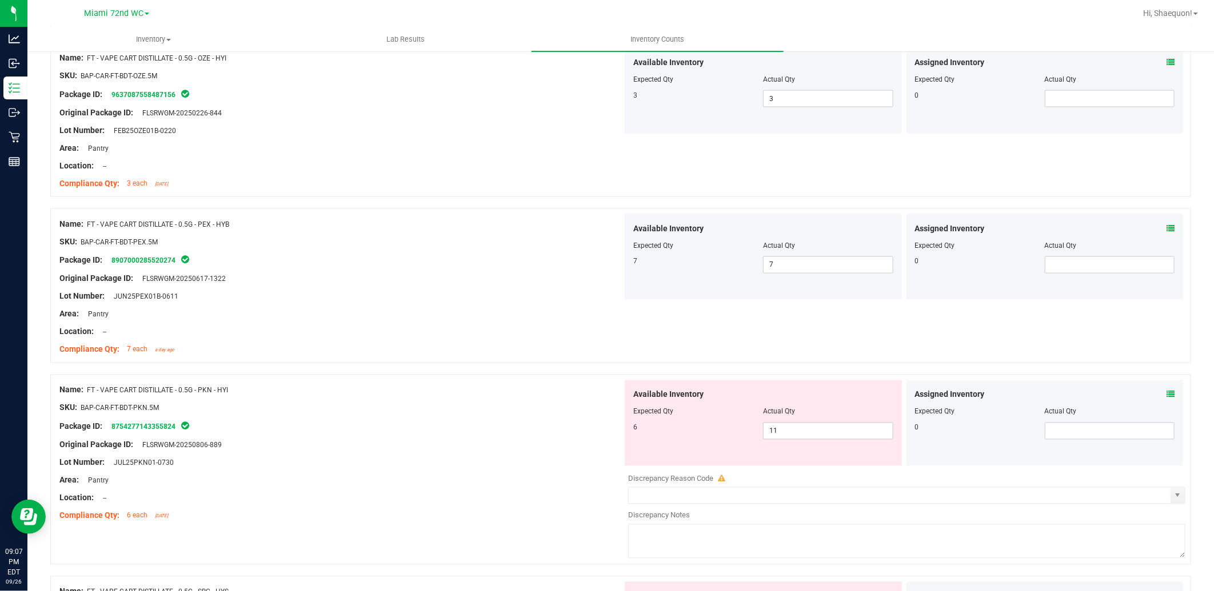
scroll to position [1143, 0]
click at [795, 427] on span "11 11" at bounding box center [828, 429] width 130 height 17
type input "1"
type input "6"
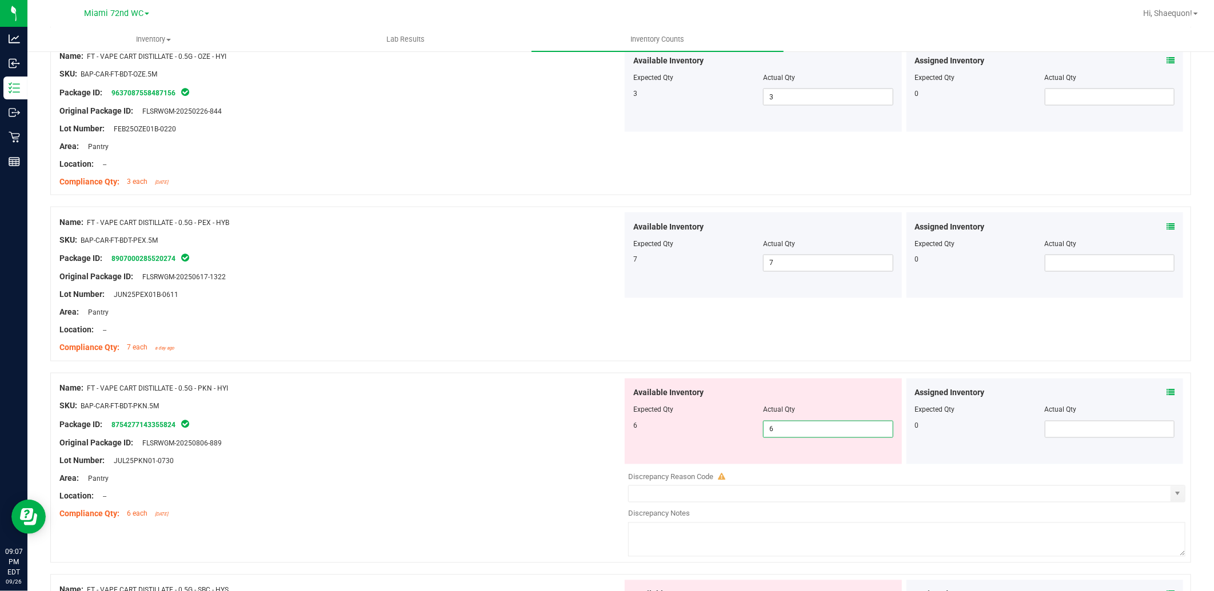
click at [534, 450] on div at bounding box center [340, 453] width 563 height 6
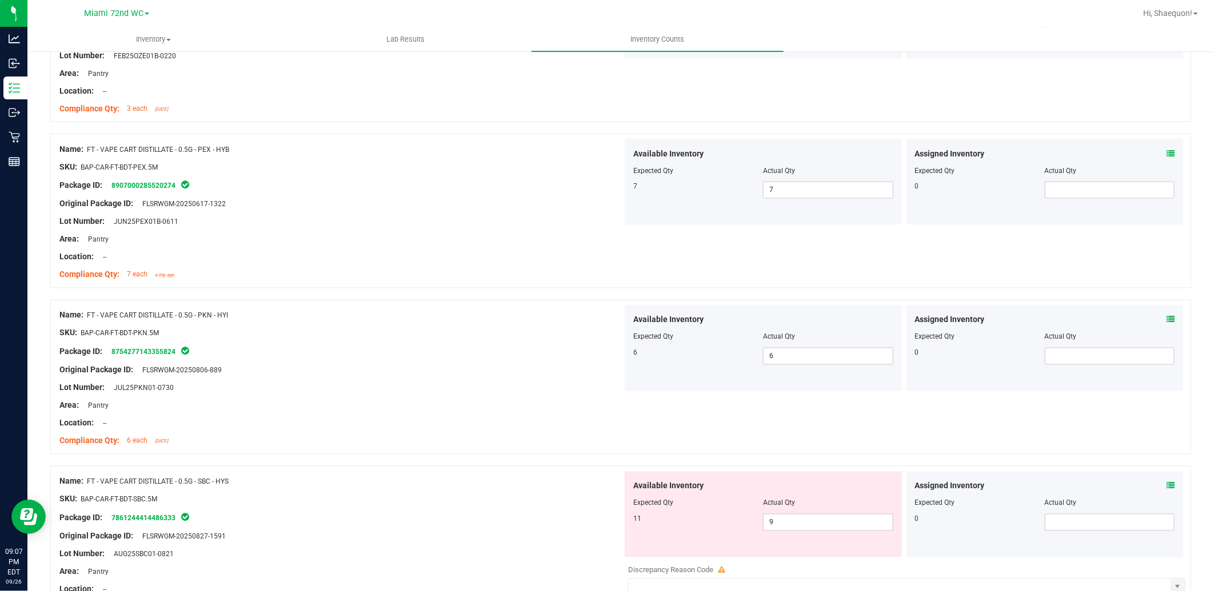
scroll to position [1333, 0]
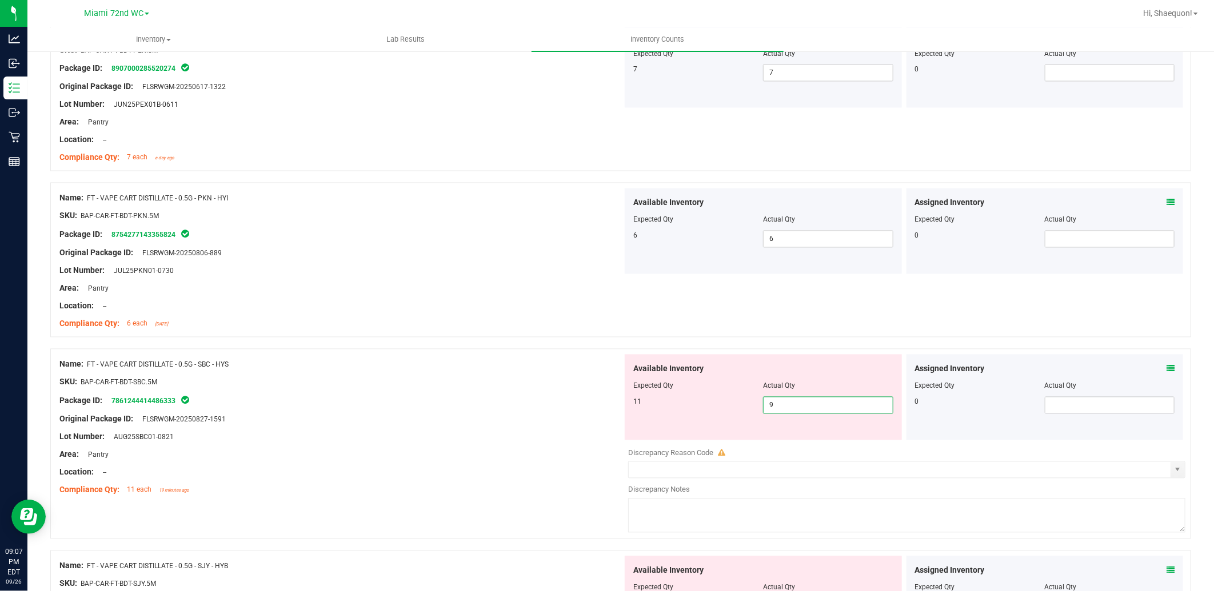
click at [780, 401] on span "9 9" at bounding box center [828, 405] width 130 height 17
type input "11"
click at [496, 445] on div at bounding box center [340, 446] width 563 height 6
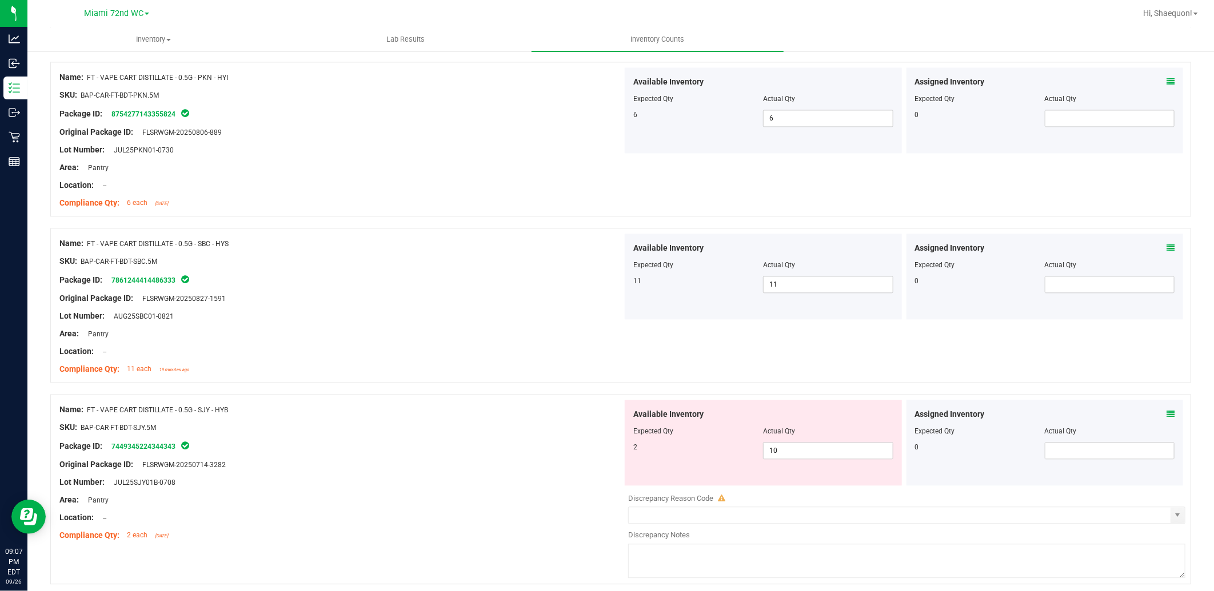
scroll to position [1460, 0]
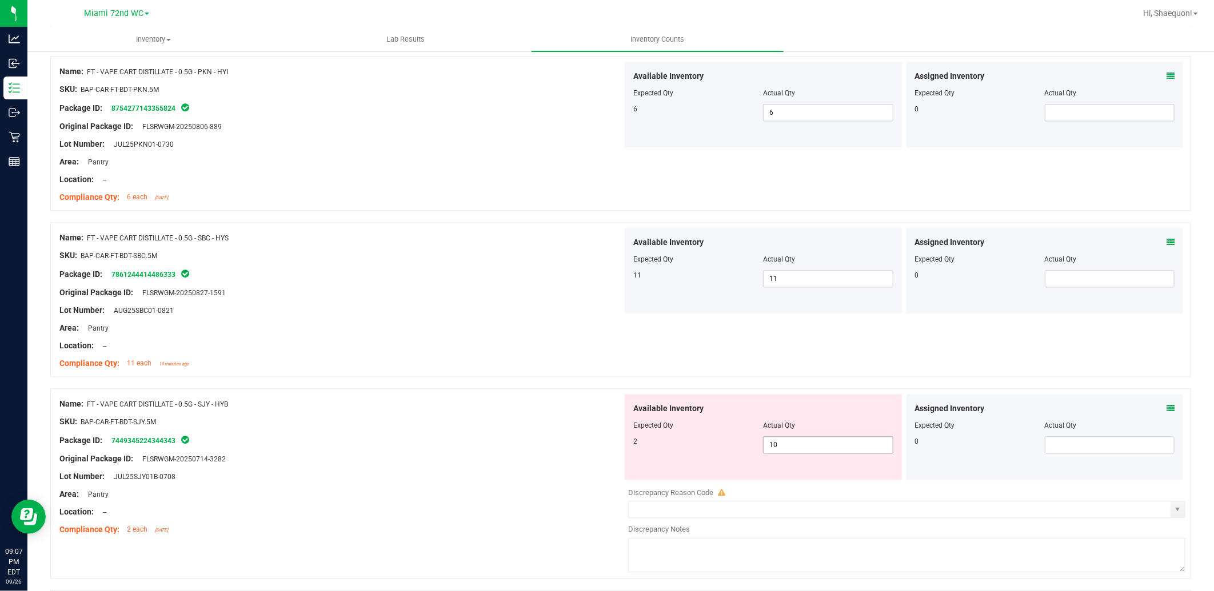
click at [781, 446] on span "10 10" at bounding box center [828, 445] width 130 height 17
type input "1"
type input "2"
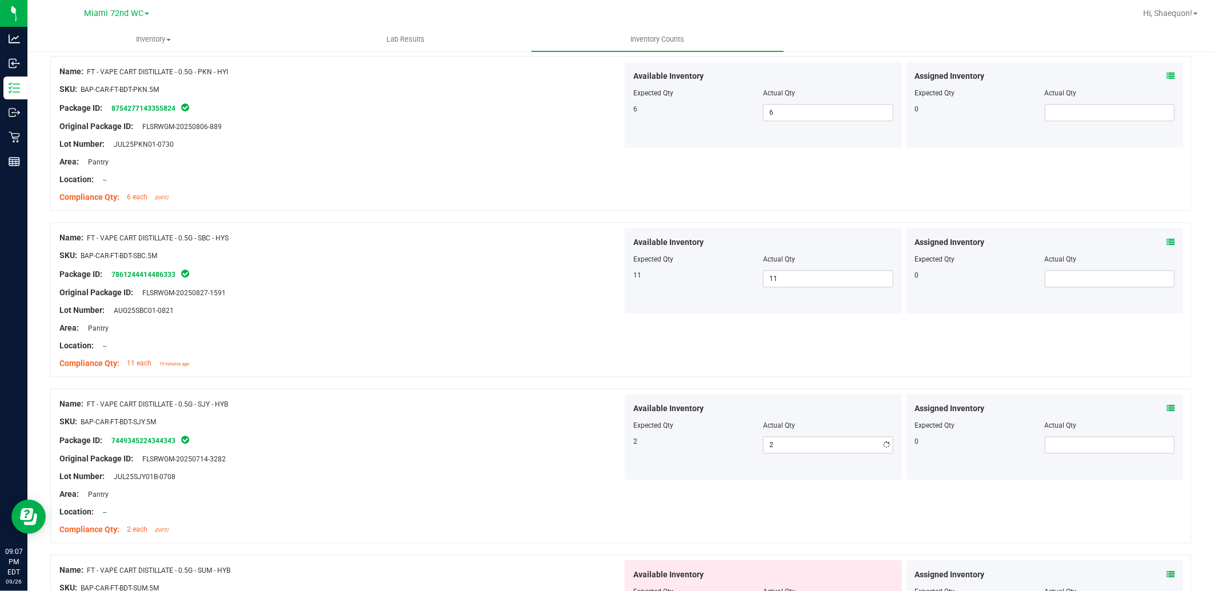
click at [403, 386] on div at bounding box center [620, 382] width 1140 height 11
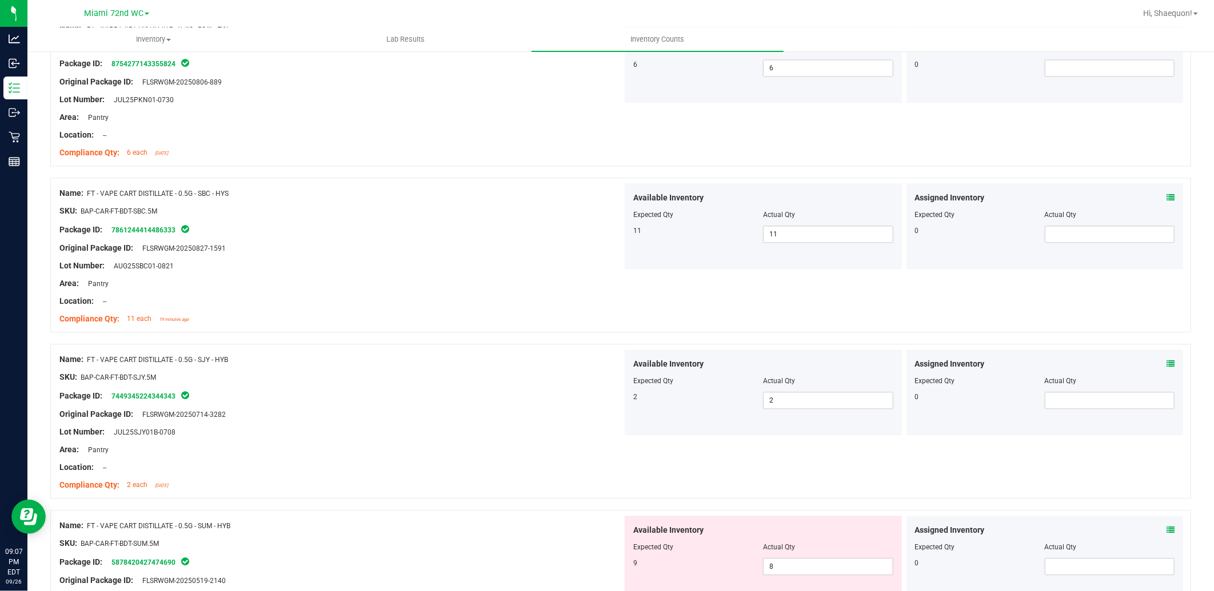
scroll to position [1650, 0]
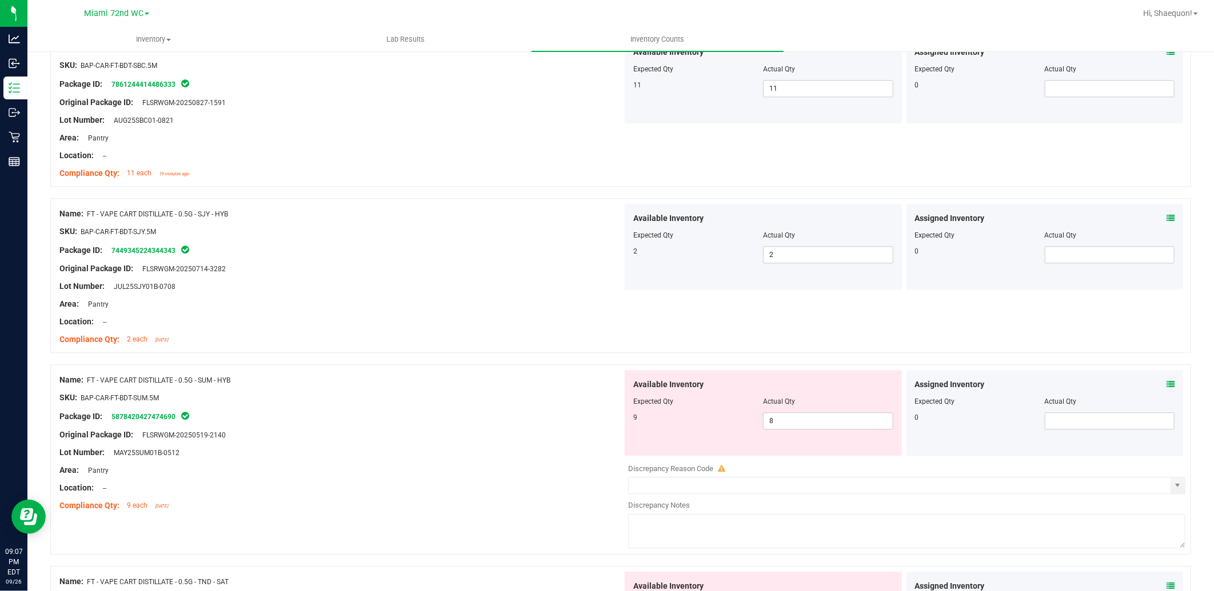
click at [795, 409] on div at bounding box center [763, 410] width 260 height 6
click at [796, 418] on span "8 8" at bounding box center [828, 421] width 130 height 17
type input "9"
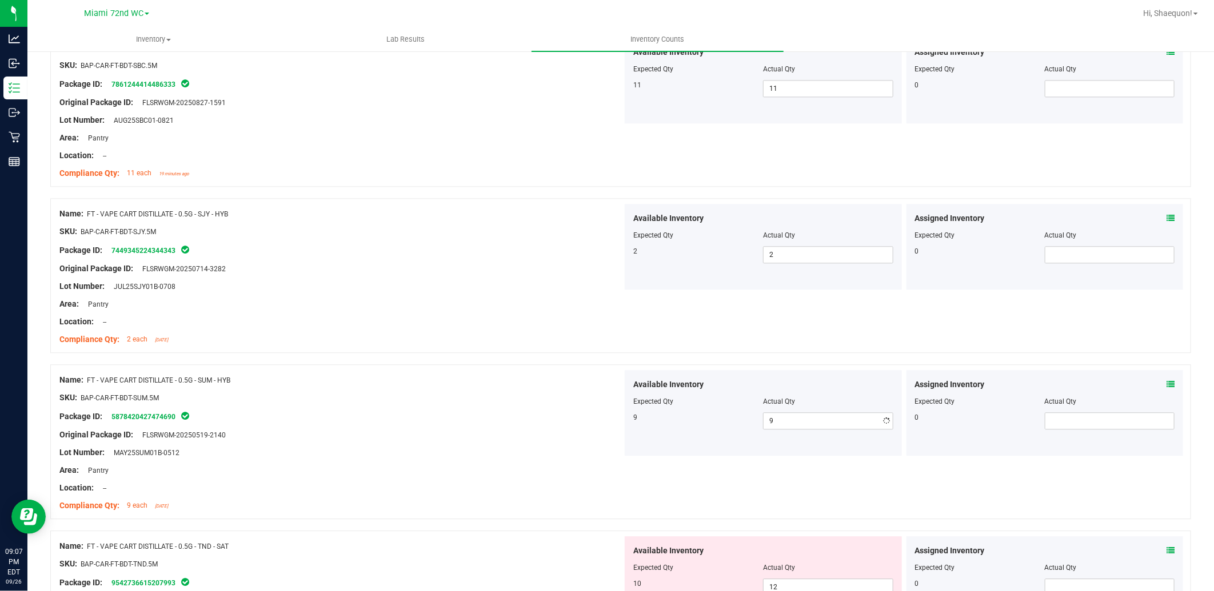
click at [350, 377] on div "Name: FT - VAPE CART DISTILLATE - 0.5G - SUM - HYB" at bounding box center [340, 380] width 563 height 12
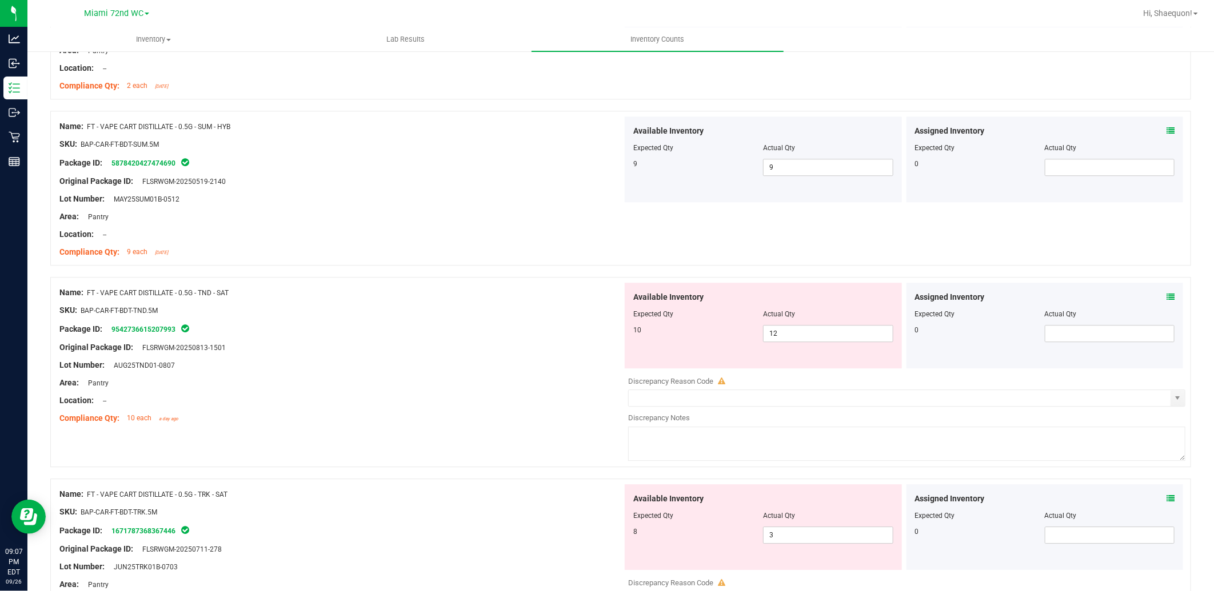
scroll to position [1904, 0]
click at [798, 327] on span "12 12" at bounding box center [828, 333] width 130 height 17
type input "10"
click at [342, 423] on div "Compliance Qty: 10 each a day ago" at bounding box center [340, 418] width 563 height 12
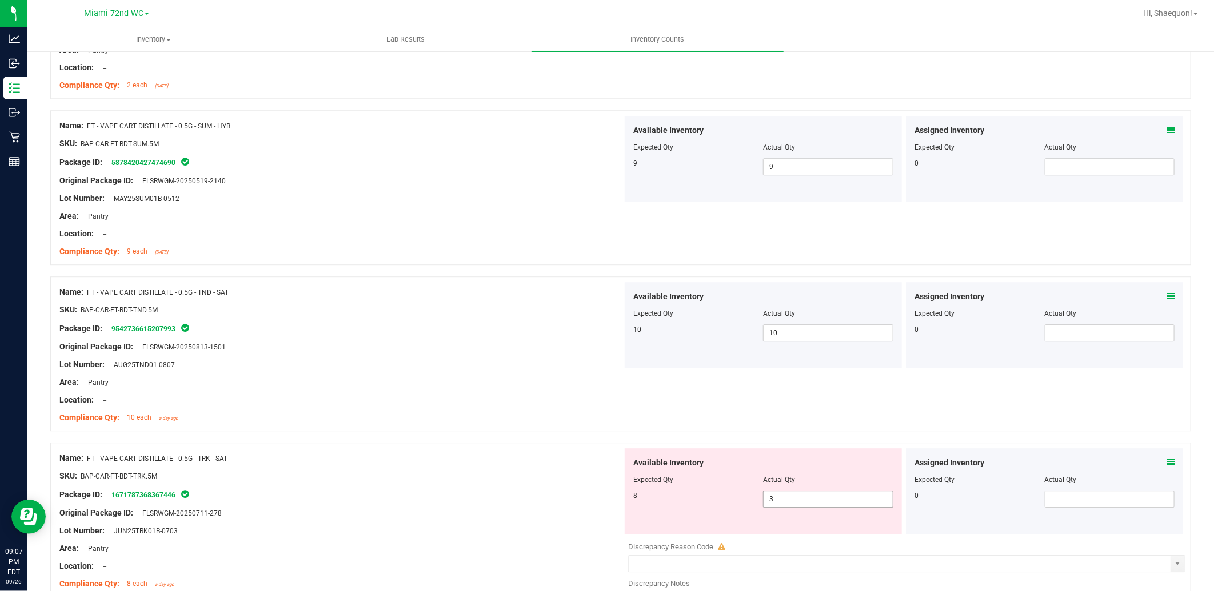
click at [821, 503] on span "3 3" at bounding box center [828, 499] width 130 height 17
type input "8"
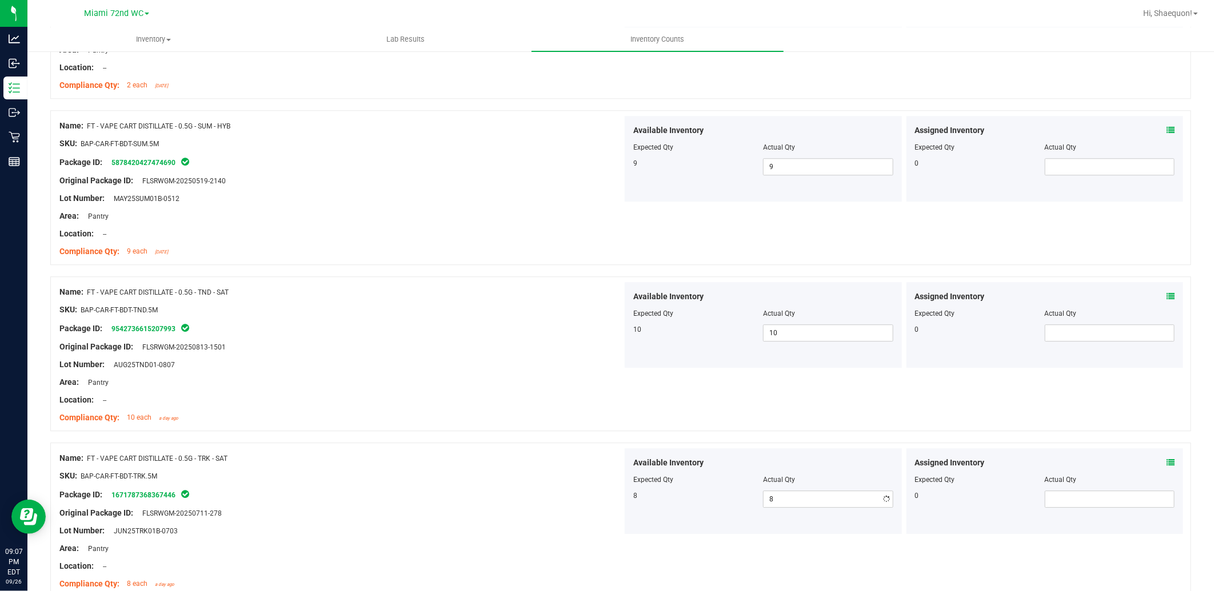
click at [504, 550] on div "Area: Pantry" at bounding box center [340, 549] width 563 height 12
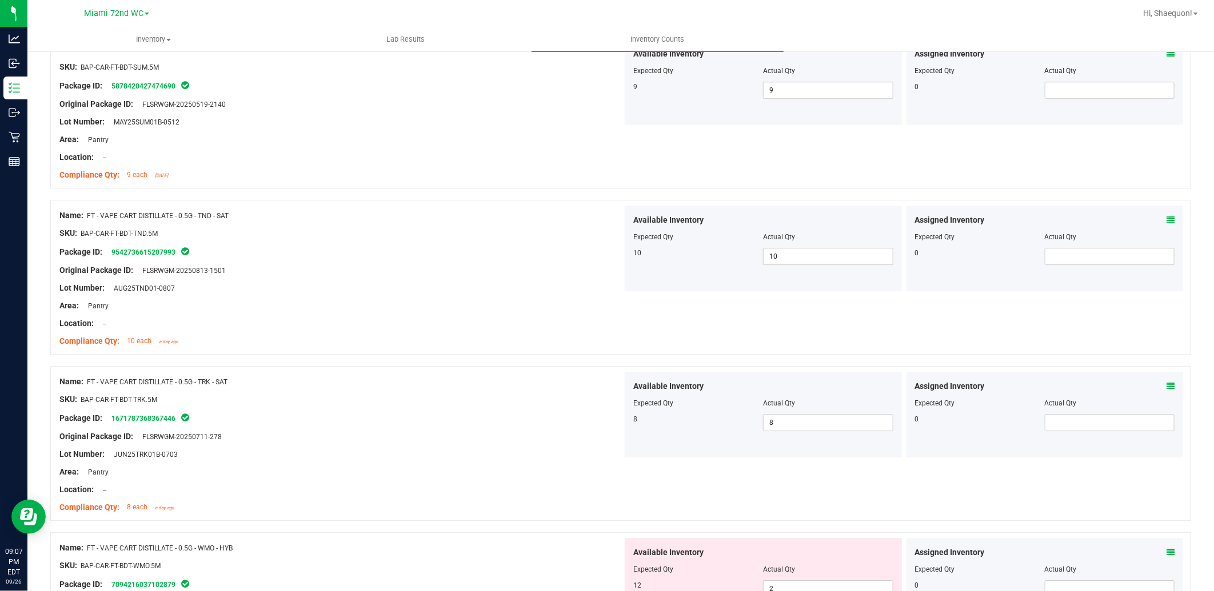
scroll to position [2221, 0]
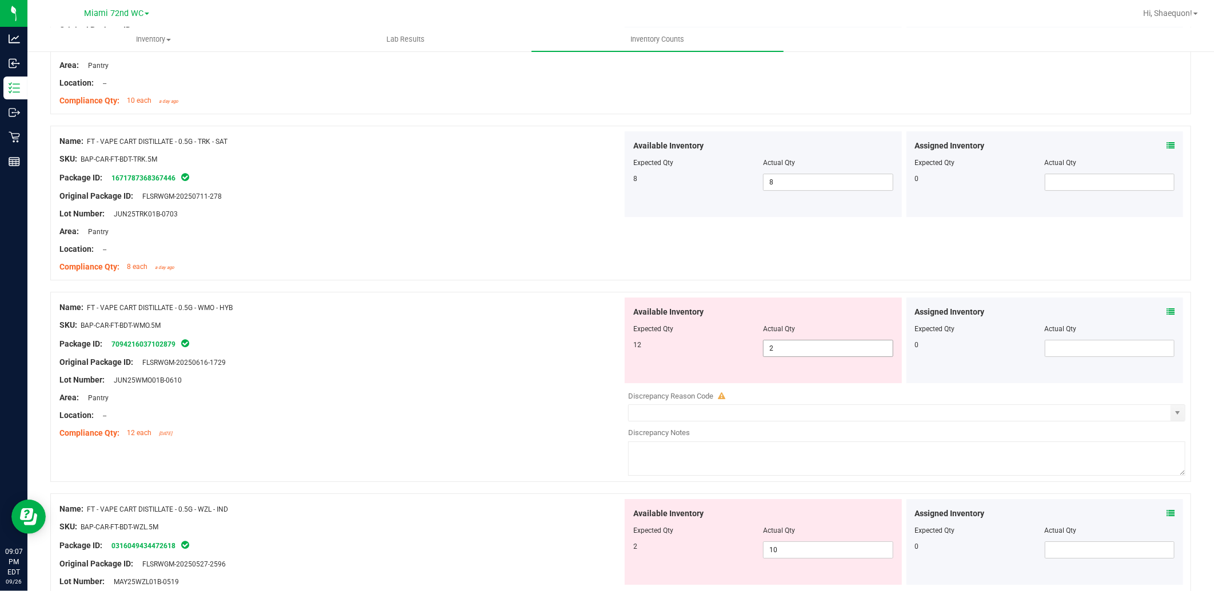
click at [764, 349] on span "2 2" at bounding box center [828, 348] width 130 height 17
type input "12"
click at [426, 381] on div "Lot Number: JUN25WMO01B-0610" at bounding box center [340, 380] width 563 height 12
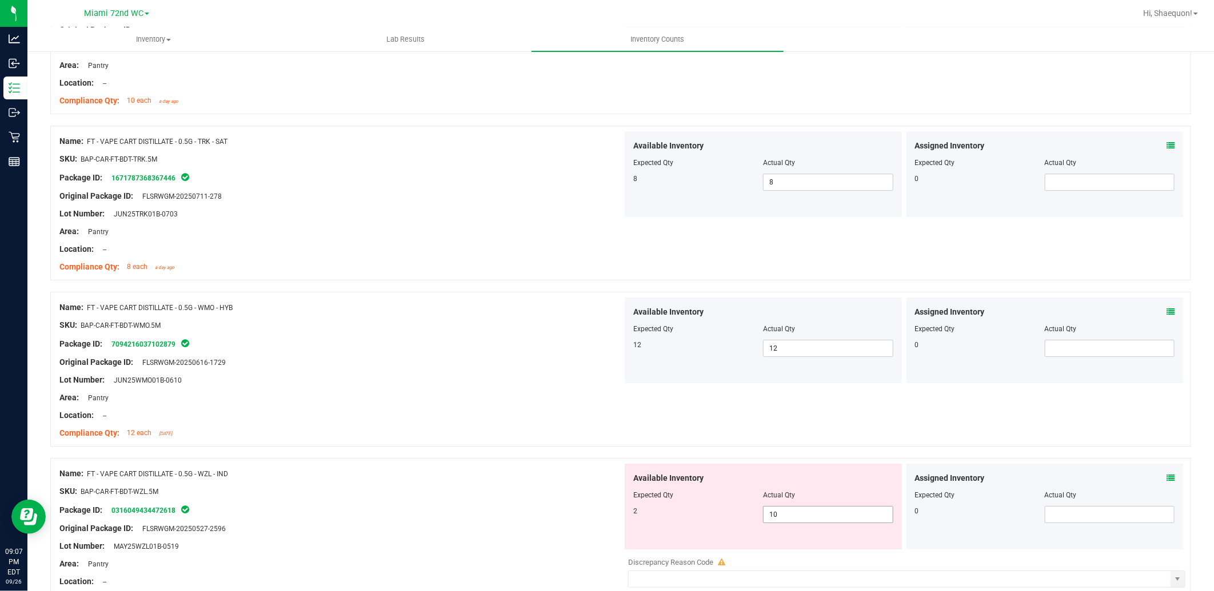
click at [809, 517] on span "10 10" at bounding box center [828, 514] width 130 height 17
type input "1"
type input "2"
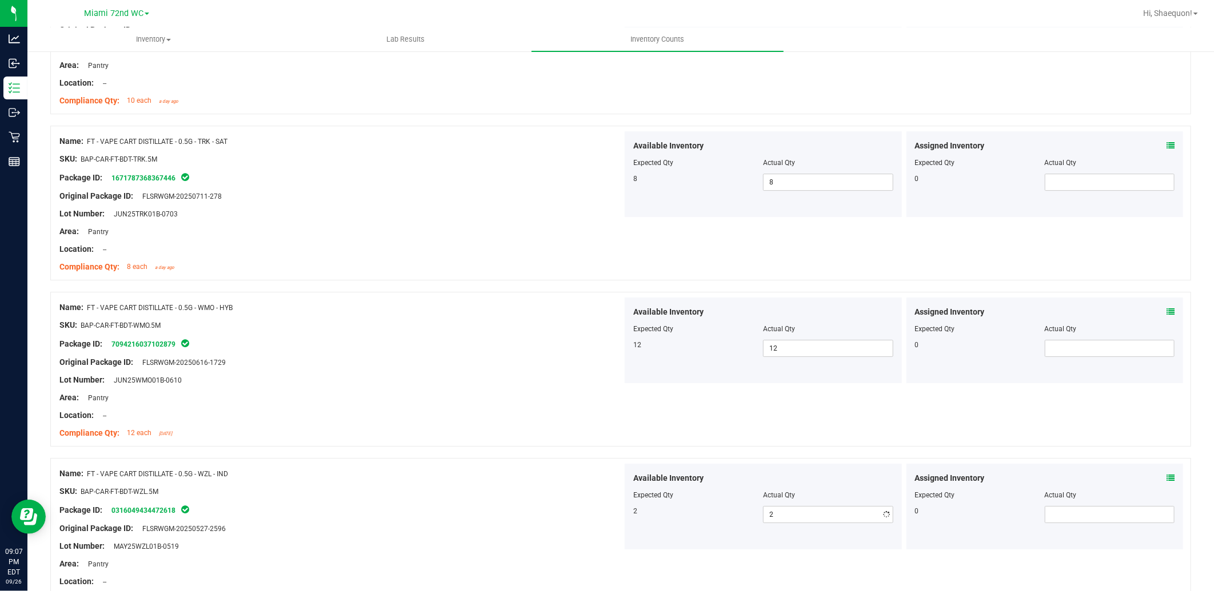
click at [572, 493] on div "SKU: BAP-CAR-FT-BDT-WZL.5M" at bounding box center [340, 492] width 563 height 12
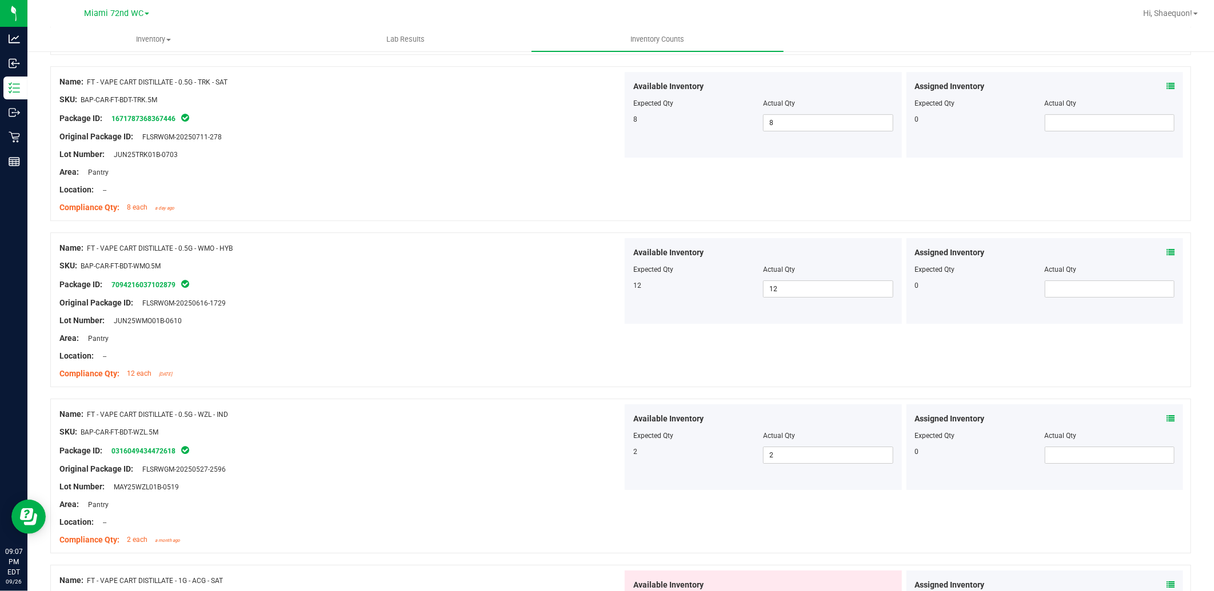
scroll to position [2412, 0]
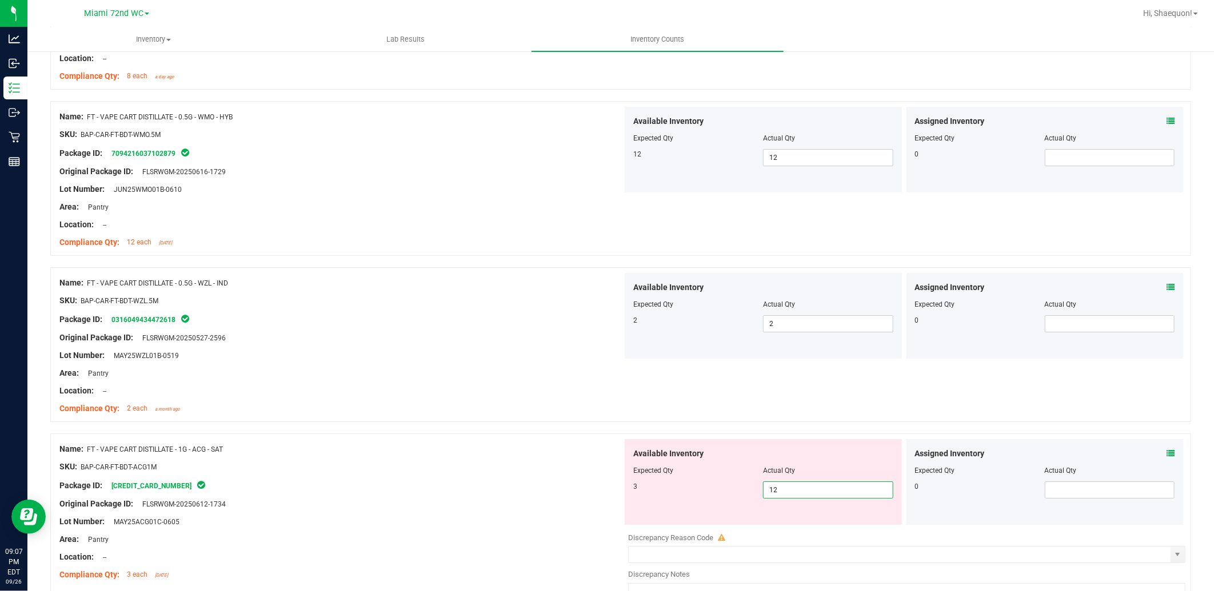
click at [802, 494] on span "12 12" at bounding box center [828, 490] width 130 height 17
type input "1"
type input "3"
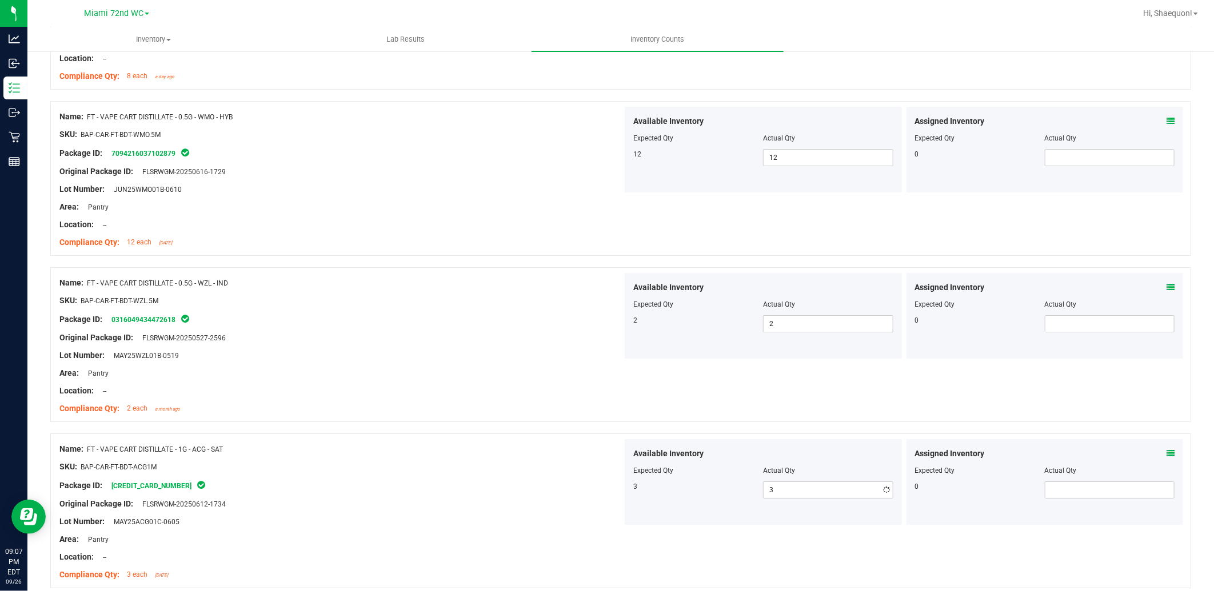
click at [510, 542] on div "Area: Pantry" at bounding box center [340, 540] width 563 height 12
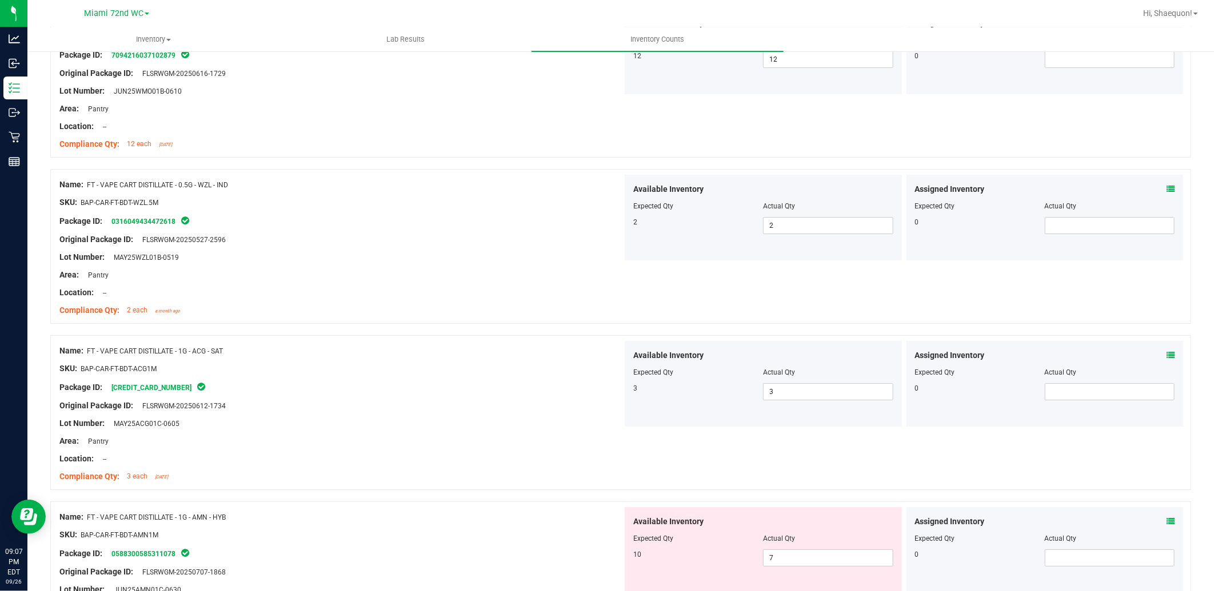
scroll to position [2666, 0]
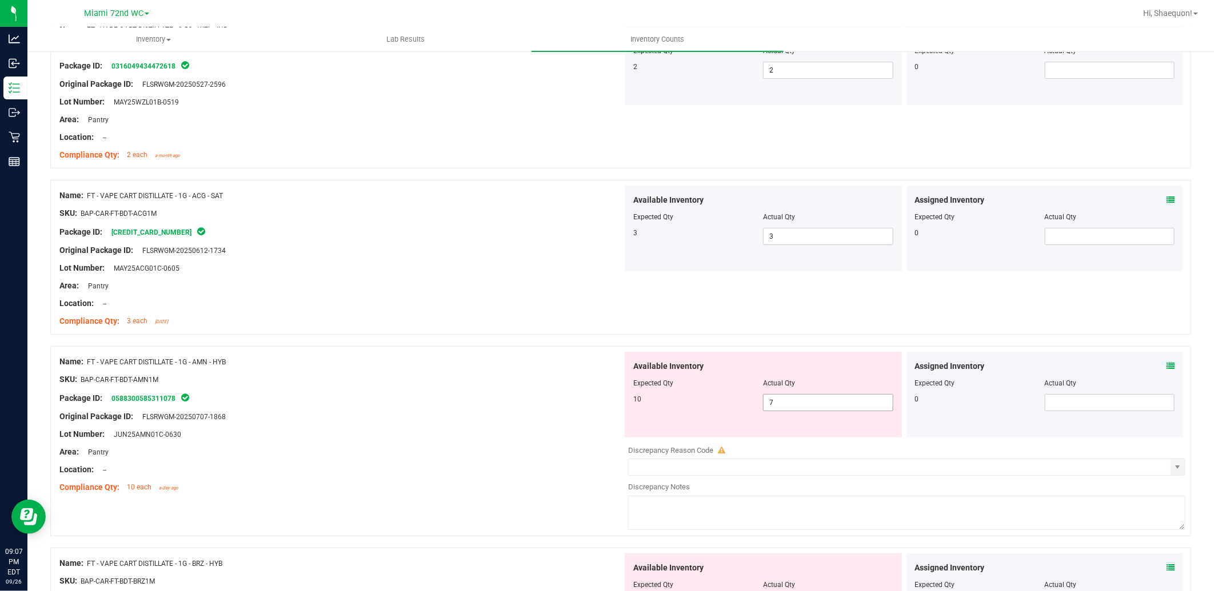
click at [797, 403] on span "7 7" at bounding box center [828, 402] width 130 height 17
type input "10"
click at [483, 429] on div "Lot Number: JUN25AMN01C-0630" at bounding box center [340, 435] width 563 height 12
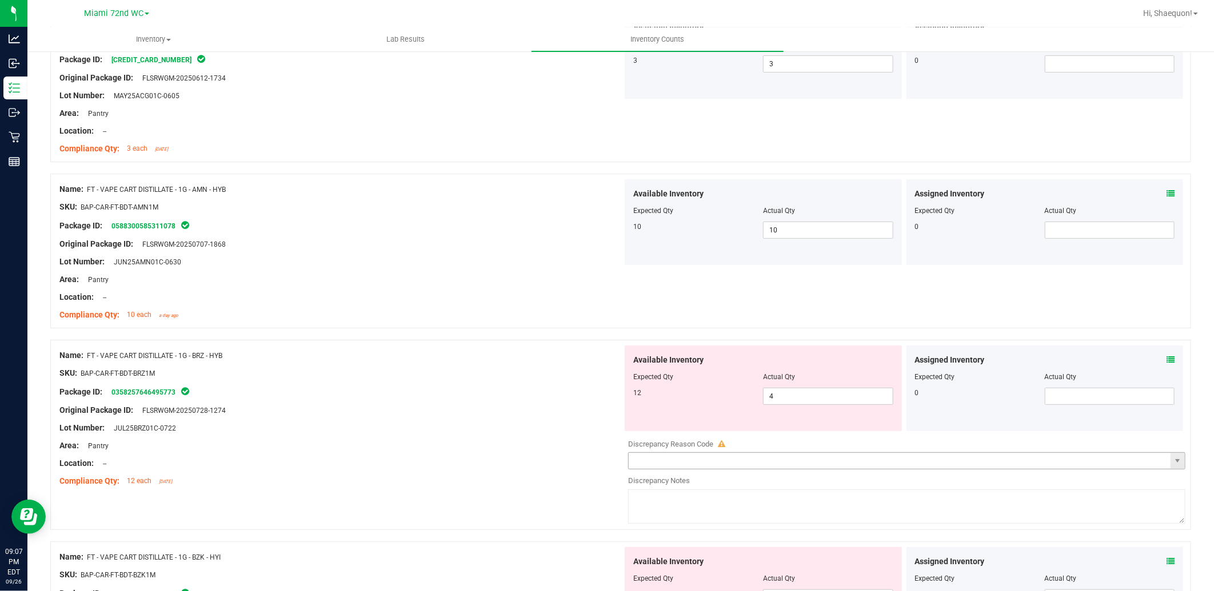
scroll to position [2857, 0]
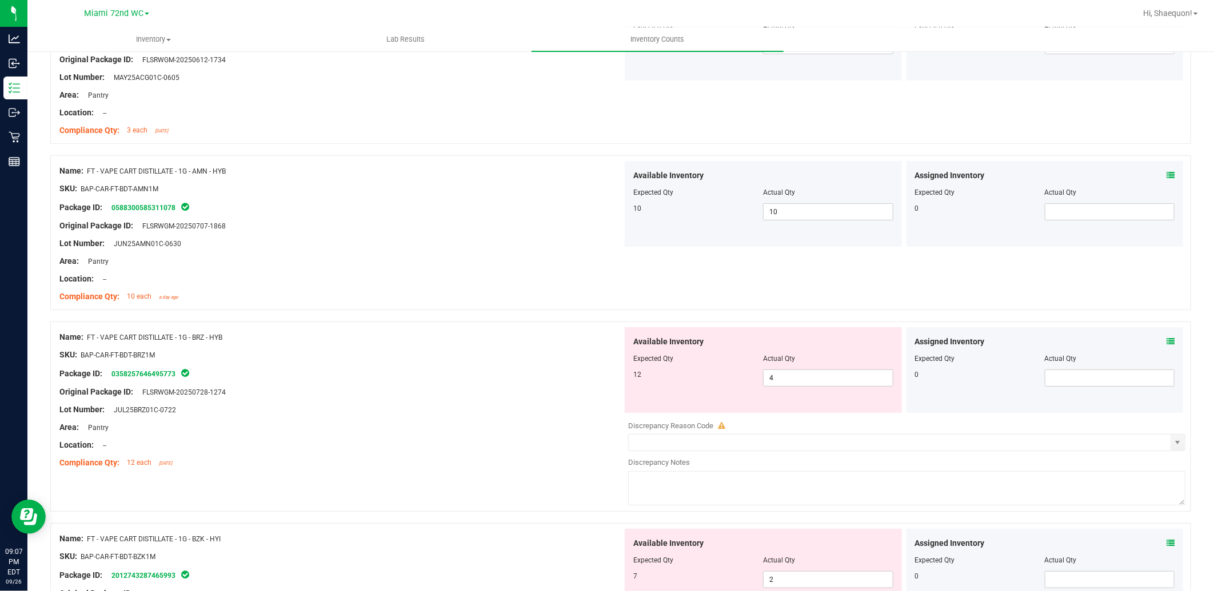
click at [796, 369] on div at bounding box center [763, 367] width 260 height 6
click at [795, 377] on span "4 4" at bounding box center [828, 378] width 130 height 17
type input "12"
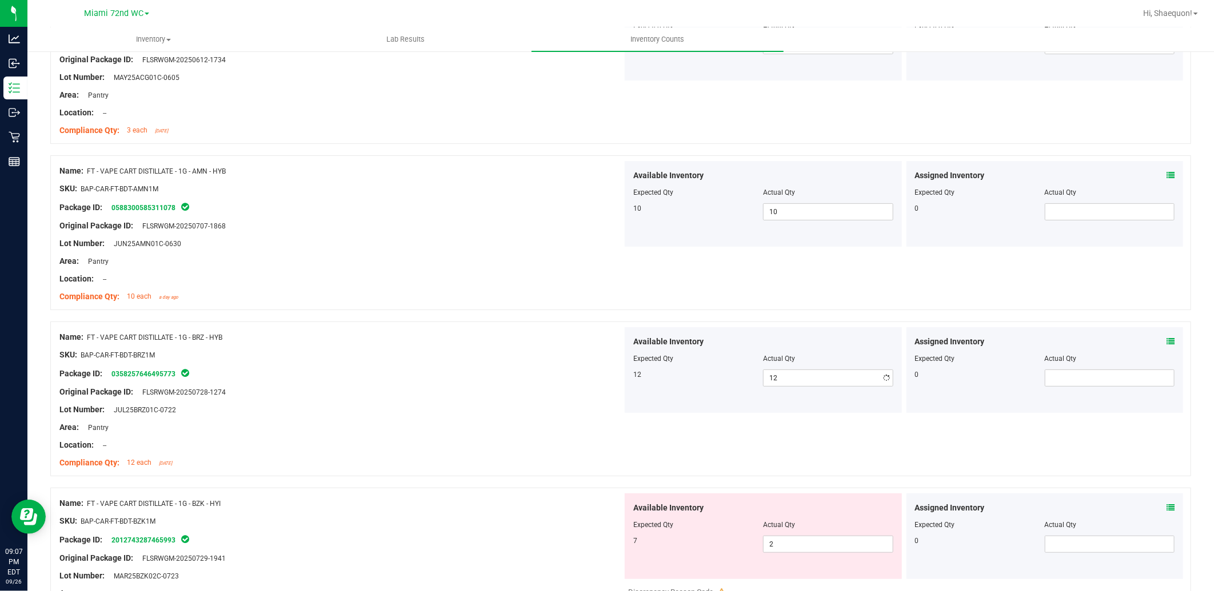
click at [504, 378] on div "Package ID: 0358257646495773" at bounding box center [340, 374] width 563 height 14
click at [802, 543] on span "2 2" at bounding box center [828, 544] width 130 height 17
type input "7"
click at [578, 460] on div "Compliance Qty: 12 each 21 days ago" at bounding box center [340, 463] width 563 height 12
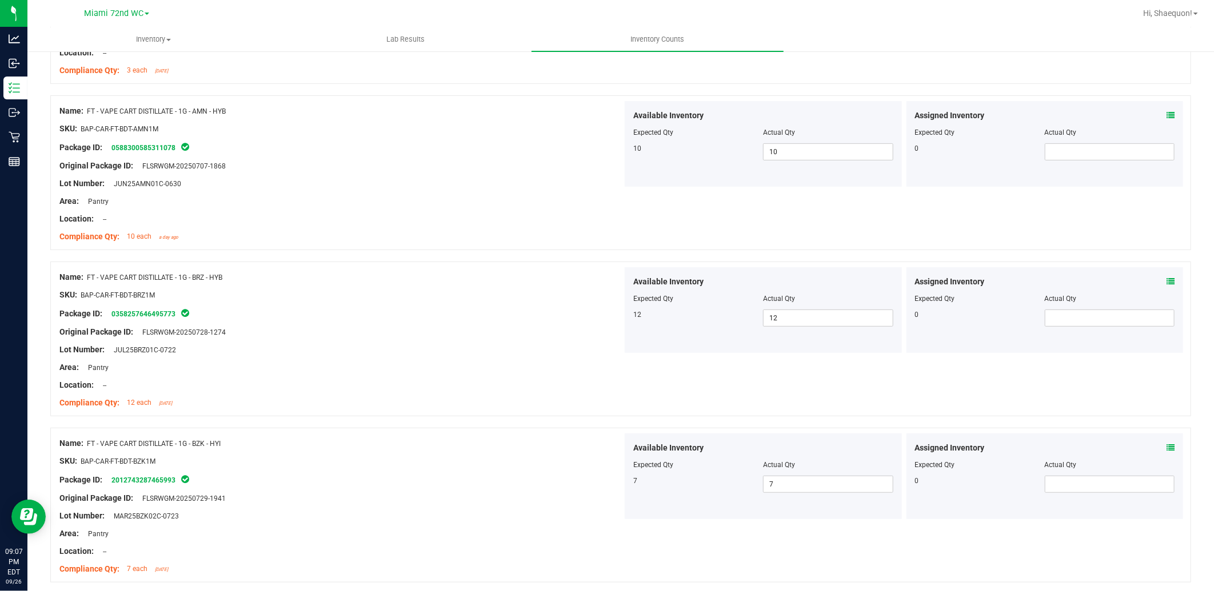
scroll to position [2960, 0]
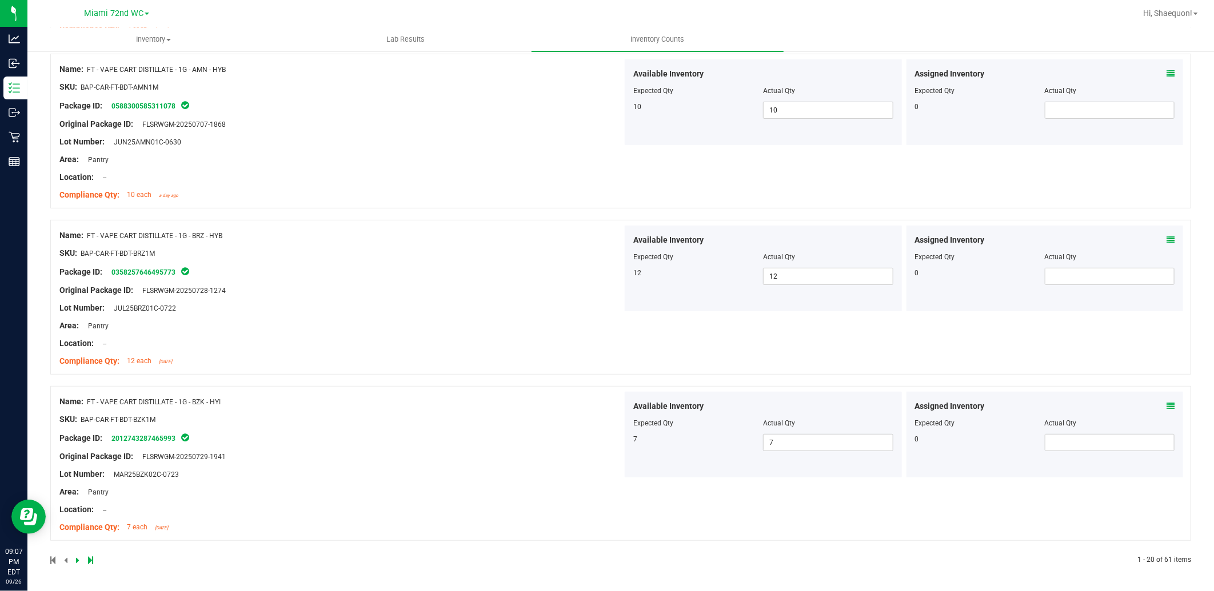
drag, startPoint x: 563, startPoint y: 555, endPoint x: 571, endPoint y: 554, distance: 8.1
click at [564, 555] on div at bounding box center [335, 560] width 570 height 10
click at [77, 560] on icon at bounding box center [77, 560] width 3 height 7
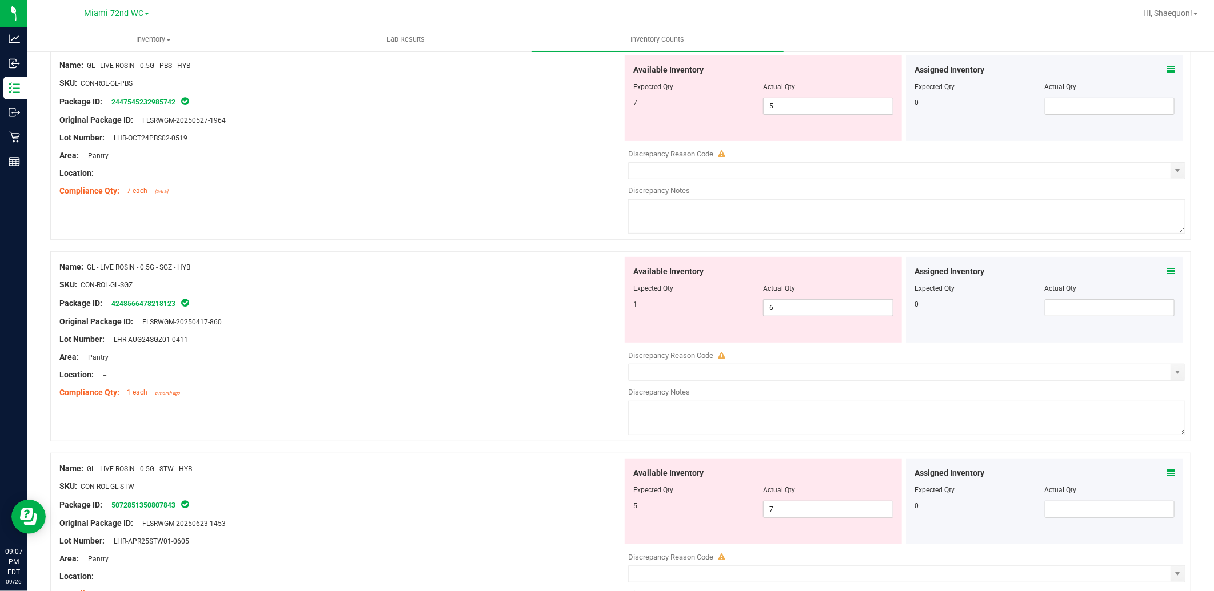
scroll to position [0, 0]
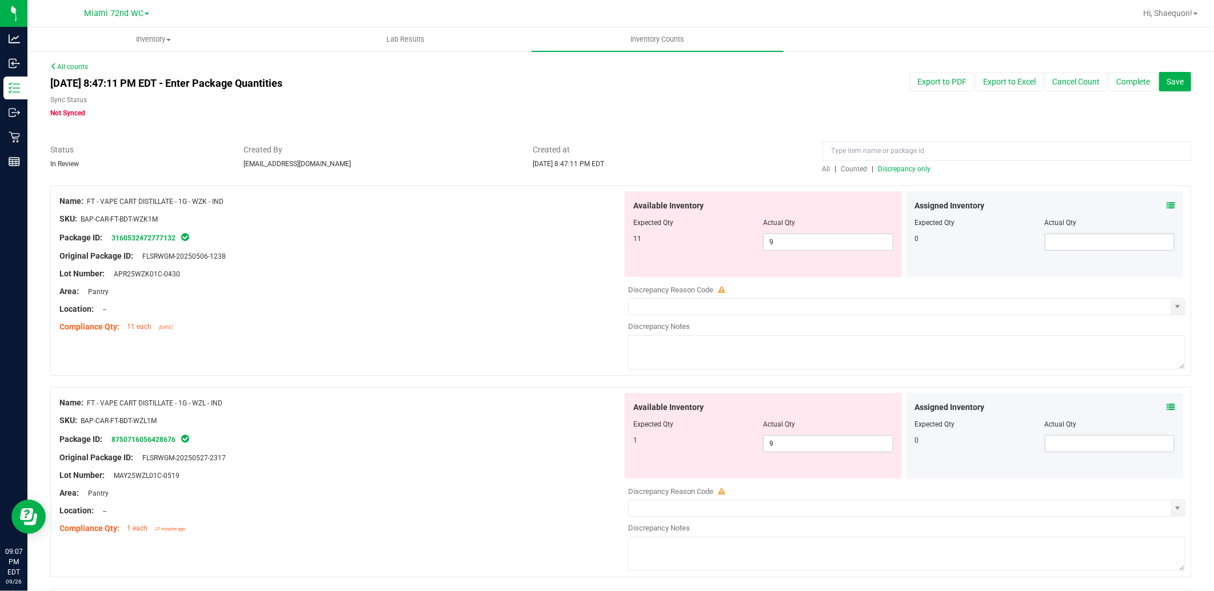
click at [800, 229] on div at bounding box center [763, 231] width 260 height 6
click at [793, 239] on span "9 9" at bounding box center [828, 242] width 130 height 17
type input "11"
click at [800, 437] on div "Available Inventory Expected Qty Actual Qty 1 9 9" at bounding box center [762, 436] width 277 height 86
type input "11"
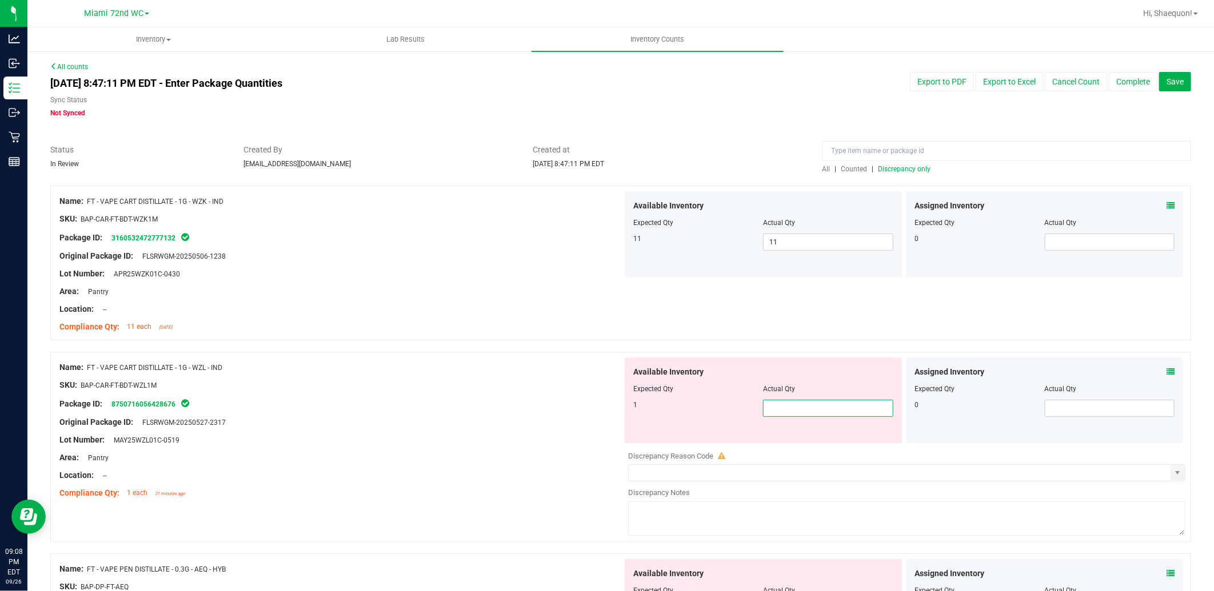
type input "1"
drag, startPoint x: 544, startPoint y: 387, endPoint x: 471, endPoint y: 354, distance: 79.5
click at [536, 384] on div "SKU: BAP-CAR-FT-BDT-WZL1M" at bounding box center [340, 385] width 563 height 12
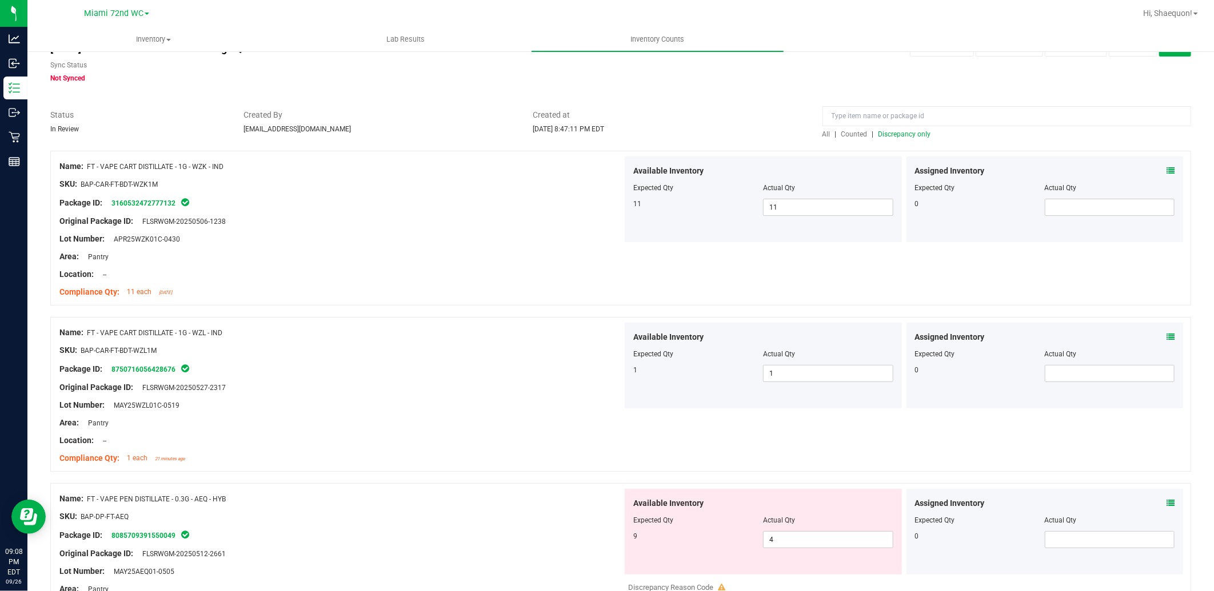
scroll to position [63, 0]
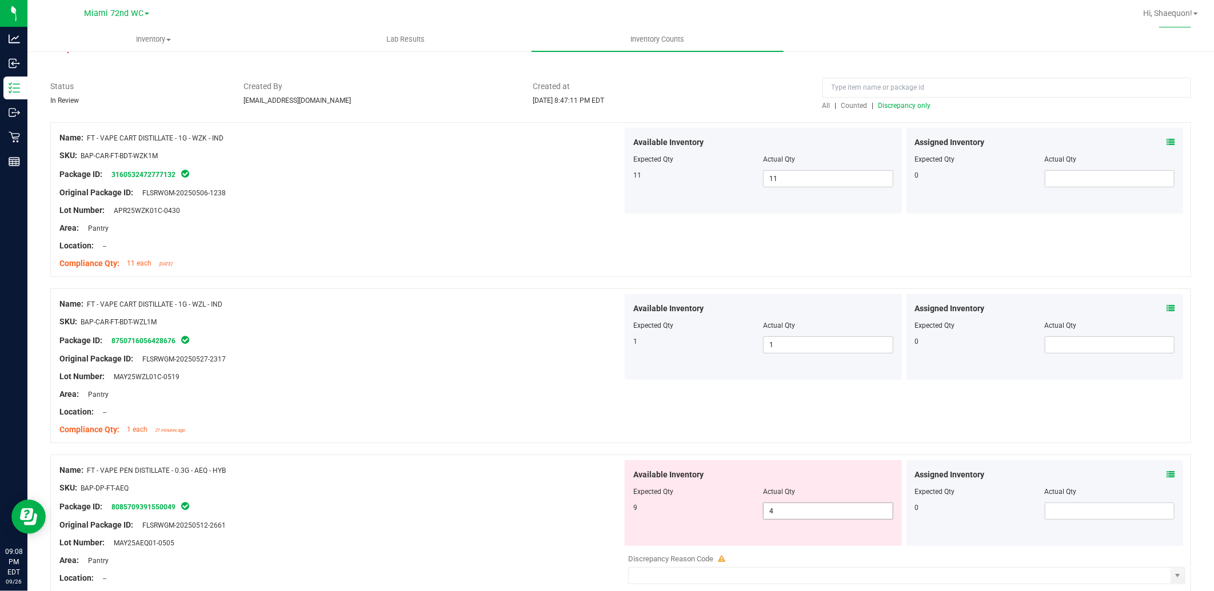
click at [775, 512] on span "4 4" at bounding box center [828, 511] width 130 height 17
type input "9"
click at [435, 495] on div at bounding box center [340, 497] width 563 height 6
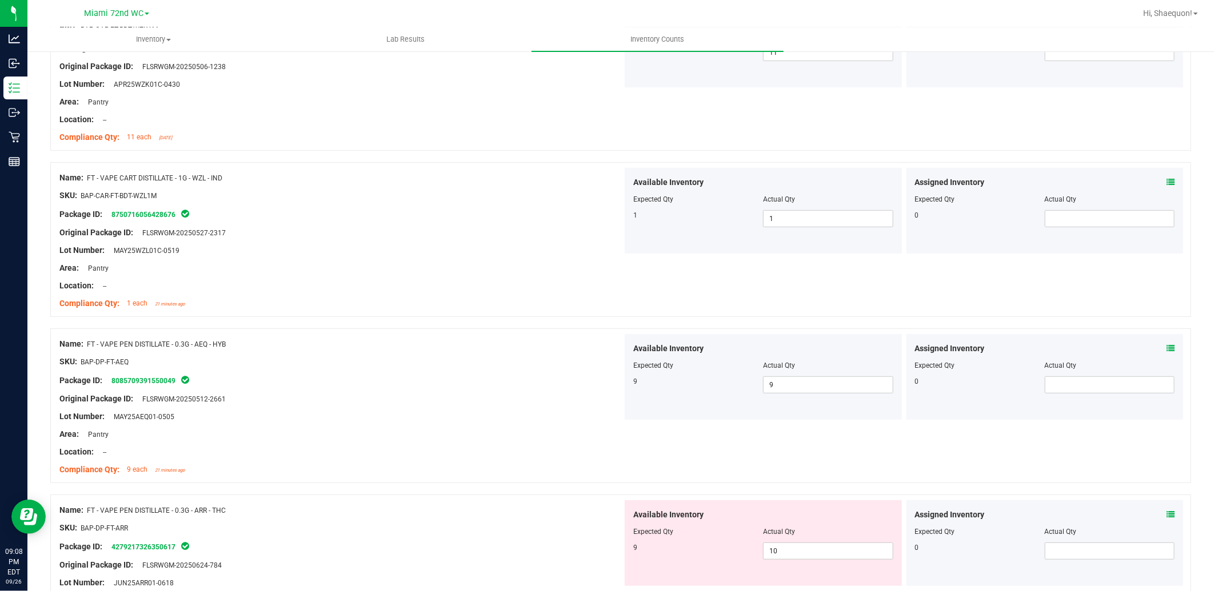
scroll to position [317, 0]
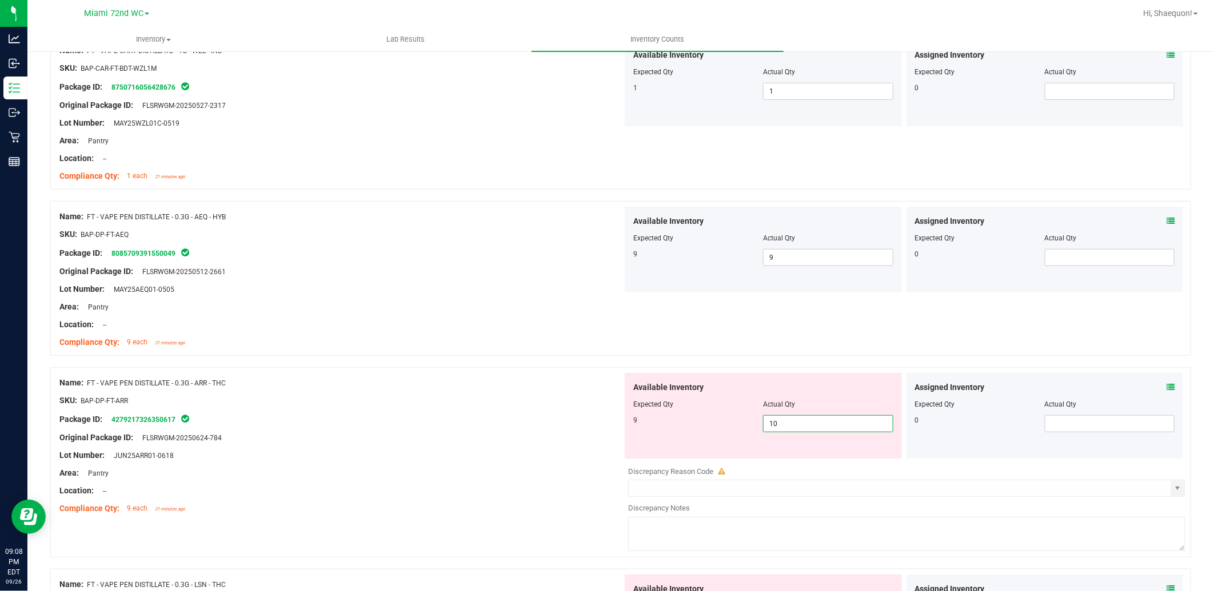
click at [817, 426] on span "10 10" at bounding box center [828, 423] width 130 height 17
type input "1"
type input "9"
click at [551, 447] on div at bounding box center [340, 447] width 563 height 6
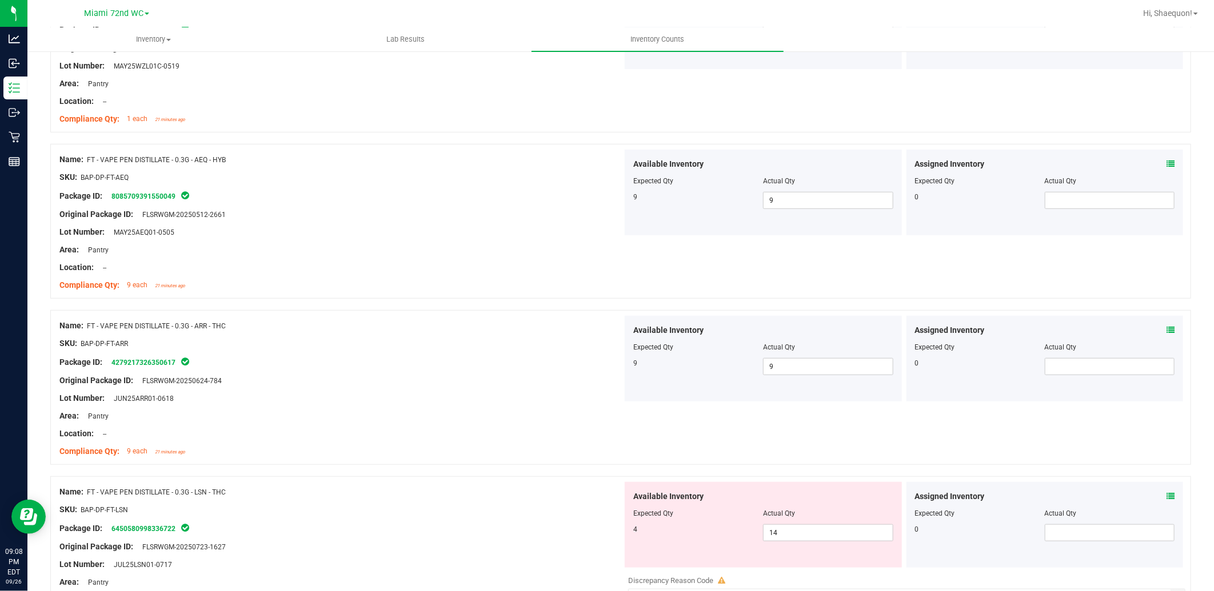
scroll to position [571, 0]
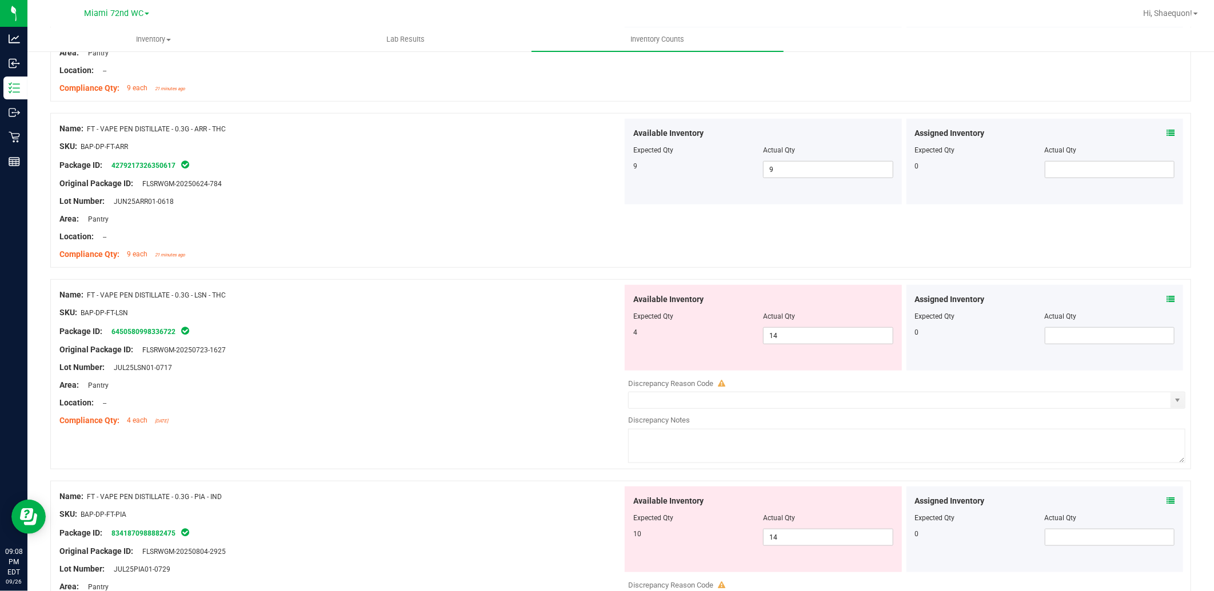
click at [786, 326] on div at bounding box center [763, 325] width 260 height 6
click at [795, 328] on span "14 14" at bounding box center [828, 335] width 130 height 17
type input "4"
click at [790, 535] on div "Available Inventory Expected Qty Actual Qty 10 14 14" at bounding box center [762, 530] width 277 height 86
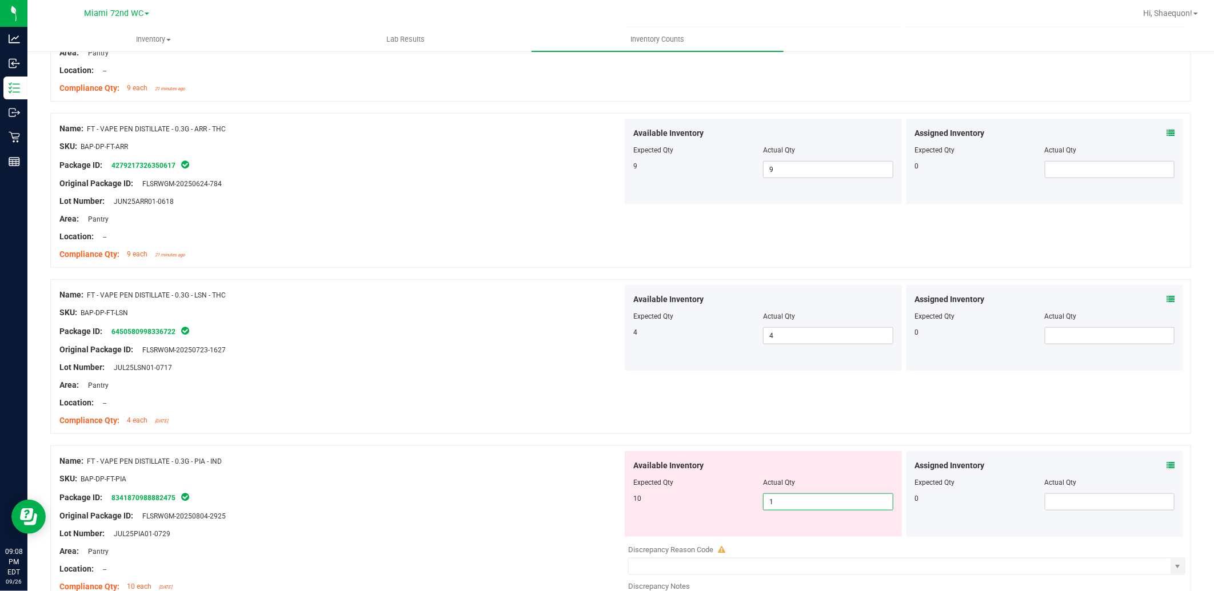
type input "10"
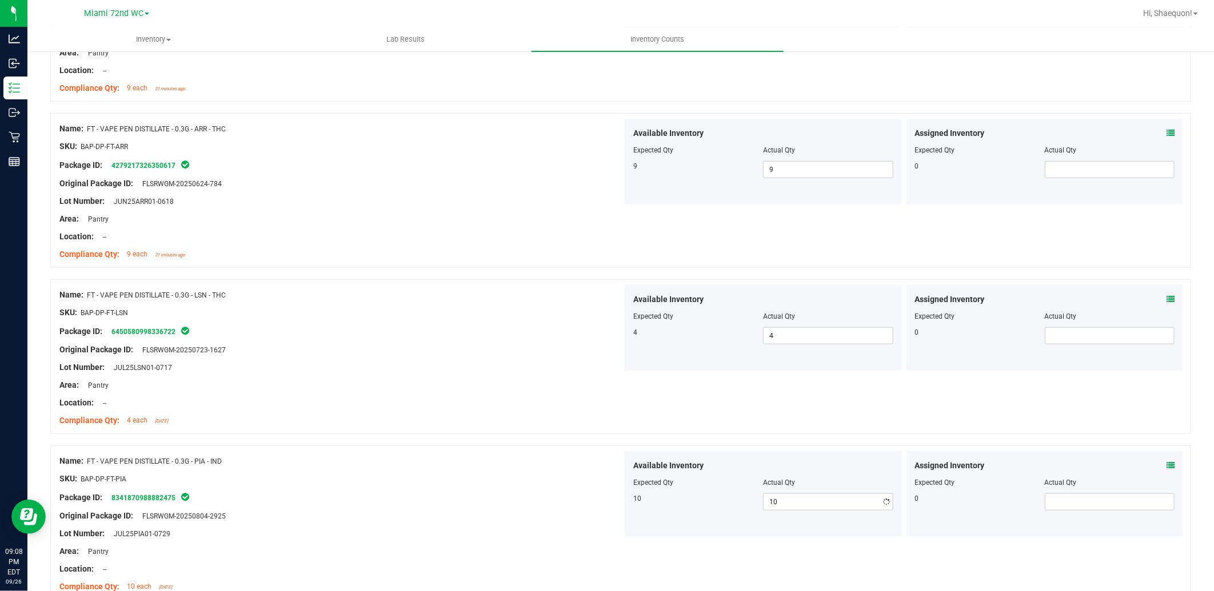
click at [583, 488] on div at bounding box center [340, 488] width 563 height 6
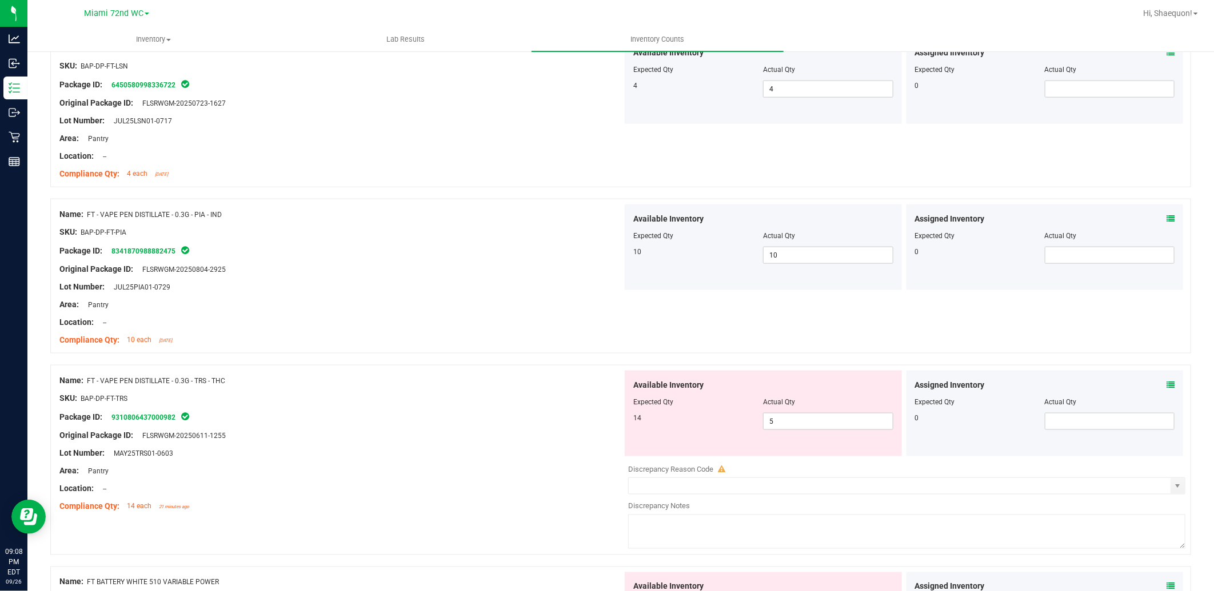
scroll to position [825, 0]
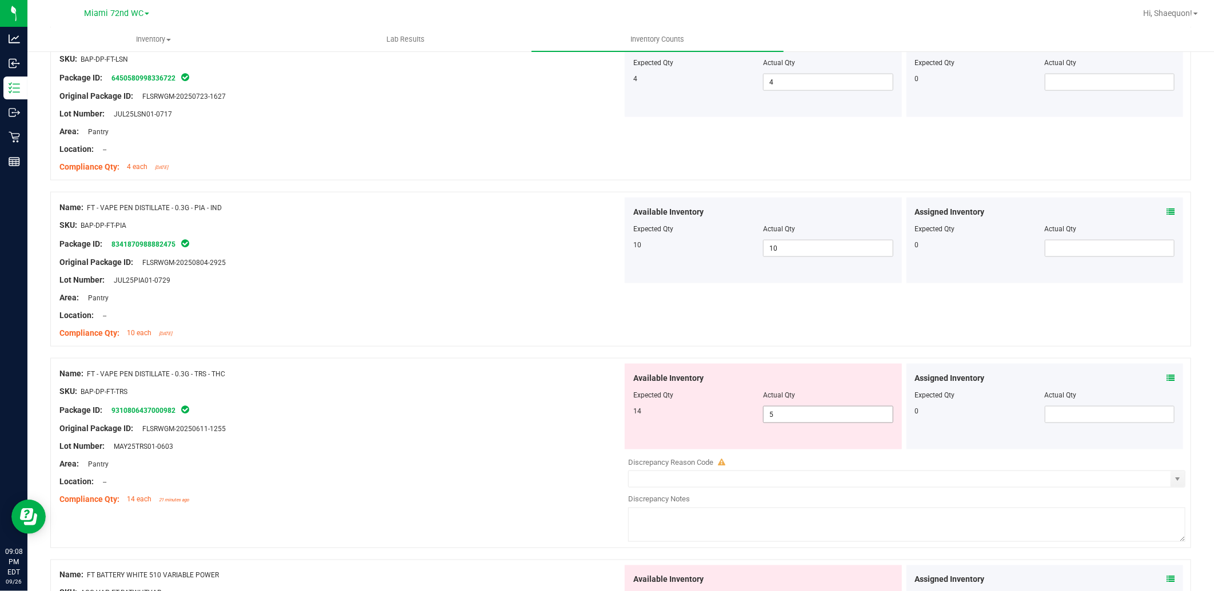
click at [784, 412] on span "5 5" at bounding box center [828, 414] width 130 height 17
type input "14"
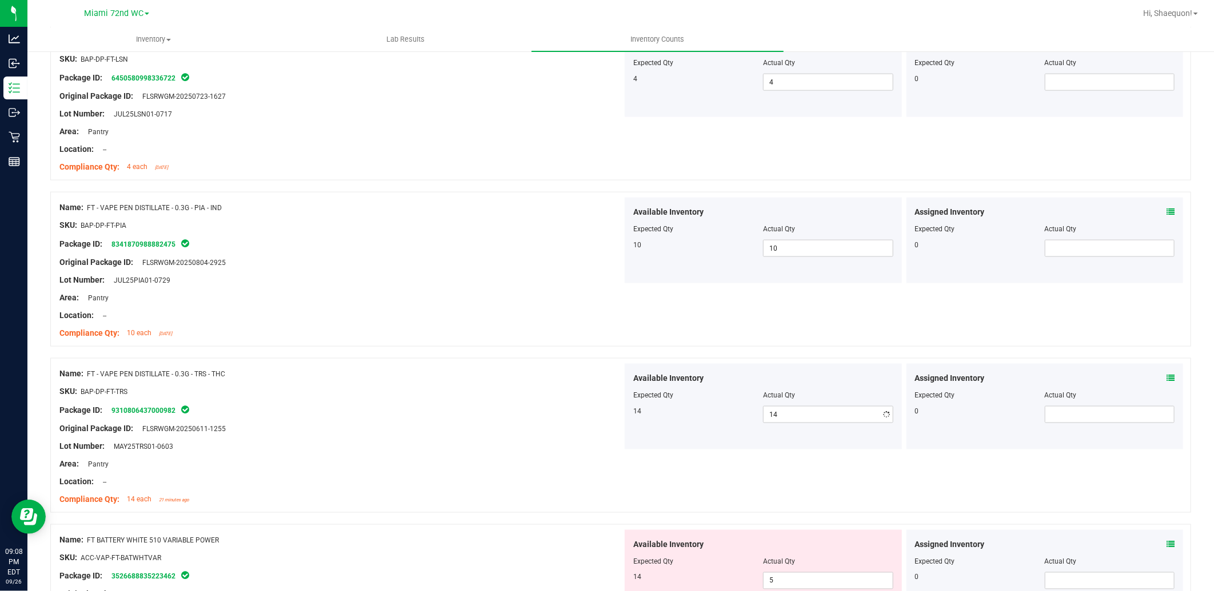
drag, startPoint x: 618, startPoint y: 435, endPoint x: 568, endPoint y: 459, distance: 55.4
click at [622, 435] on div "Available Inventory Expected Qty Actual Qty 14 14 14" at bounding box center [763, 407] width 282 height 86
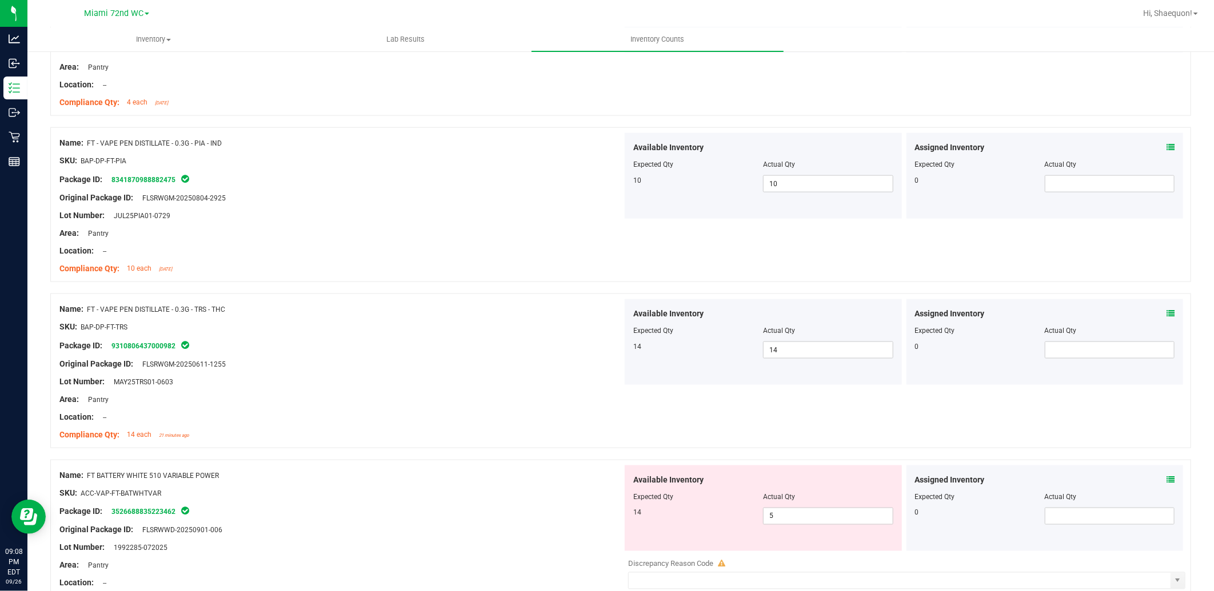
scroll to position [952, 0]
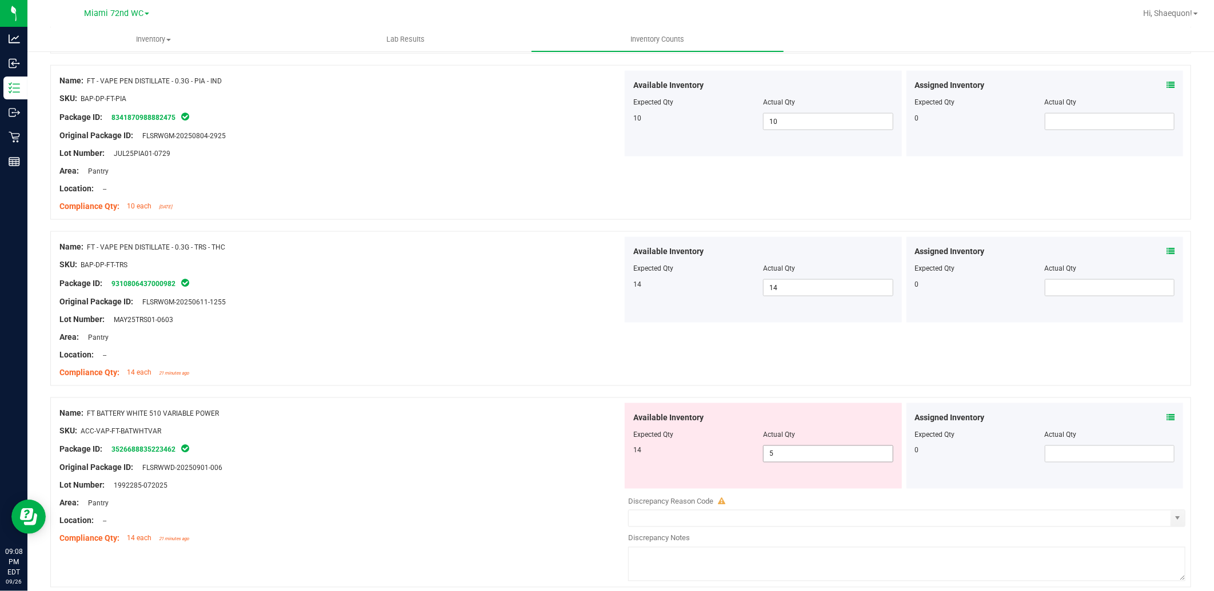
click at [784, 461] on span "5 5" at bounding box center [828, 454] width 130 height 17
type input "14"
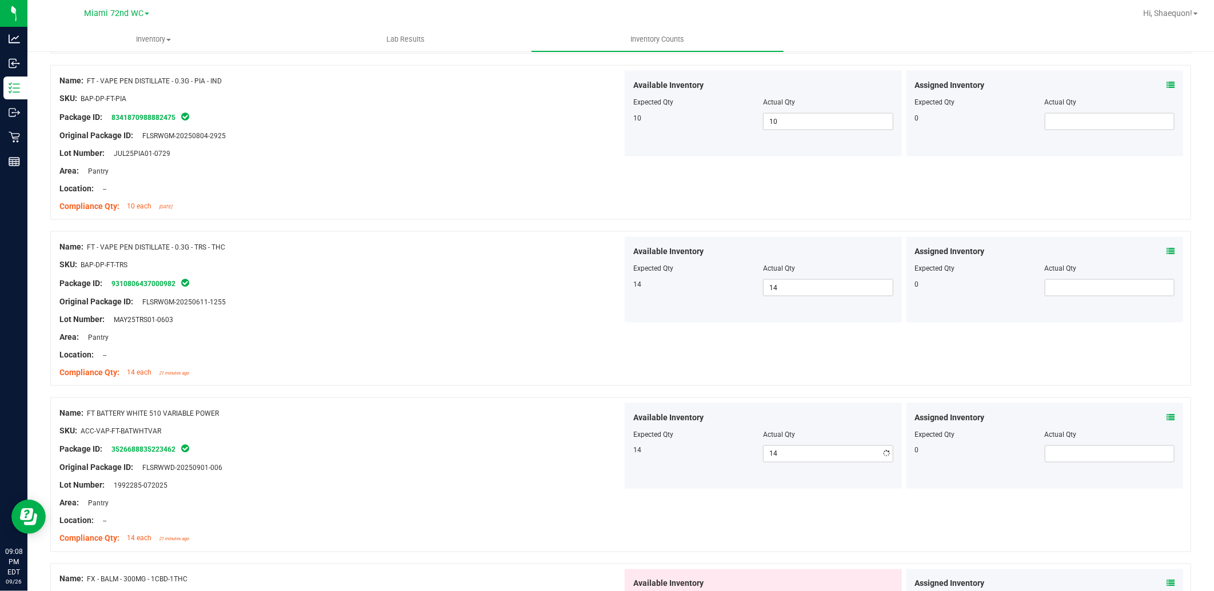
click at [488, 499] on div "Area: Pantry" at bounding box center [340, 504] width 563 height 12
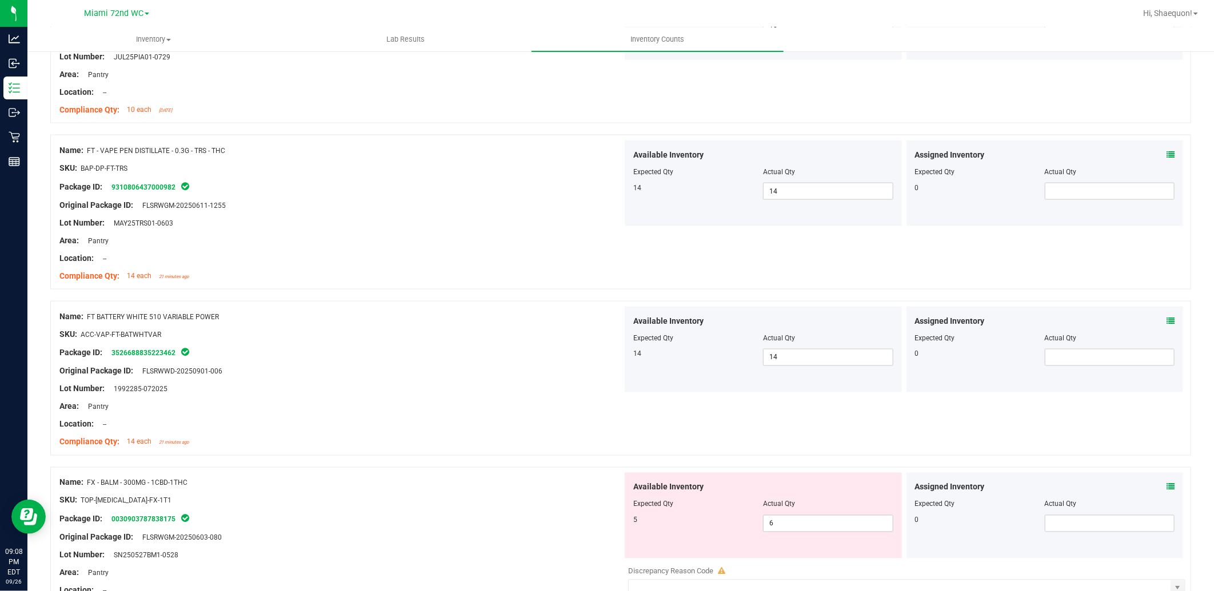
scroll to position [1206, 0]
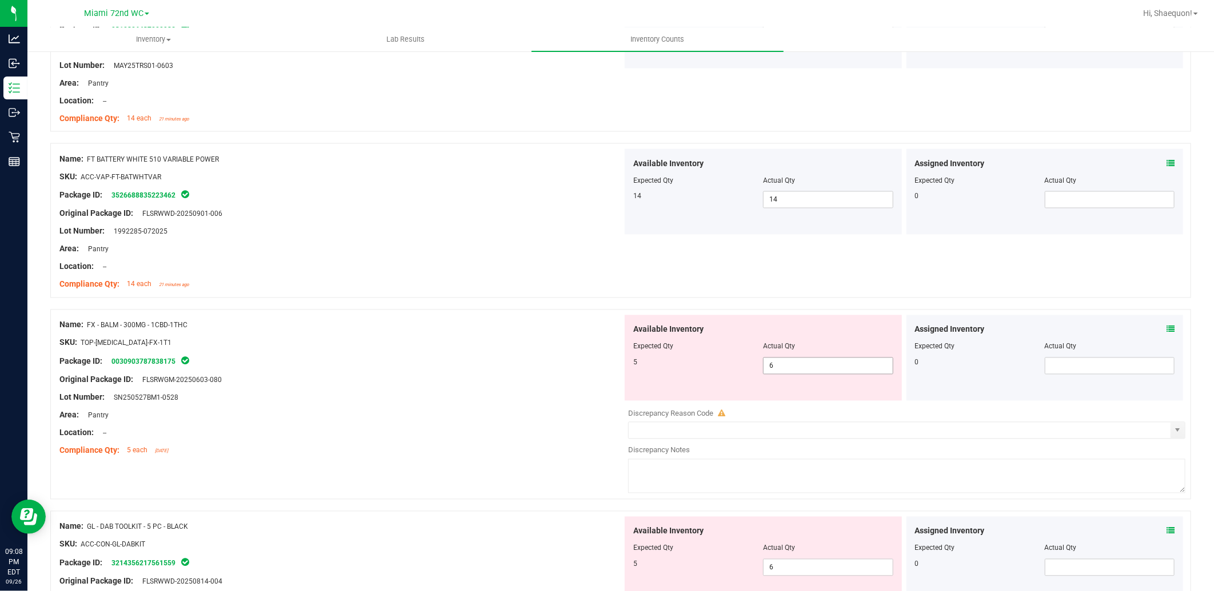
click at [790, 363] on span "6 6" at bounding box center [828, 366] width 130 height 17
type input "5"
click at [282, 359] on div "Package ID: 0030903787838175" at bounding box center [340, 362] width 563 height 14
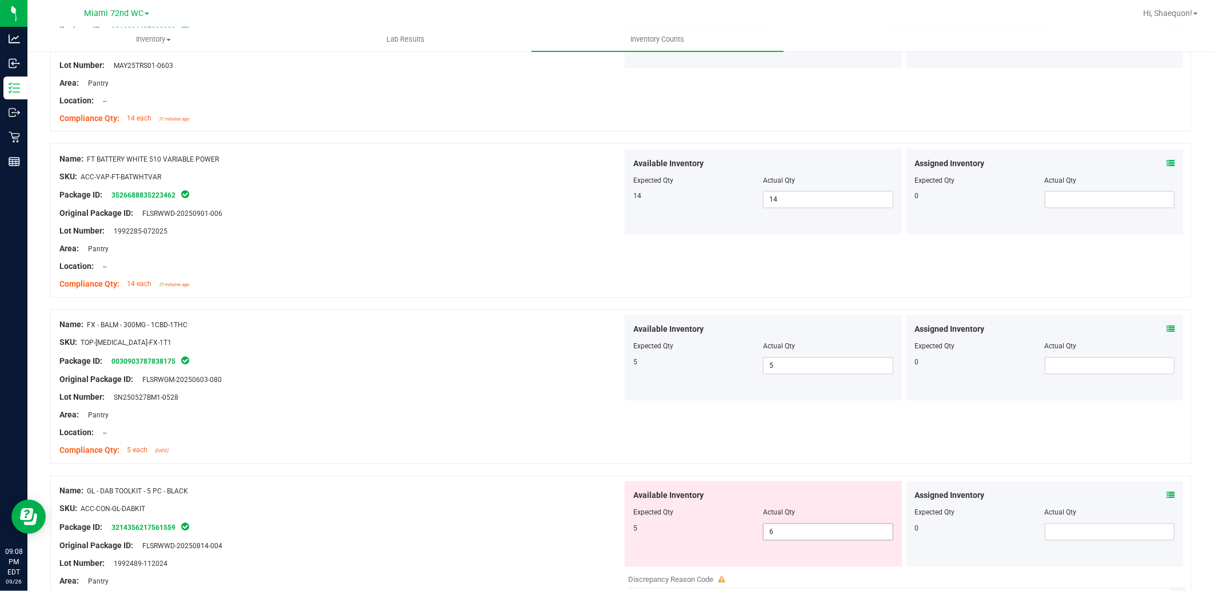
click at [790, 531] on span "6 6" at bounding box center [828, 532] width 130 height 17
type input "5"
click at [454, 506] on div "SKU: ACC-CON-GL-DABKIT" at bounding box center [340, 509] width 563 height 12
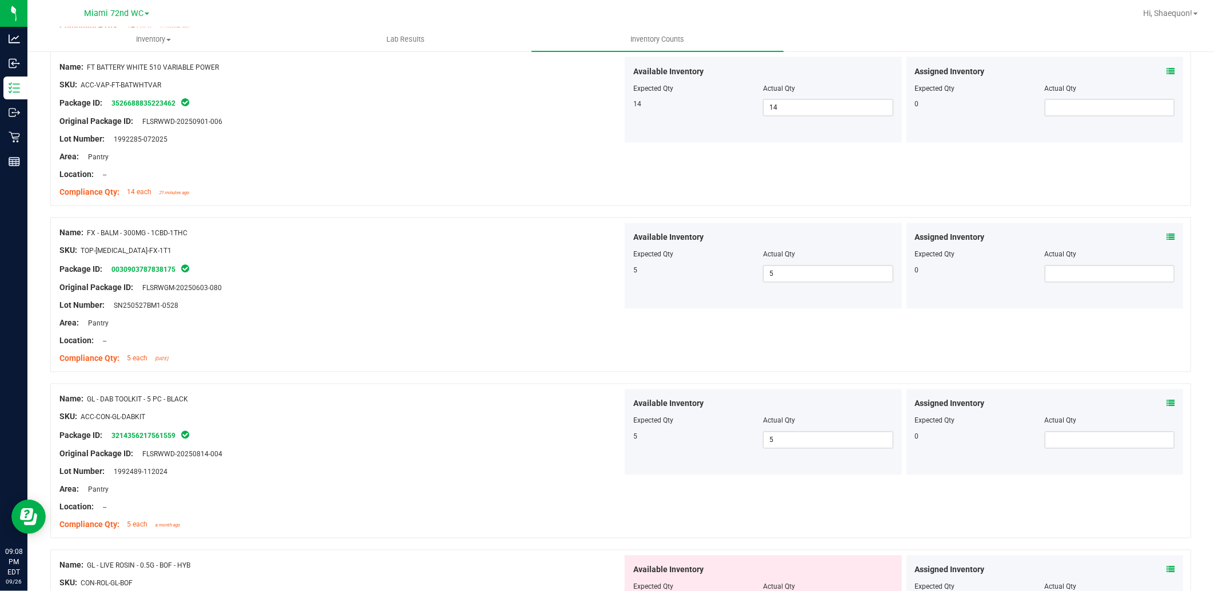
scroll to position [1396, 0]
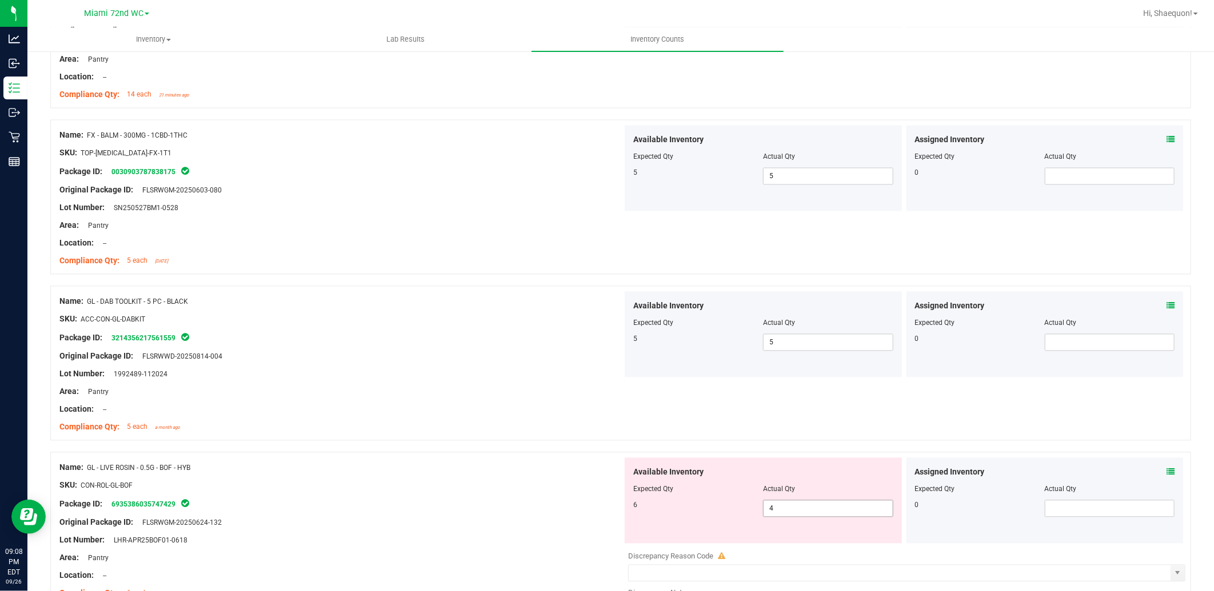
click at [831, 509] on span "4 4" at bounding box center [828, 508] width 130 height 17
type input "6"
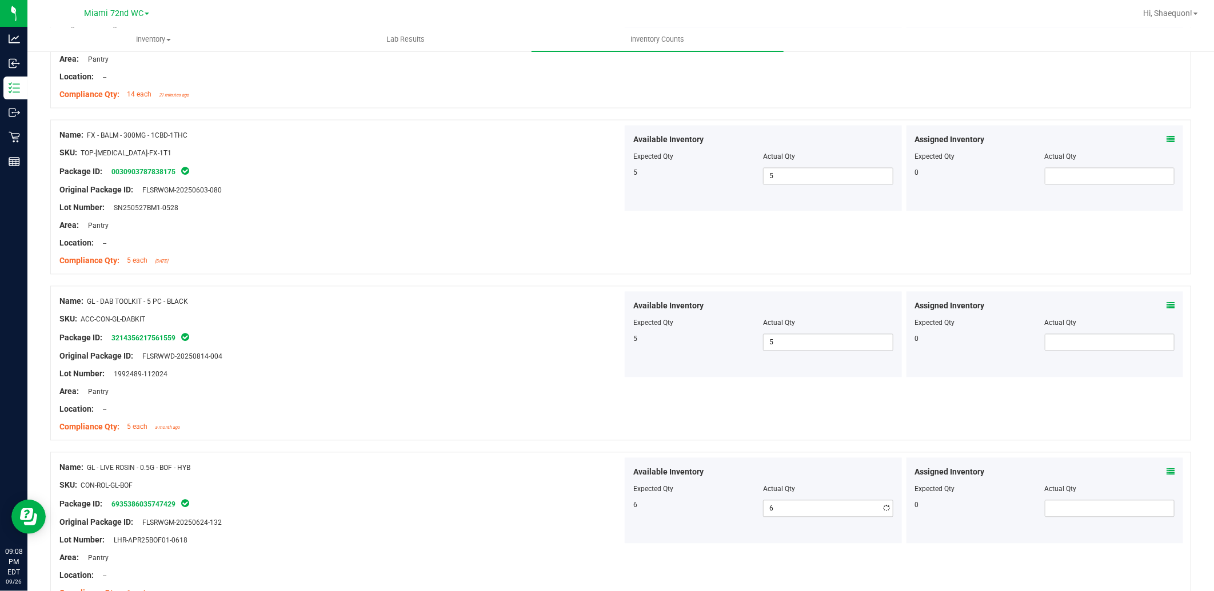
click at [579, 523] on div "Original Package ID: FLSRWGM-20250624-132" at bounding box center [340, 522] width 563 height 12
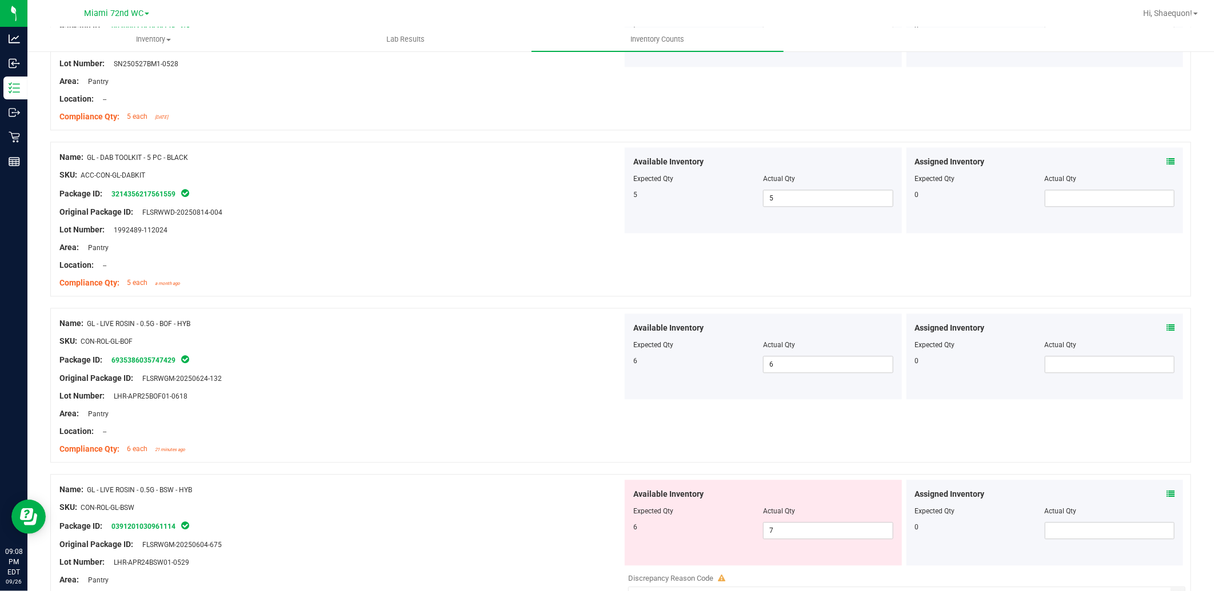
scroll to position [1587, 0]
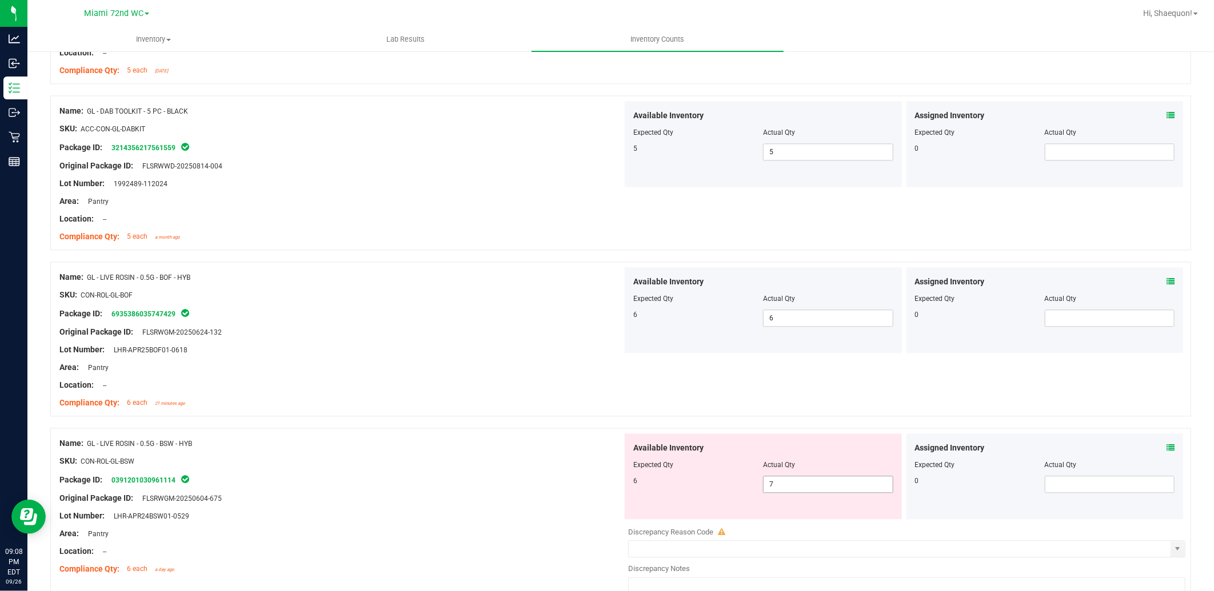
click at [791, 482] on span "7 7" at bounding box center [828, 484] width 130 height 17
type input "6"
click at [464, 470] on div at bounding box center [340, 470] width 563 height 6
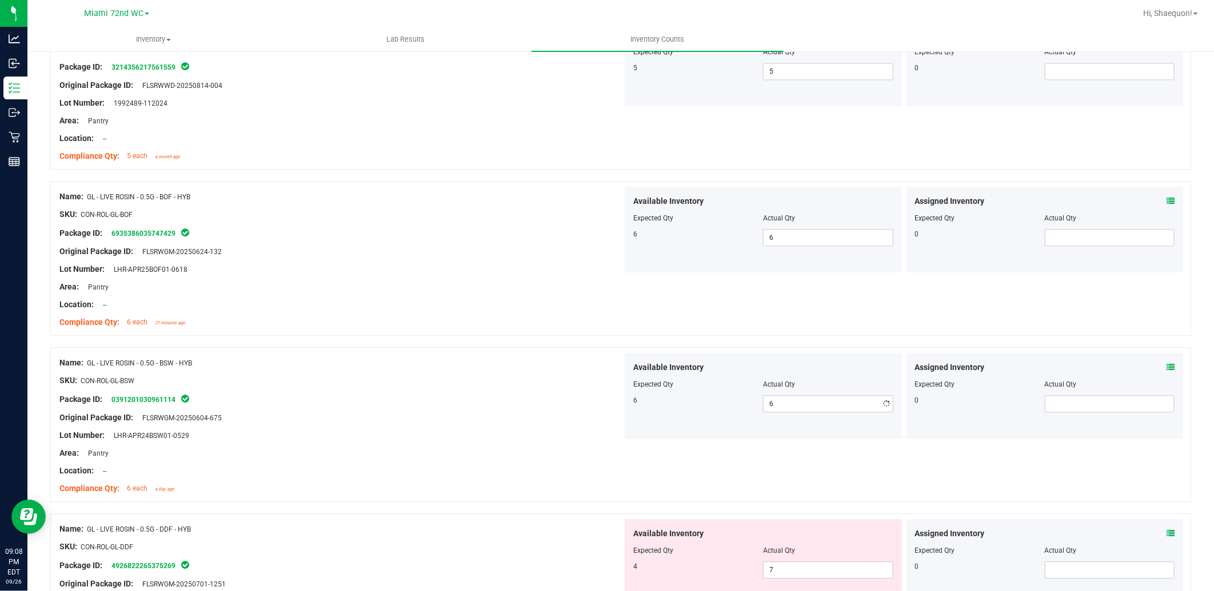
scroll to position [1841, 0]
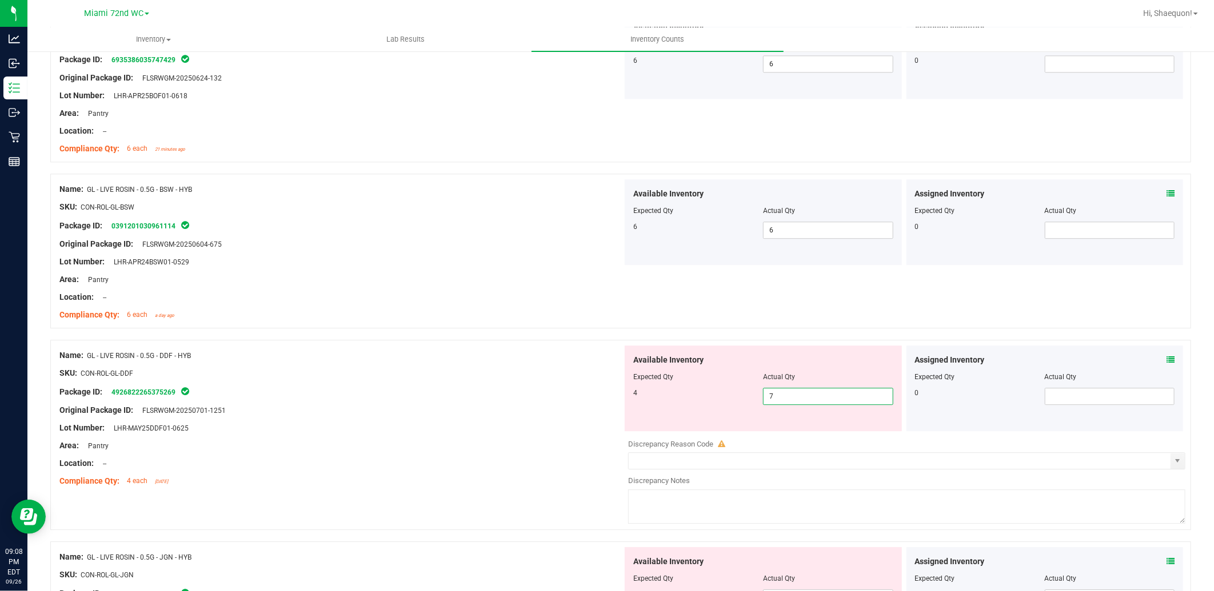
click at [783, 390] on span "7 7" at bounding box center [828, 396] width 130 height 17
type input "4"
click at [395, 436] on div at bounding box center [340, 437] width 563 height 6
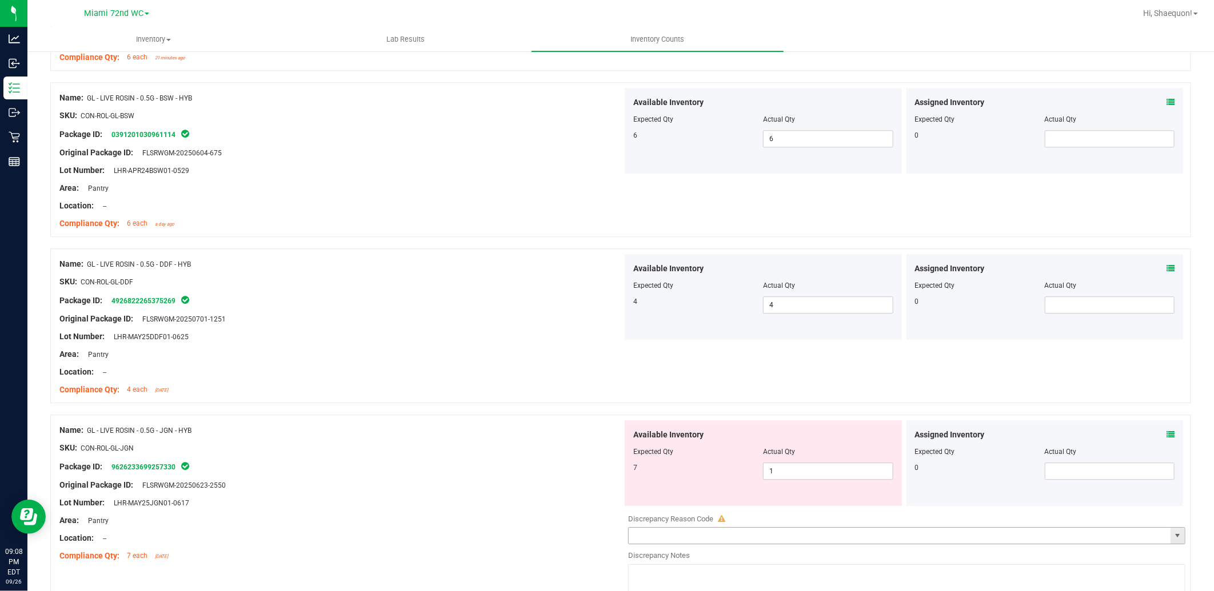
scroll to position [2031, 0]
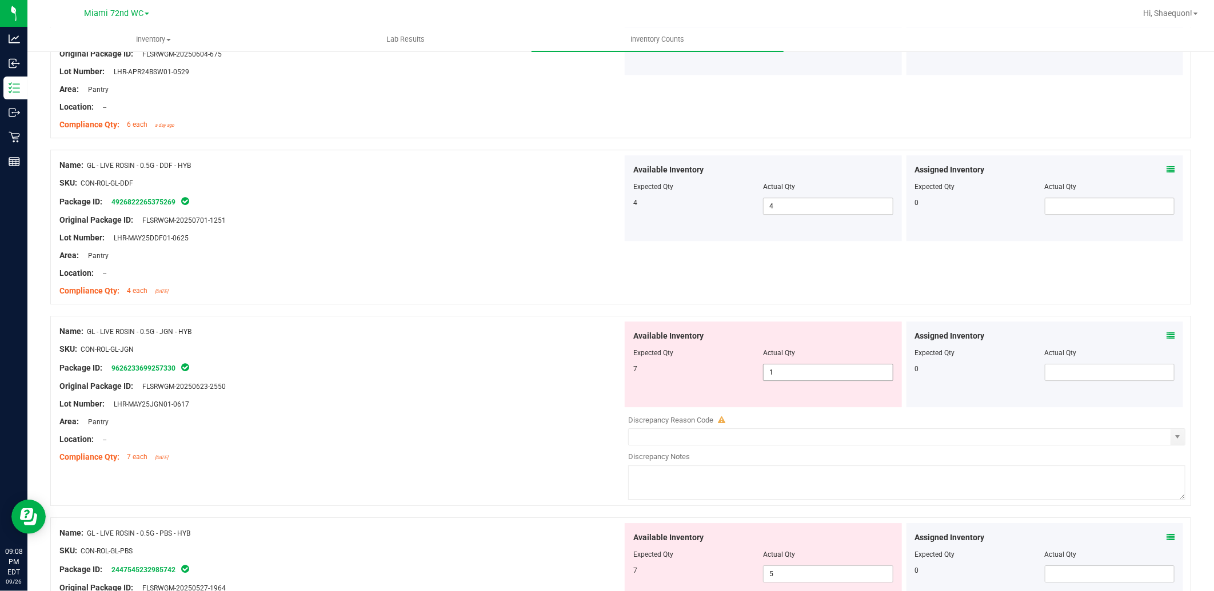
click at [795, 369] on span "1 1" at bounding box center [828, 372] width 130 height 17
type input "7"
click at [787, 572] on div "Available Inventory Expected Qty Actual Qty 7 5 5" at bounding box center [762, 566] width 277 height 86
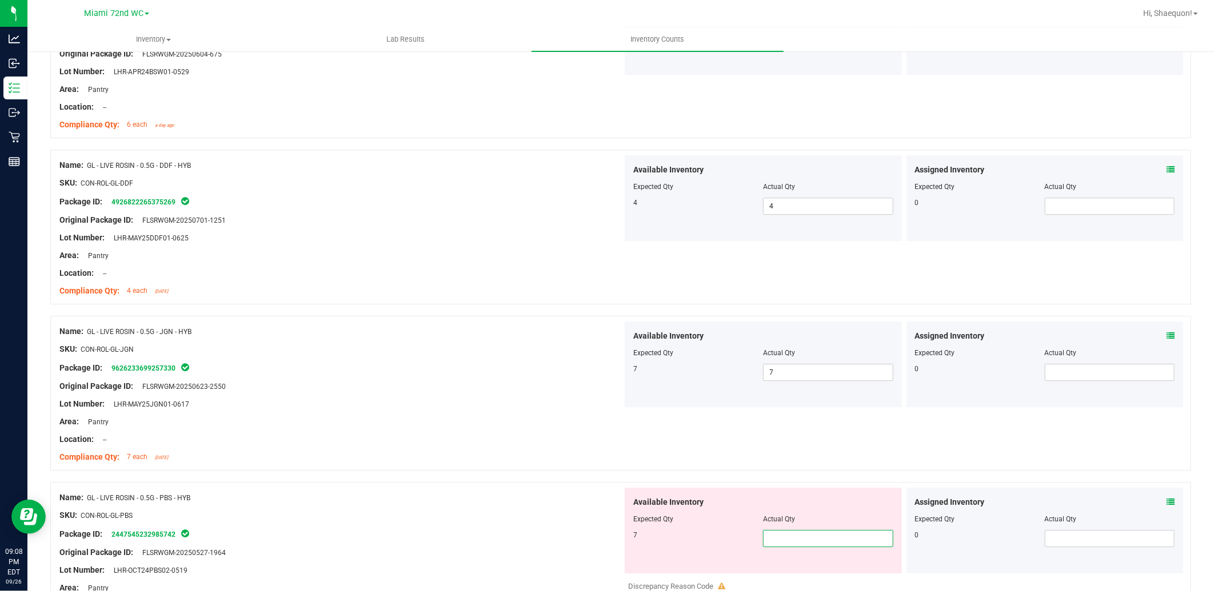
type input "7"
click at [538, 518] on div "SKU: CON-ROL-GL-PBS" at bounding box center [340, 516] width 563 height 12
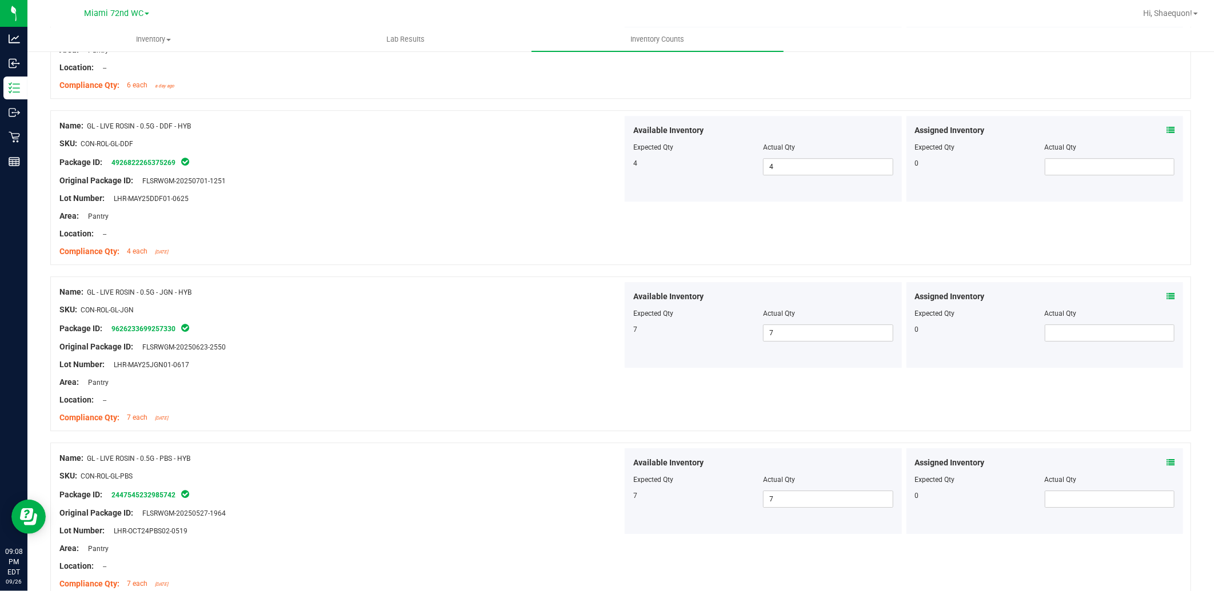
scroll to position [2285, 0]
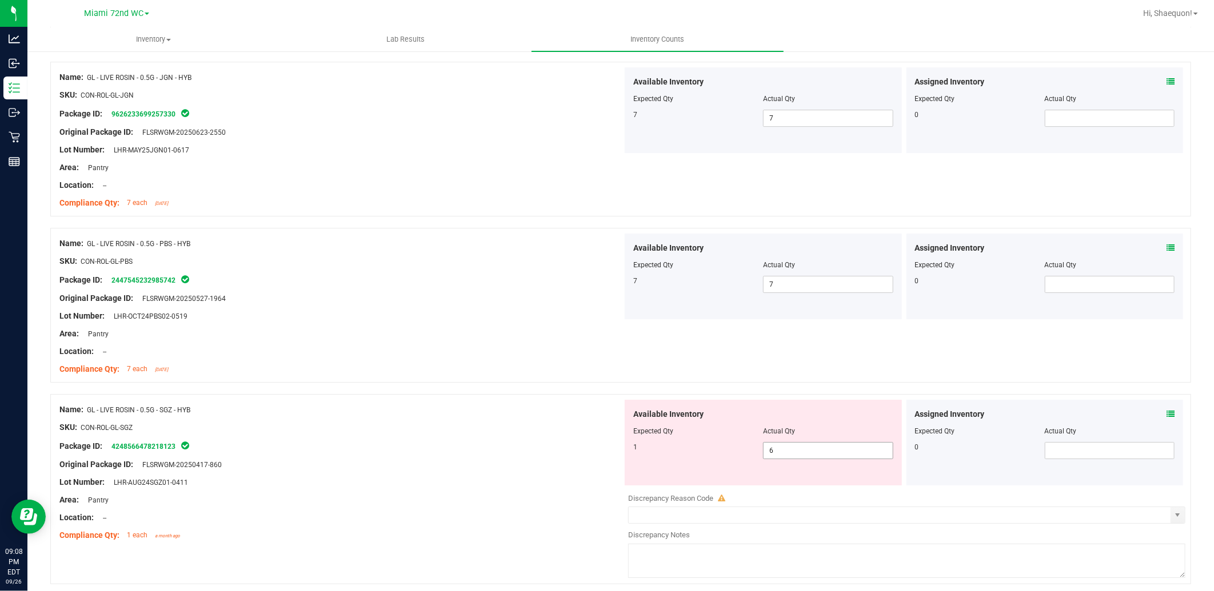
click at [777, 457] on span "6 6" at bounding box center [828, 450] width 130 height 17
type input "1"
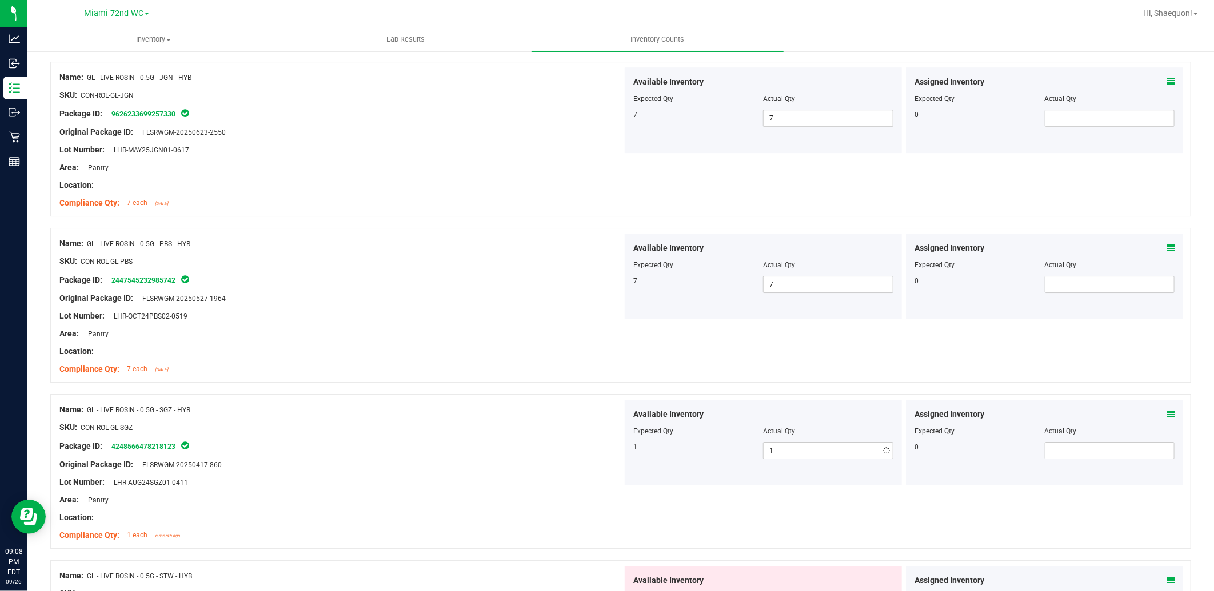
click at [518, 455] on div at bounding box center [340, 456] width 563 height 6
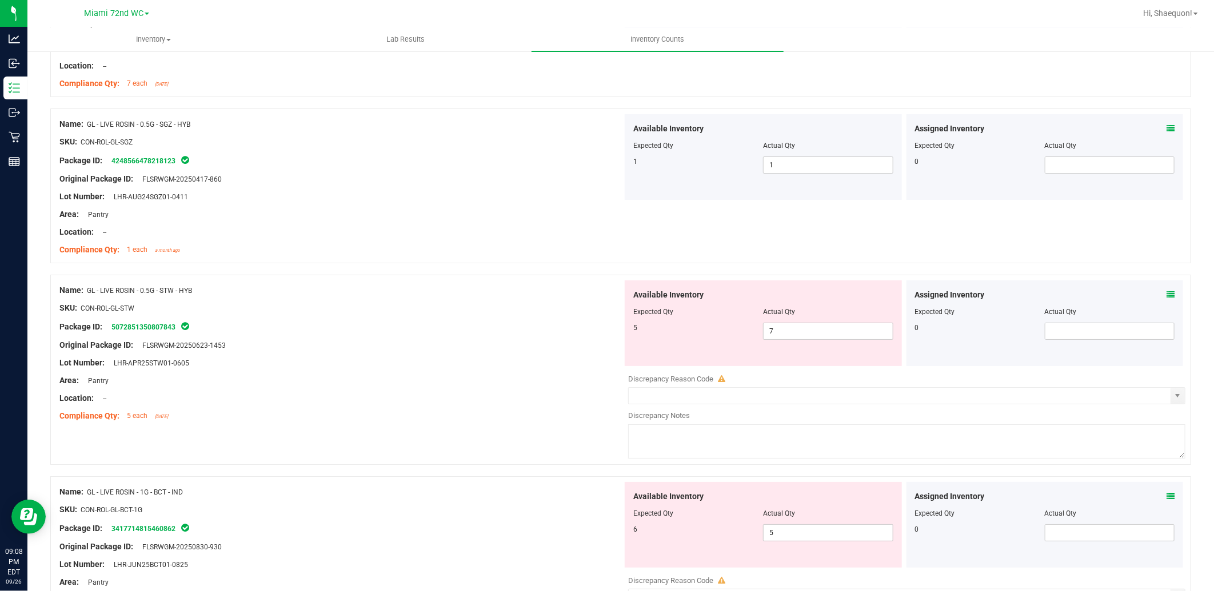
scroll to position [2602, 0]
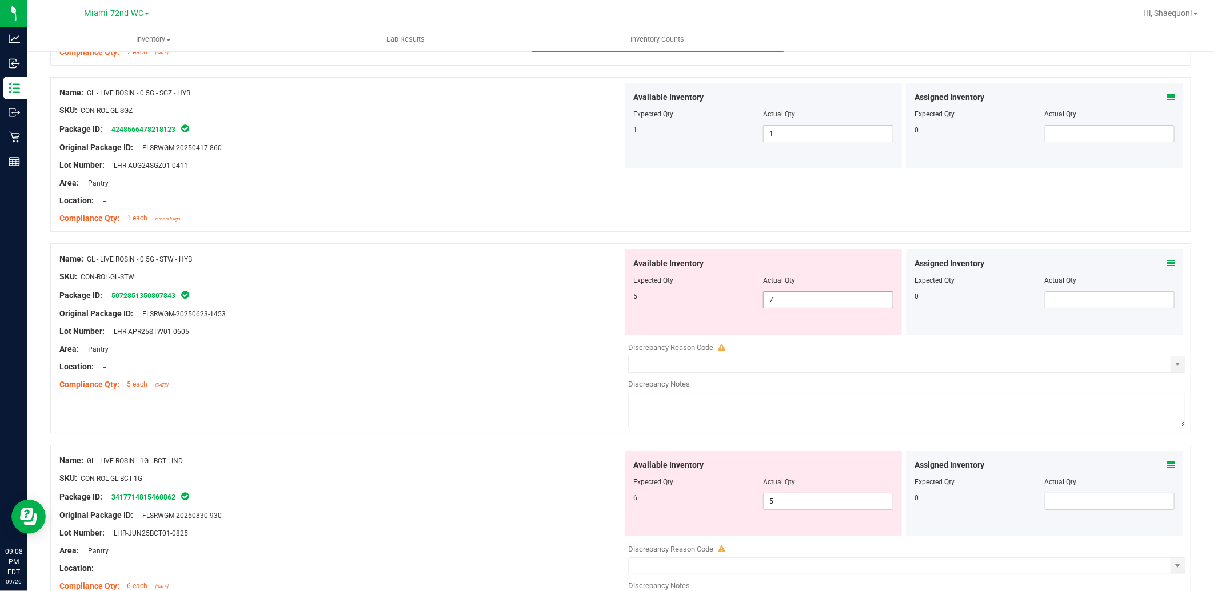
click at [787, 307] on span "7 7" at bounding box center [828, 299] width 130 height 17
type input "5"
click at [776, 505] on div "Available Inventory Expected Qty Actual Qty 6 5 5" at bounding box center [903, 541] width 563 height 181
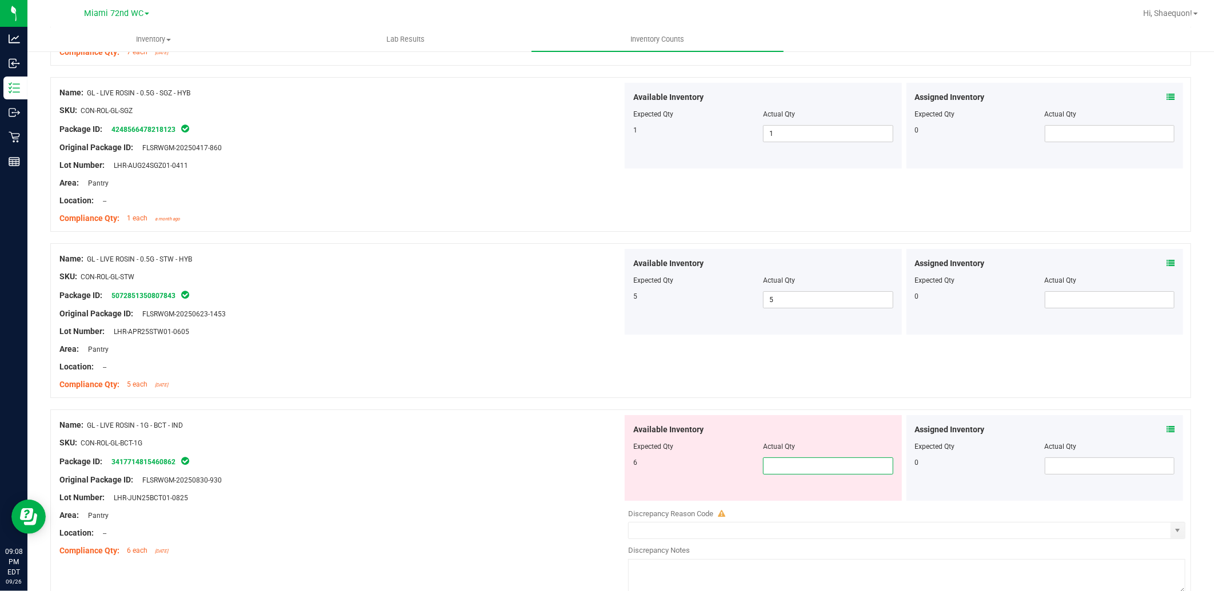
type input "6"
click at [560, 515] on div "Area: Pantry" at bounding box center [340, 516] width 563 height 12
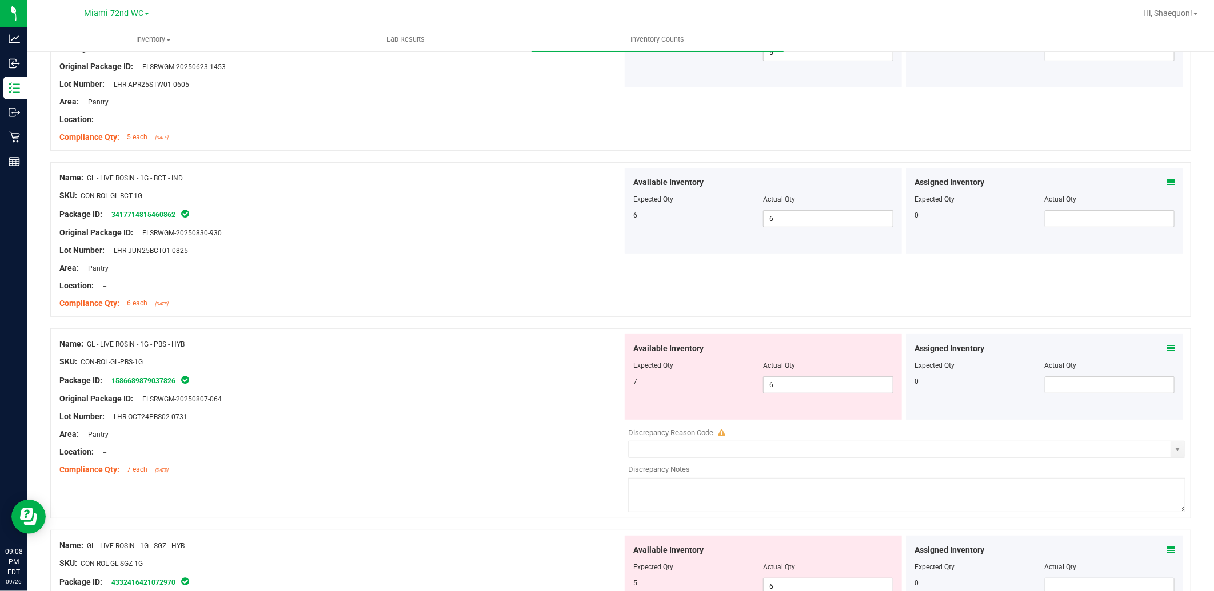
scroll to position [2857, 0]
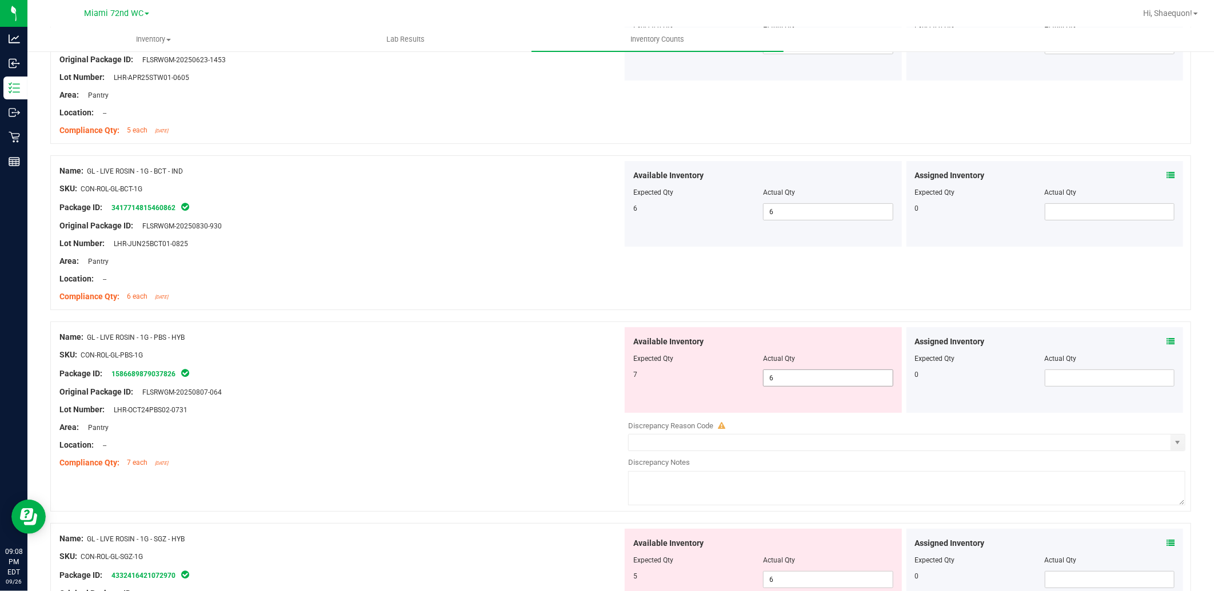
click at [775, 381] on span "6 6" at bounding box center [828, 378] width 130 height 17
type input "7"
click at [795, 572] on div "Available Inventory Expected Qty Actual Qty 5 6 6" at bounding box center [762, 572] width 277 height 86
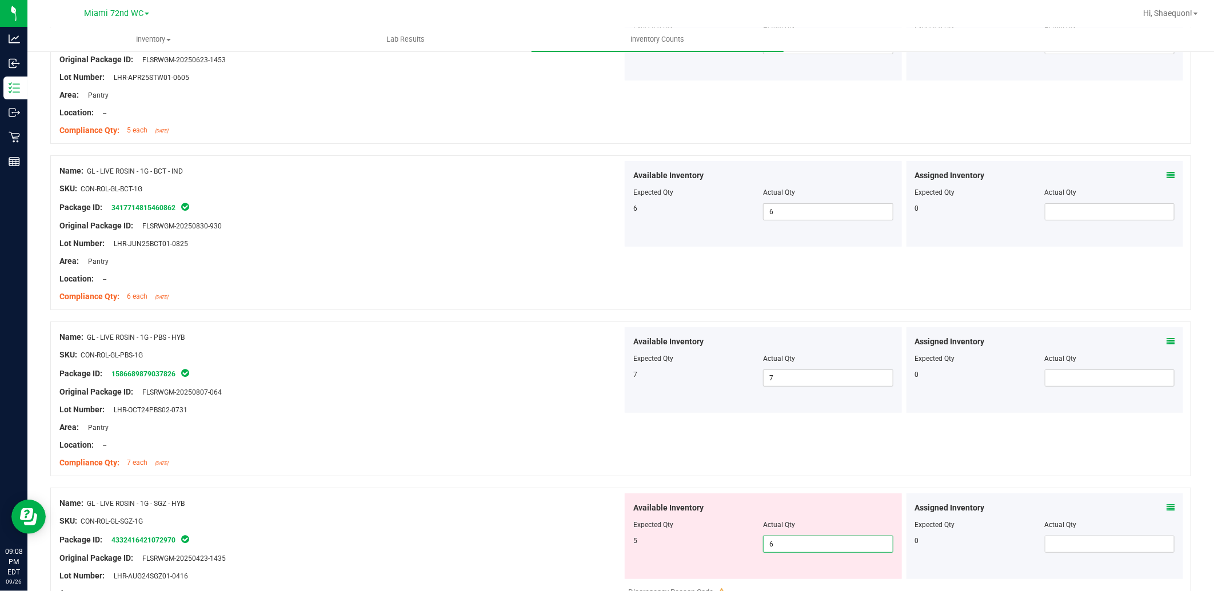
click at [787, 540] on span "6 6" at bounding box center [828, 544] width 130 height 17
type input "5"
click at [507, 528] on div at bounding box center [340, 530] width 563 height 6
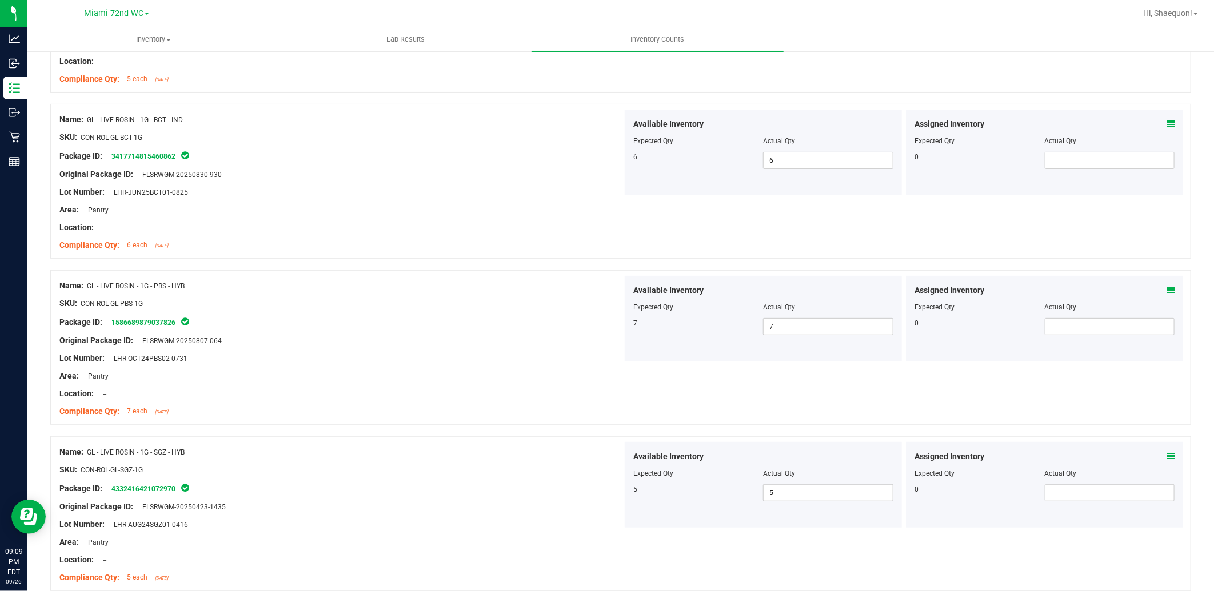
scroll to position [2960, 0]
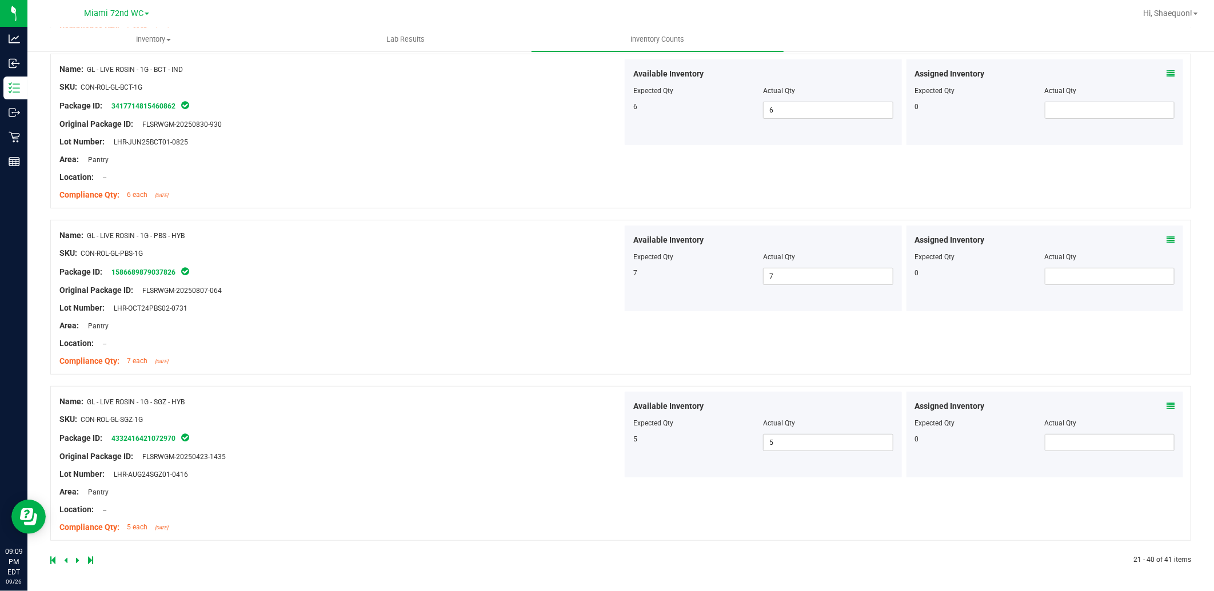
click at [77, 560] on icon at bounding box center [77, 560] width 3 height 7
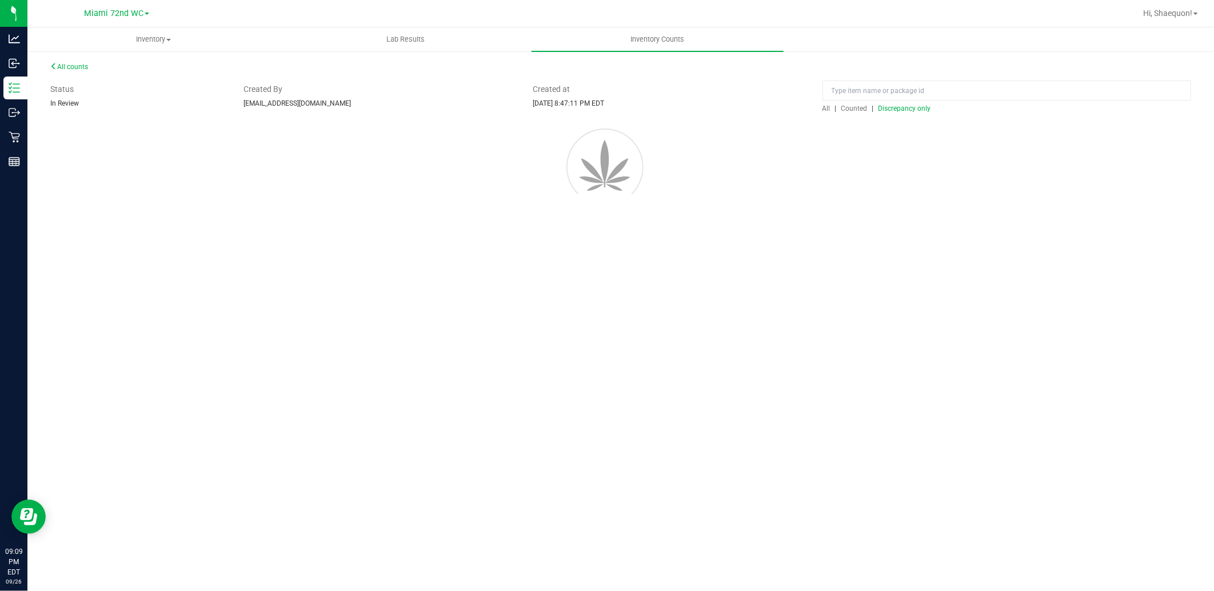
scroll to position [0, 0]
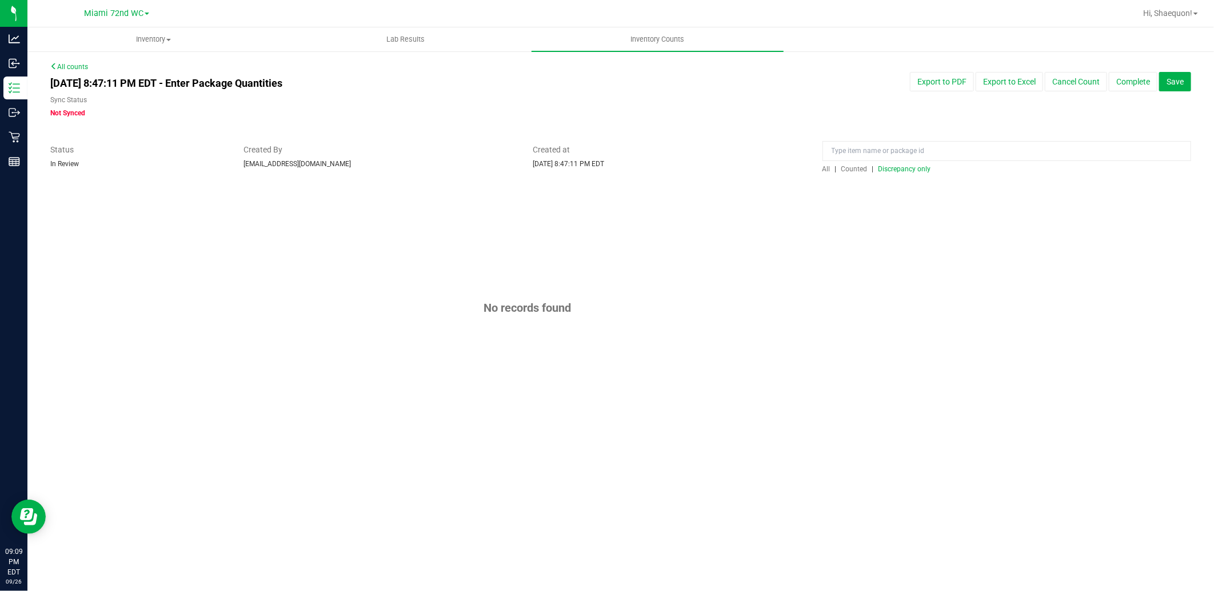
click at [912, 167] on span "Discrepancy only" at bounding box center [904, 169] width 53 height 8
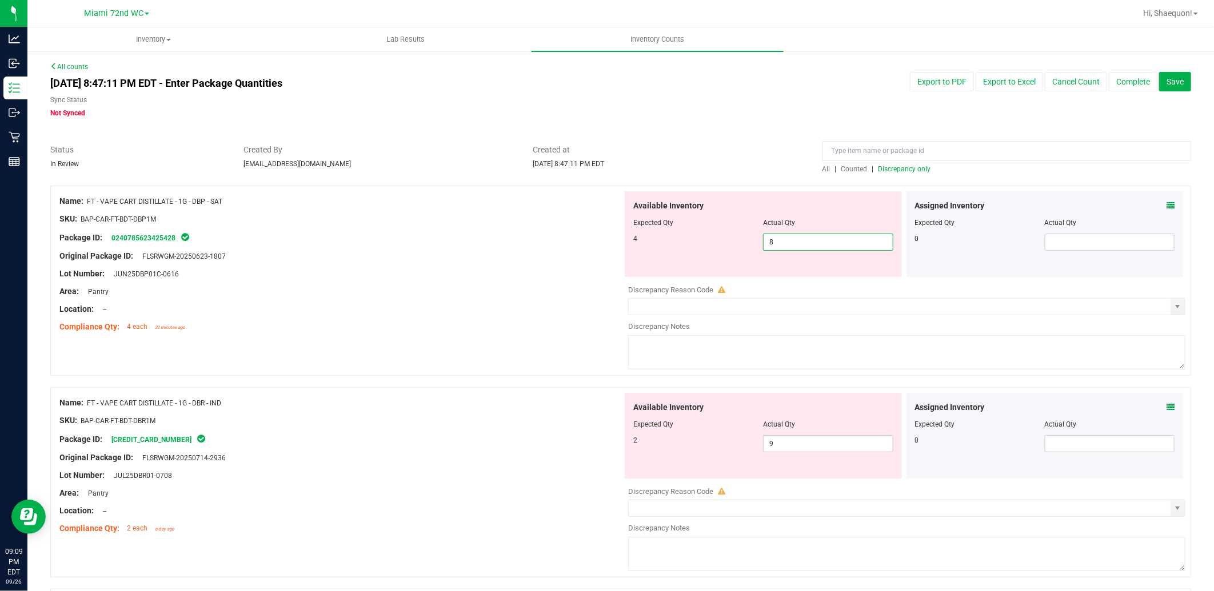
click at [822, 234] on span "8 8" at bounding box center [828, 242] width 130 height 17
type input "4"
click at [852, 443] on div "Available Inventory Expected Qty Actual Qty 2 9 9" at bounding box center [903, 483] width 563 height 181
type input "4"
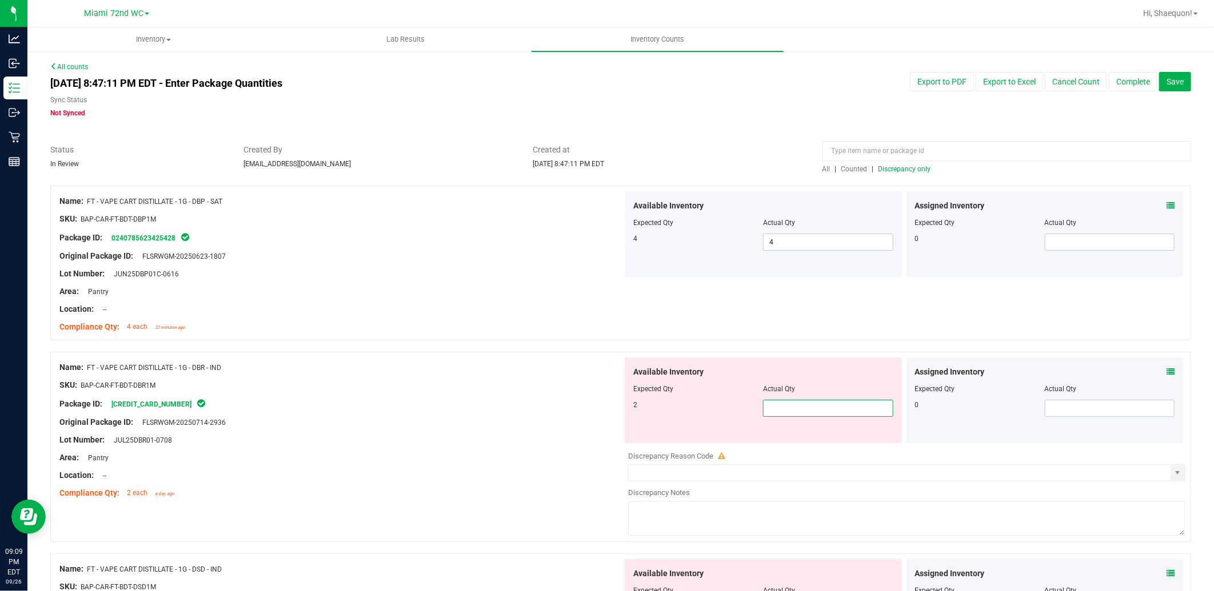
type input "2"
click at [583, 399] on div "Package ID: 3618978286315457" at bounding box center [340, 404] width 563 height 14
type input "2"
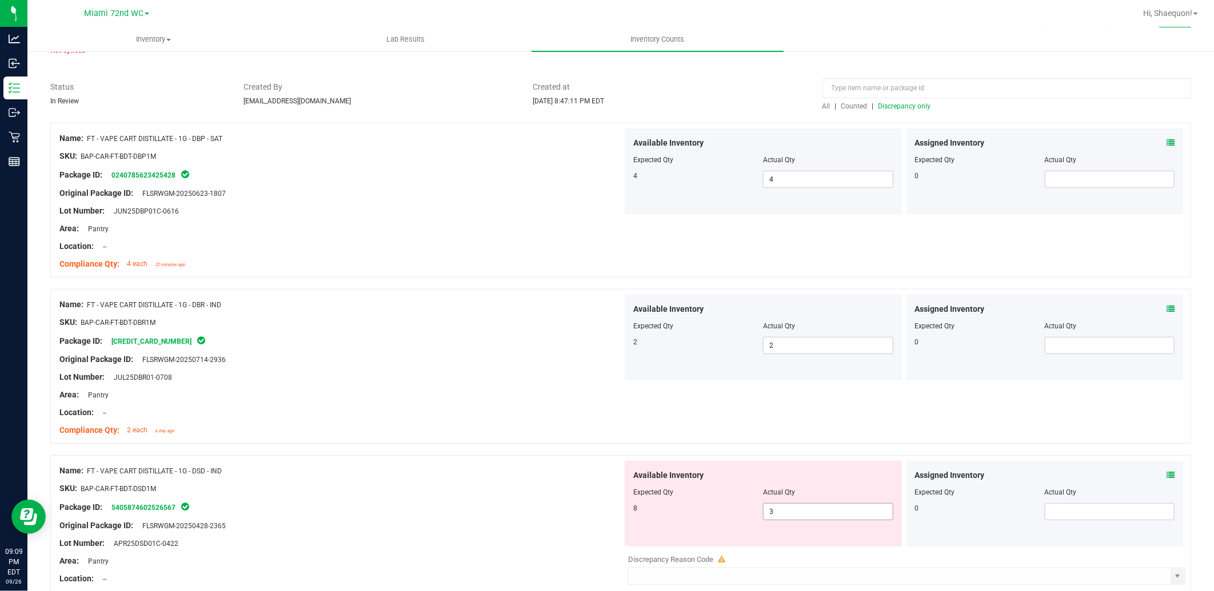
scroll to position [63, 0]
click at [763, 511] on span "3 3" at bounding box center [828, 511] width 130 height 17
click at [776, 512] on input "3" at bounding box center [827, 511] width 129 height 16
type input "8"
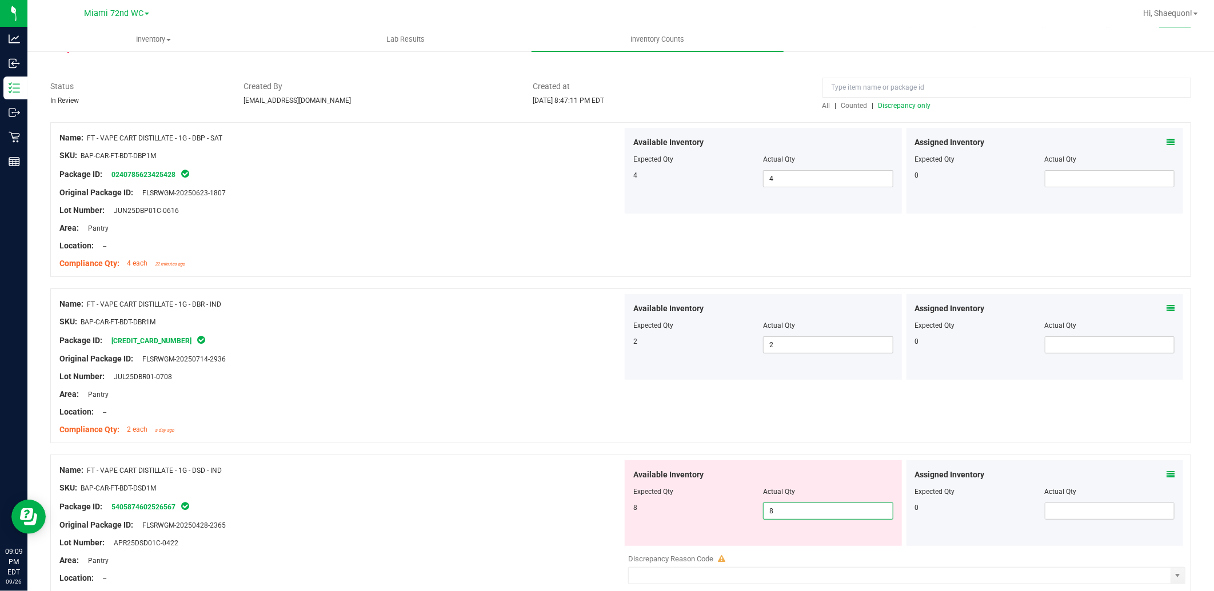
click at [575, 518] on div at bounding box center [340, 517] width 563 height 6
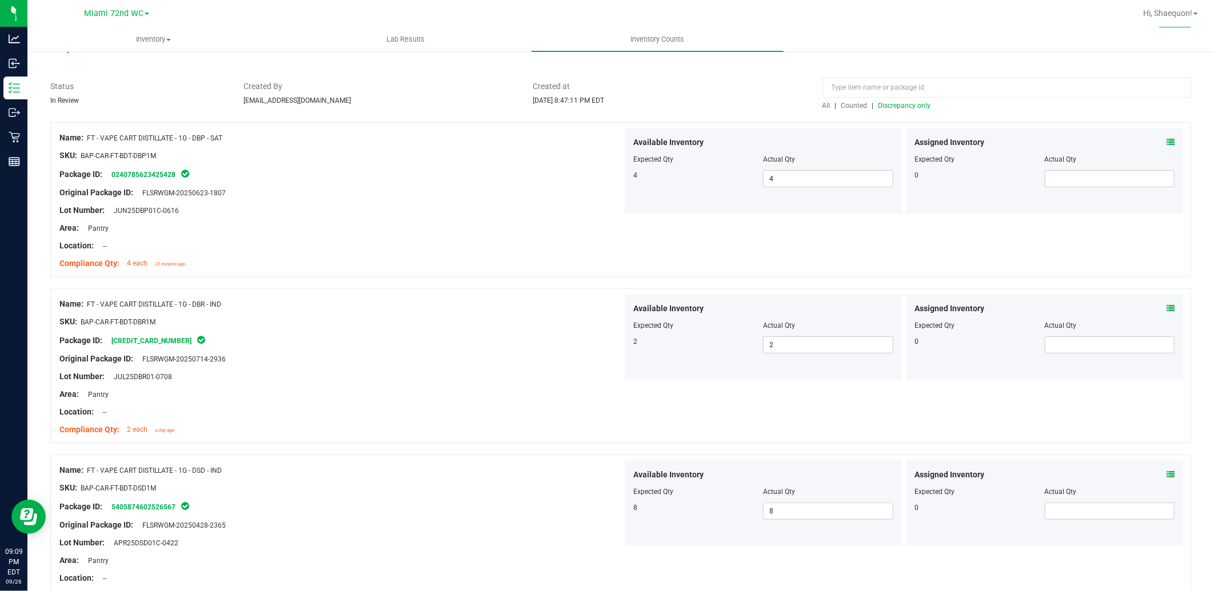
scroll to position [254, 0]
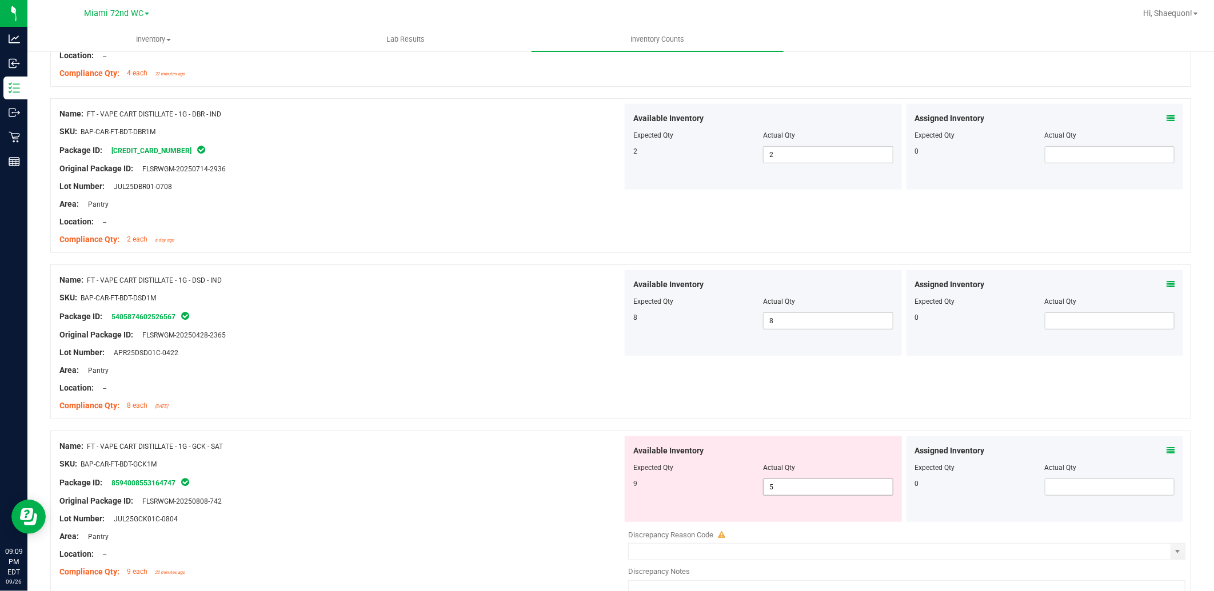
click at [779, 488] on span "5 5" at bounding box center [828, 487] width 130 height 17
type input "9"
click at [538, 461] on div "SKU: BAP-CAR-FT-BDT-GCK1M" at bounding box center [340, 464] width 563 height 12
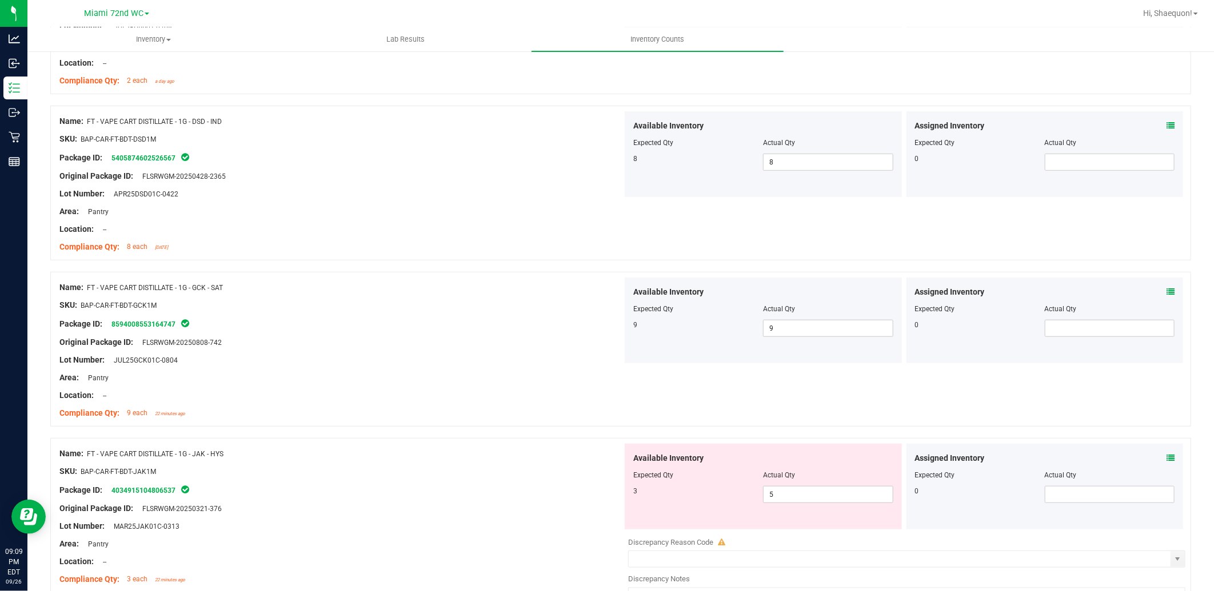
scroll to position [507, 0]
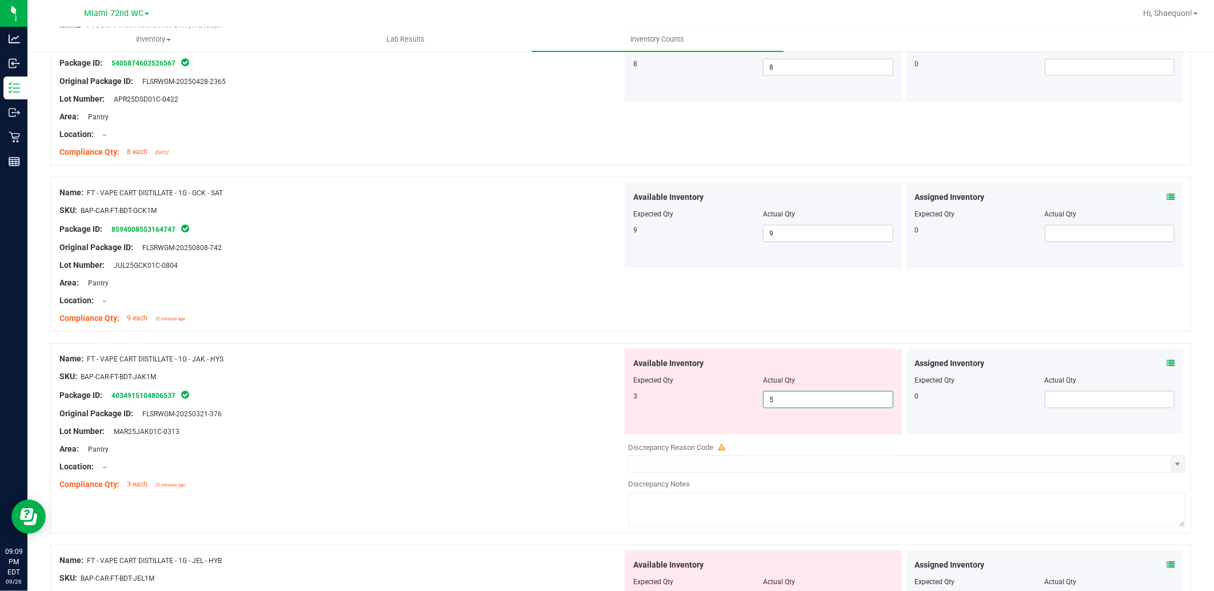
click at [796, 401] on span "5 5" at bounding box center [828, 399] width 130 height 17
type input "3"
click at [370, 475] on div at bounding box center [340, 476] width 563 height 6
type input "3"
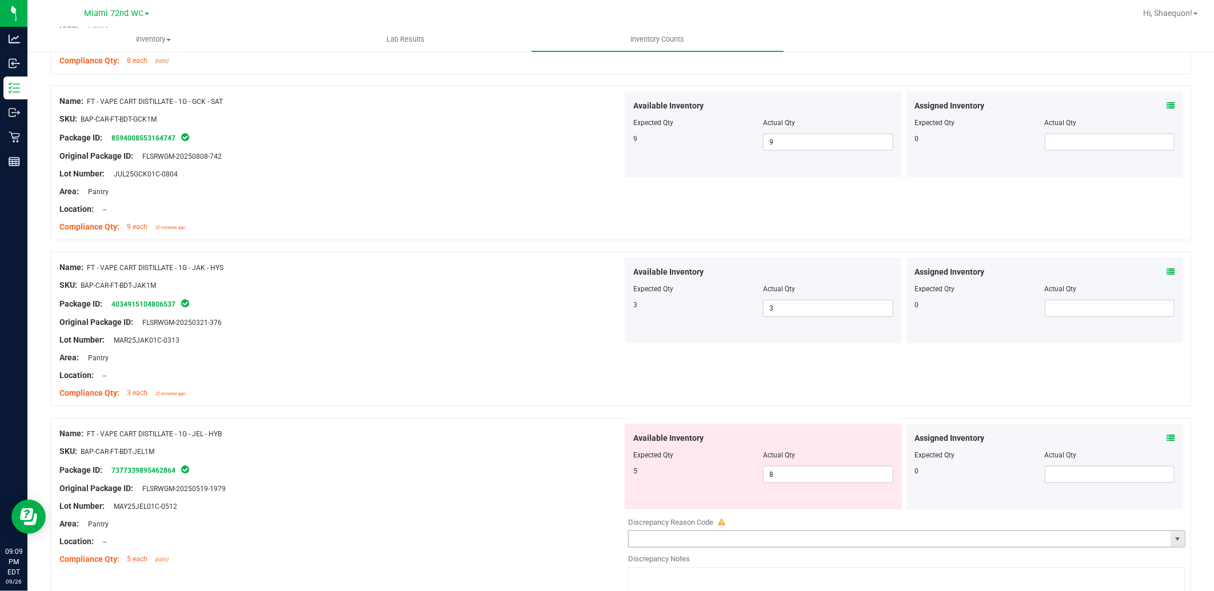
scroll to position [698, 0]
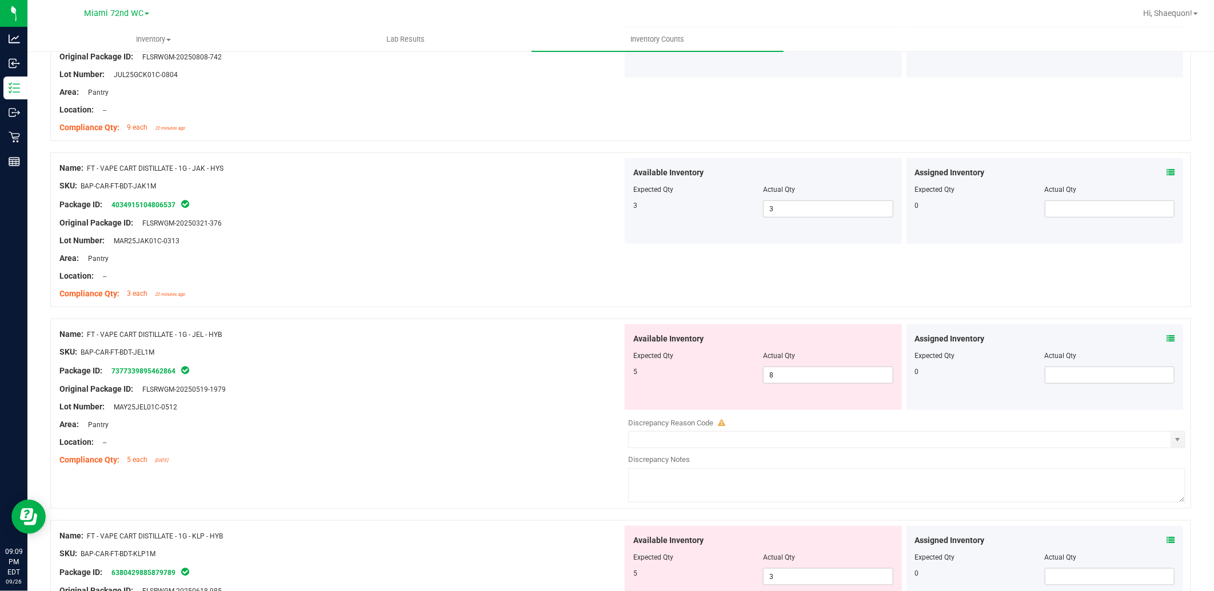
click at [793, 365] on div at bounding box center [763, 364] width 260 height 6
click at [786, 375] on span "8 8" at bounding box center [828, 375] width 130 height 17
type input "5"
click at [568, 389] on div "Original Package ID: FLSRWGM-20250519-1979" at bounding box center [340, 389] width 563 height 12
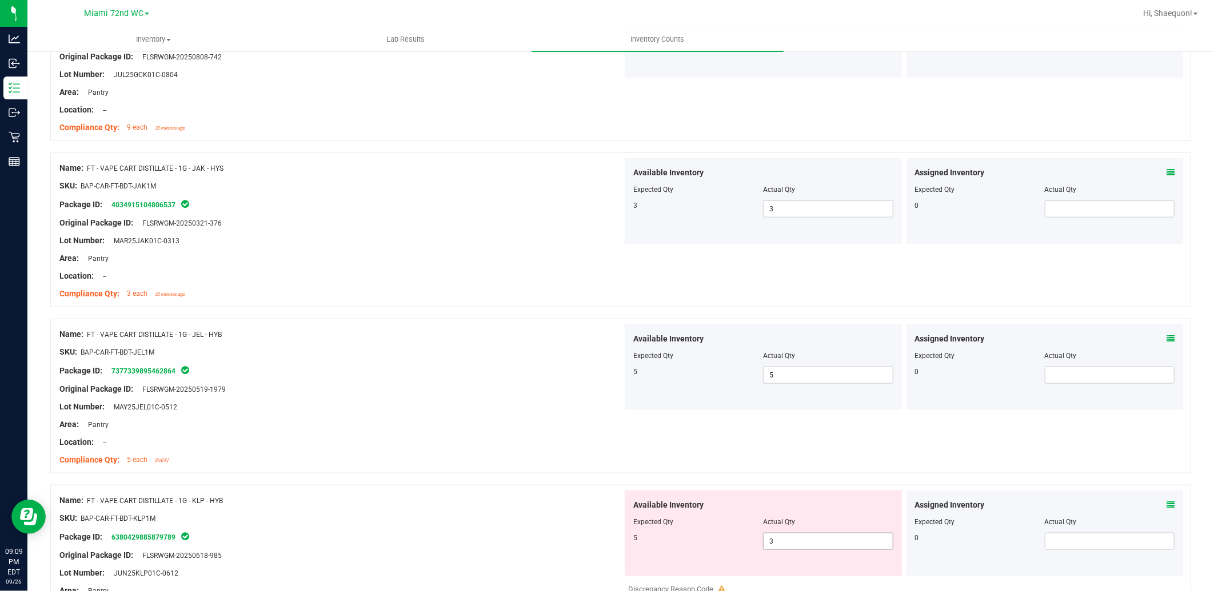
click at [791, 542] on span "3 3" at bounding box center [828, 541] width 130 height 17
type input "5"
click at [510, 524] on div at bounding box center [340, 527] width 563 height 6
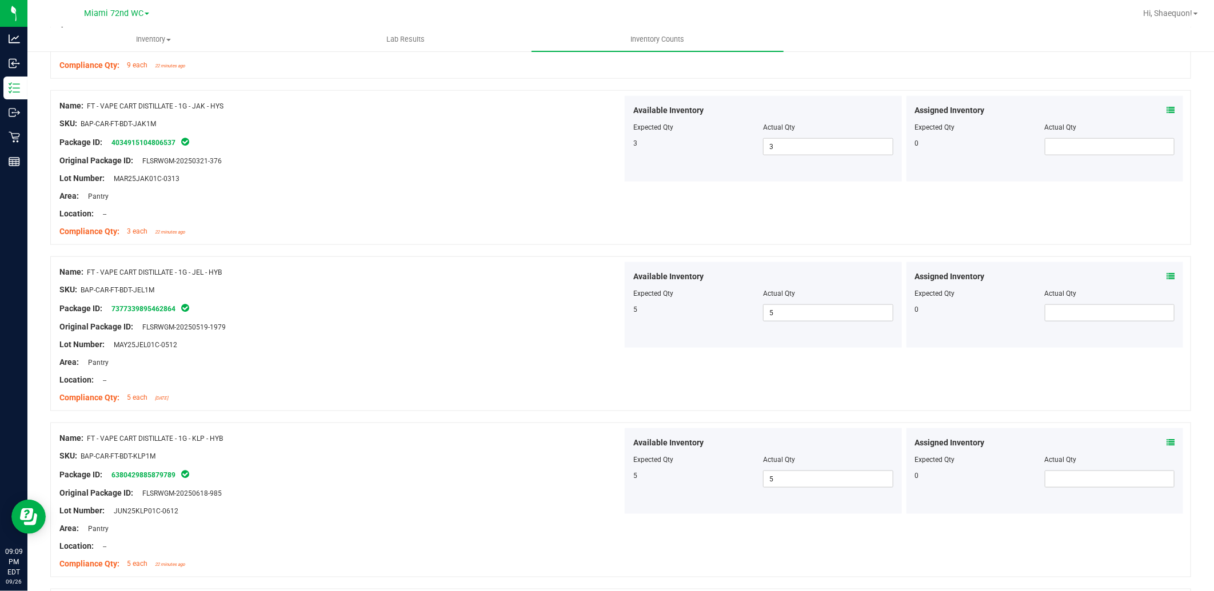
scroll to position [888, 0]
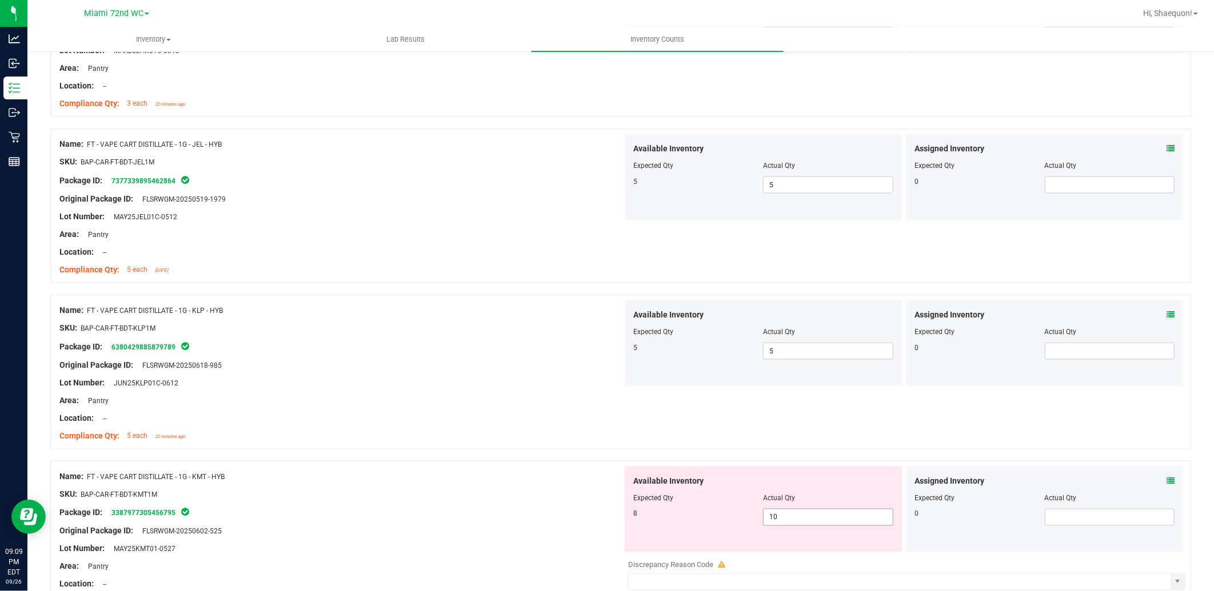
click at [777, 518] on span "10 10" at bounding box center [828, 517] width 130 height 17
type input "1"
type input "8"
click at [499, 498] on div "SKU: BAP-CAR-FT-BDT-KMT1M" at bounding box center [340, 494] width 563 height 12
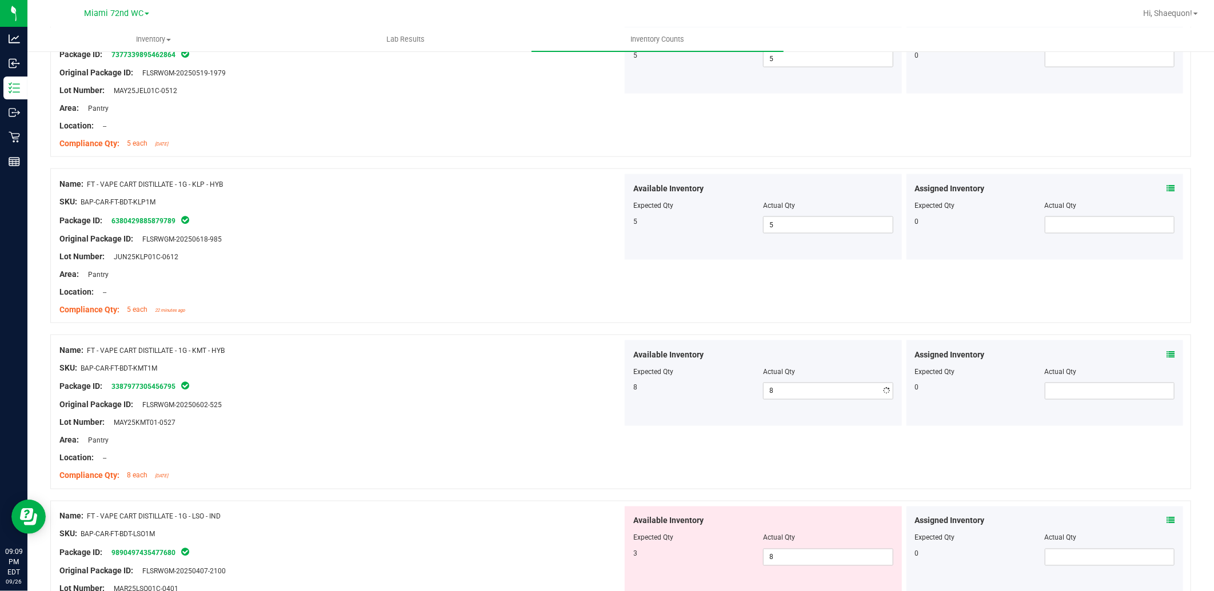
scroll to position [1015, 0]
click at [793, 560] on span "8 8" at bounding box center [828, 556] width 130 height 17
type input "3"
click at [532, 491] on div at bounding box center [620, 494] width 1140 height 11
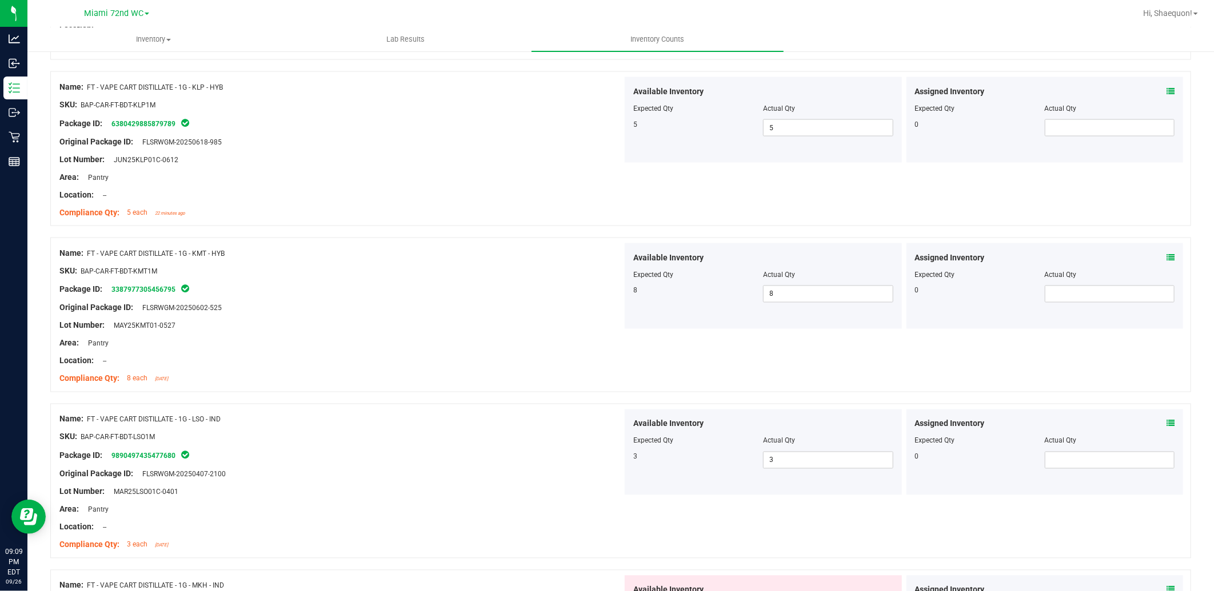
scroll to position [1206, 0]
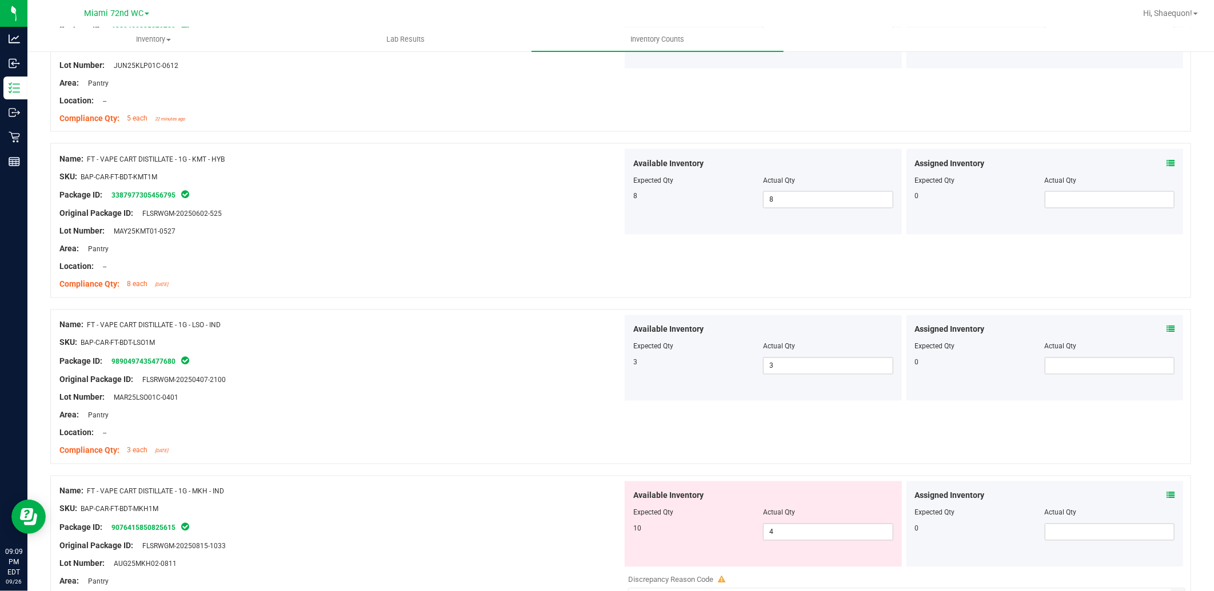
click at [792, 523] on div at bounding box center [763, 521] width 260 height 6
click at [777, 539] on span "4 4" at bounding box center [828, 532] width 130 height 17
type input "10"
click at [467, 551] on div "Original Package ID: FLSRWGM-20250815-1033" at bounding box center [340, 546] width 563 height 12
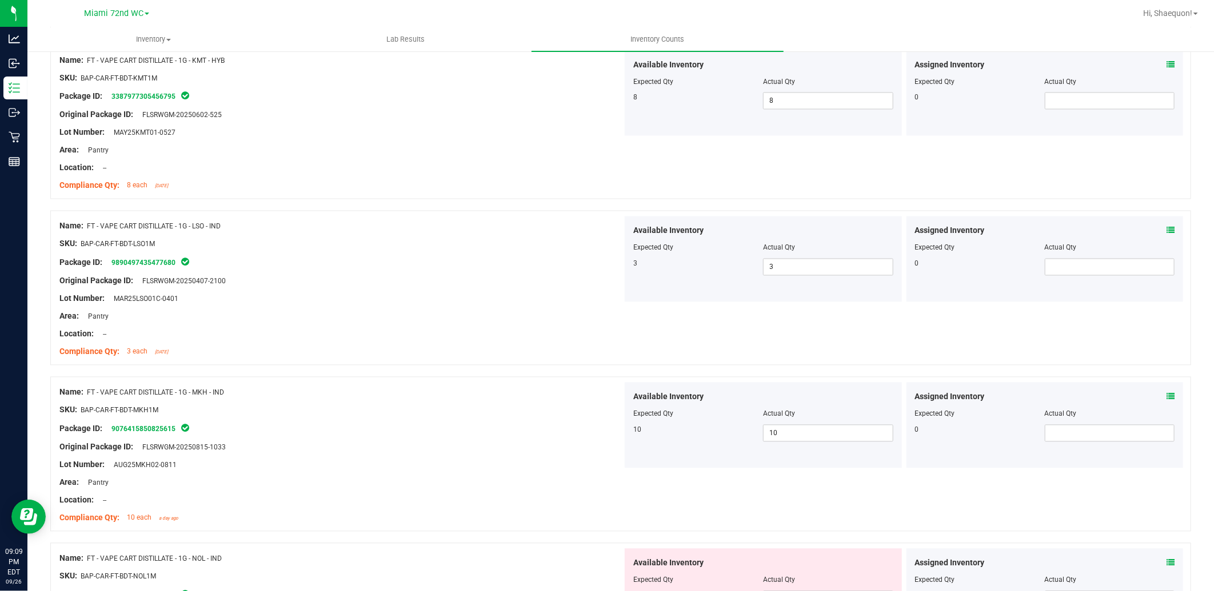
scroll to position [1460, 0]
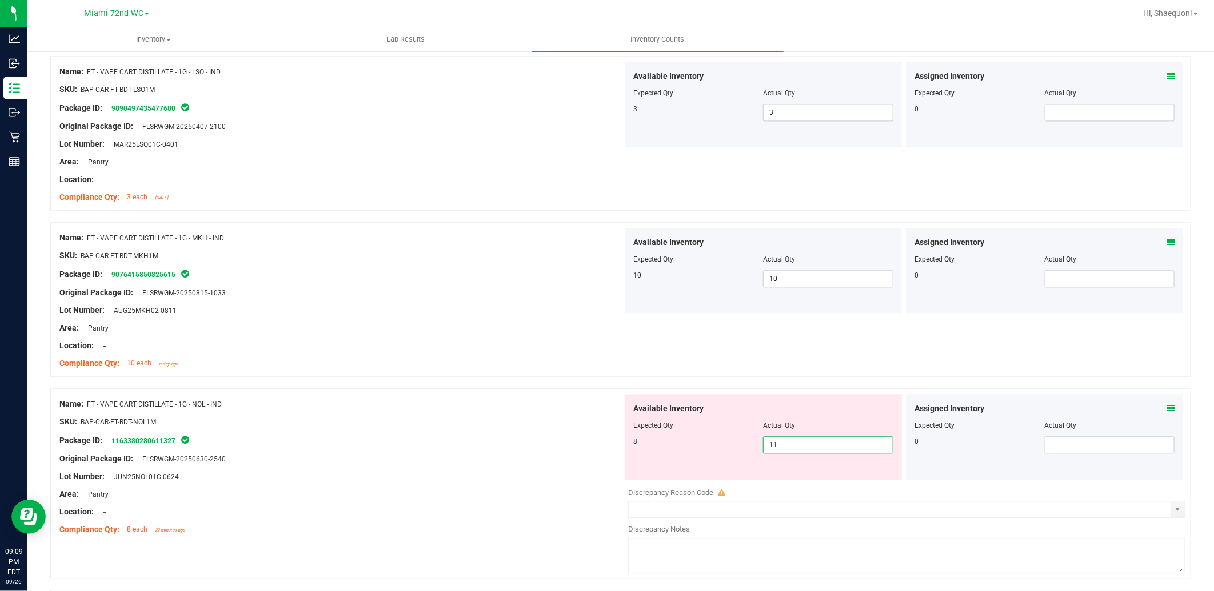
click at [785, 443] on span "11 11" at bounding box center [828, 445] width 130 height 17
type input "1"
type input "8"
drag, startPoint x: 277, startPoint y: 367, endPoint x: 283, endPoint y: 369, distance: 5.8
click at [279, 367] on div "Compliance Qty: 10 each a day ago" at bounding box center [340, 364] width 563 height 12
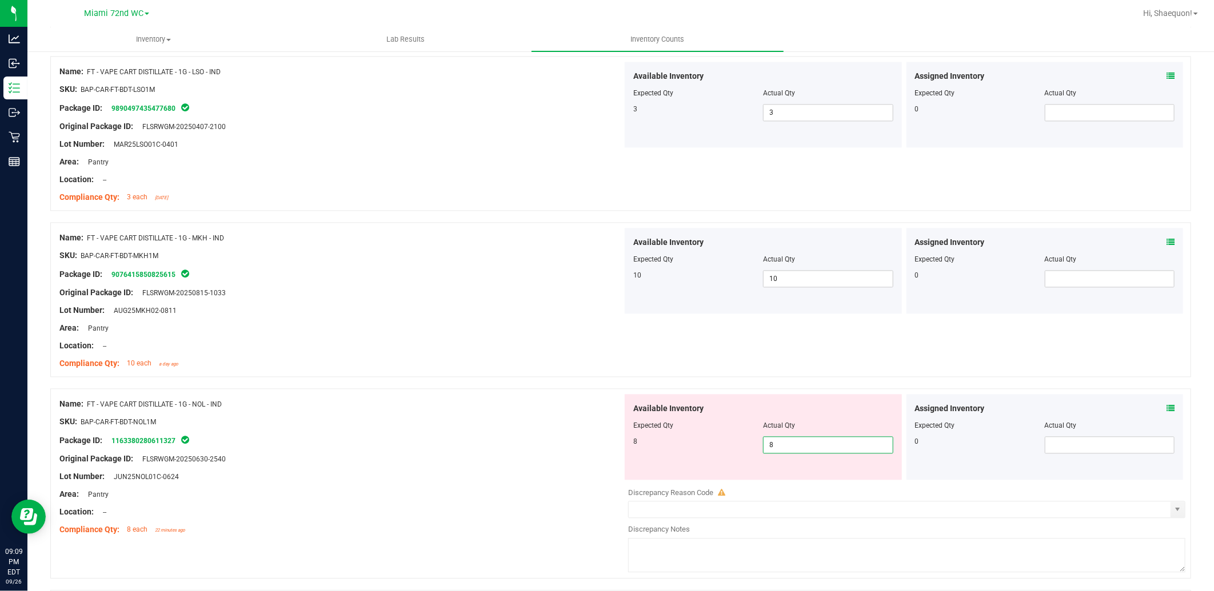
type input "8"
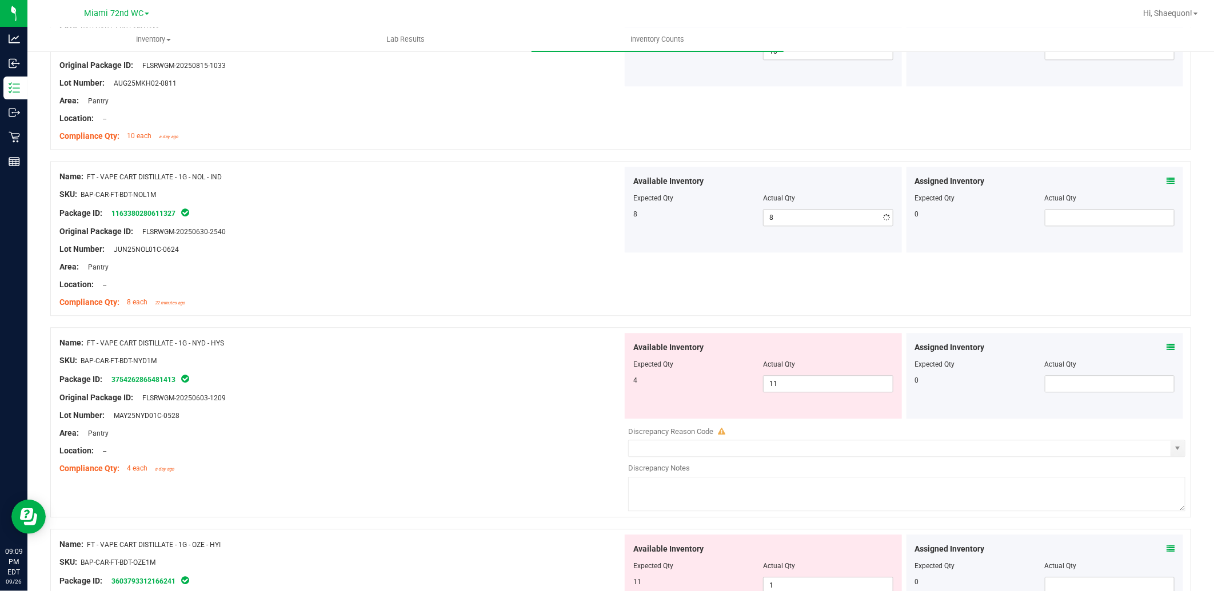
scroll to position [1714, 0]
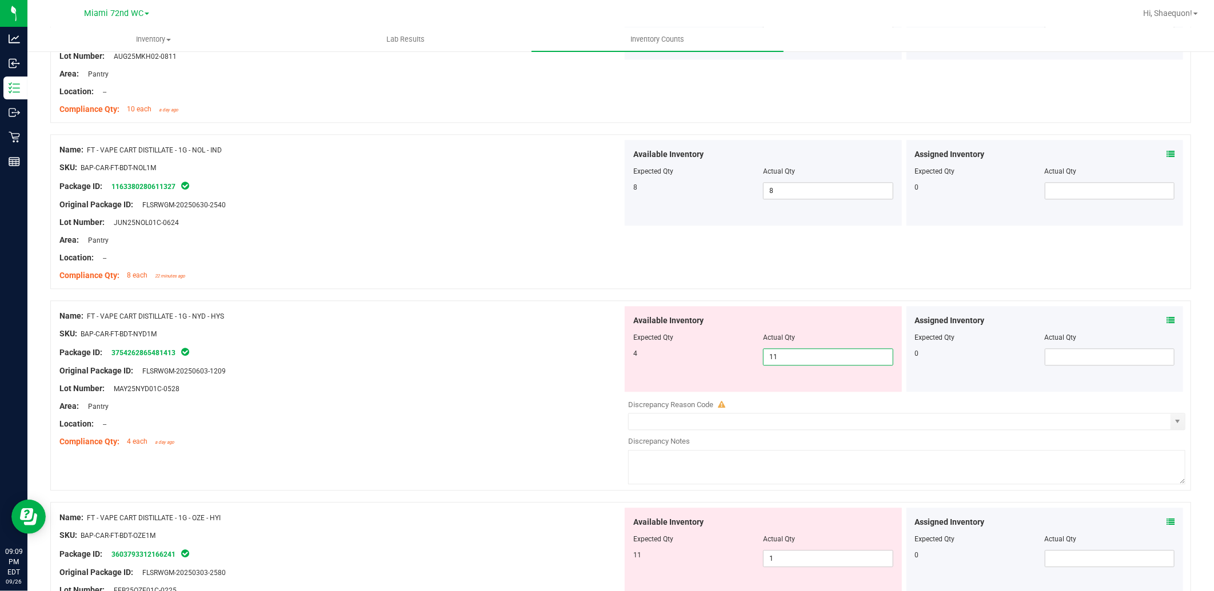
click at [796, 362] on span "11 11" at bounding box center [828, 357] width 130 height 17
type input "1"
type input "4"
click at [558, 386] on div "Lot Number: MAY25NYD01C-0528" at bounding box center [340, 389] width 563 height 12
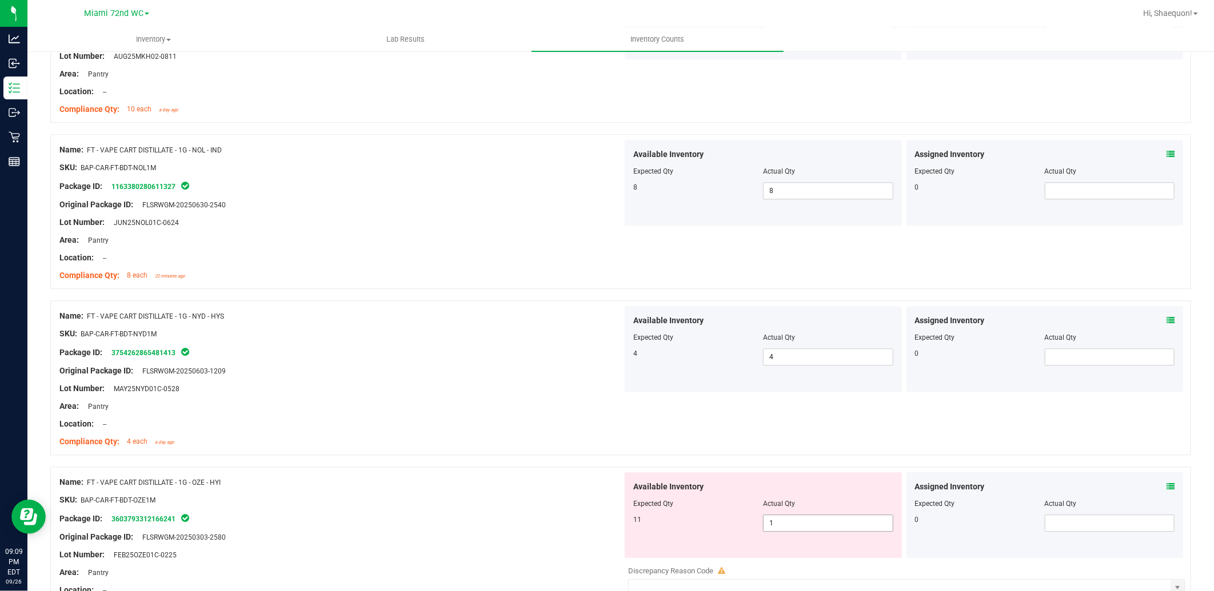
click at [807, 523] on span "1 1" at bounding box center [828, 523] width 130 height 17
type input "11"
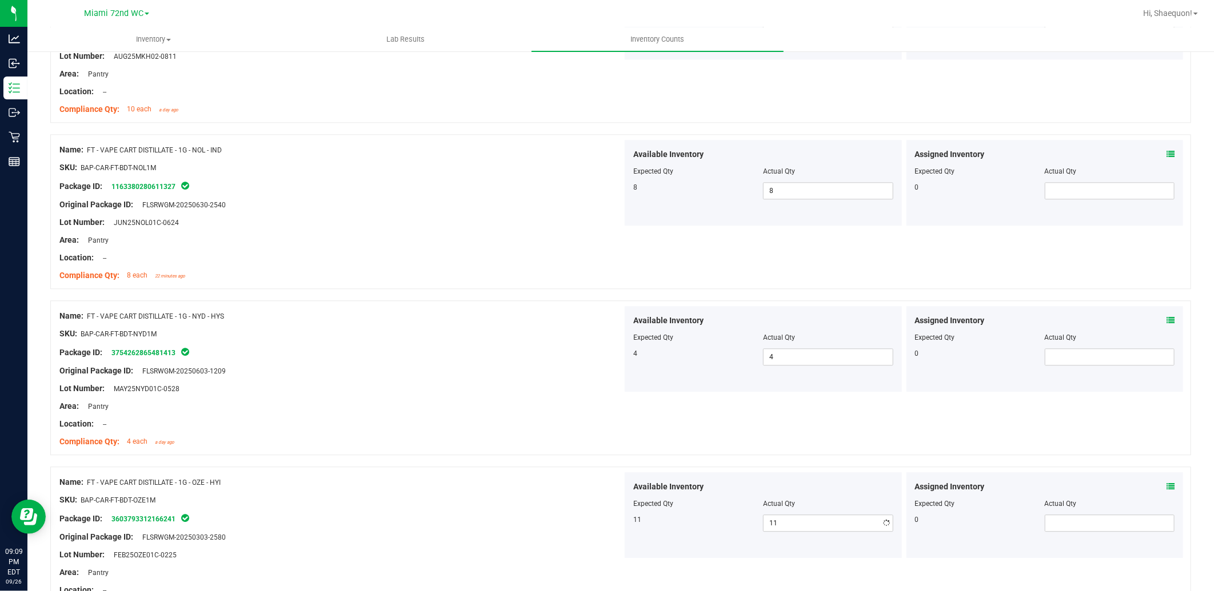
click at [608, 456] on div at bounding box center [620, 460] width 1140 height 11
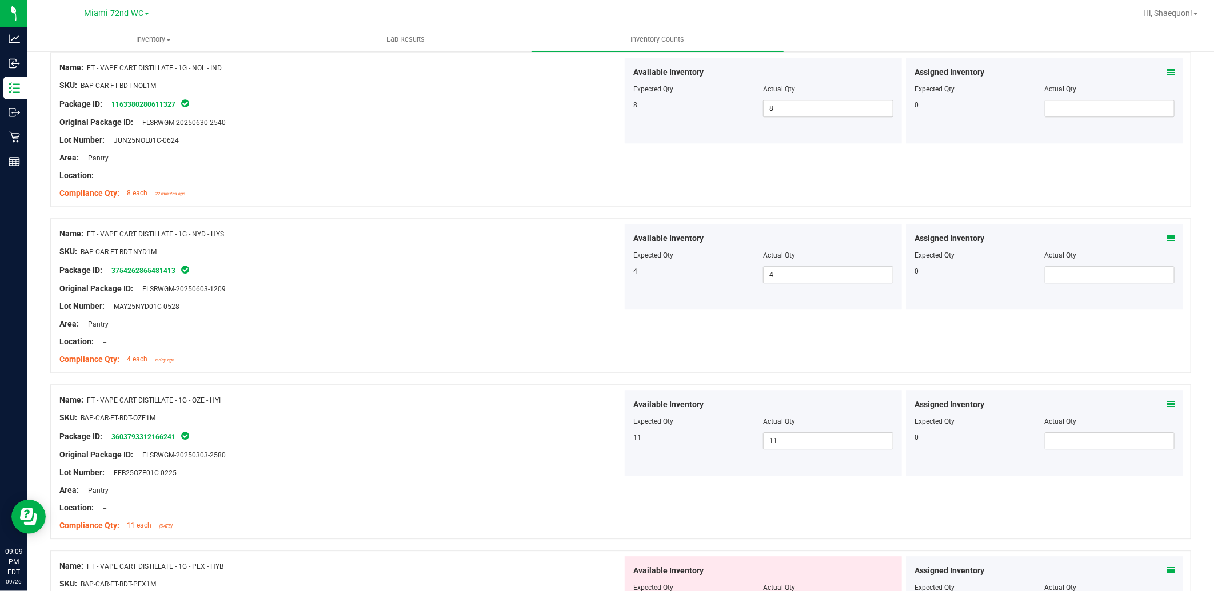
scroll to position [1968, 0]
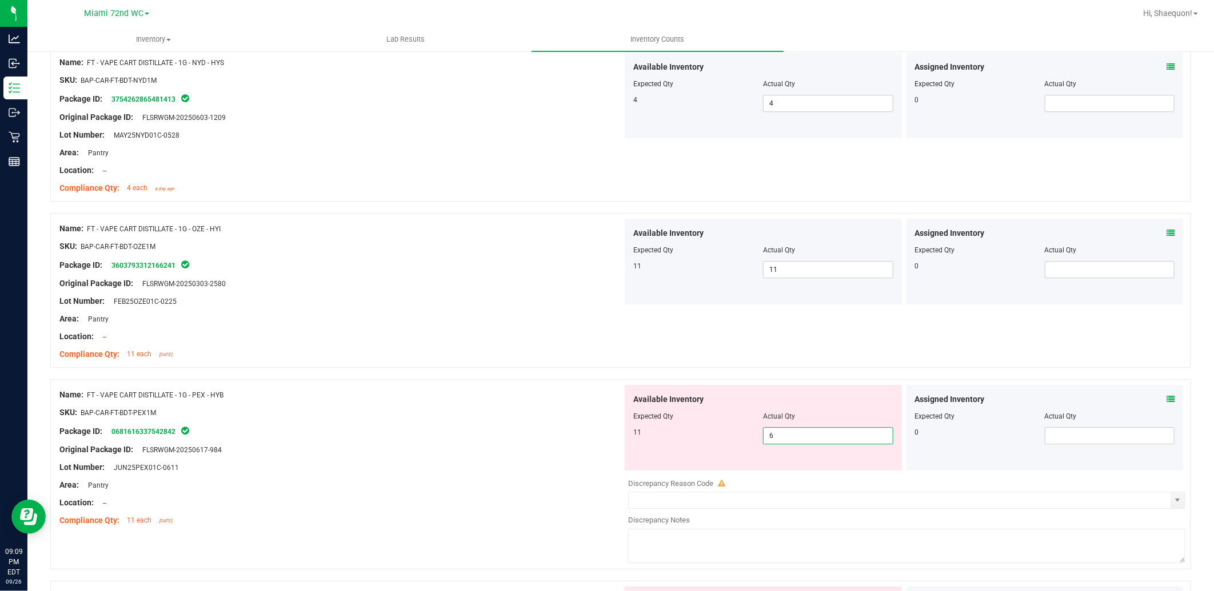
click at [779, 441] on span "6 6" at bounding box center [828, 435] width 130 height 17
type input "11"
click at [539, 425] on div "Package ID: 0681616337542842" at bounding box center [340, 432] width 563 height 14
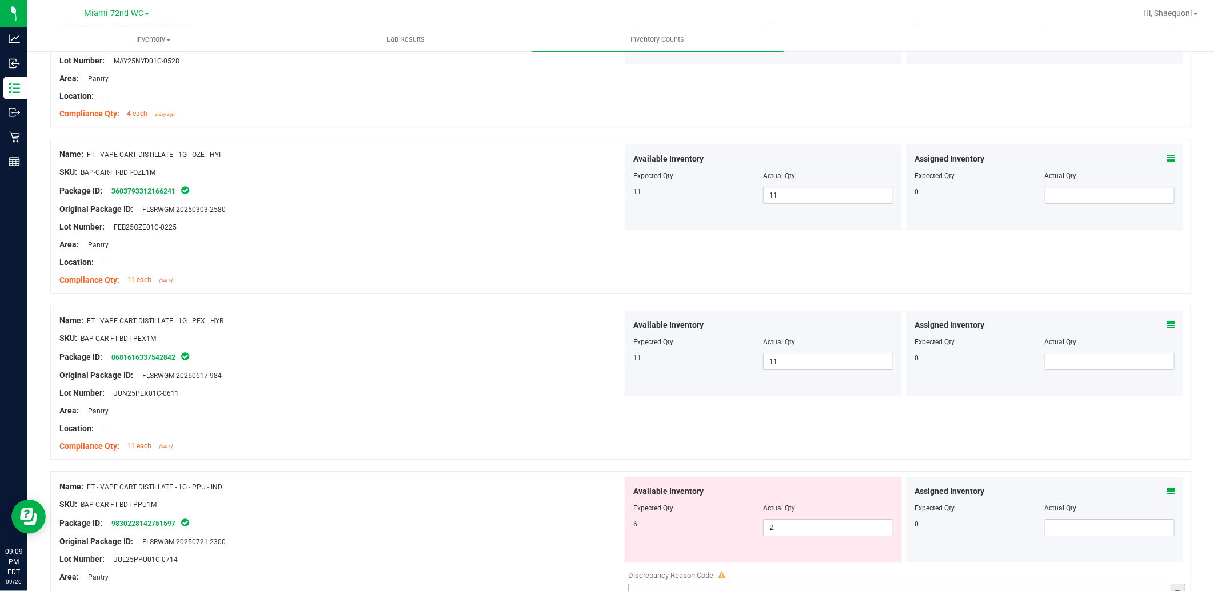
scroll to position [2221, 0]
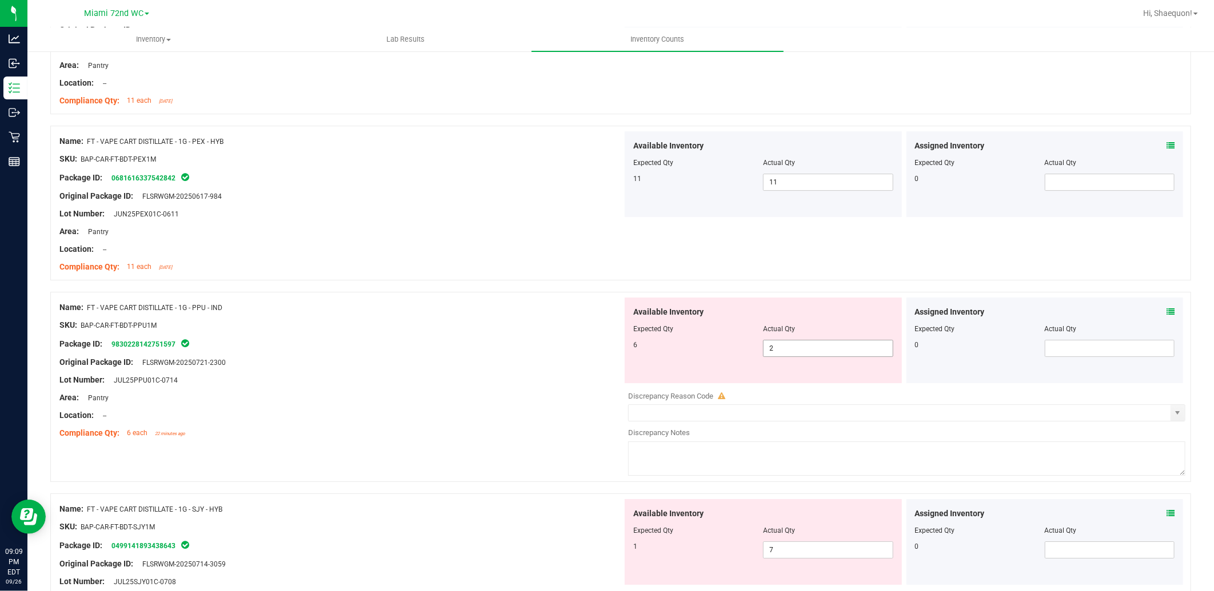
click at [782, 345] on span "2 2" at bounding box center [828, 348] width 130 height 17
type input "6"
click at [526, 395] on div "Area: Pantry" at bounding box center [340, 398] width 563 height 12
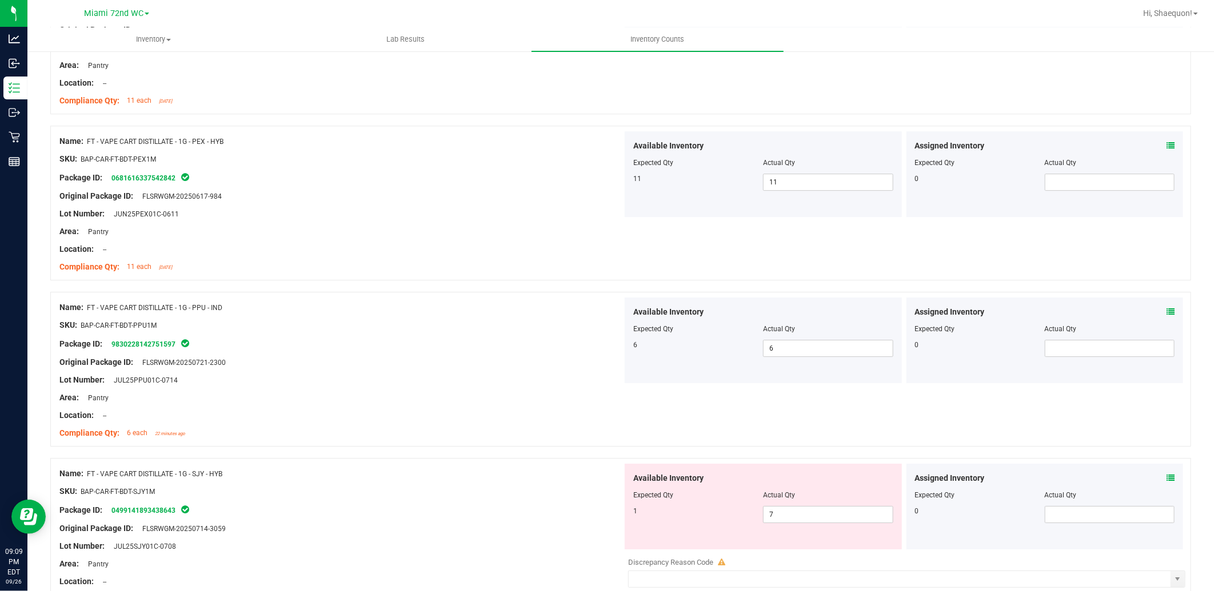
click at [800, 504] on div at bounding box center [763, 503] width 260 height 6
click at [779, 522] on span "7 7" at bounding box center [828, 514] width 130 height 17
type input "1"
click at [427, 496] on div "SKU: BAP-CAR-FT-BDT-SJY1M" at bounding box center [340, 492] width 563 height 12
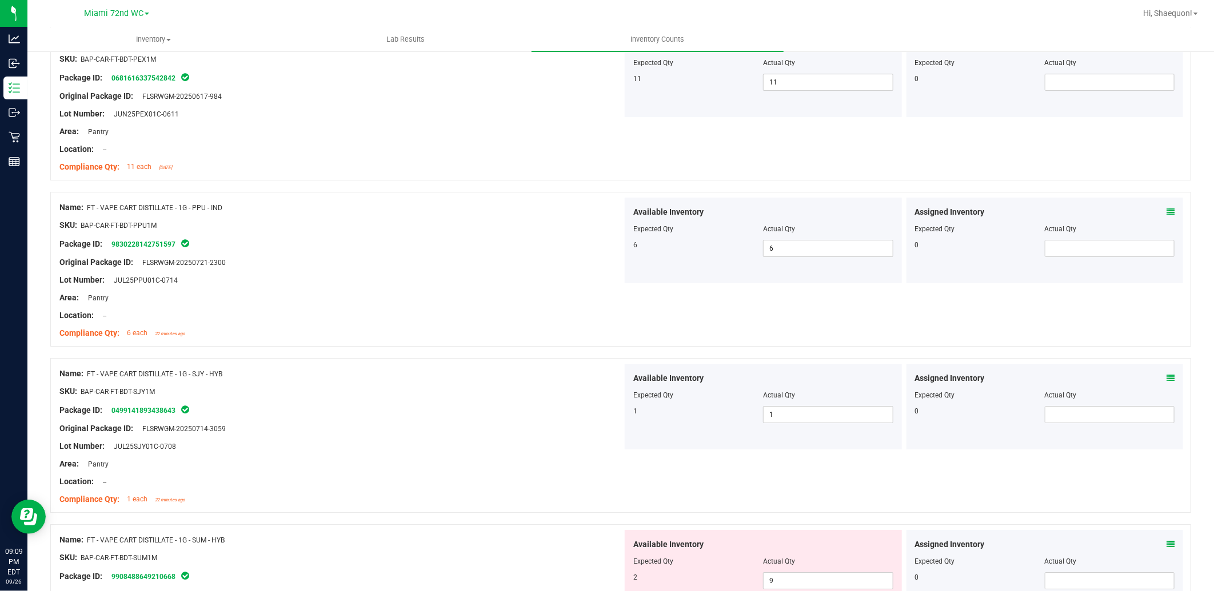
scroll to position [2539, 0]
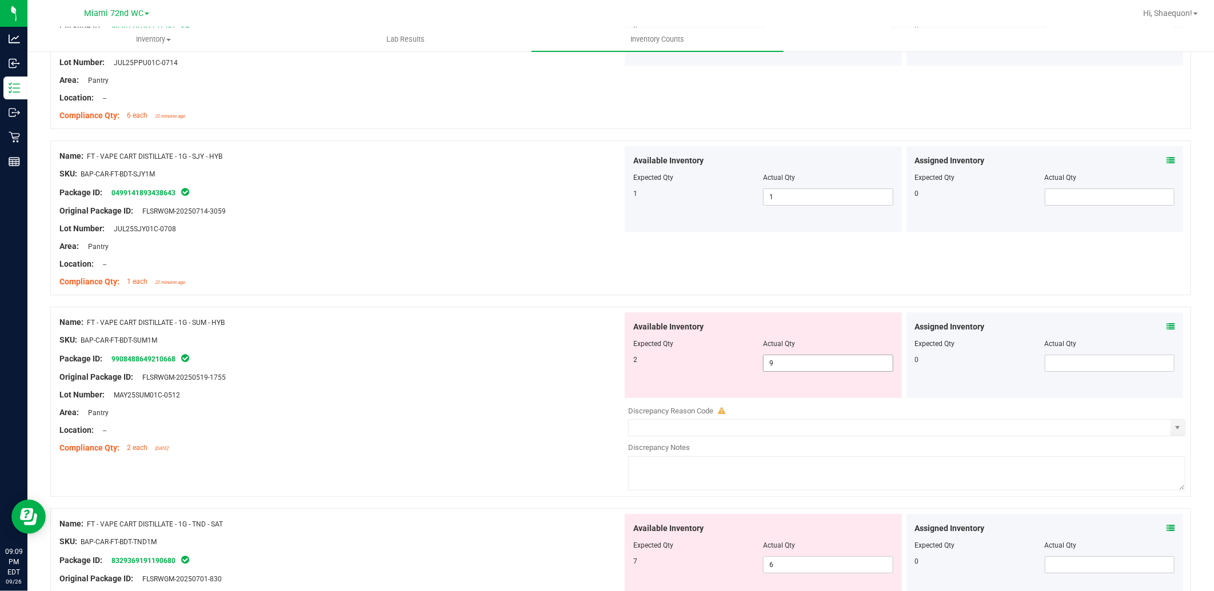
click at [820, 363] on span "9 9" at bounding box center [828, 363] width 130 height 17
type input "2"
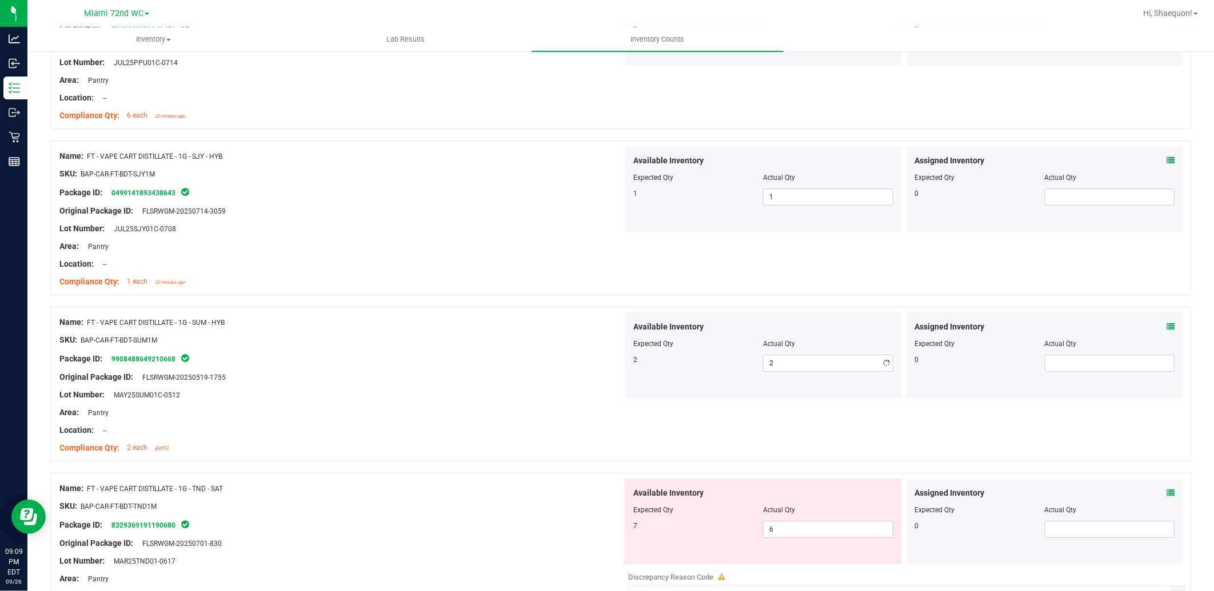
click at [424, 385] on div at bounding box center [340, 386] width 563 height 6
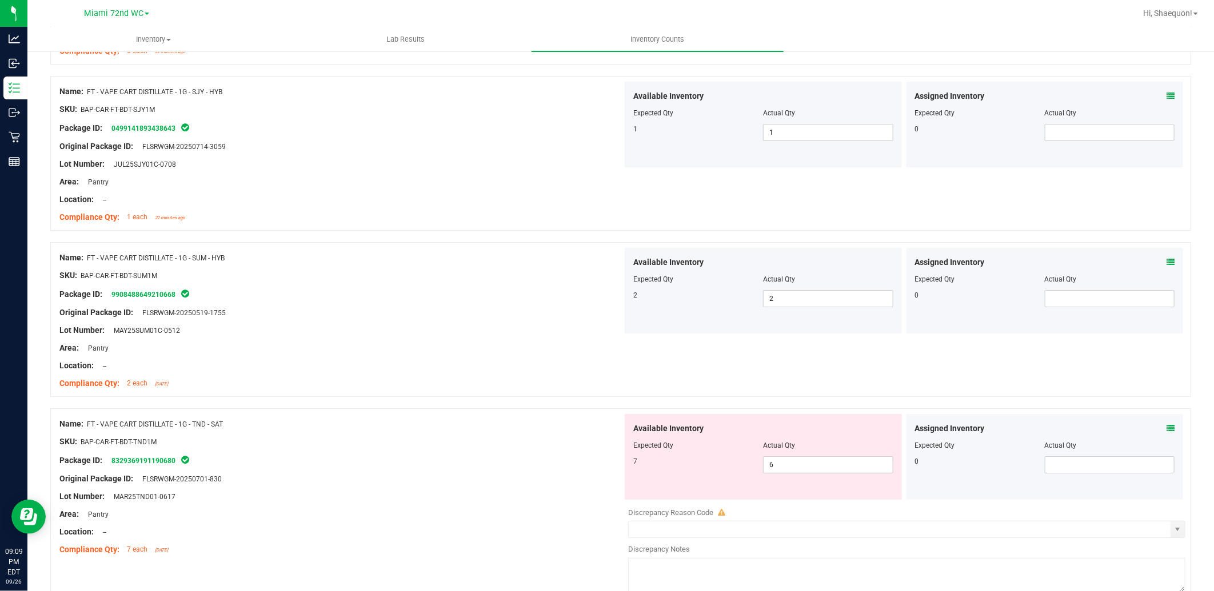
scroll to position [2666, 0]
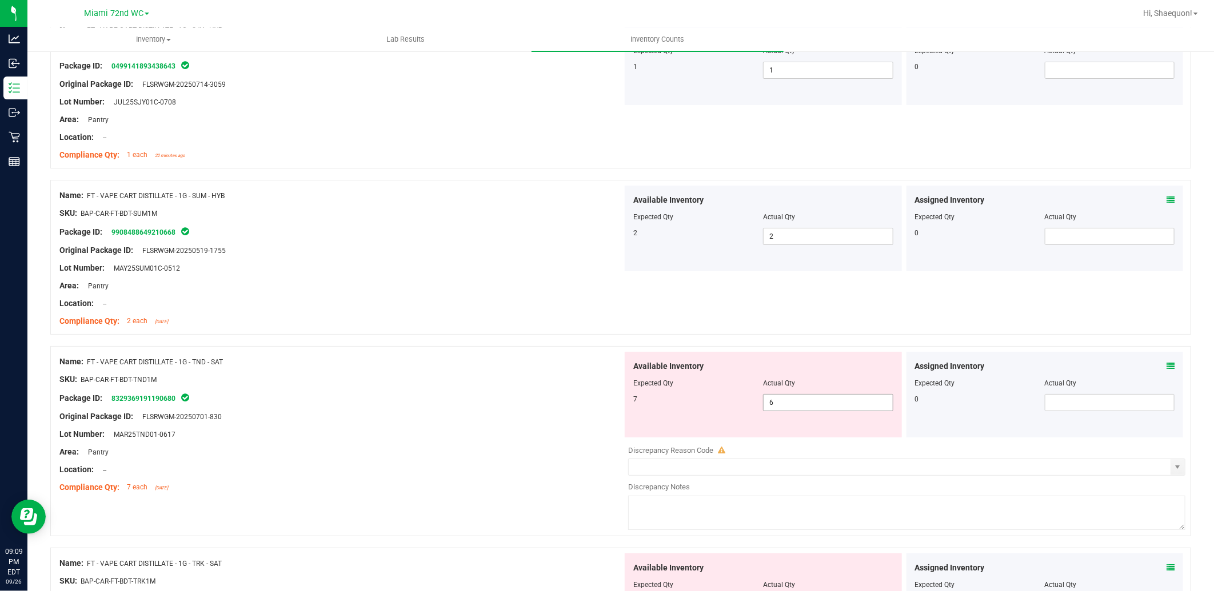
click at [774, 397] on span "6 6" at bounding box center [828, 402] width 130 height 17
type input "7"
click at [504, 357] on div "Name: FT - VAPE CART DISTILLATE - 1G - TND - SAT" at bounding box center [340, 362] width 563 height 12
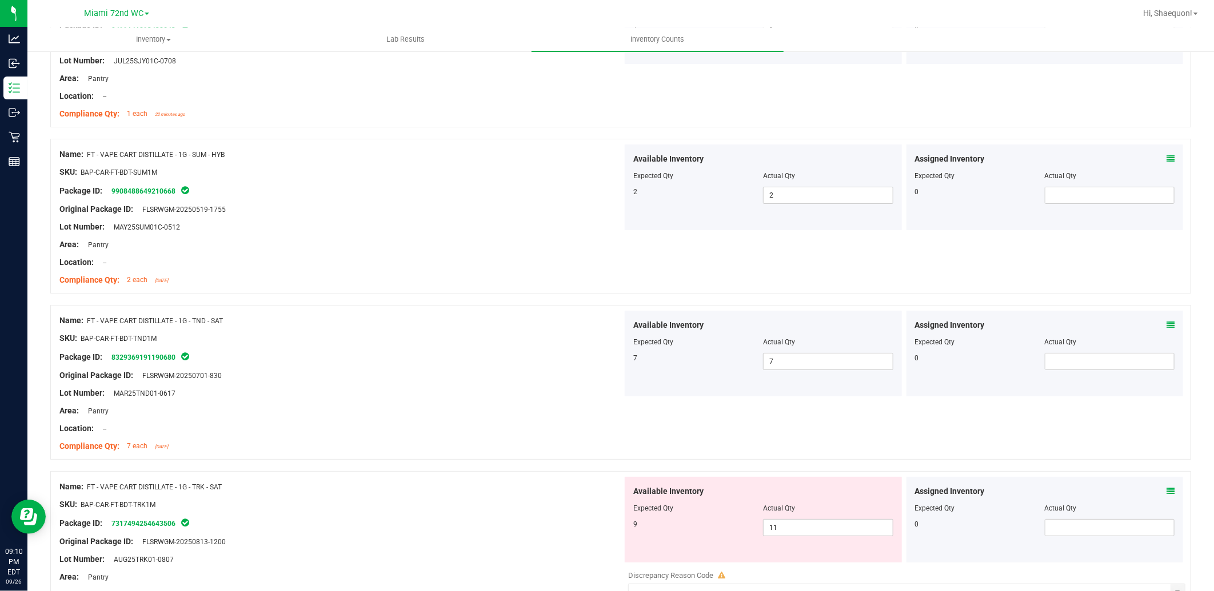
scroll to position [2729, 0]
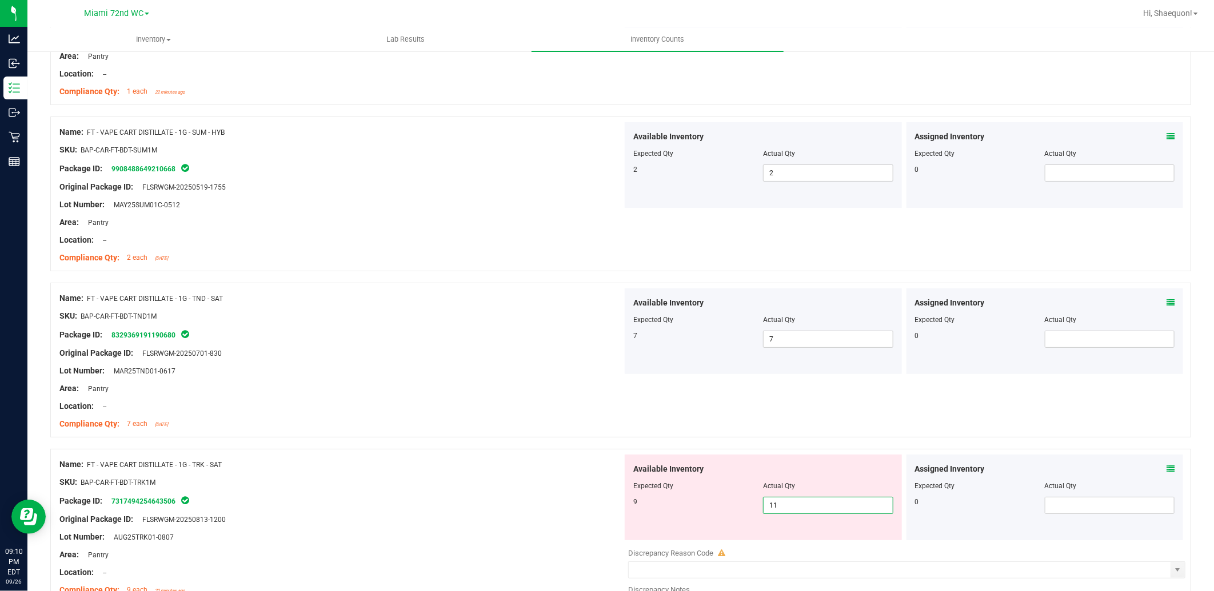
click at [780, 509] on span "11 11" at bounding box center [828, 505] width 130 height 17
type input "1"
type input "9"
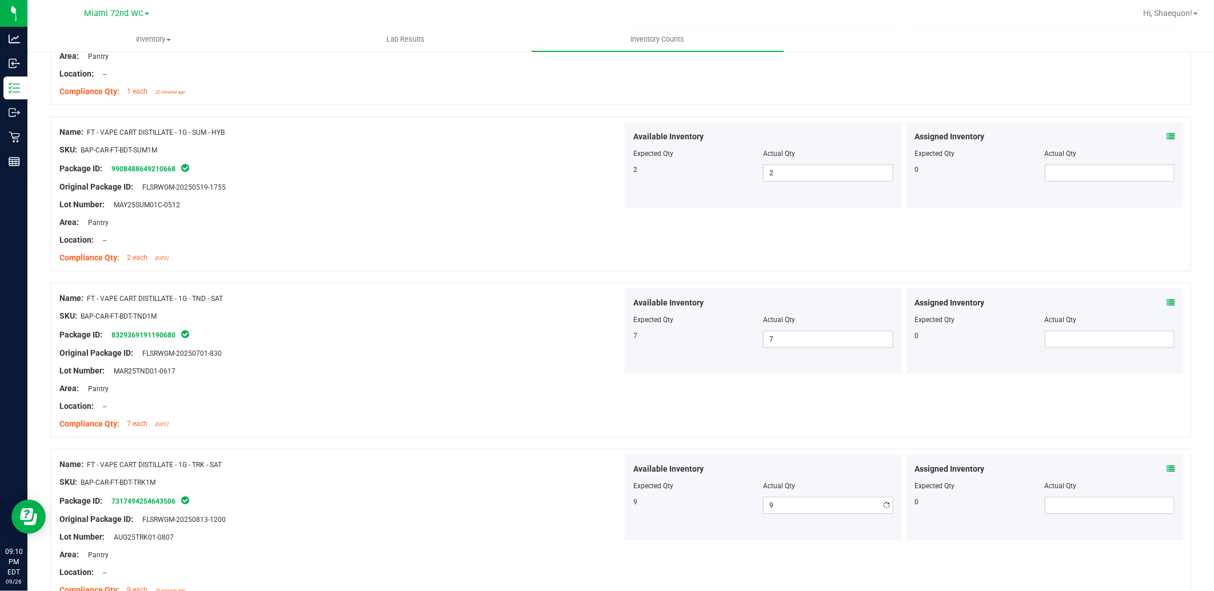
click at [415, 498] on div "Package ID: 7317494254643506" at bounding box center [340, 501] width 563 height 14
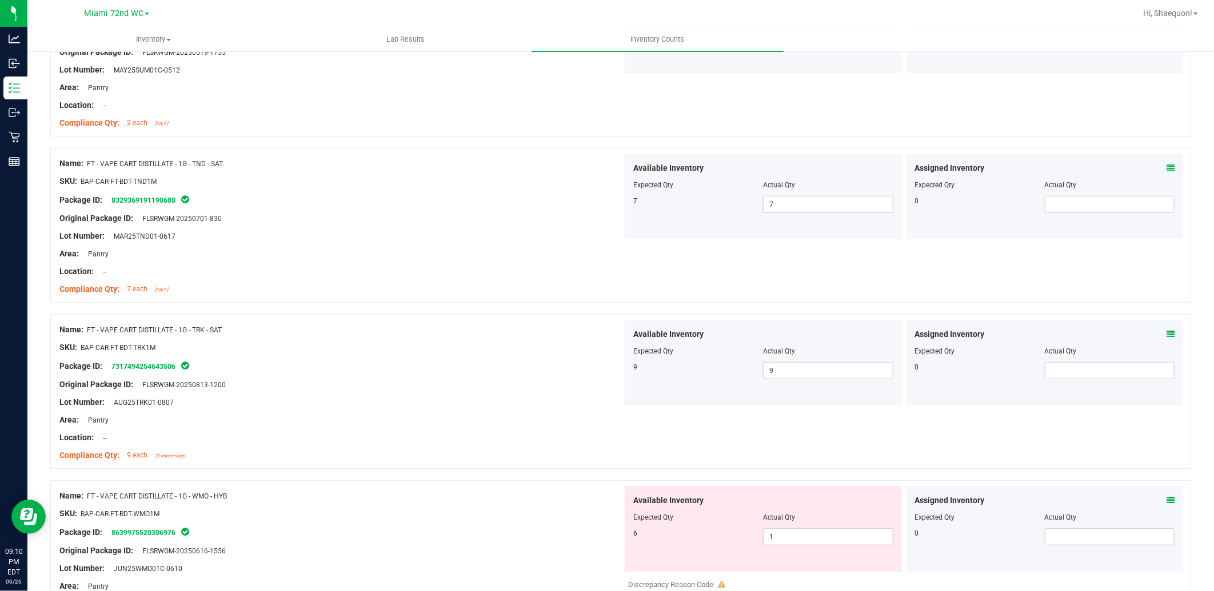
scroll to position [2996, 0]
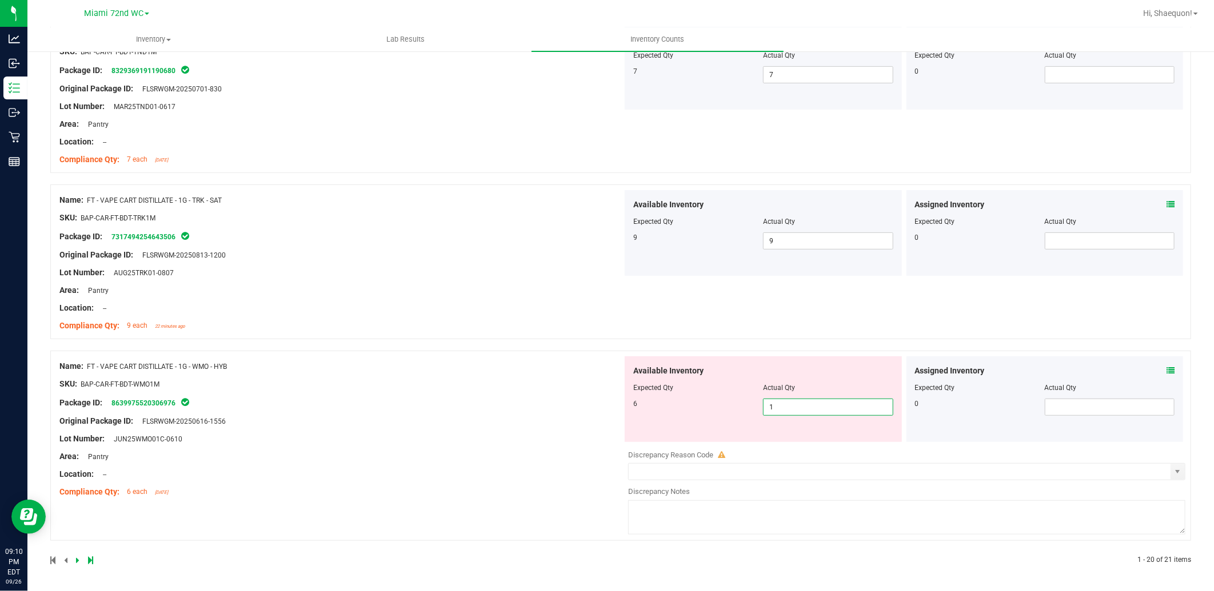
click at [791, 409] on span "1 1" at bounding box center [828, 407] width 130 height 17
type input "6"
click at [599, 426] on div "Name: FT - VAPE CART DISTILLATE - 1G - WMO - HYB SKU: BAP-CAR-FT-BDT-WMO1M Pack…" at bounding box center [340, 430] width 563 height 146
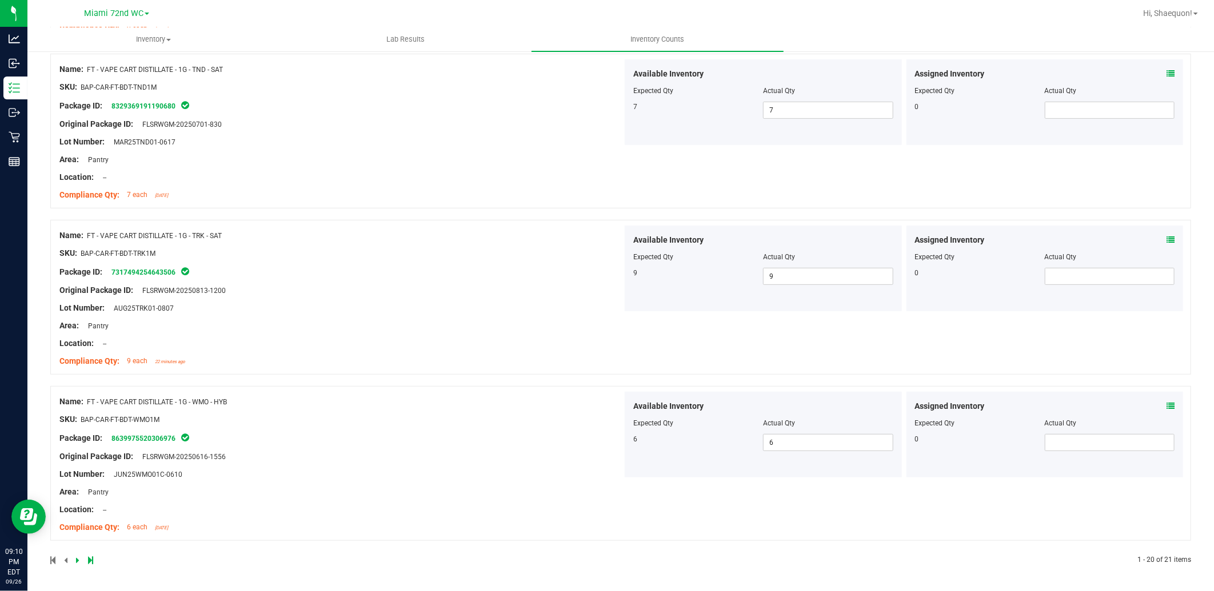
click at [77, 563] on icon at bounding box center [77, 560] width 3 height 7
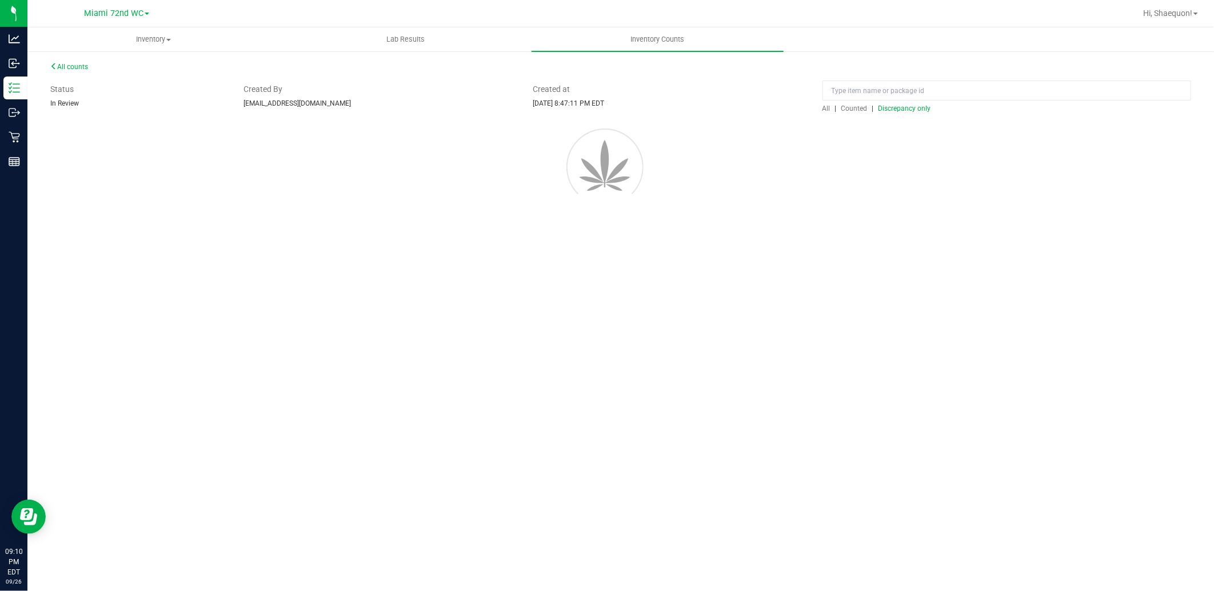
scroll to position [0, 0]
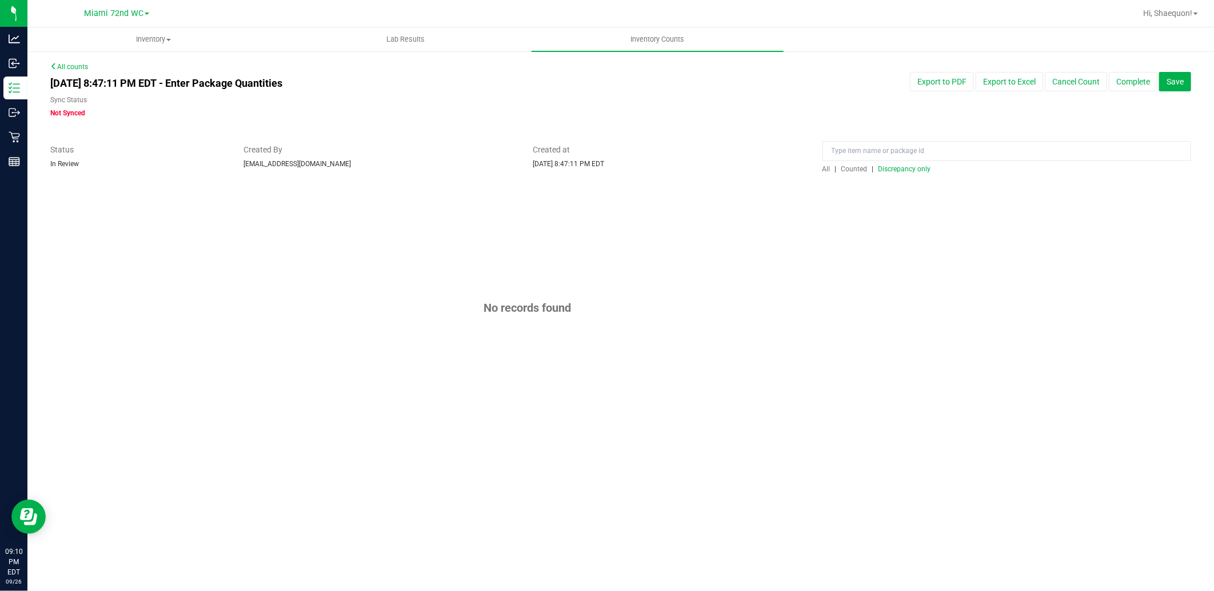
click at [900, 170] on span "Discrepancy only" at bounding box center [904, 169] width 53 height 8
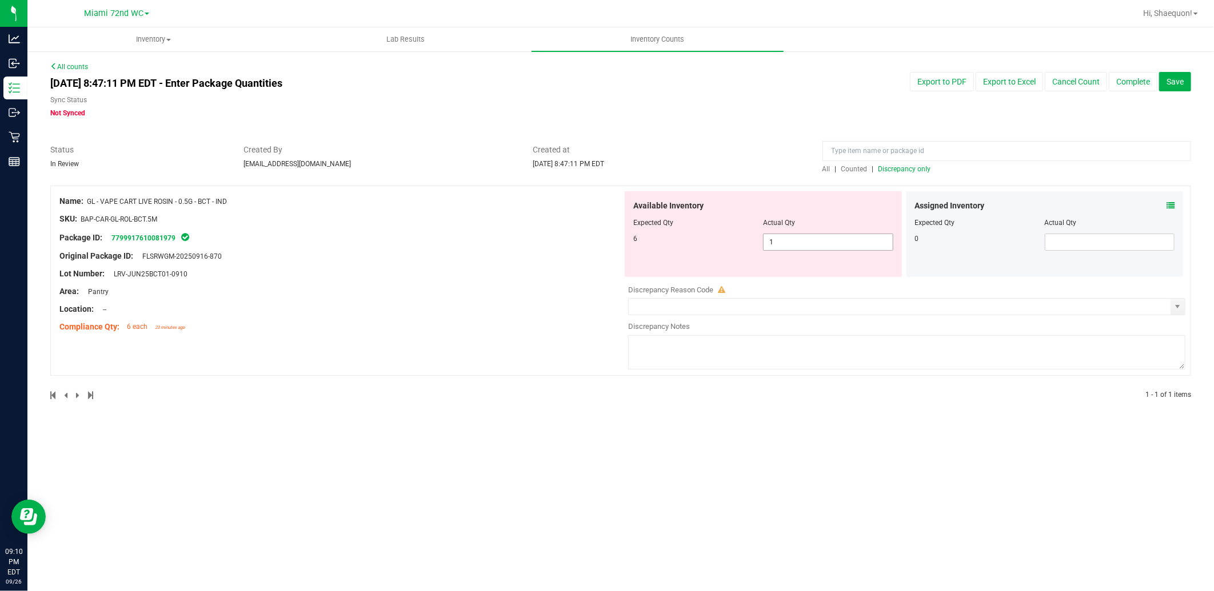
click at [802, 241] on span "1 1" at bounding box center [828, 242] width 130 height 17
type input "6"
click at [547, 318] on div at bounding box center [340, 318] width 563 height 6
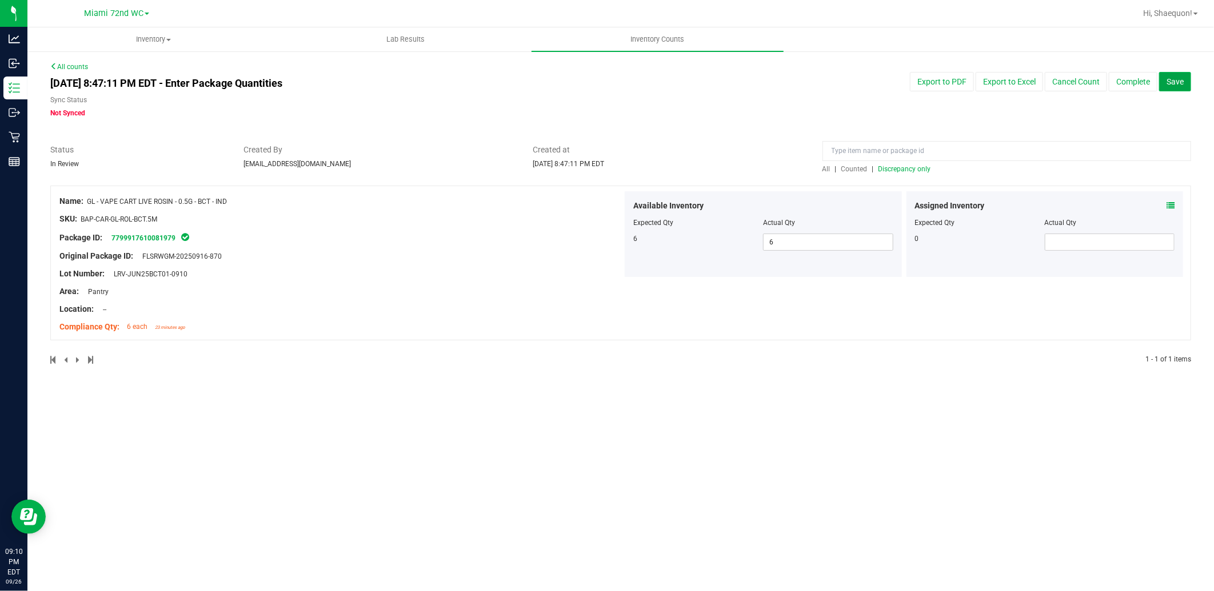
click at [1184, 80] on button "Save" at bounding box center [1175, 81] width 32 height 19
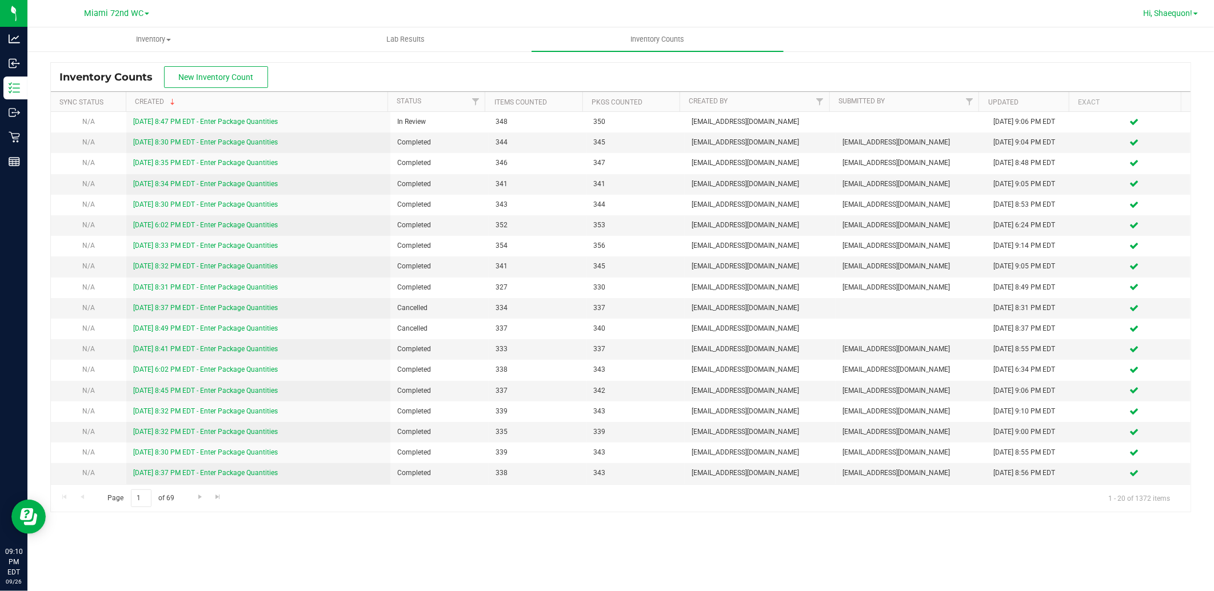
click at [1193, 10] on link "Hi, Shaequon!" at bounding box center [1170, 13] width 64 height 12
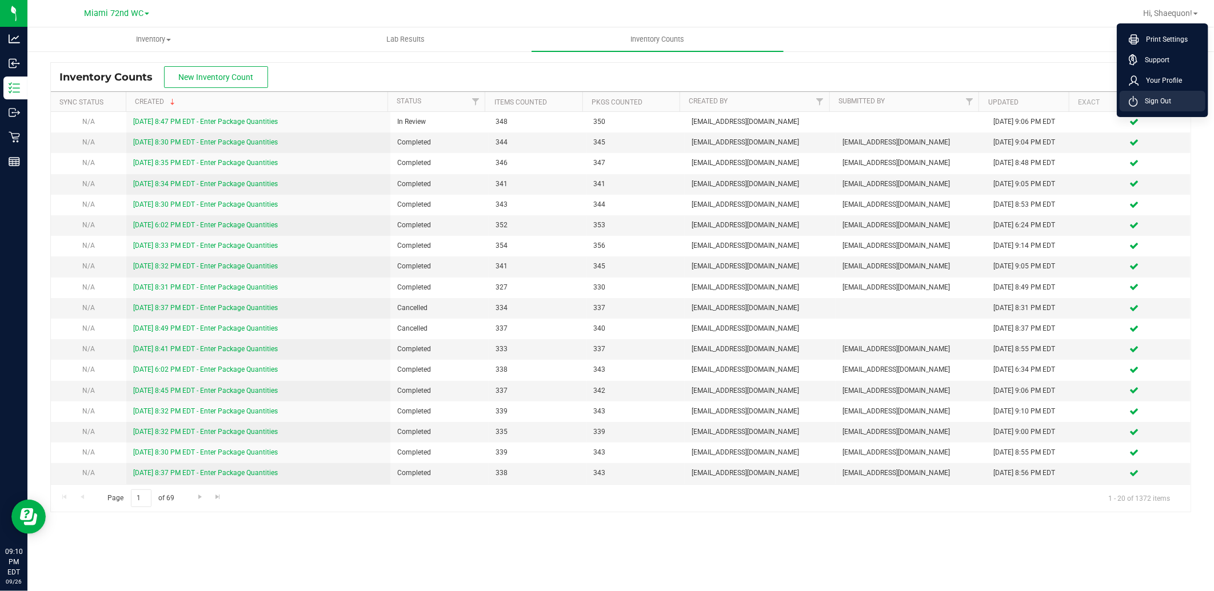
click at [1161, 98] on span "Sign Out" at bounding box center [1154, 100] width 33 height 11
